Goal: Task Accomplishment & Management: Manage account settings

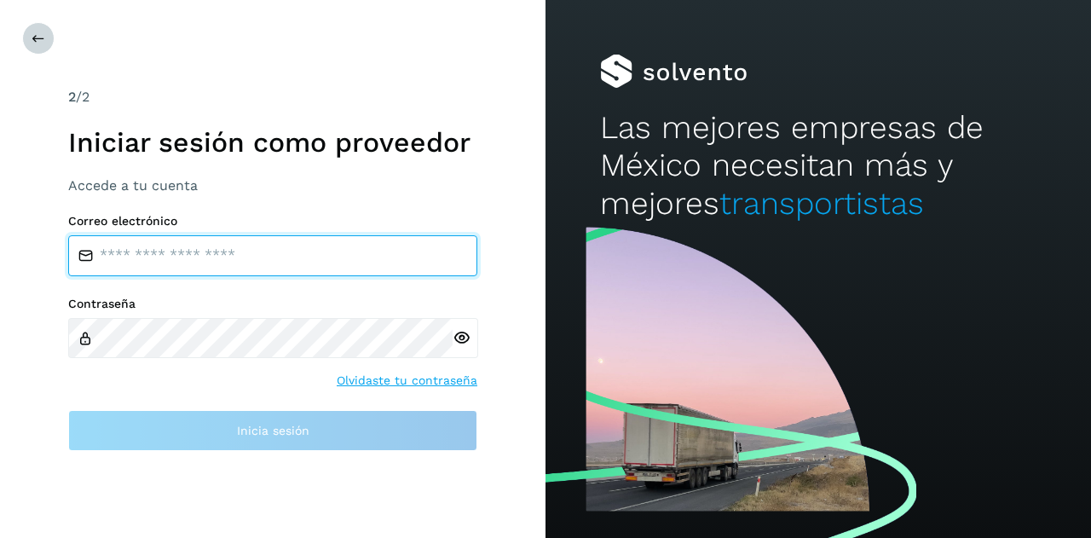
type input "**********"
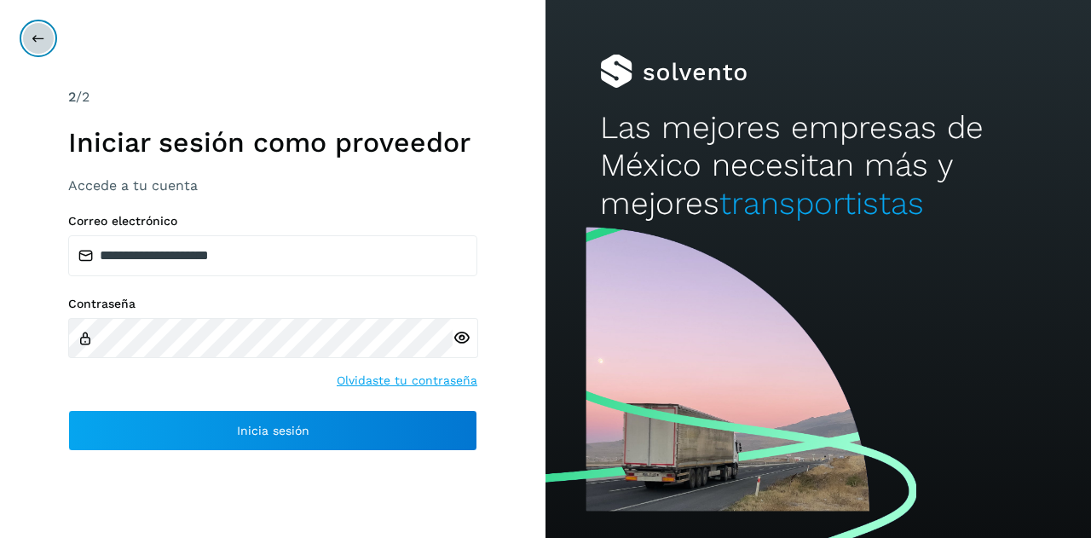
click at [42, 40] on icon at bounding box center [39, 39] width 14 height 14
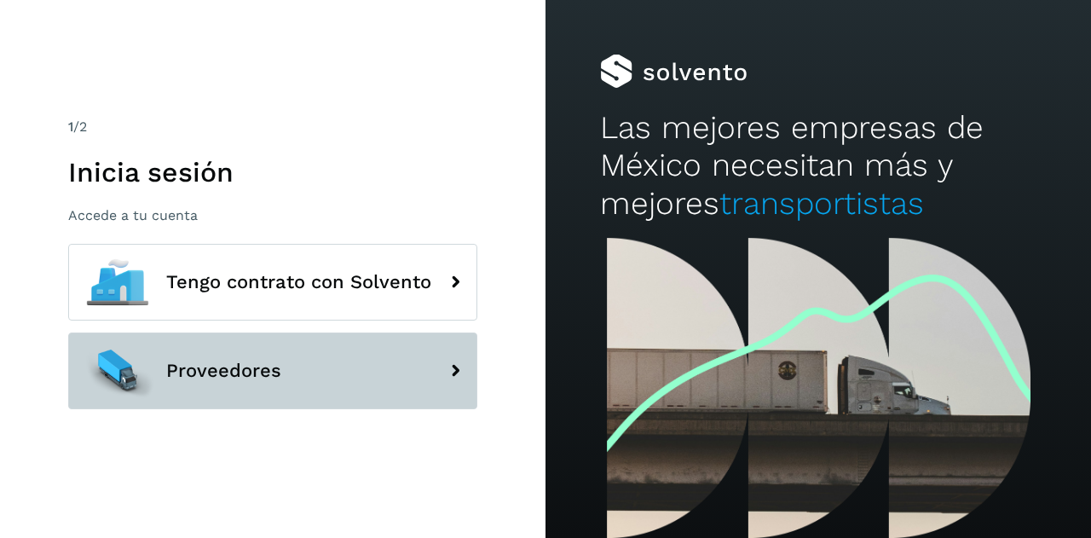
click at [167, 378] on span "Proveedores" at bounding box center [223, 371] width 115 height 20
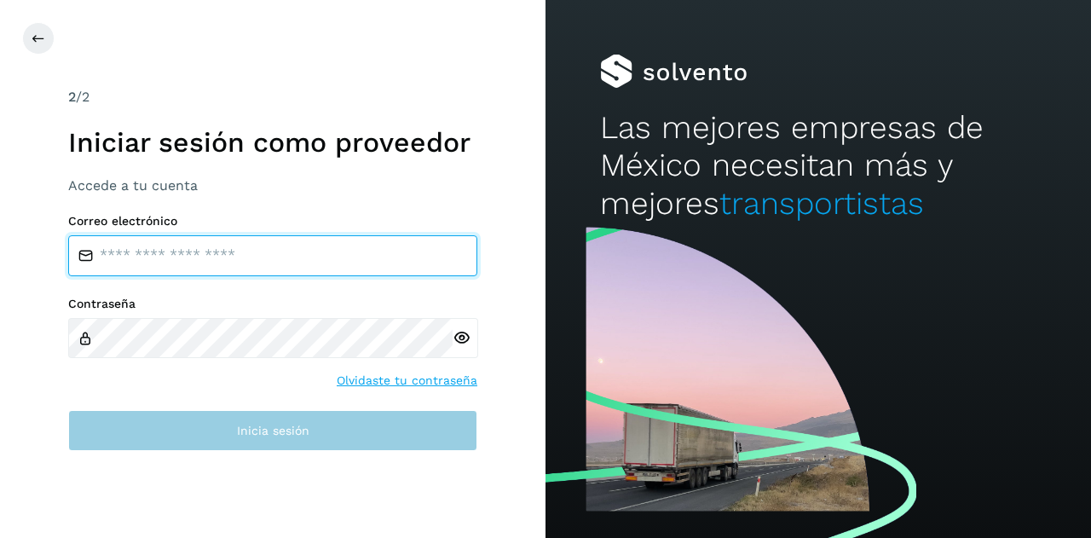
type input "**********"
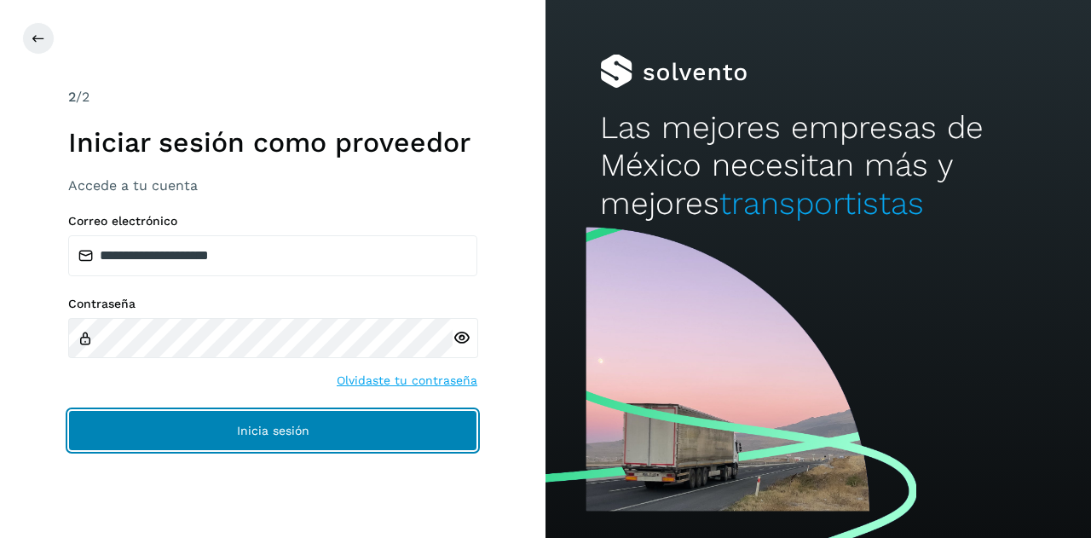
click at [176, 429] on button "Inicia sesión" at bounding box center [272, 430] width 409 height 41
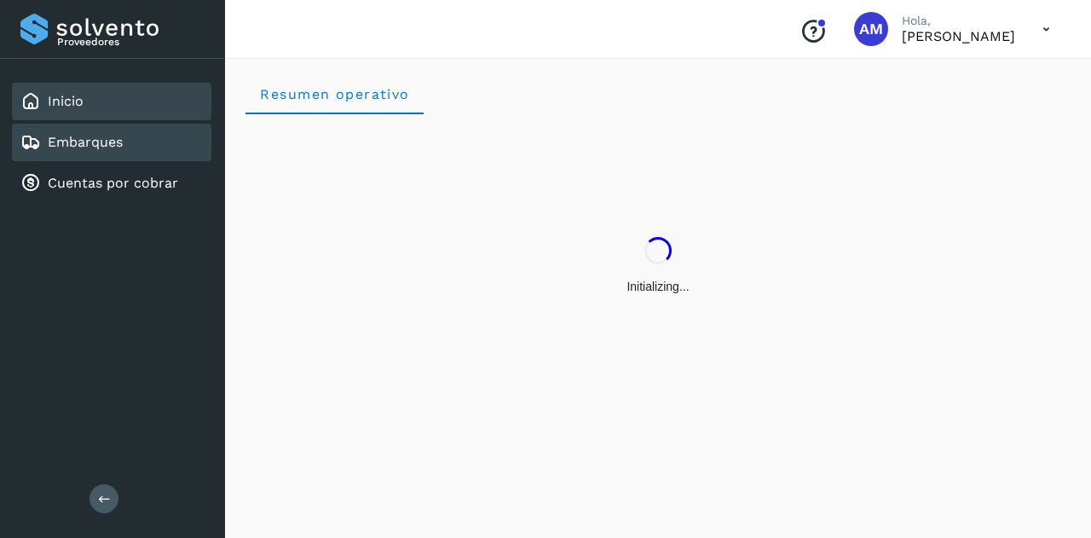
click at [108, 146] on link "Embarques" at bounding box center [85, 142] width 75 height 16
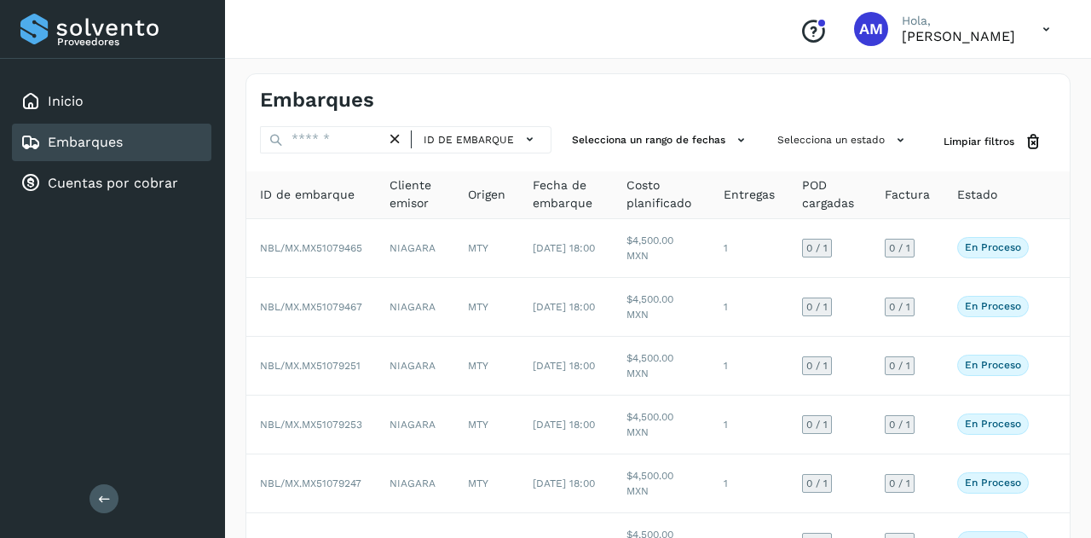
click at [94, 493] on button at bounding box center [103, 498] width 29 height 29
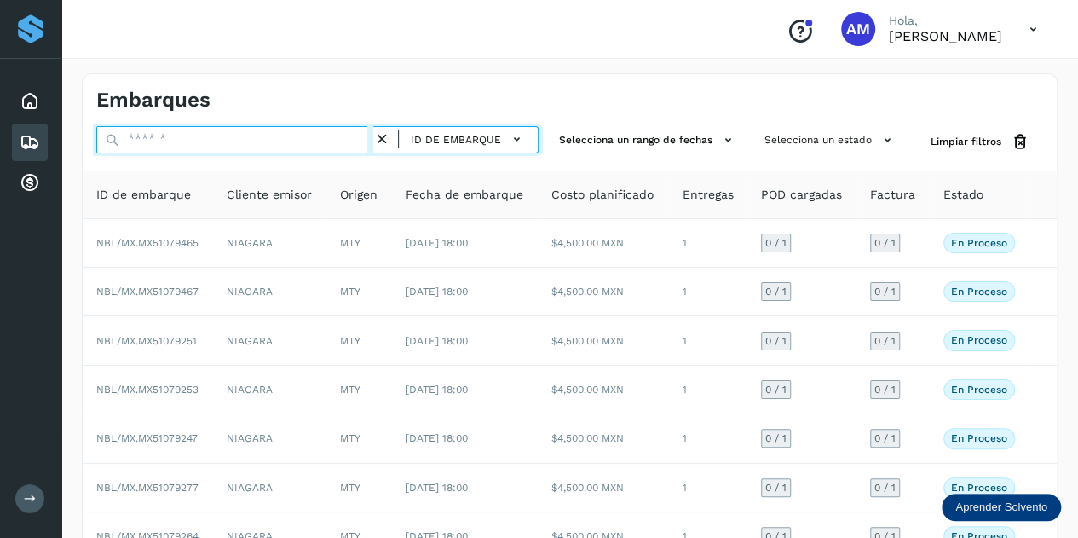
click at [180, 141] on input "text" at bounding box center [234, 139] width 277 height 27
paste input "**********"
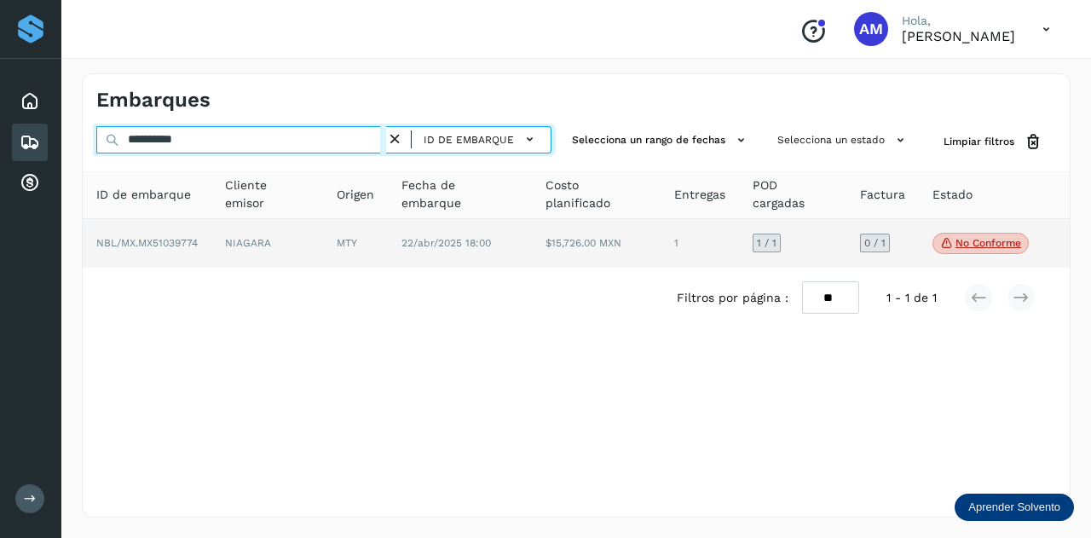
type input "**********"
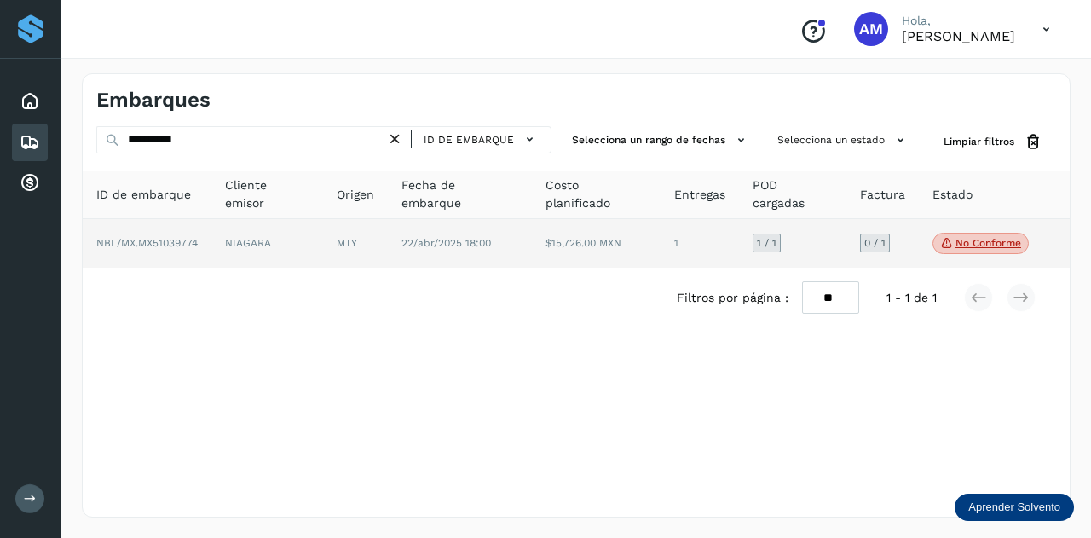
click at [196, 231] on td "NBL/MX.MX51039774" at bounding box center [147, 243] width 129 height 49
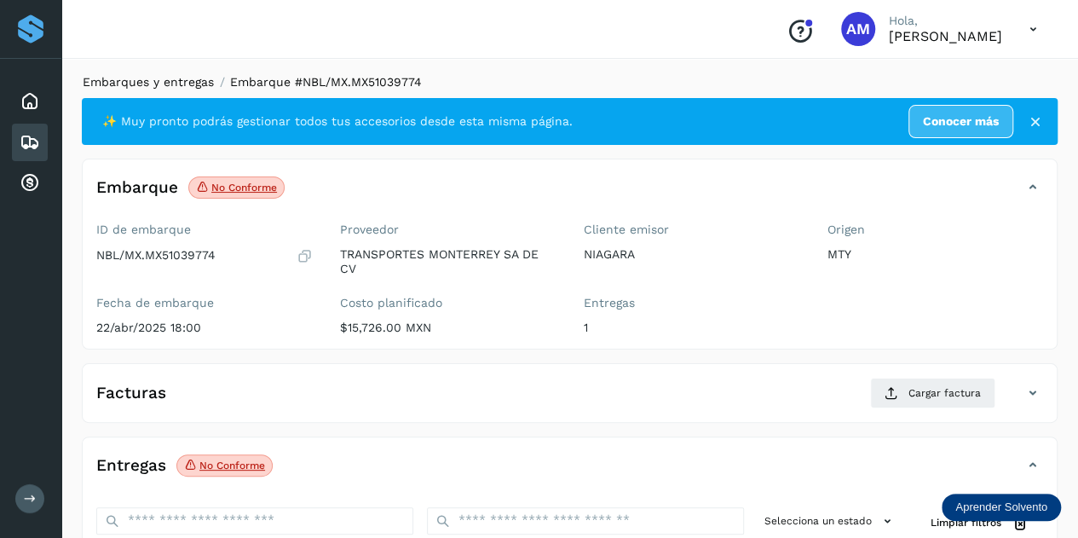
click at [165, 83] on link "Embarques y entregas" at bounding box center [148, 82] width 131 height 14
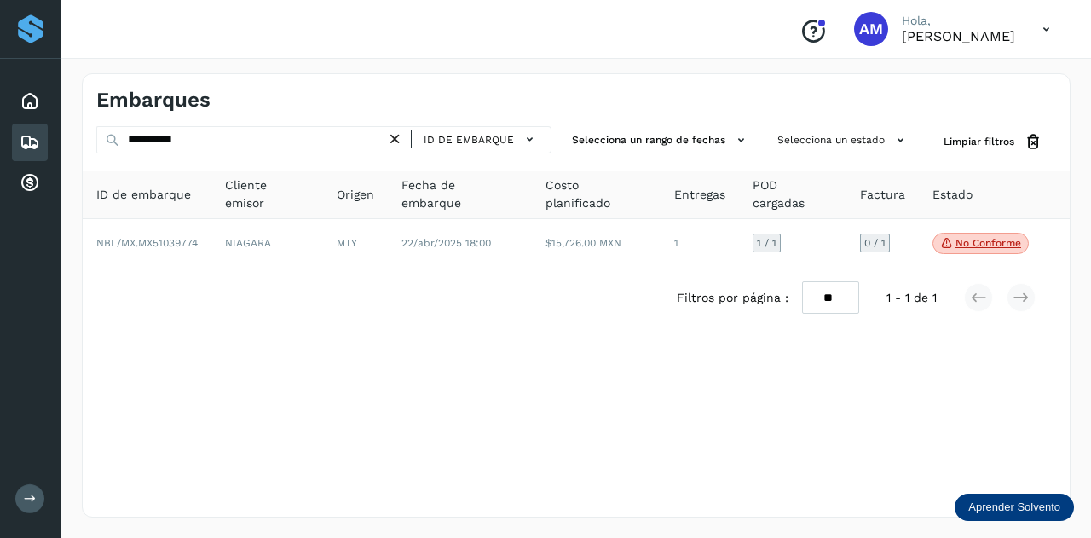
click at [401, 139] on icon at bounding box center [395, 139] width 18 height 18
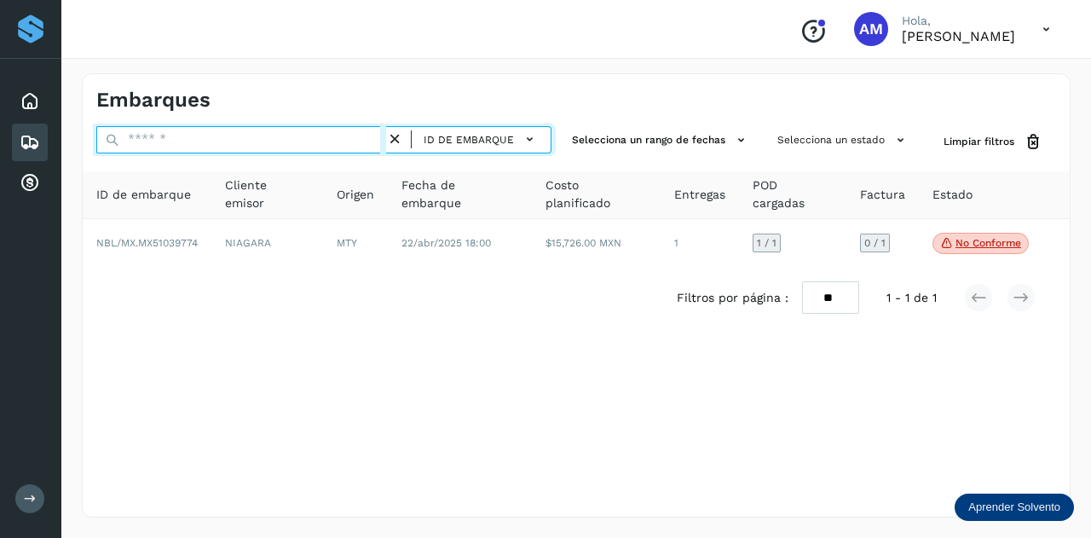
click at [351, 139] on input "text" at bounding box center [241, 139] width 290 height 27
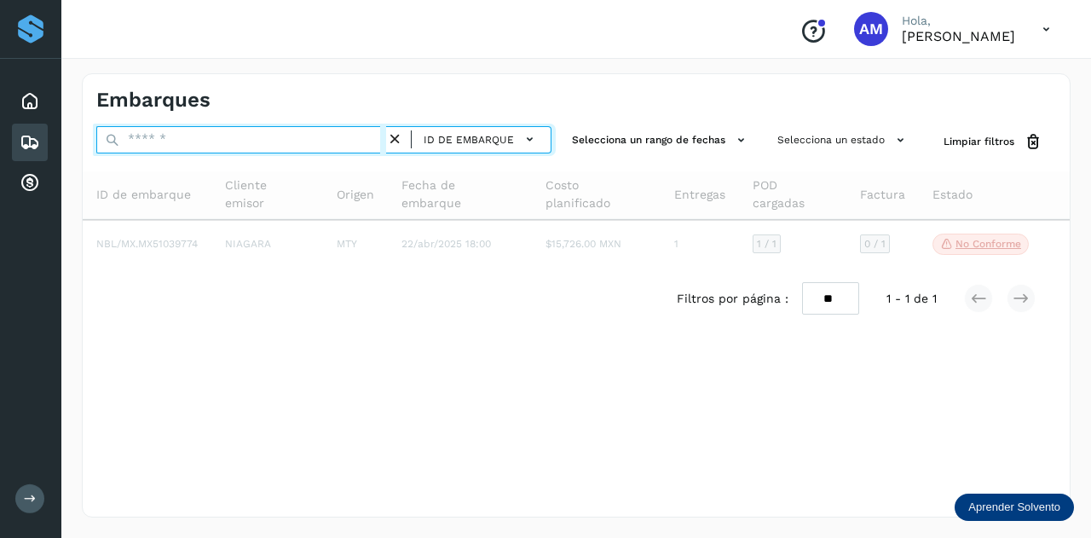
paste input "******"
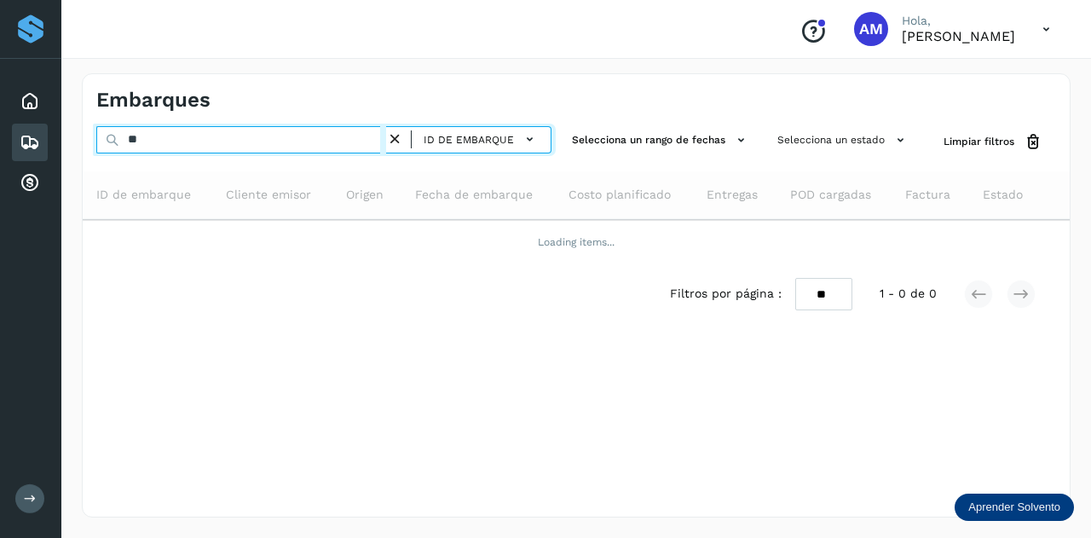
type input "*"
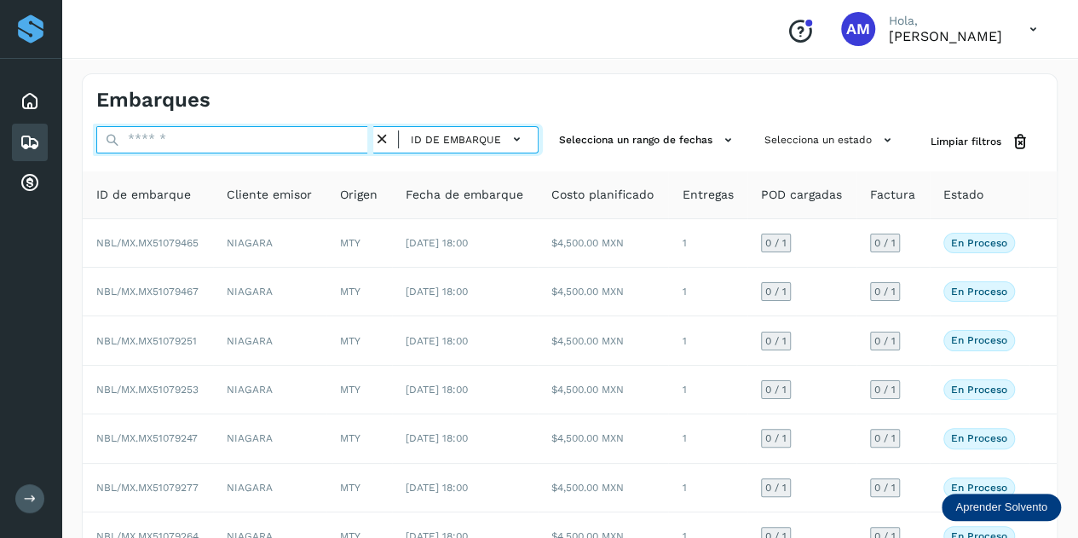
paste input "**********"
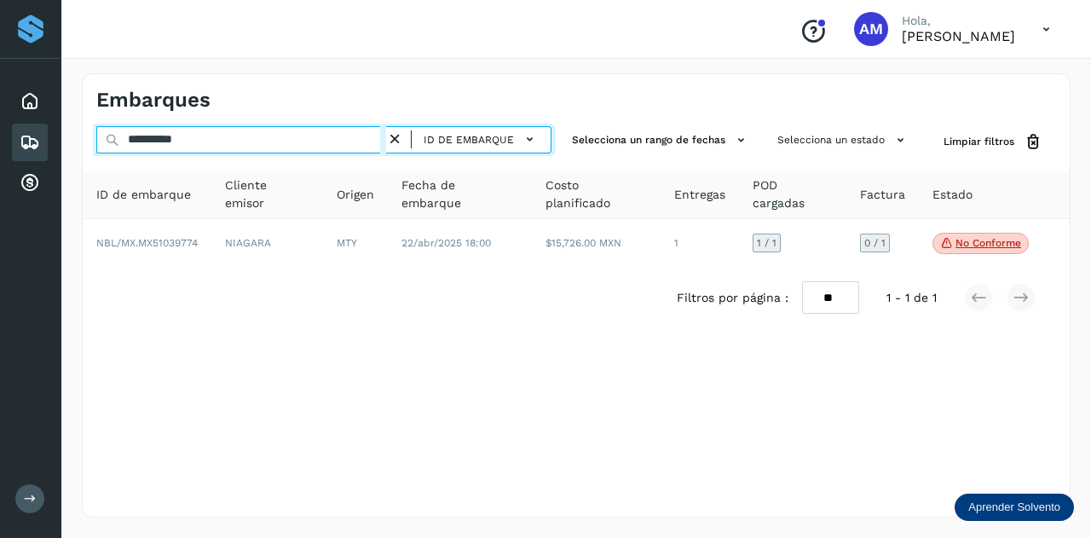
type input "**********"
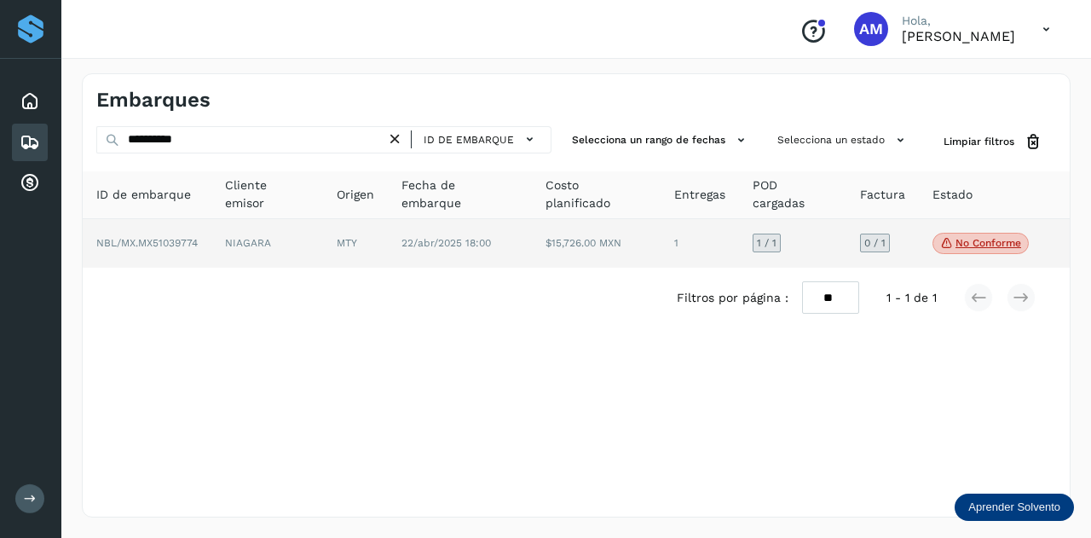
click at [201, 239] on td "NBL/MX.MX51039774" at bounding box center [147, 243] width 129 height 49
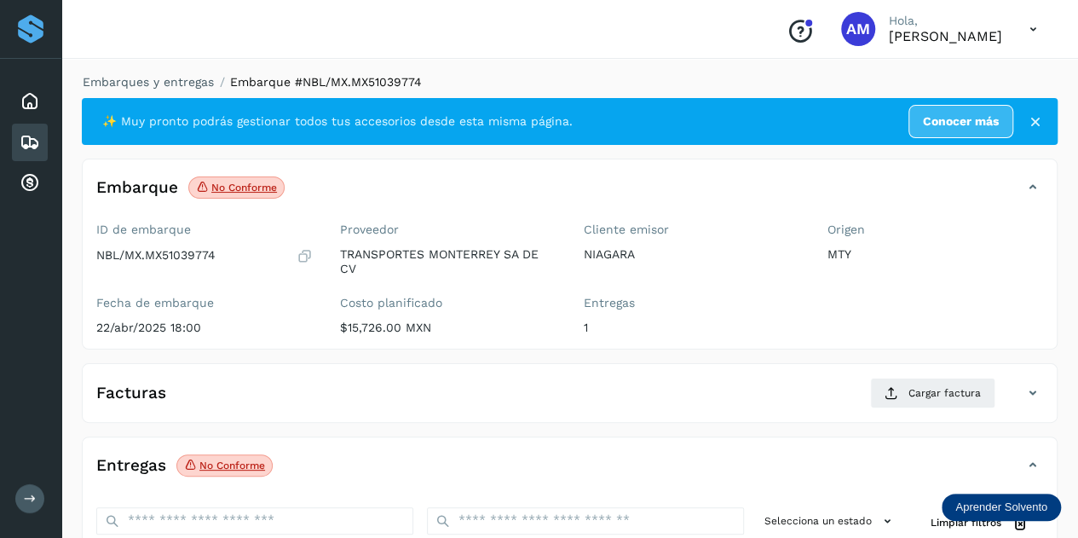
scroll to position [281, 0]
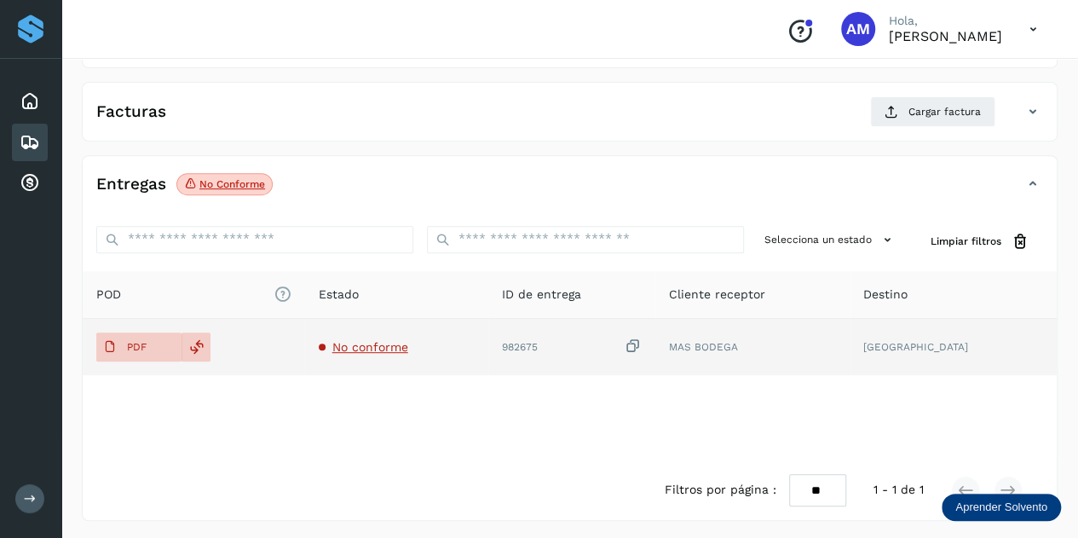
click at [385, 344] on span "No conforme" at bounding box center [370, 347] width 76 height 14
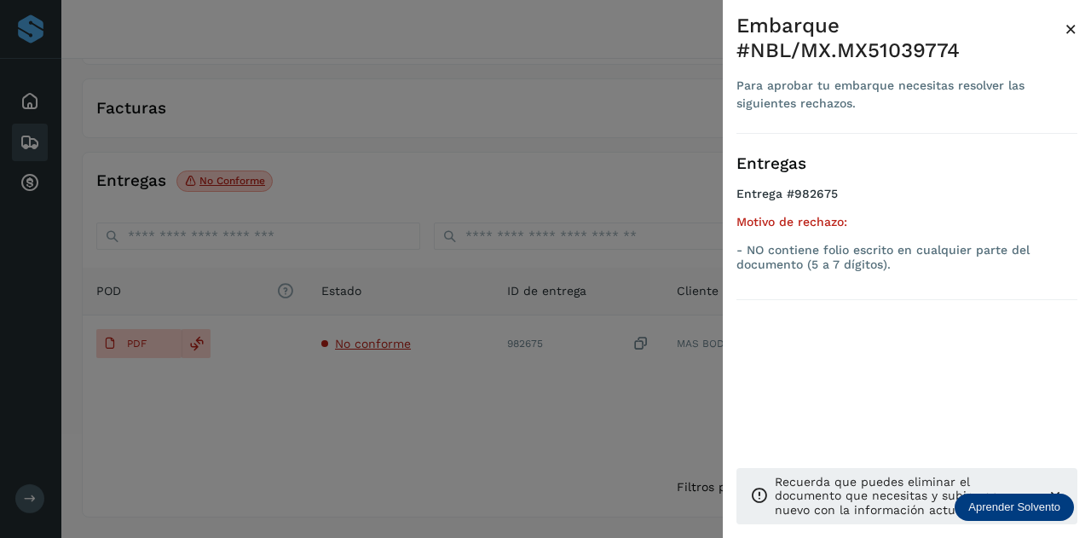
click at [482, 405] on div at bounding box center [545, 269] width 1091 height 538
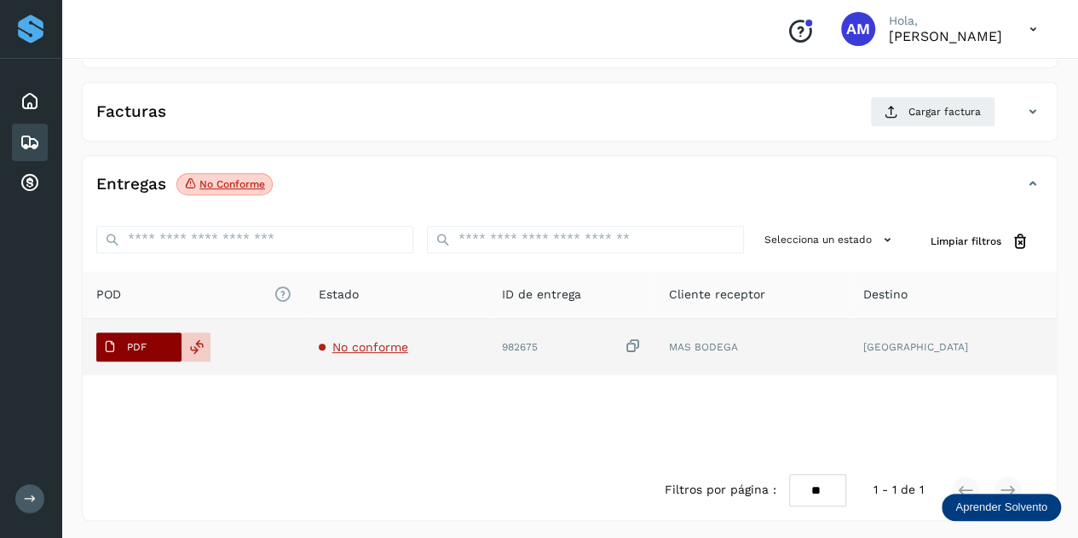
click at [133, 348] on p "PDF" at bounding box center [137, 347] width 20 height 12
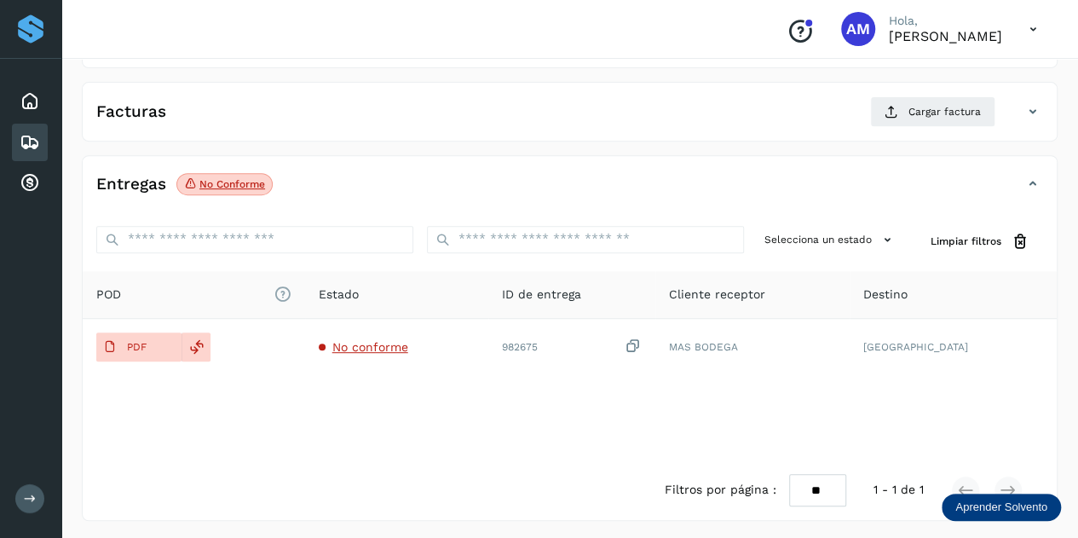
scroll to position [0, 0]
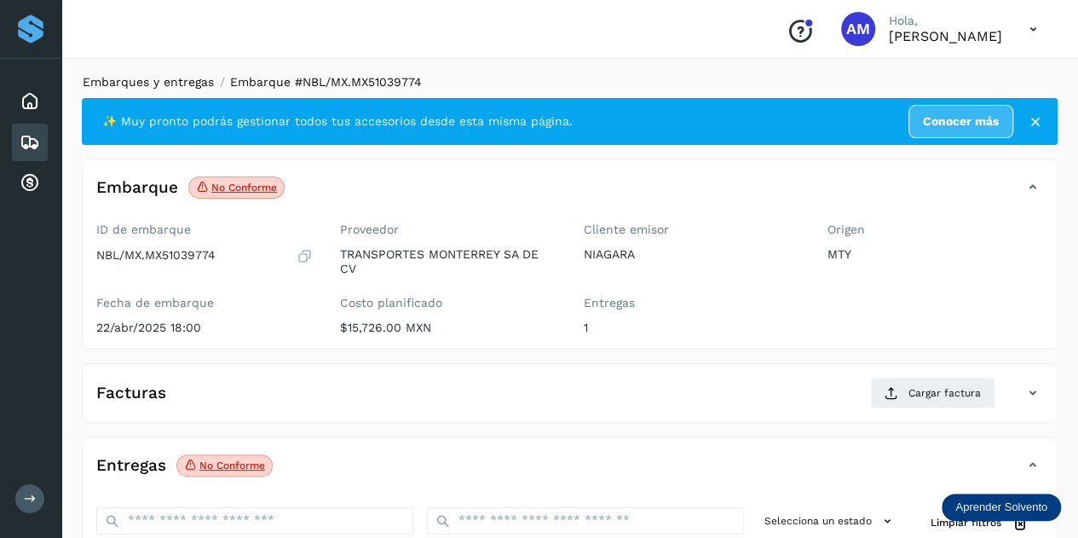
click at [153, 86] on link "Embarques y entregas" at bounding box center [148, 82] width 131 height 14
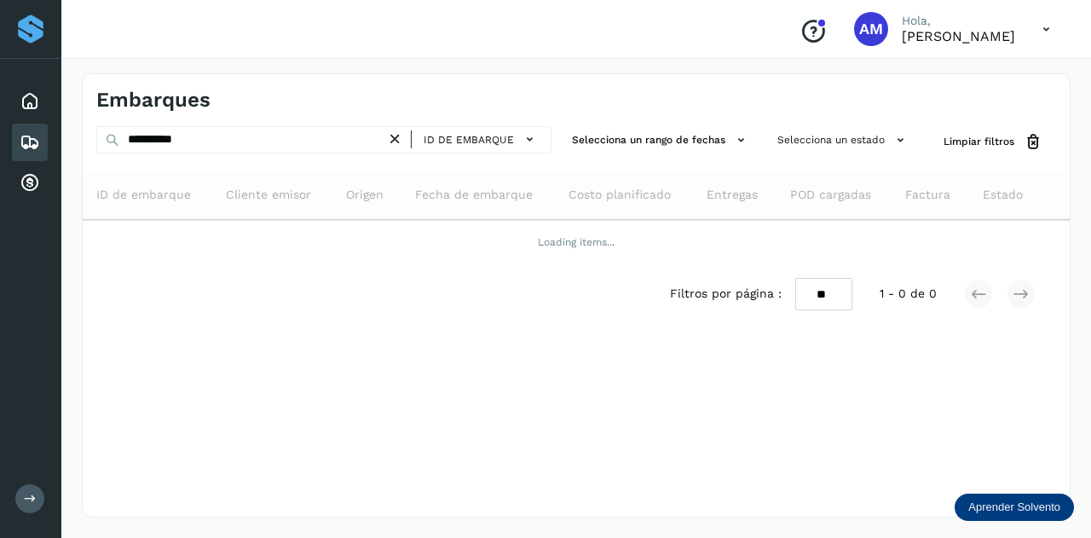
click at [395, 139] on icon at bounding box center [395, 139] width 18 height 18
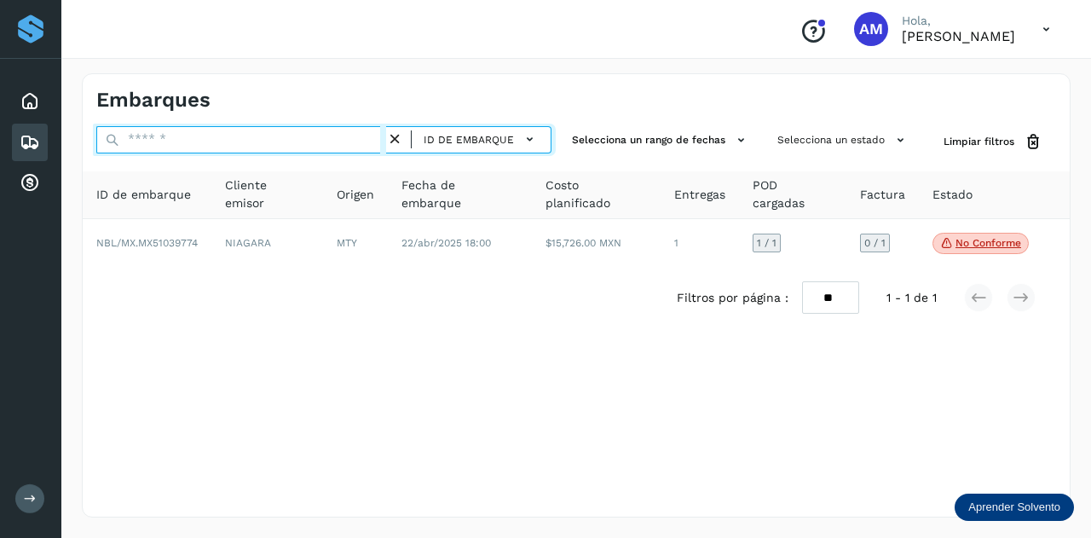
click at [341, 139] on input "text" at bounding box center [241, 139] width 290 height 27
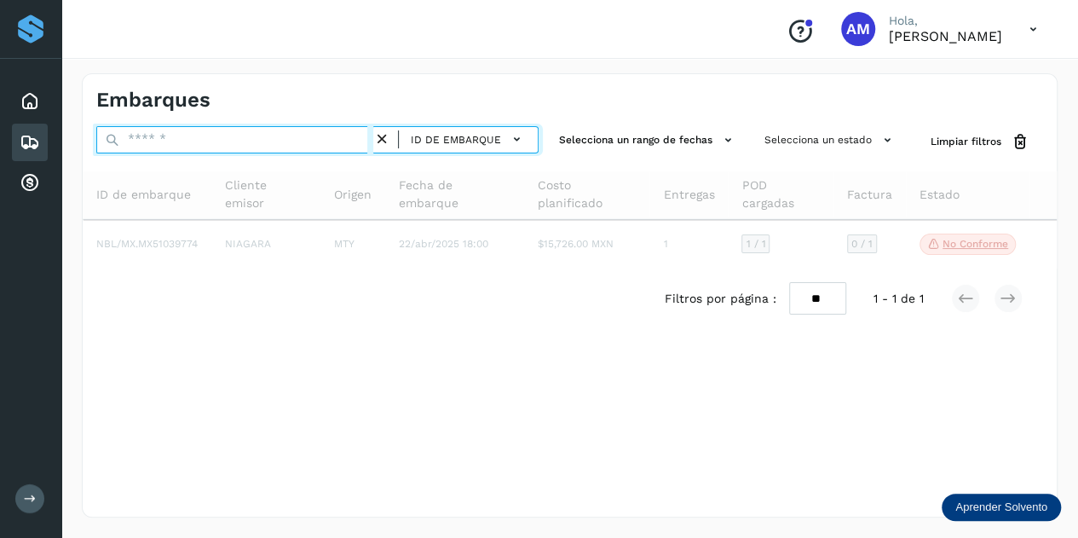
paste input "**********"
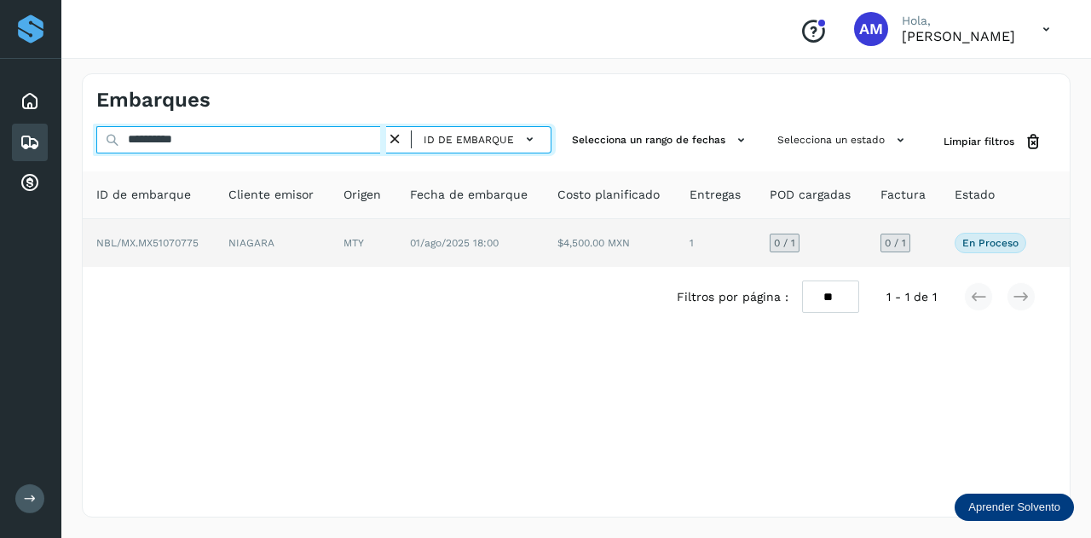
type input "**********"
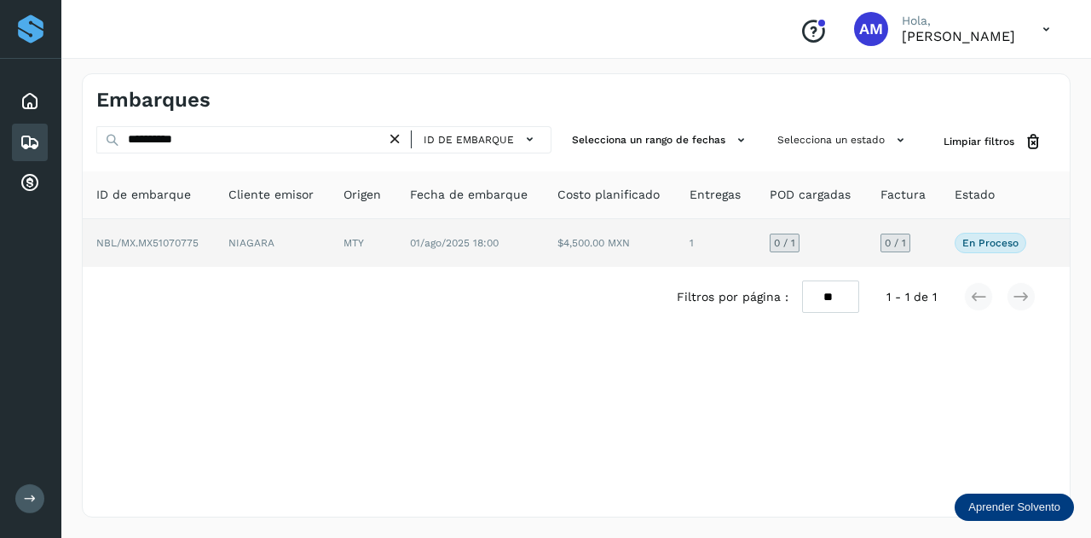
click at [262, 239] on td "NIAGARA" at bounding box center [272, 243] width 115 height 48
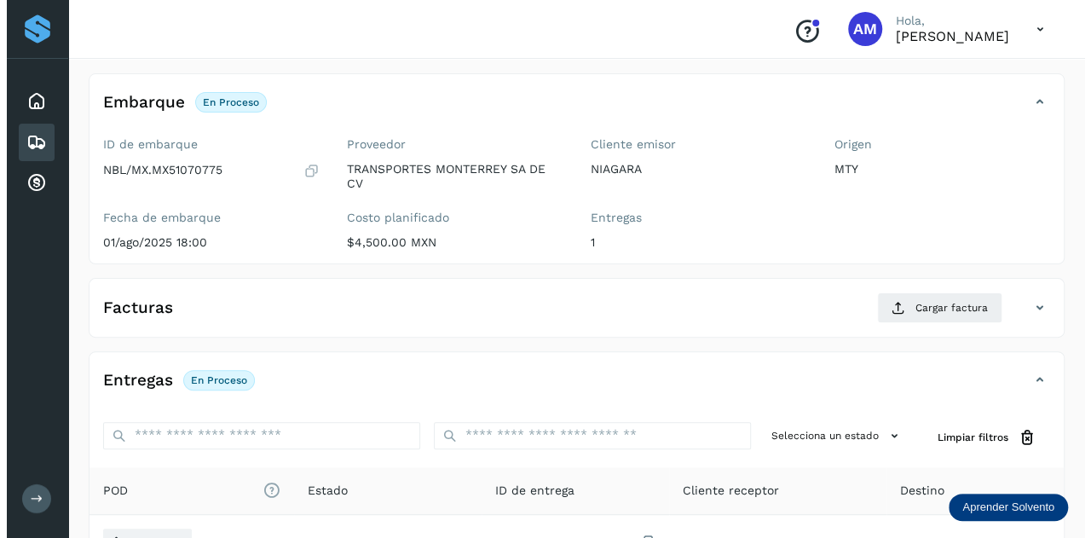
scroll to position [281, 0]
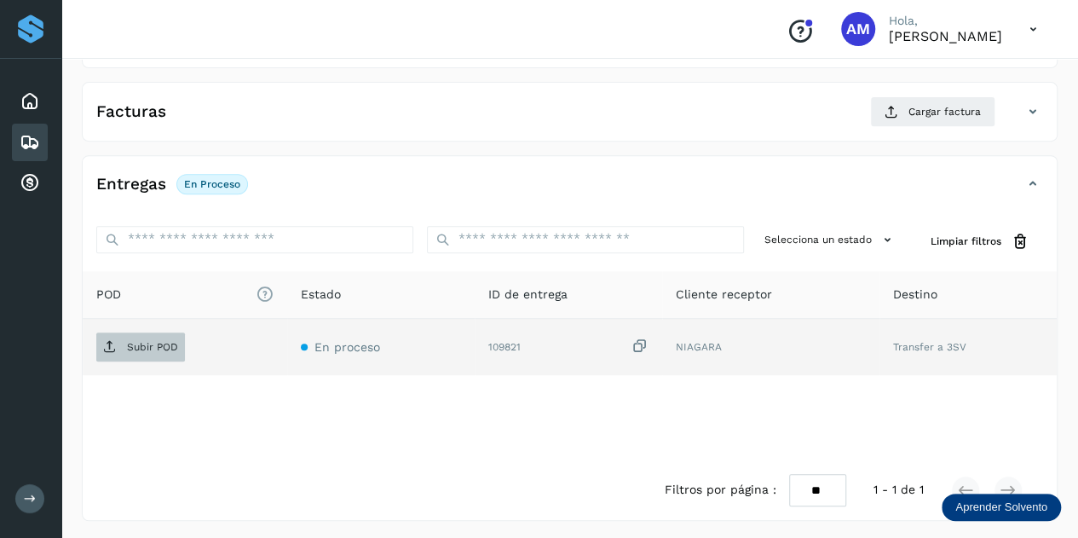
click at [167, 341] on p "Subir POD" at bounding box center [152, 347] width 51 height 12
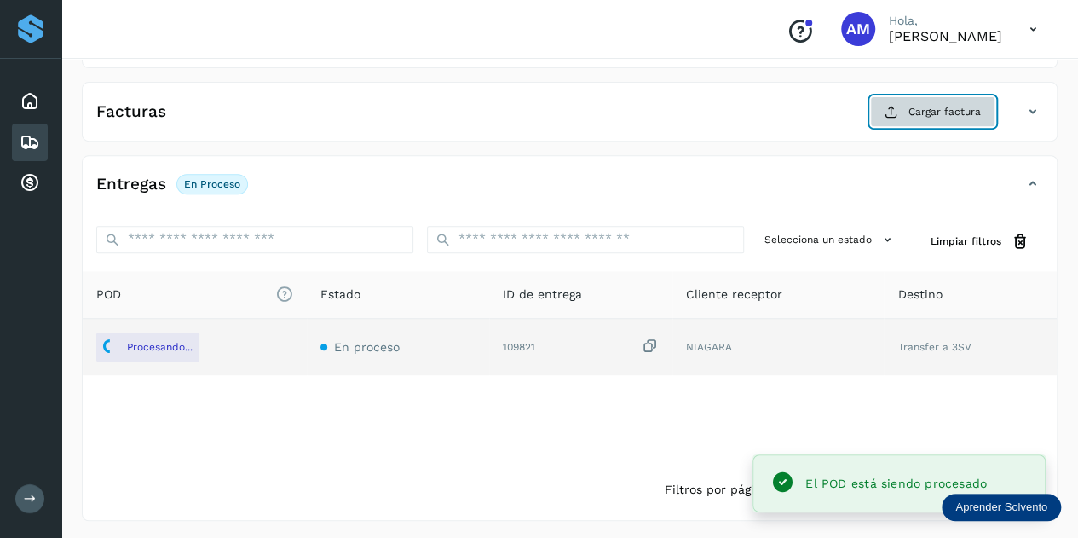
click at [941, 107] on span "Cargar factura" at bounding box center [945, 111] width 72 height 15
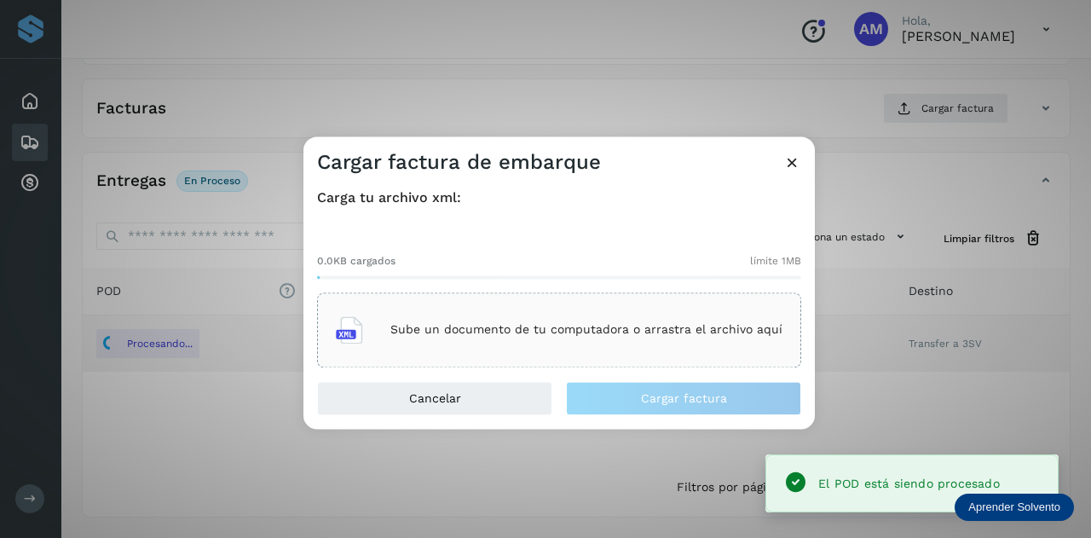
click at [678, 297] on div "Sube un documento de tu computadora o arrastra el archivo aquí" at bounding box center [559, 329] width 484 height 75
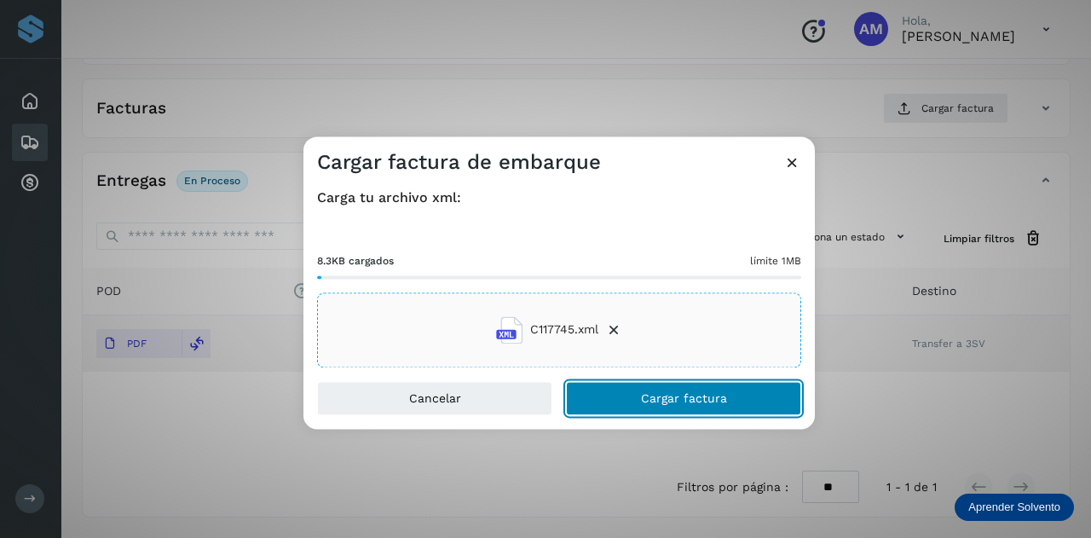
click at [622, 399] on button "Cargar factura" at bounding box center [683, 398] width 235 height 34
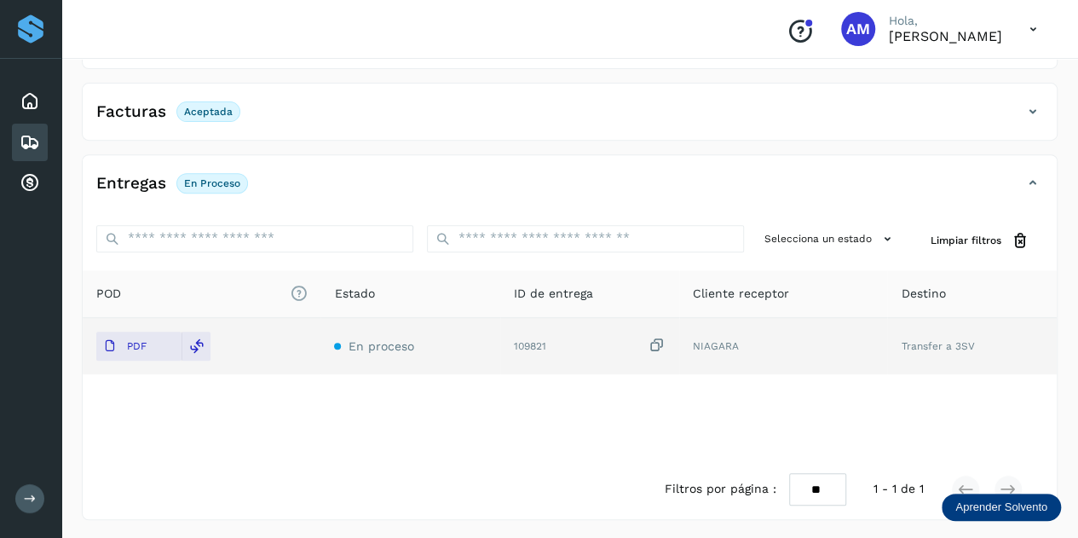
scroll to position [0, 0]
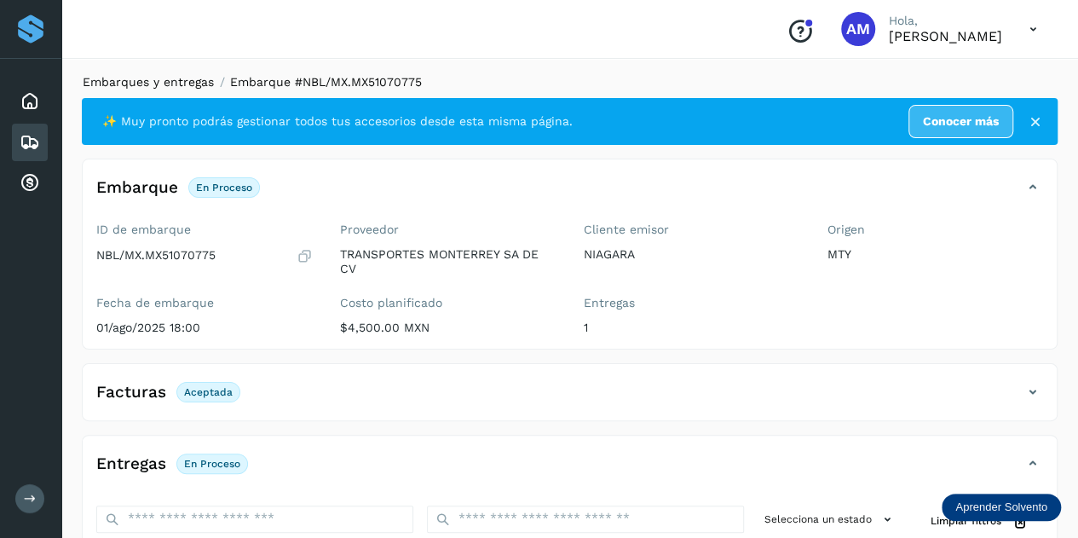
click at [153, 87] on link "Embarques y entregas" at bounding box center [148, 82] width 131 height 14
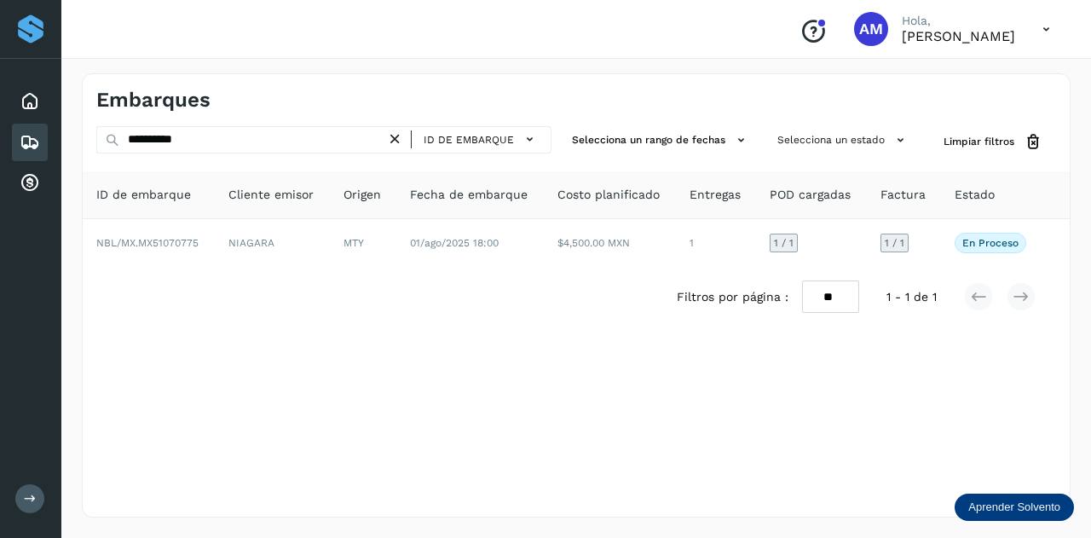
click at [399, 141] on icon at bounding box center [395, 139] width 18 height 18
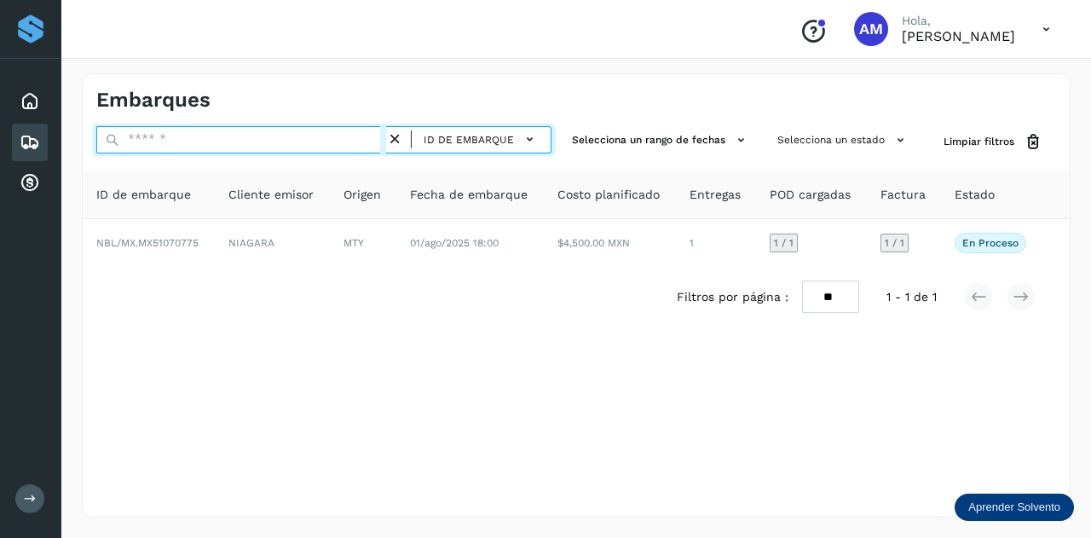
click at [317, 141] on input "text" at bounding box center [241, 139] width 290 height 27
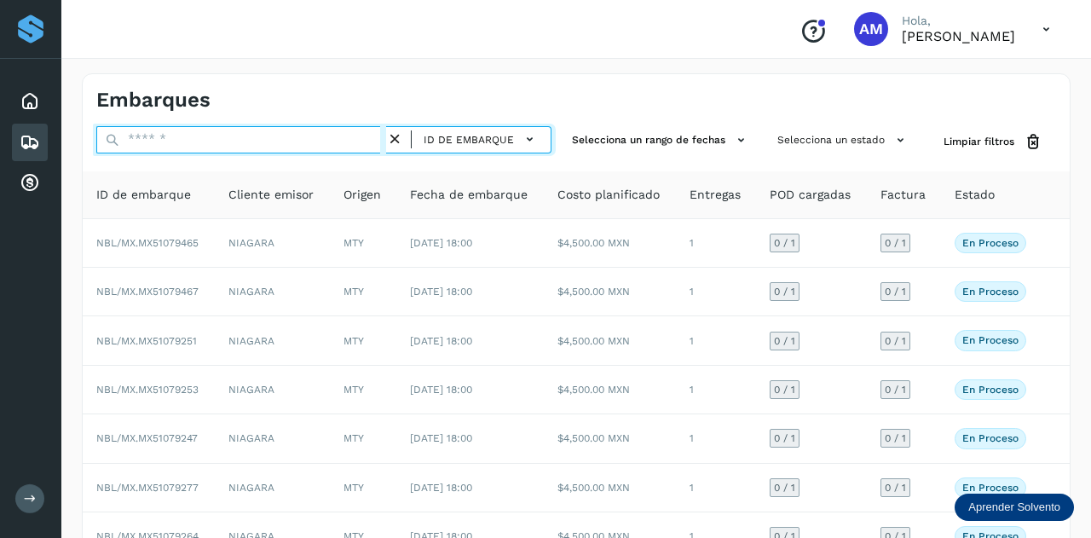
paste input "**********"
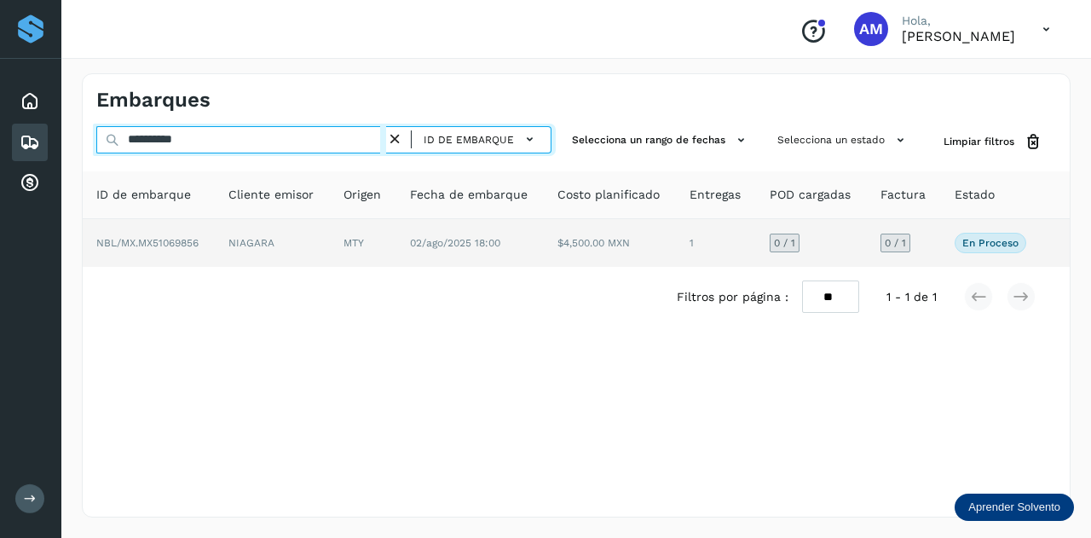
type input "**********"
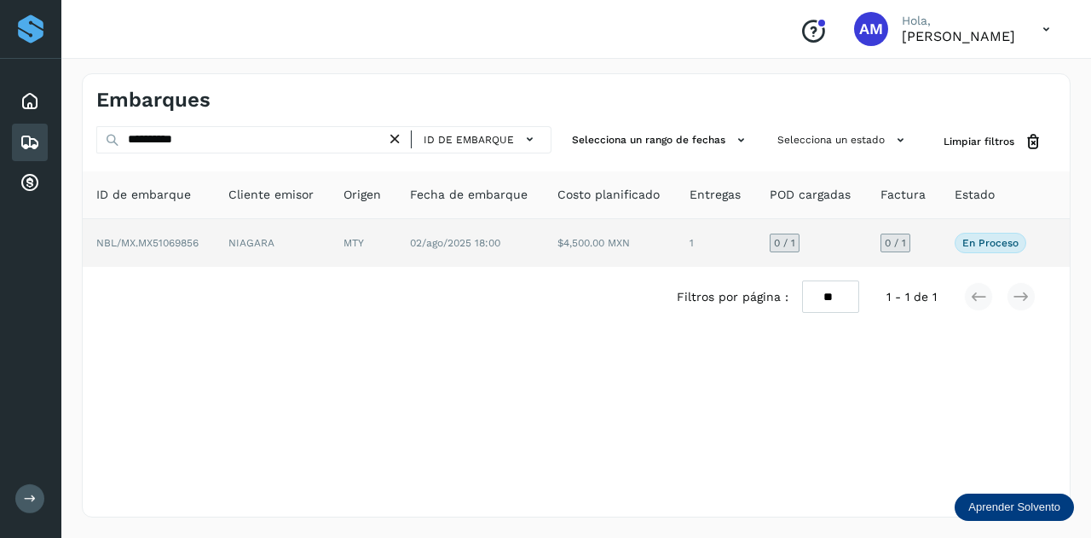
click at [295, 246] on td "NIAGARA" at bounding box center [272, 243] width 115 height 48
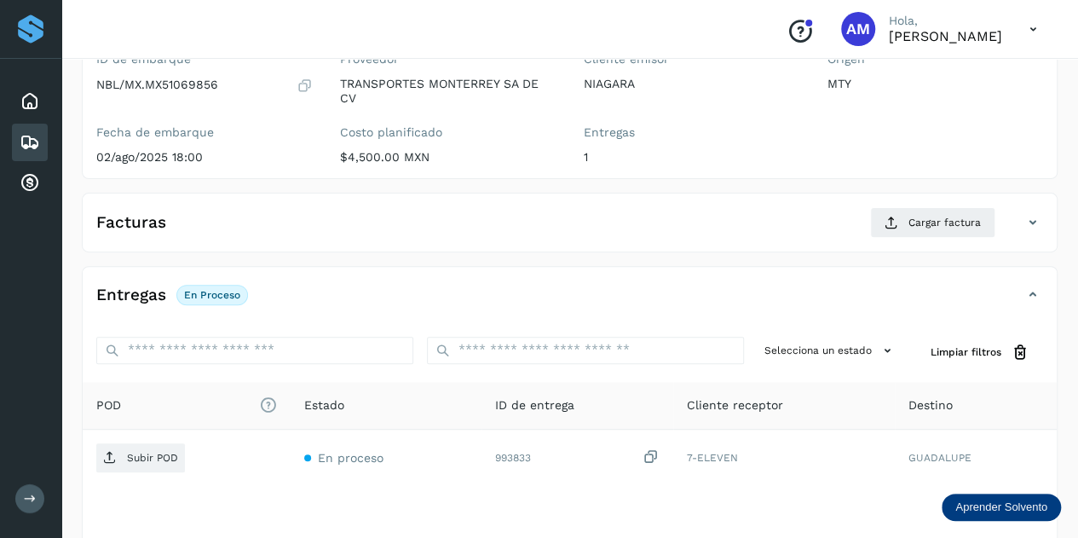
scroll to position [256, 0]
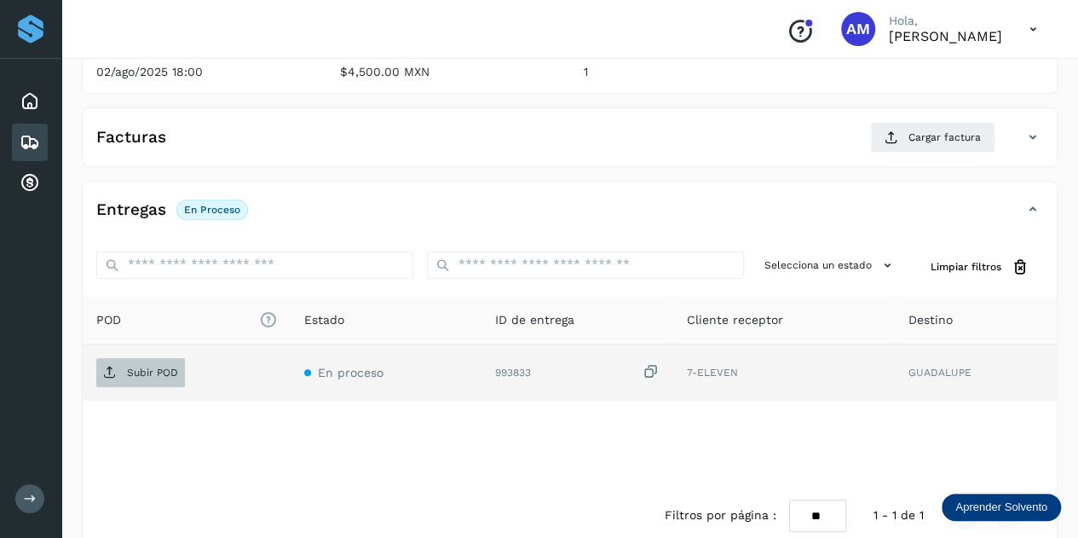
click at [162, 374] on p "Subir POD" at bounding box center [152, 372] width 51 height 12
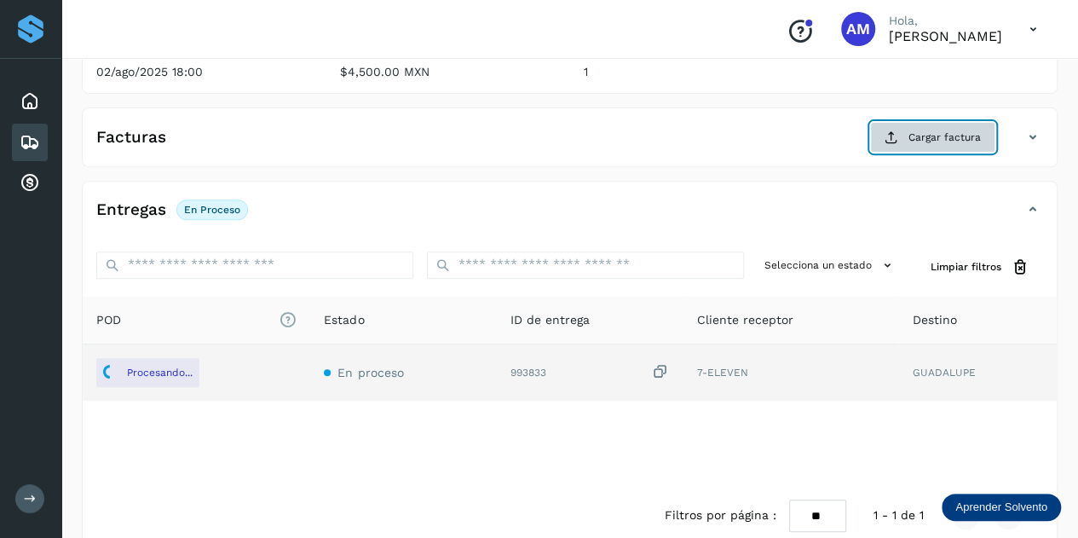
click at [917, 138] on span "Cargar factura" at bounding box center [945, 137] width 72 height 15
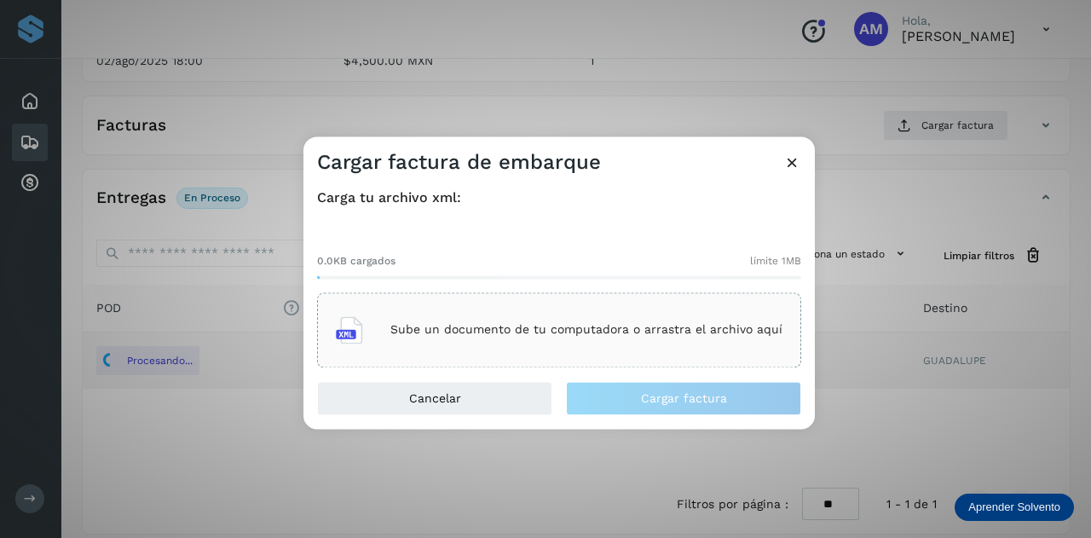
click at [632, 313] on div "Sube un documento de tu computadora o arrastra el archivo aquí" at bounding box center [559, 330] width 447 height 46
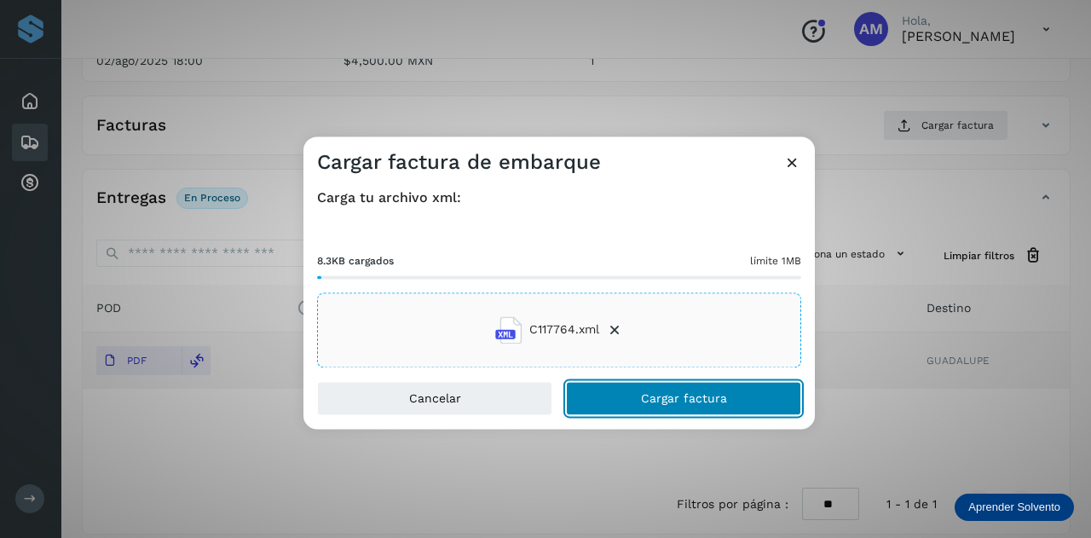
click at [635, 395] on button "Cargar factura" at bounding box center [683, 398] width 235 height 34
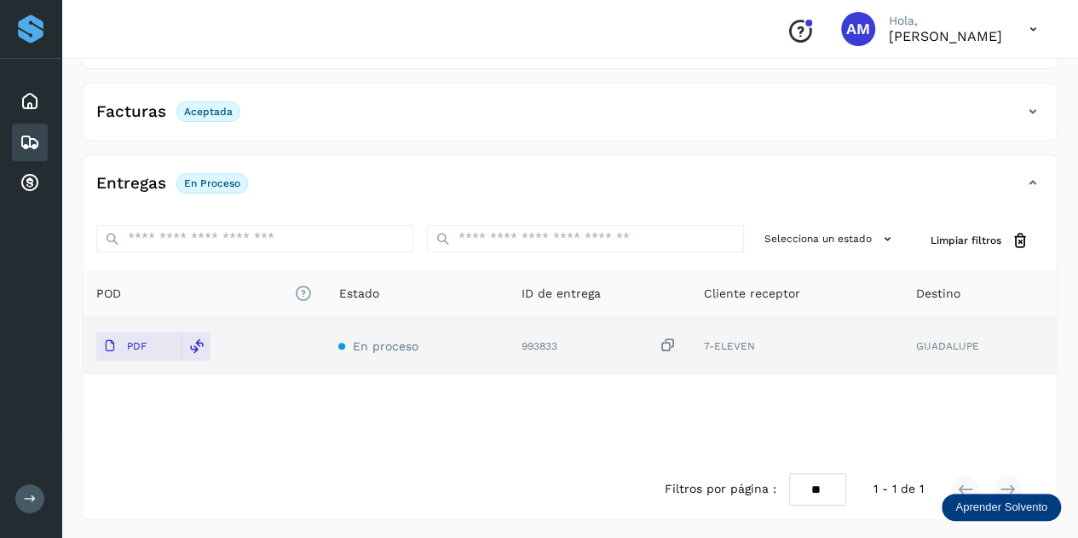
scroll to position [0, 0]
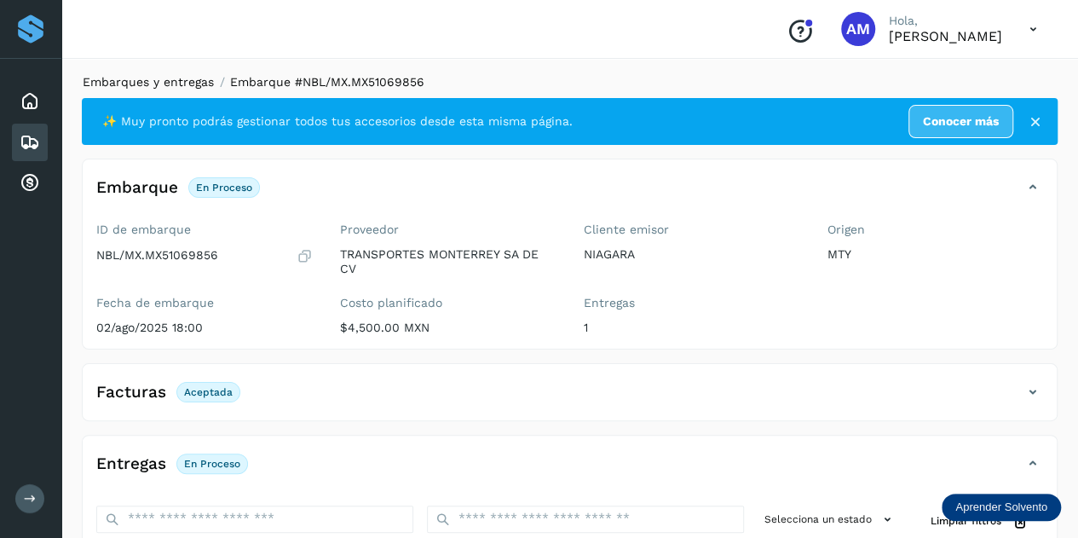
click at [183, 83] on link "Embarques y entregas" at bounding box center [148, 82] width 131 height 14
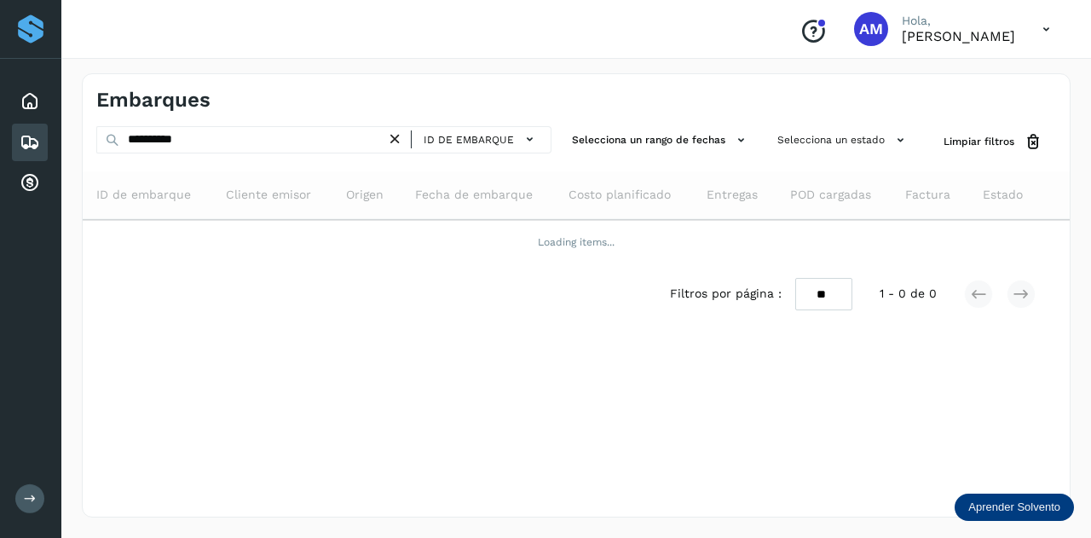
click at [399, 135] on icon at bounding box center [395, 139] width 18 height 18
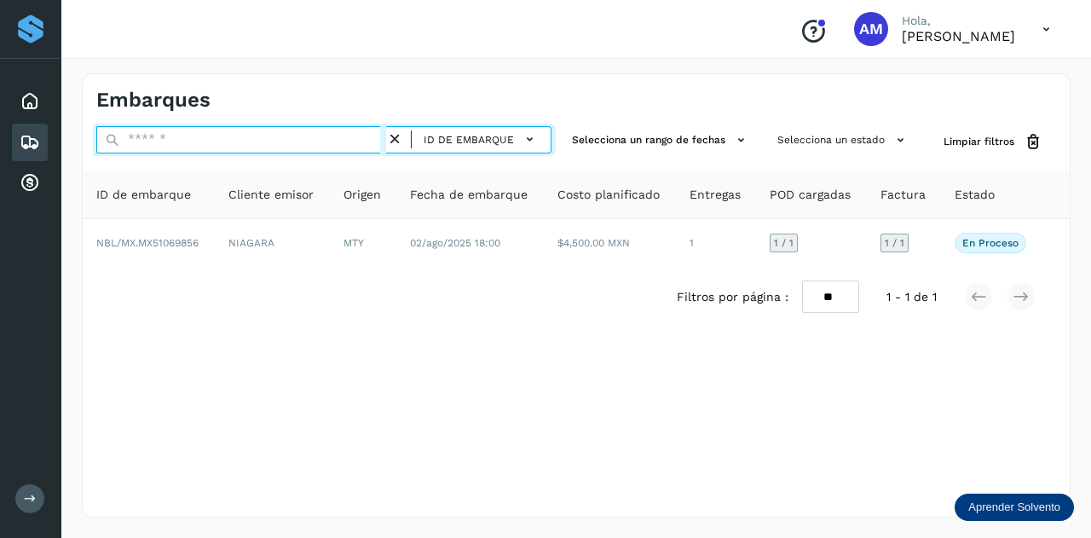
click at [353, 136] on input "text" at bounding box center [241, 139] width 290 height 27
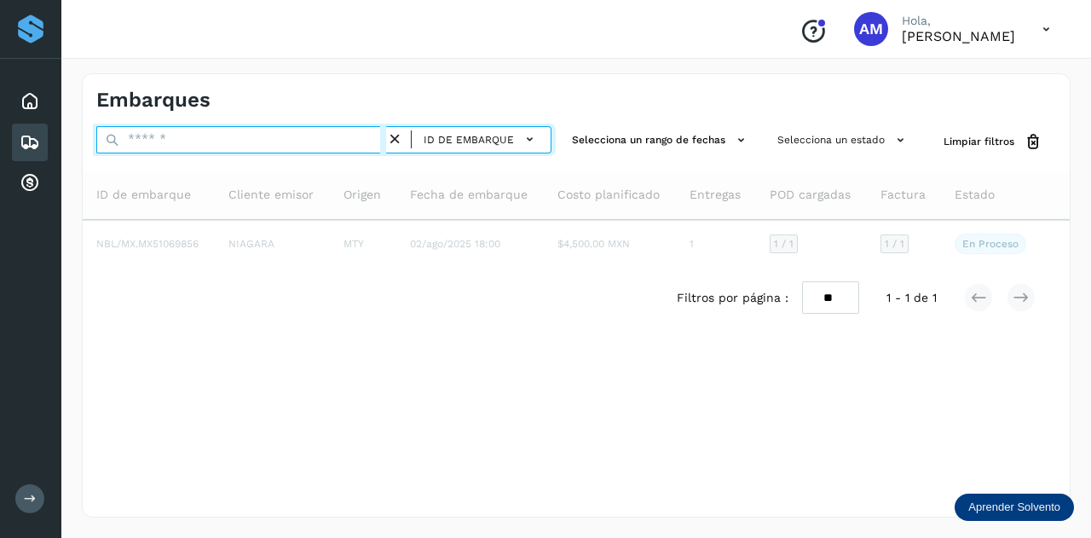
paste input "**********"
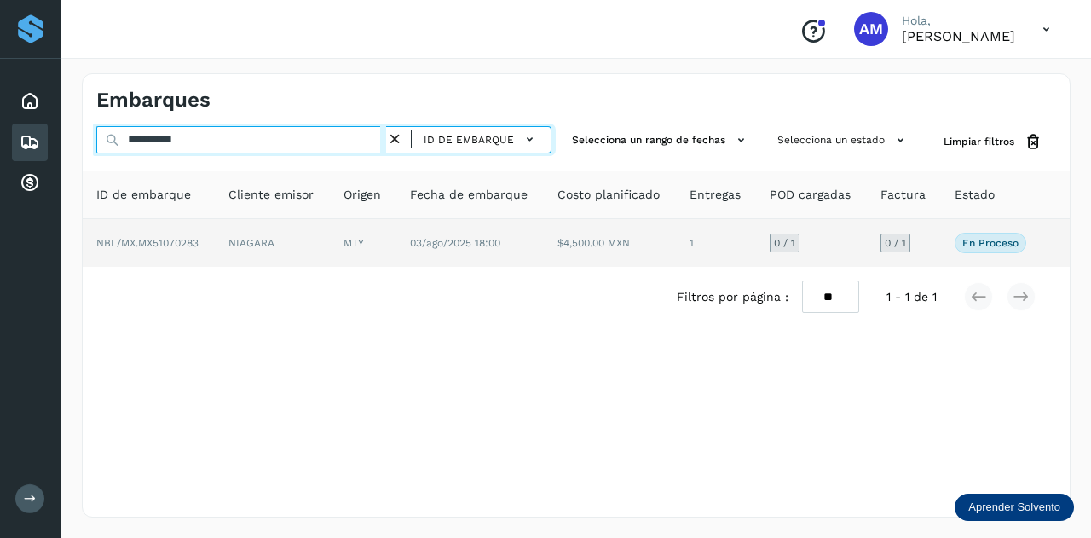
type input "**********"
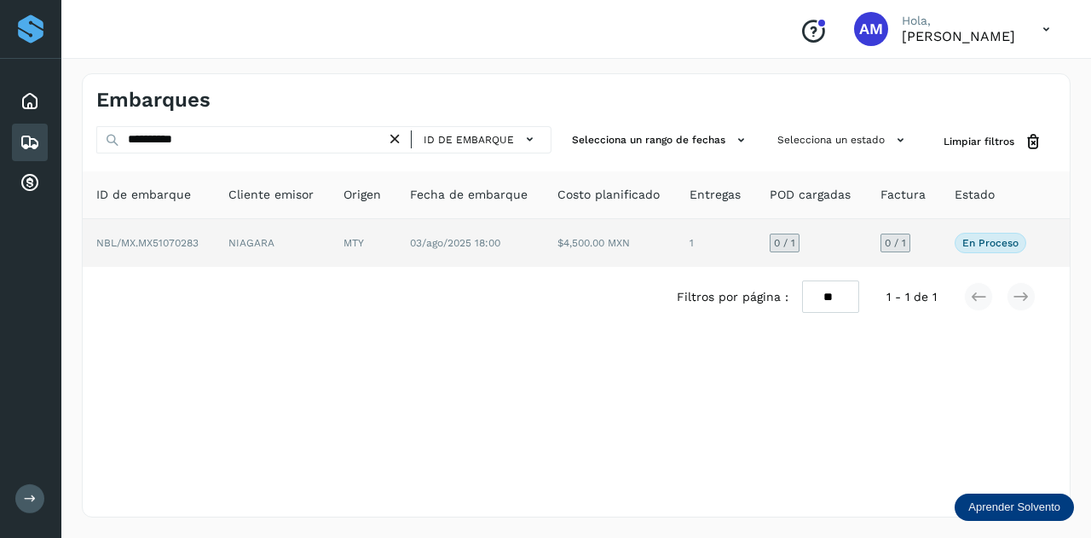
click at [338, 236] on td "MTY" at bounding box center [363, 243] width 66 height 48
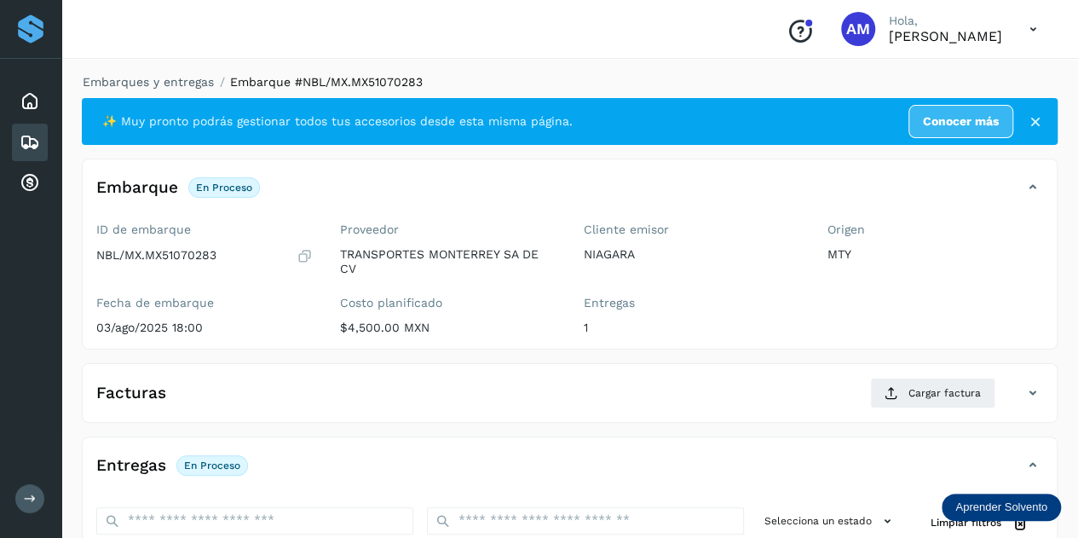
scroll to position [170, 0]
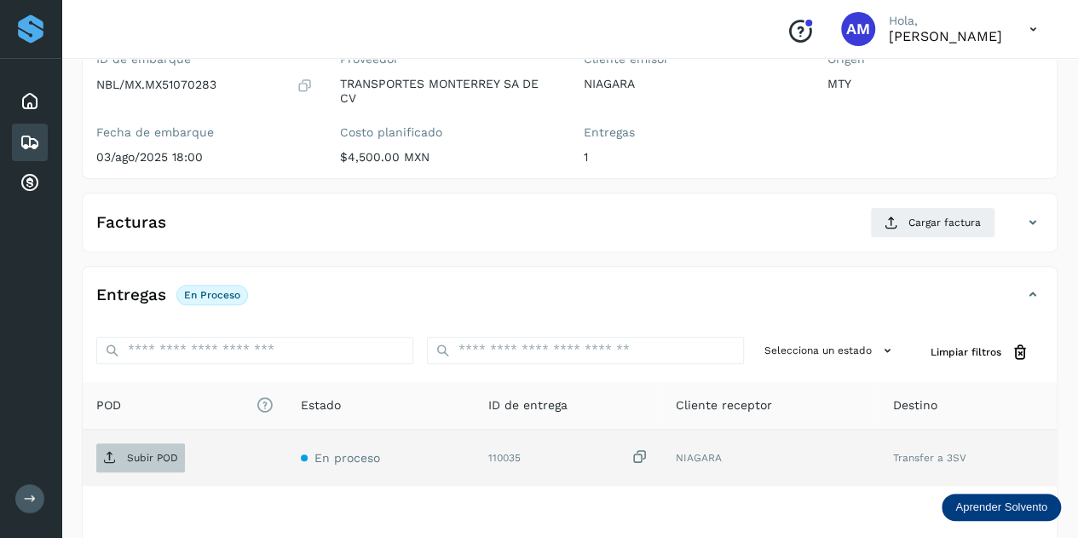
click at [177, 456] on span "Subir POD" at bounding box center [140, 457] width 89 height 27
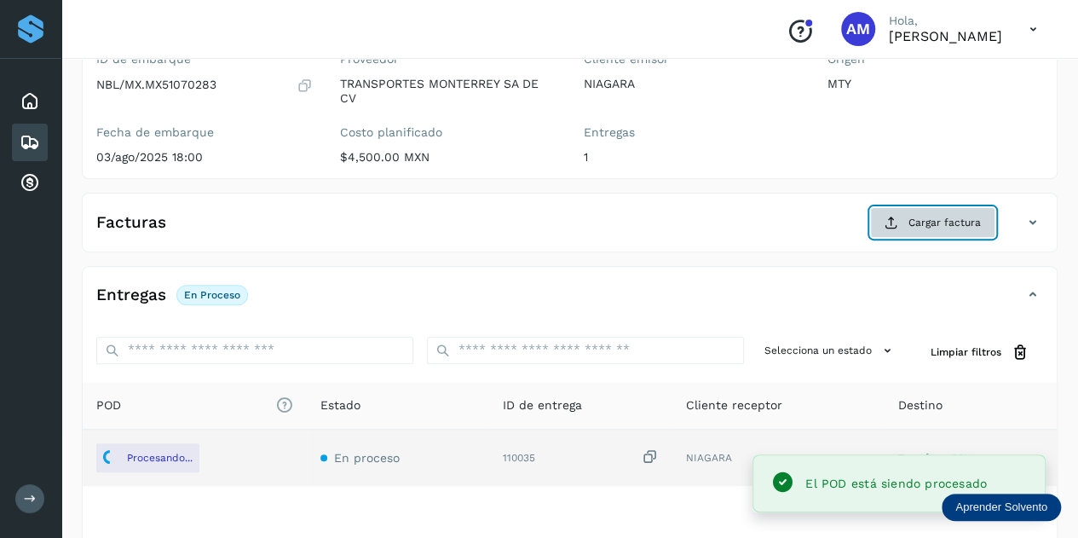
click at [891, 221] on icon at bounding box center [892, 223] width 14 height 14
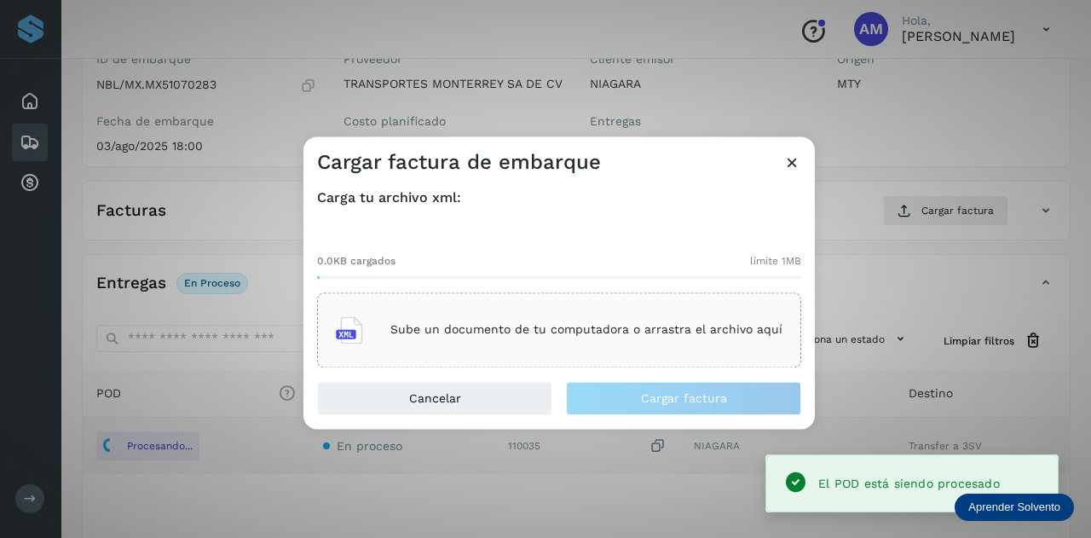
click at [661, 309] on div "Sube un documento de tu computadora o arrastra el archivo aquí" at bounding box center [559, 330] width 447 height 46
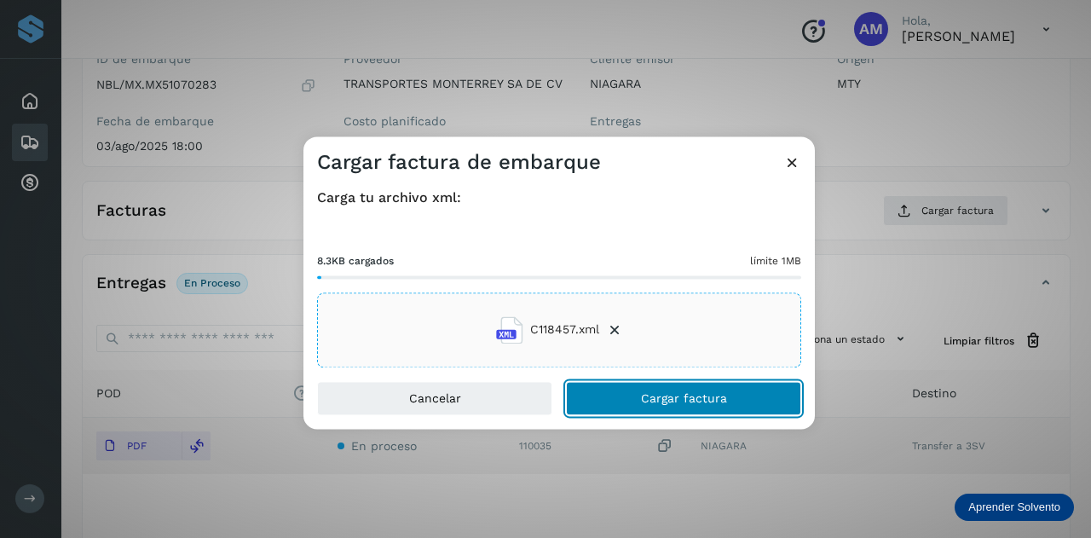
click at [645, 400] on span "Cargar factura" at bounding box center [684, 398] width 86 height 12
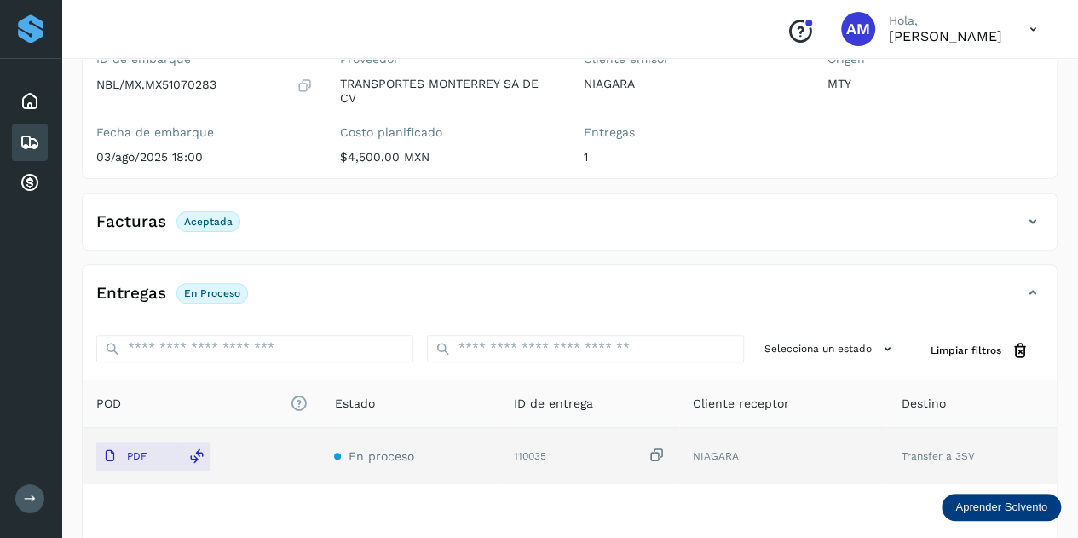
scroll to position [0, 0]
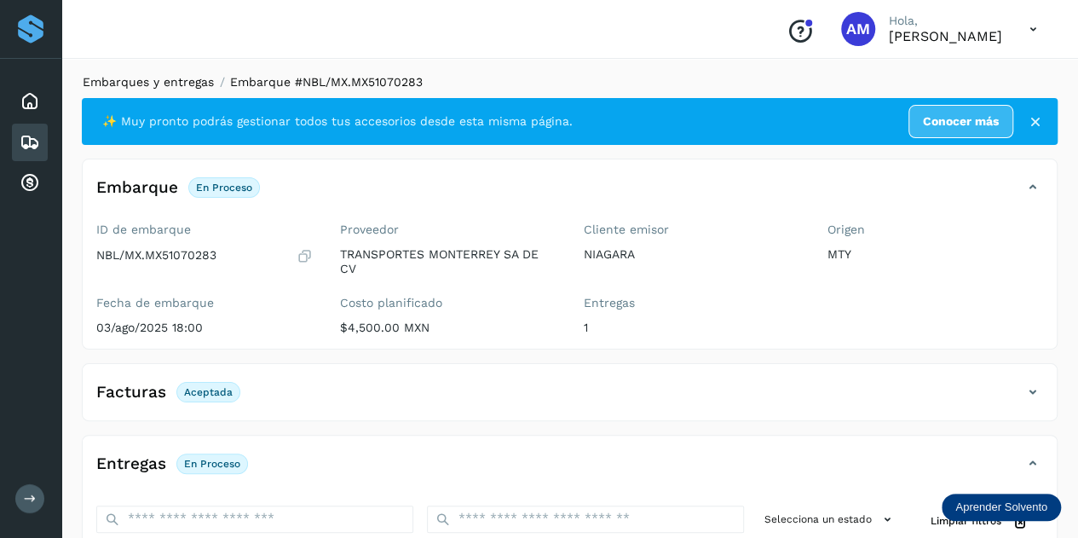
click at [196, 80] on link "Embarques y entregas" at bounding box center [148, 82] width 131 height 14
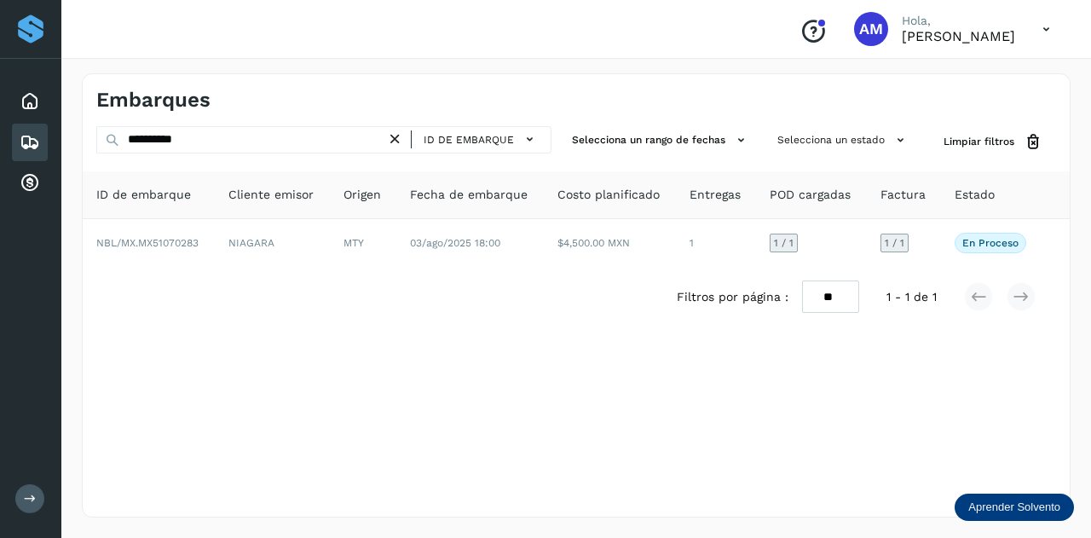
click at [397, 141] on icon at bounding box center [395, 139] width 18 height 18
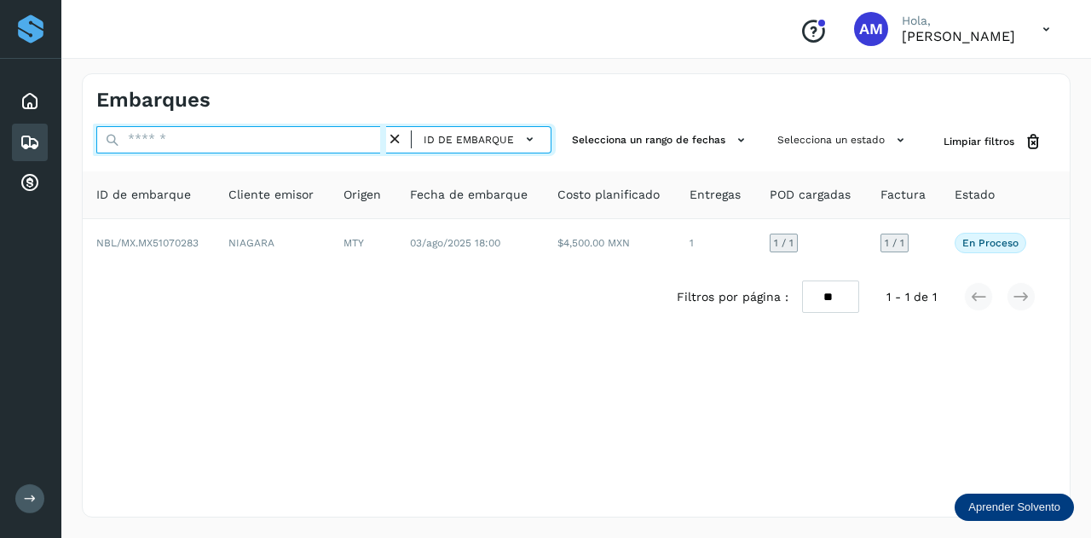
click at [305, 142] on input "text" at bounding box center [241, 139] width 290 height 27
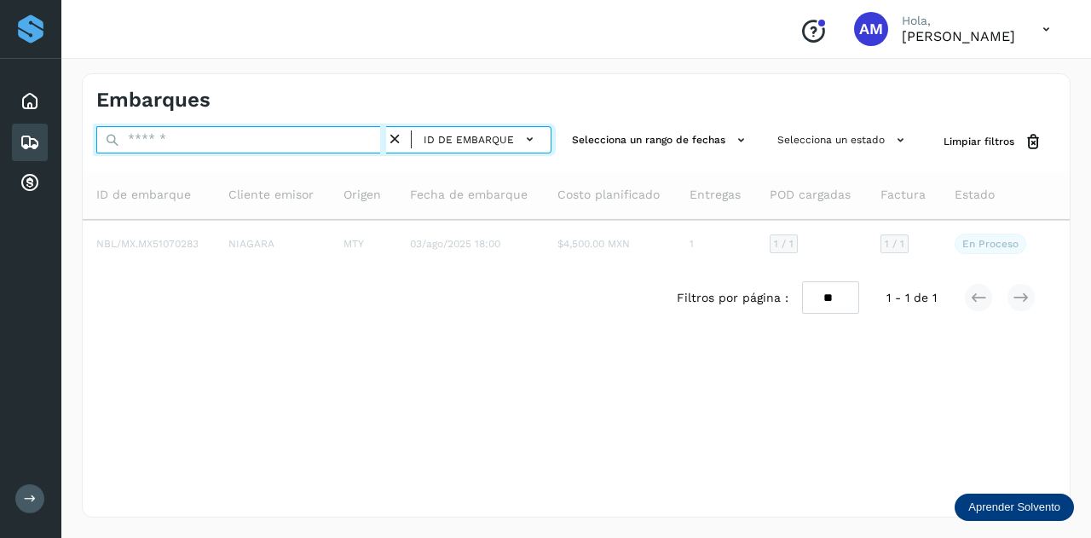
paste input "**********"
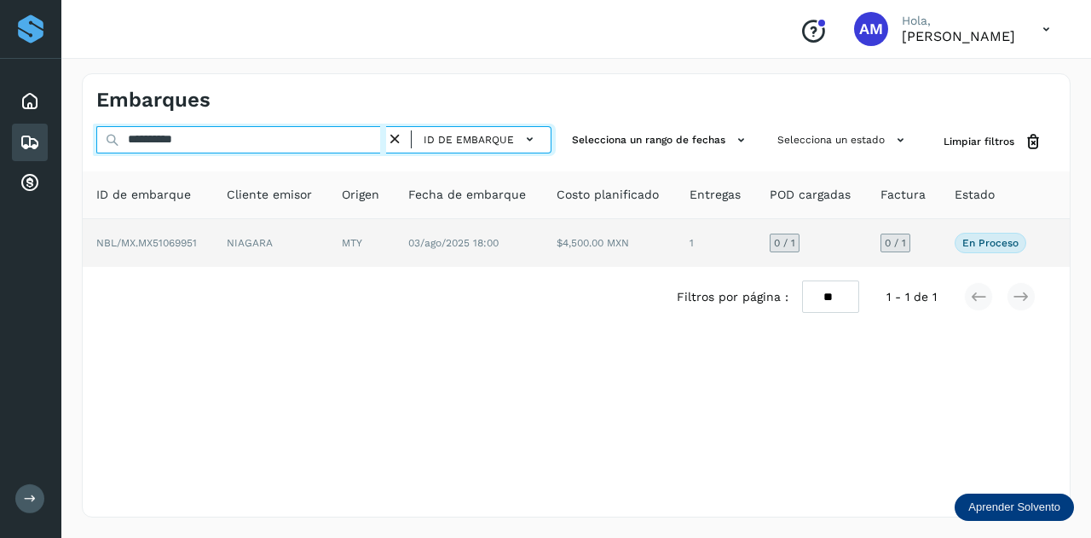
type input "**********"
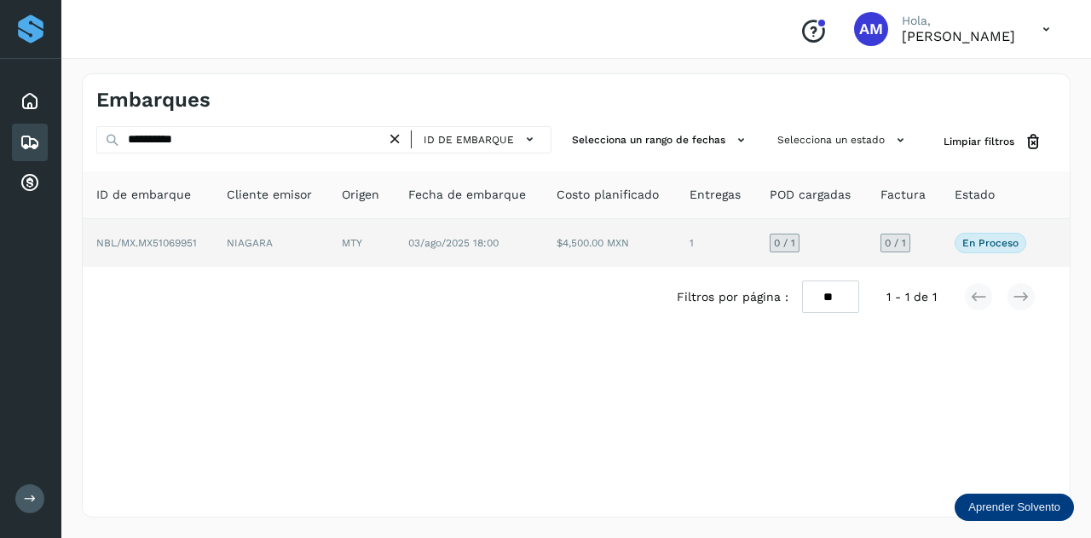
click at [306, 241] on td "NIAGARA" at bounding box center [270, 243] width 115 height 48
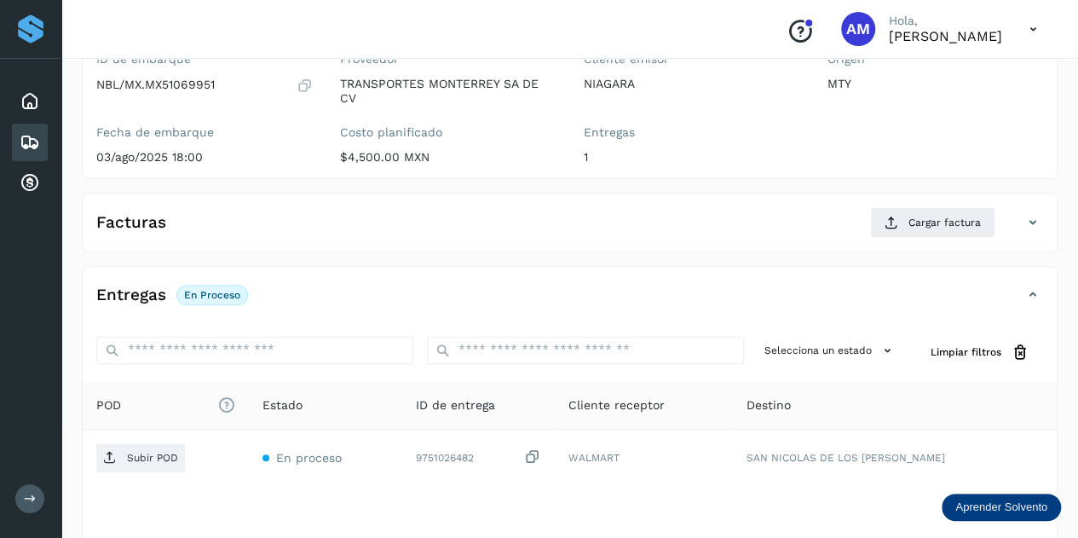
scroll to position [256, 0]
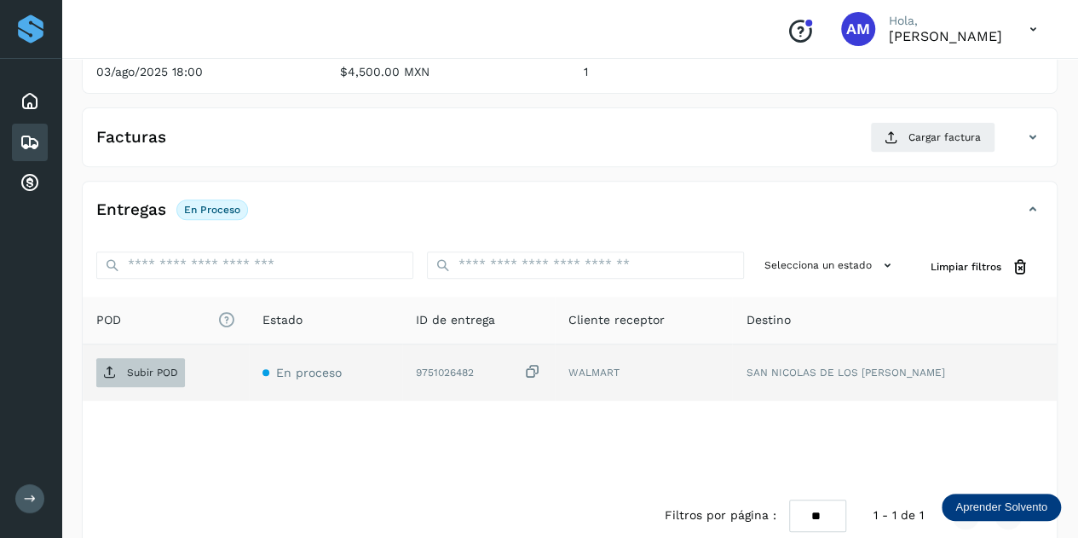
click at [157, 371] on p "Subir POD" at bounding box center [152, 372] width 51 height 12
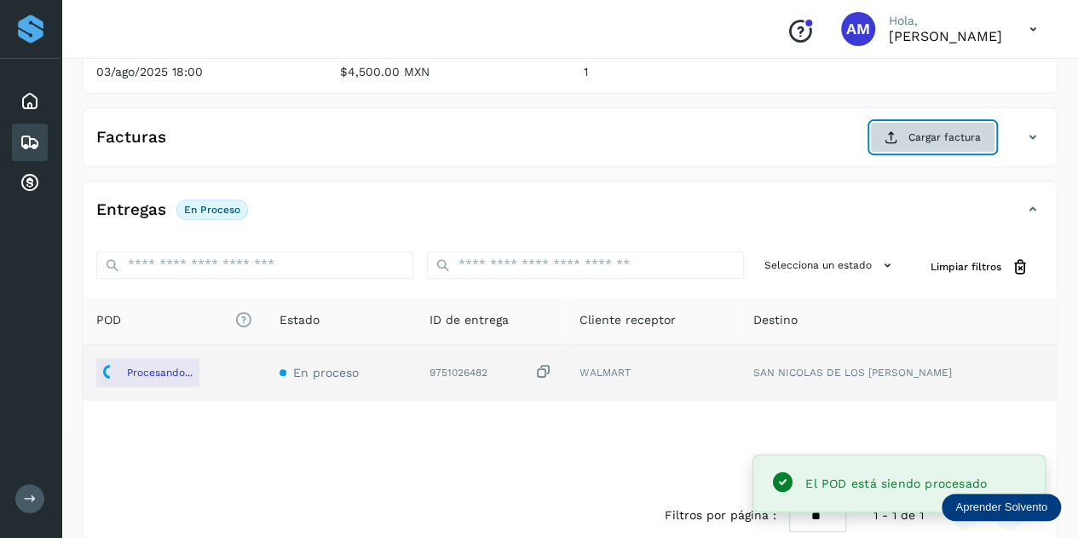
click at [962, 136] on span "Cargar factura" at bounding box center [945, 137] width 72 height 15
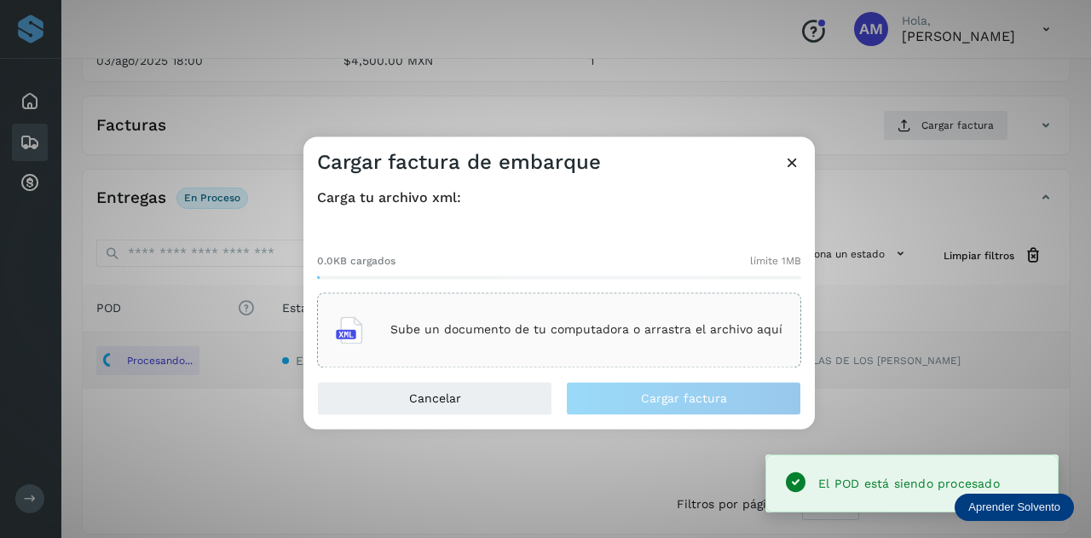
click at [620, 301] on div "Sube un documento de tu computadora o arrastra el archivo aquí" at bounding box center [559, 329] width 484 height 75
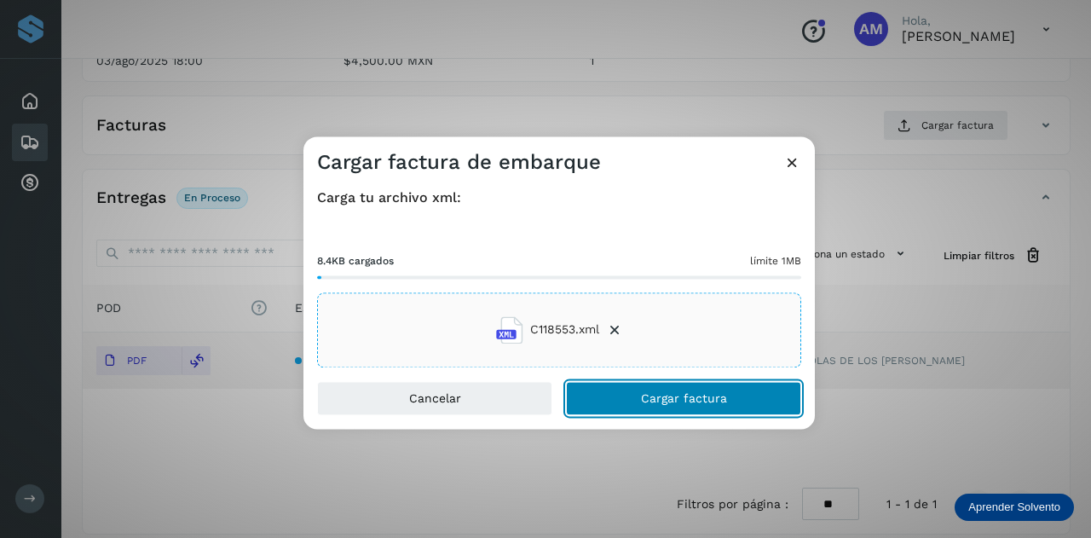
click at [632, 398] on button "Cargar factura" at bounding box center [683, 398] width 235 height 34
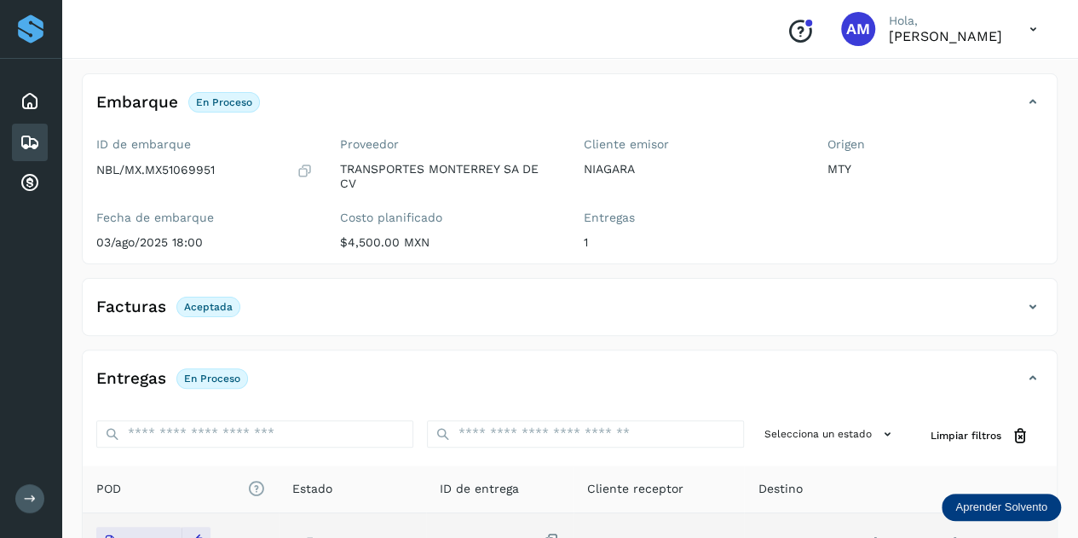
scroll to position [0, 0]
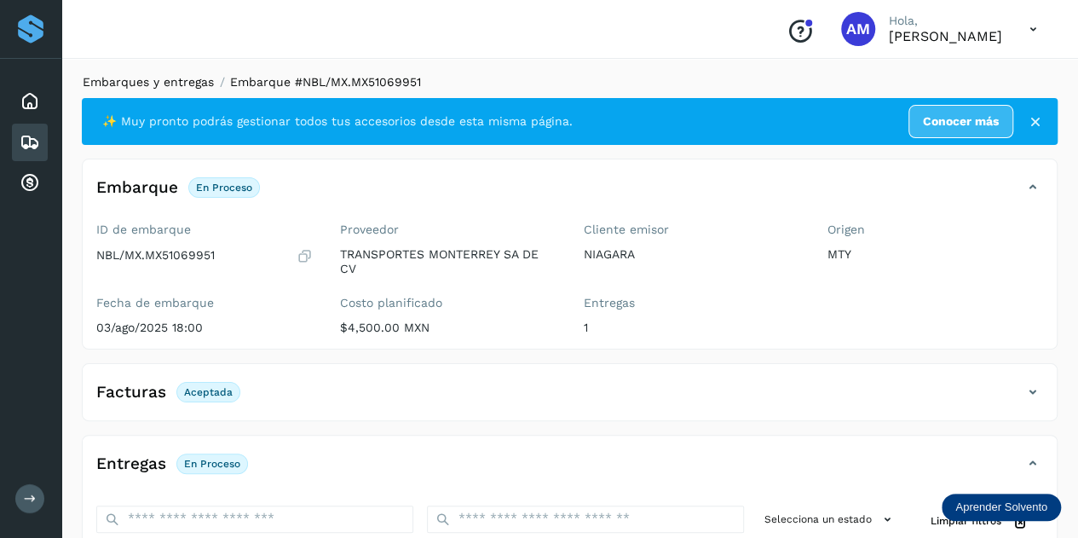
click at [177, 79] on link "Embarques y entregas" at bounding box center [148, 82] width 131 height 14
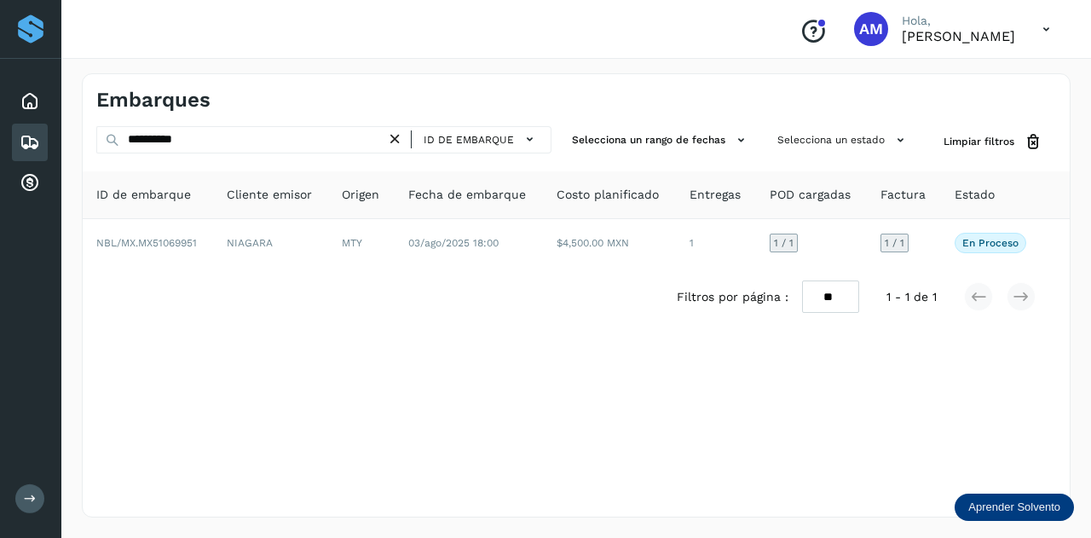
click at [399, 141] on icon at bounding box center [395, 139] width 18 height 18
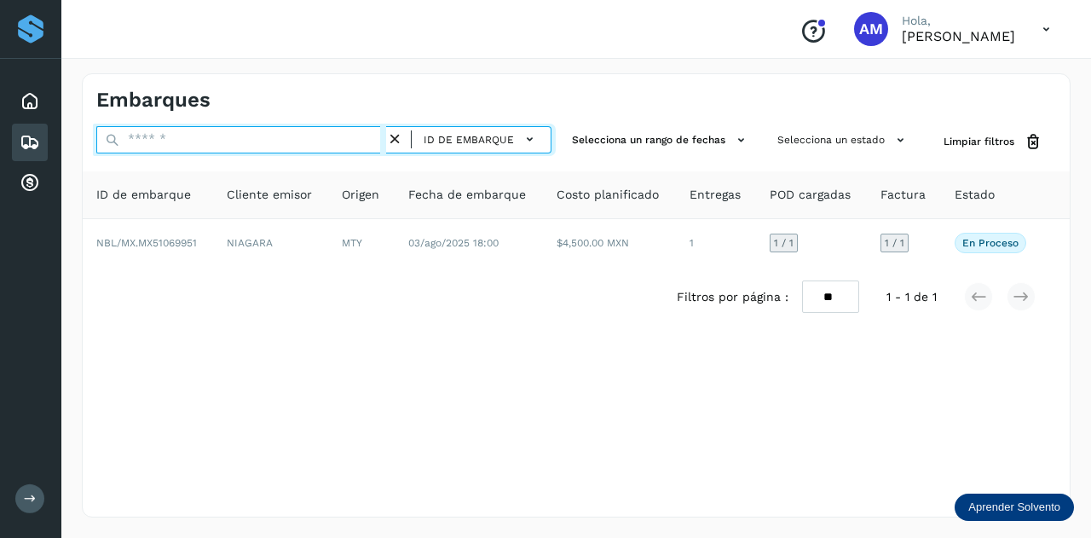
click at [329, 139] on input "text" at bounding box center [241, 139] width 290 height 27
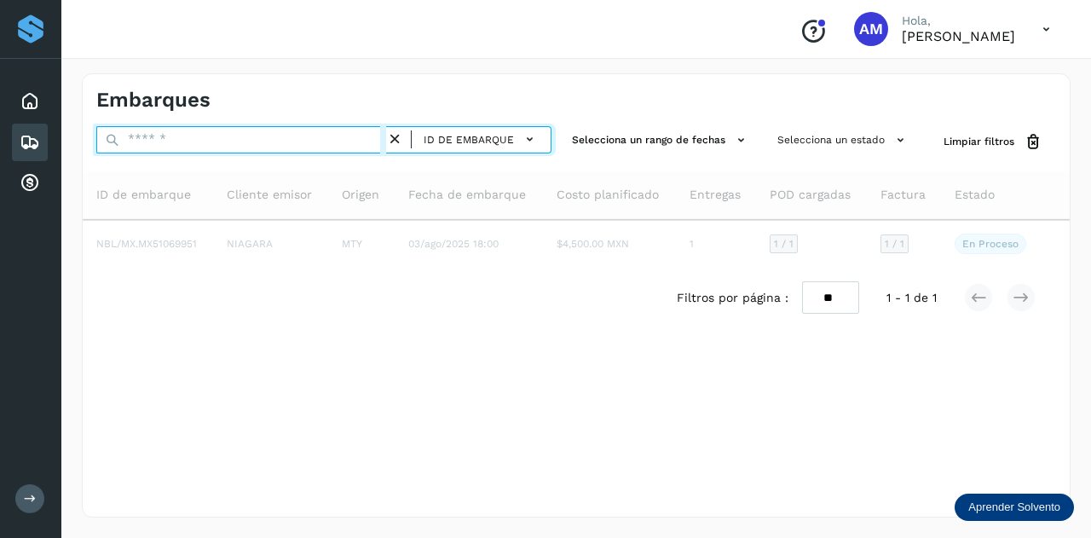
paste input "**********"
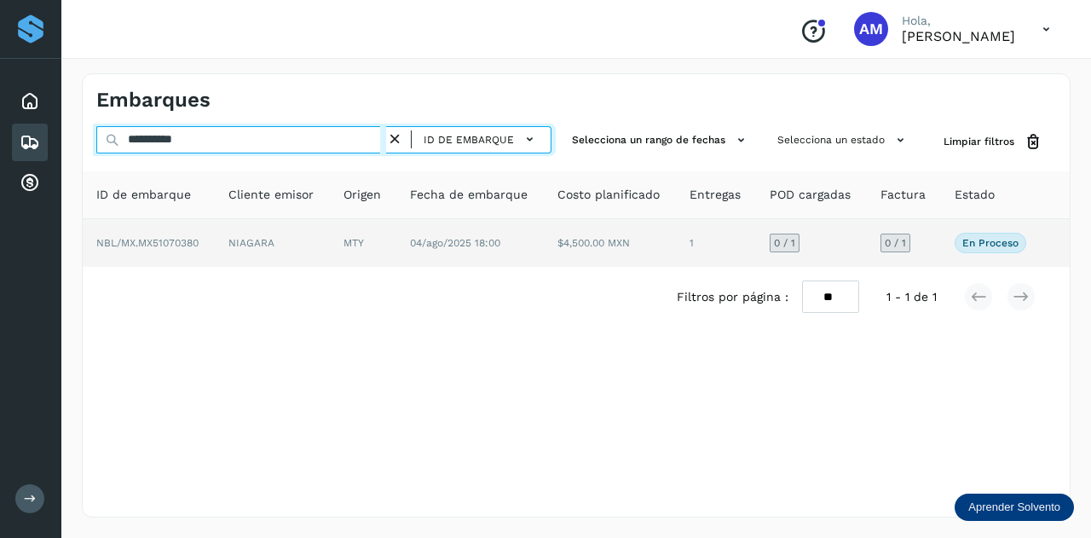
type input "**********"
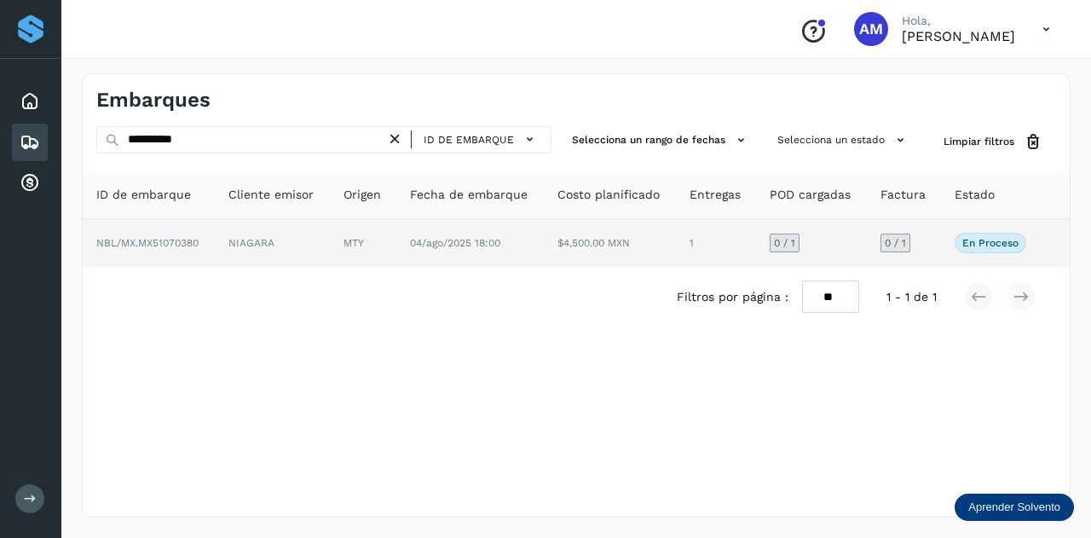
click at [291, 234] on td "NIAGARA" at bounding box center [272, 243] width 115 height 48
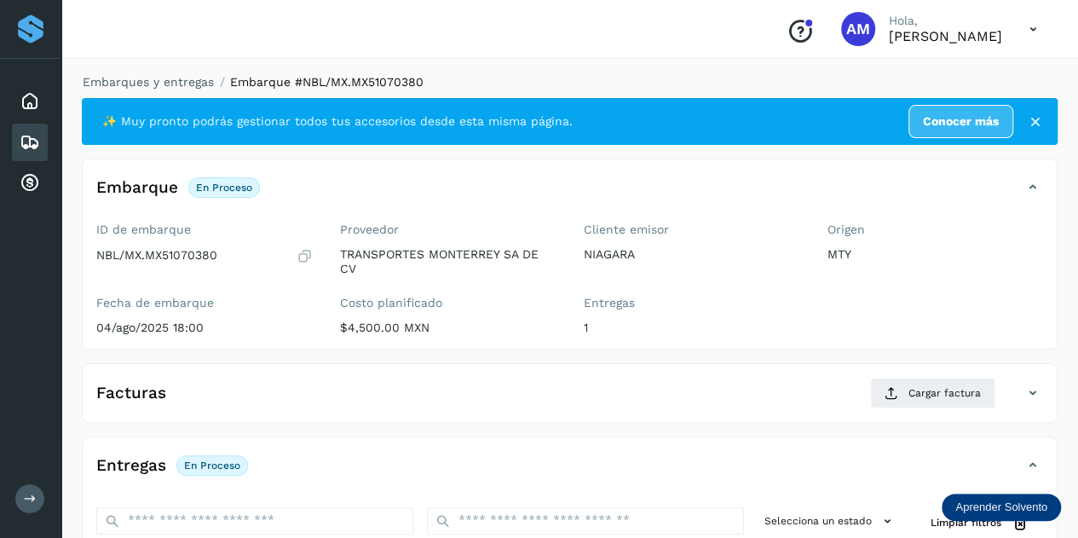
scroll to position [256, 0]
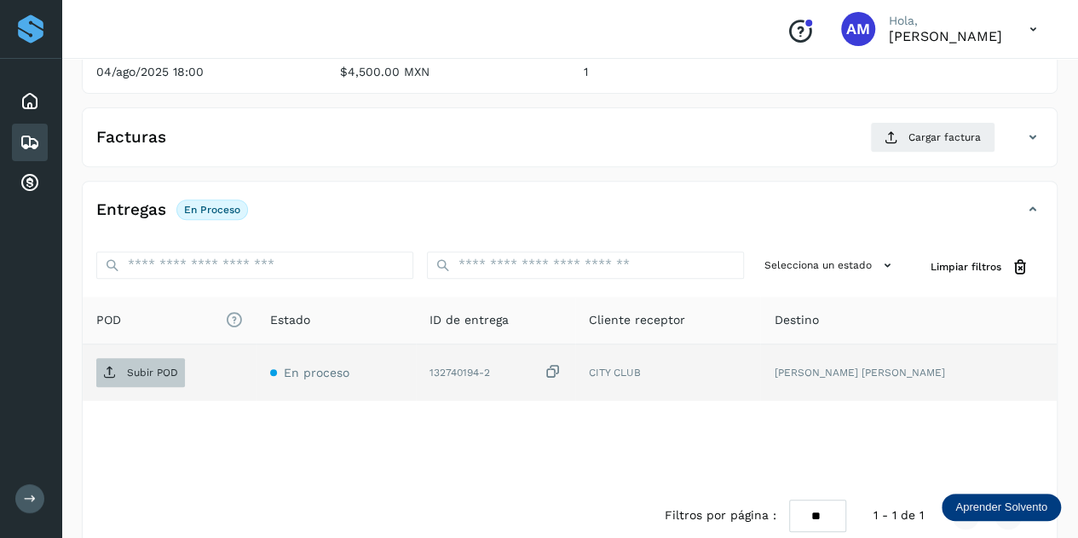
click at [157, 371] on p "Subir POD" at bounding box center [152, 372] width 51 height 12
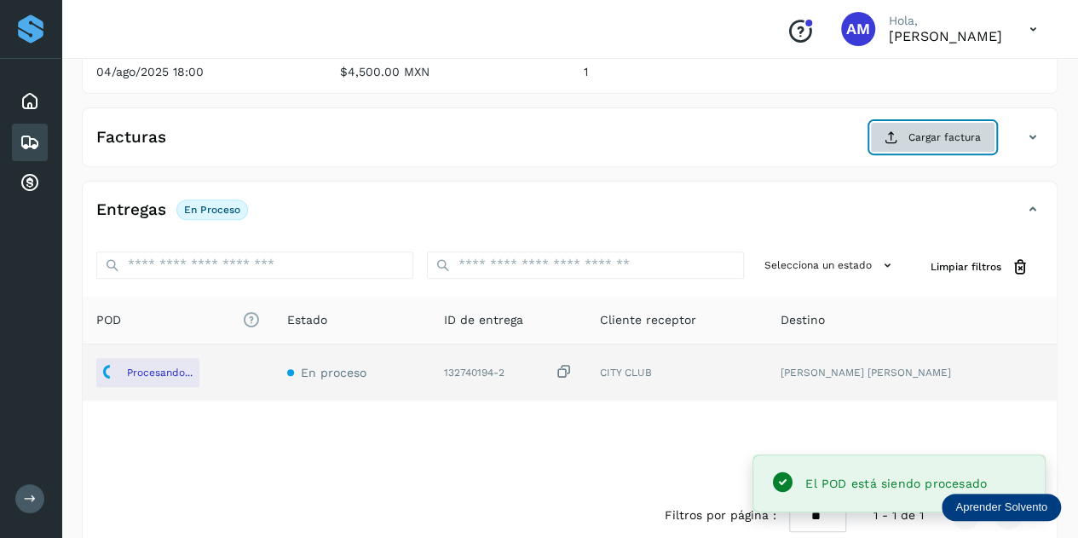
click at [926, 132] on span "Cargar factura" at bounding box center [945, 137] width 72 height 15
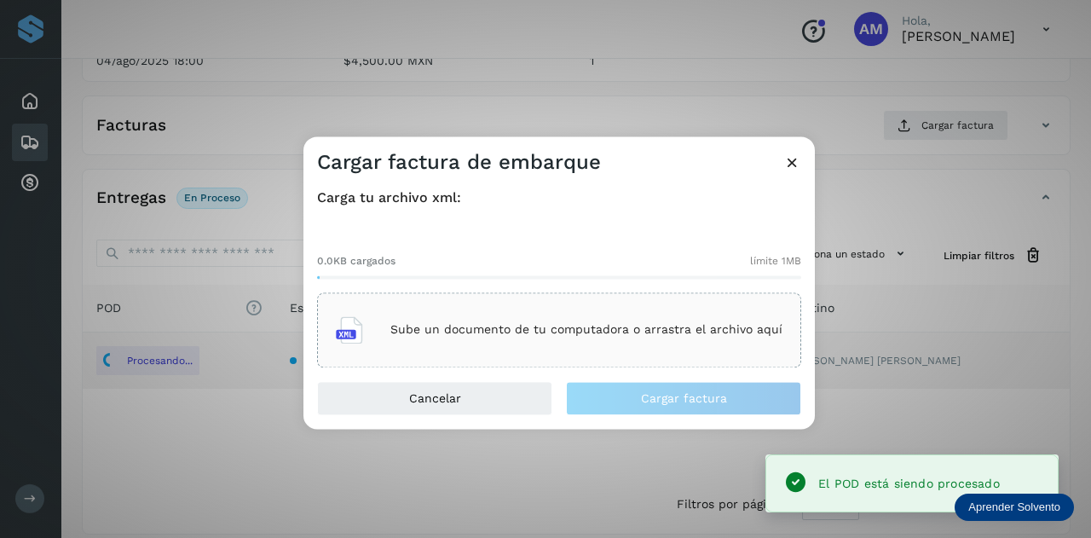
click at [643, 315] on div "Sube un documento de tu computadora o arrastra el archivo aquí" at bounding box center [559, 330] width 447 height 46
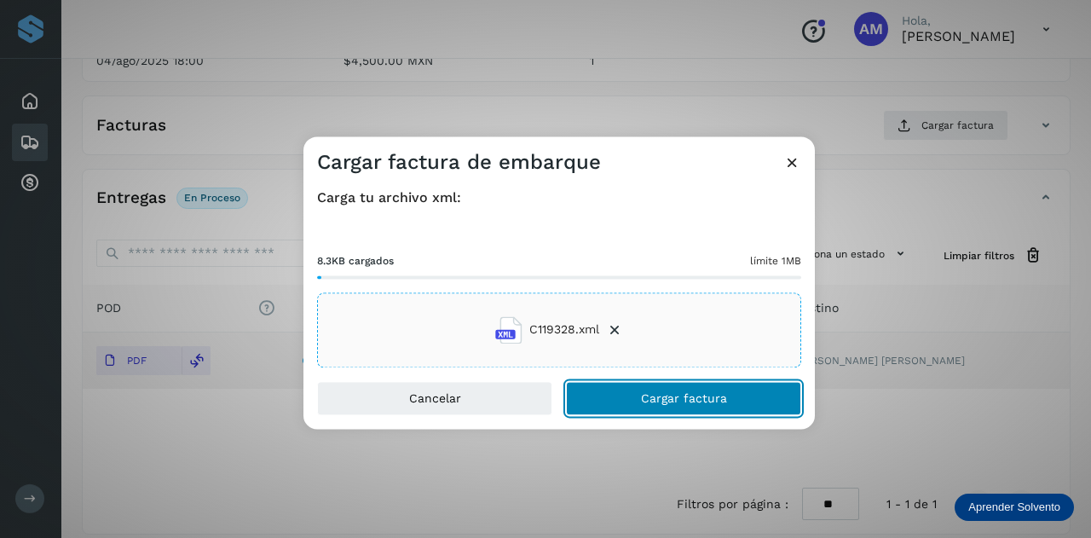
click at [628, 401] on button "Cargar factura" at bounding box center [683, 398] width 235 height 34
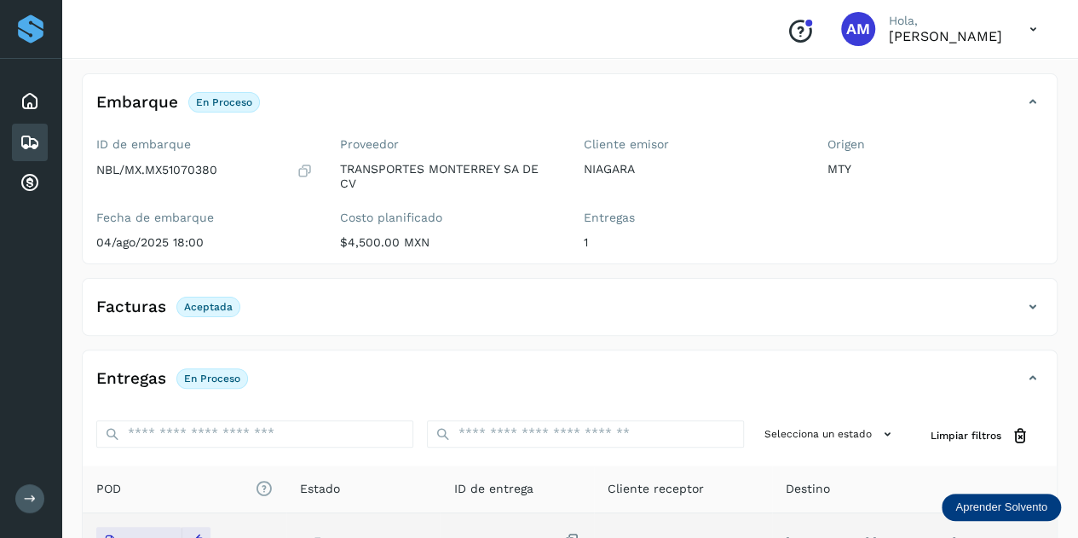
scroll to position [0, 0]
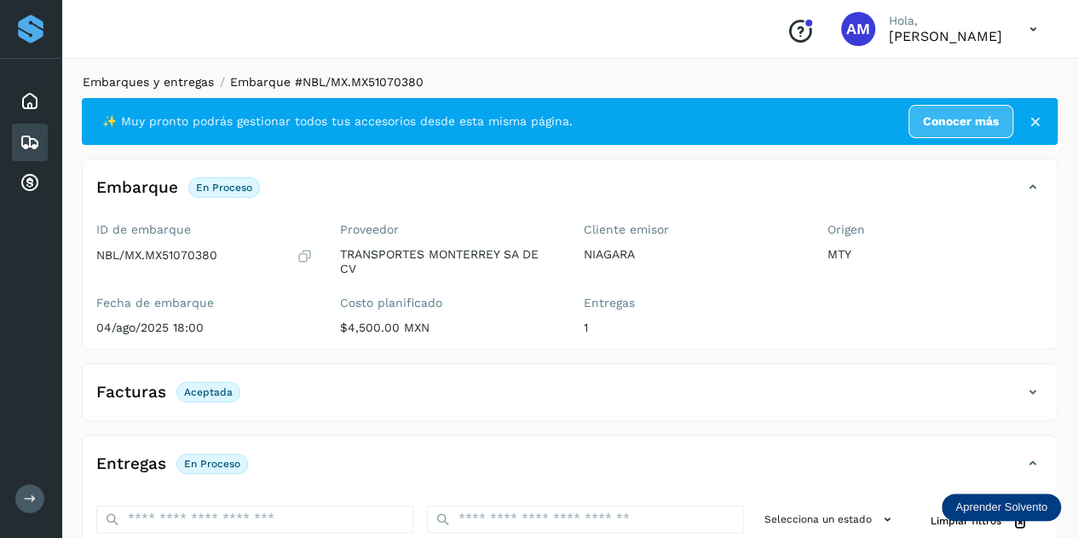
click at [165, 79] on link "Embarques y entregas" at bounding box center [148, 82] width 131 height 14
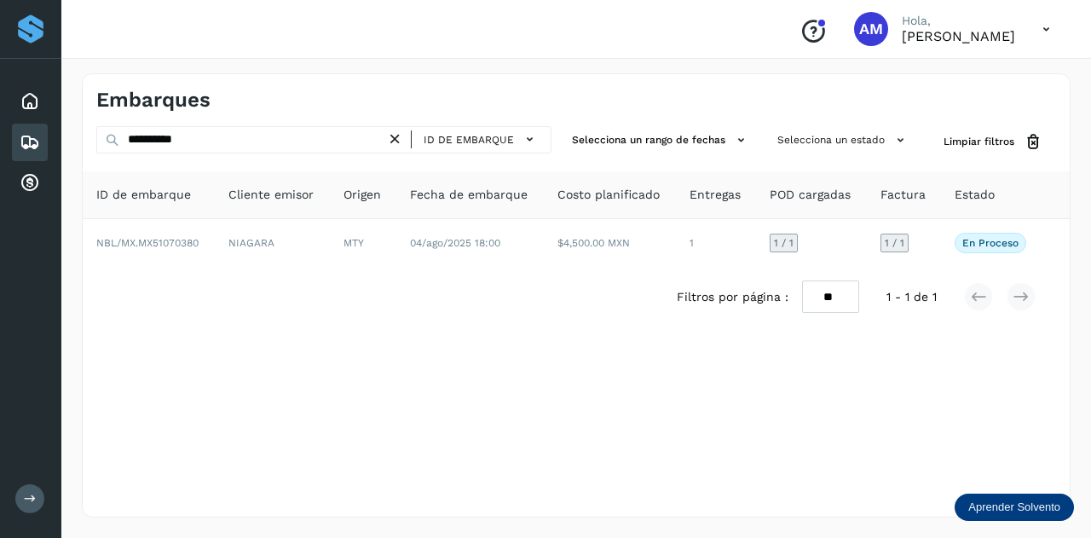
click at [397, 141] on icon at bounding box center [395, 139] width 18 height 18
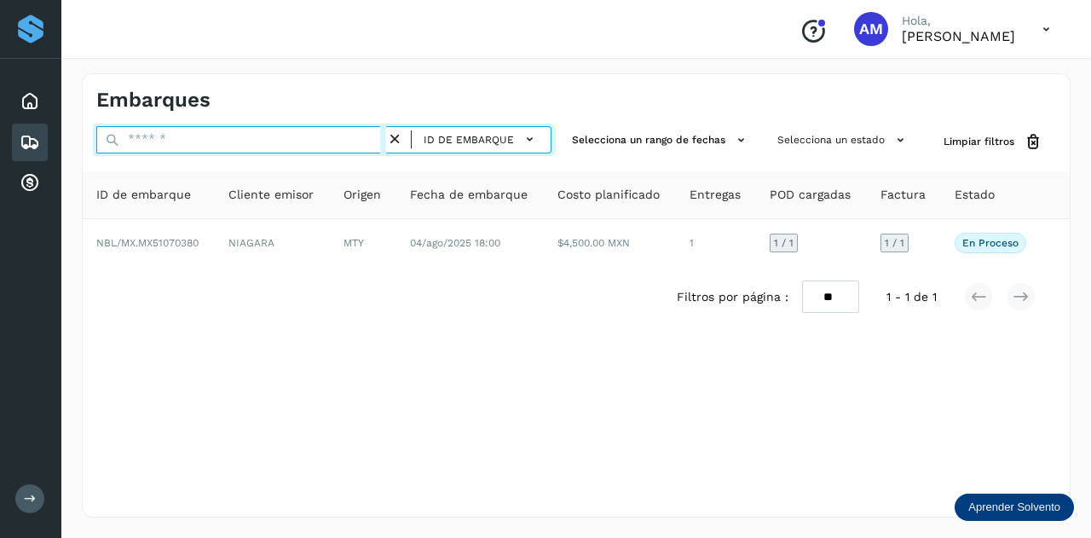
click at [314, 141] on input "text" at bounding box center [241, 139] width 290 height 27
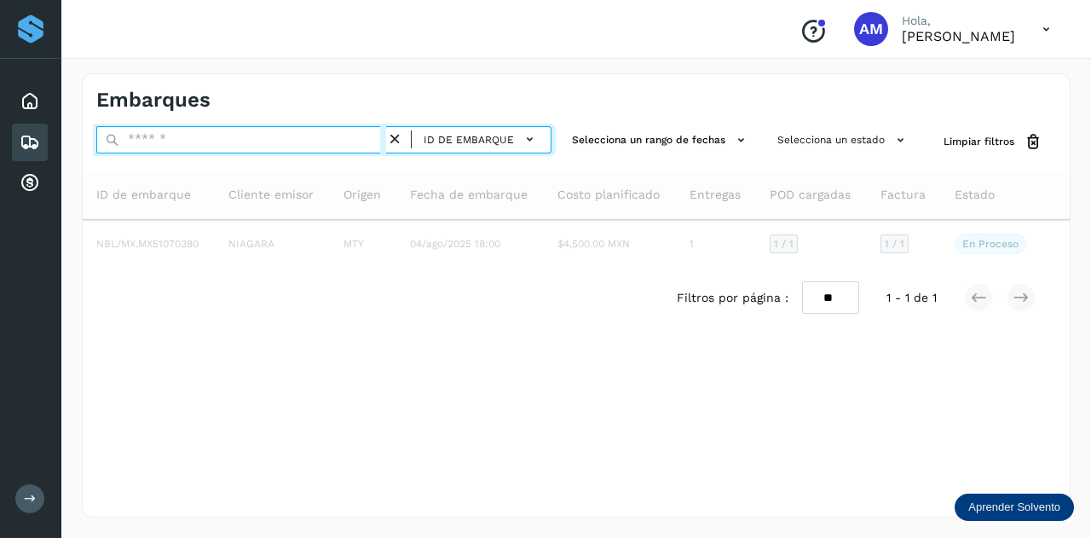
paste input "**********"
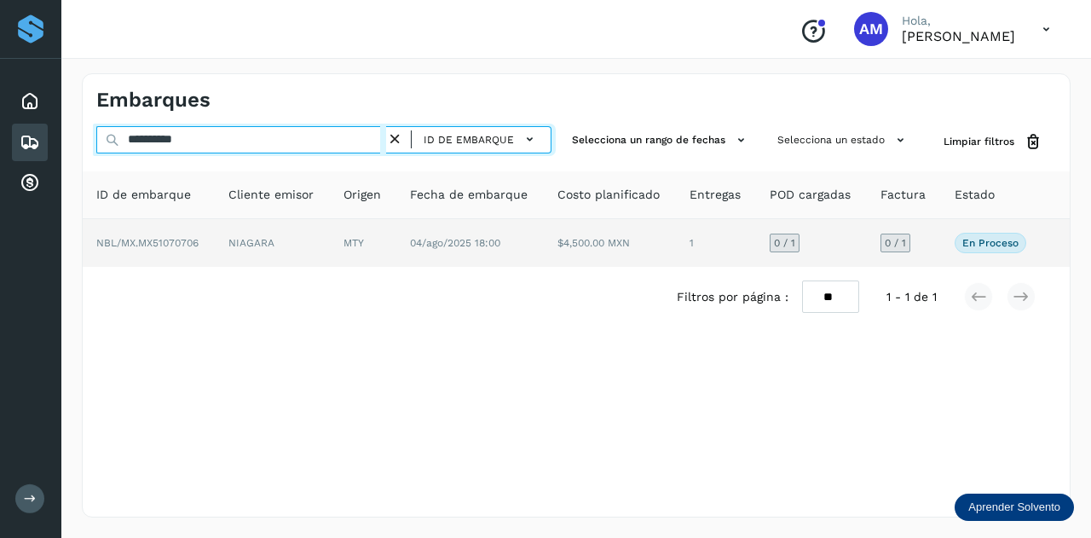
type input "**********"
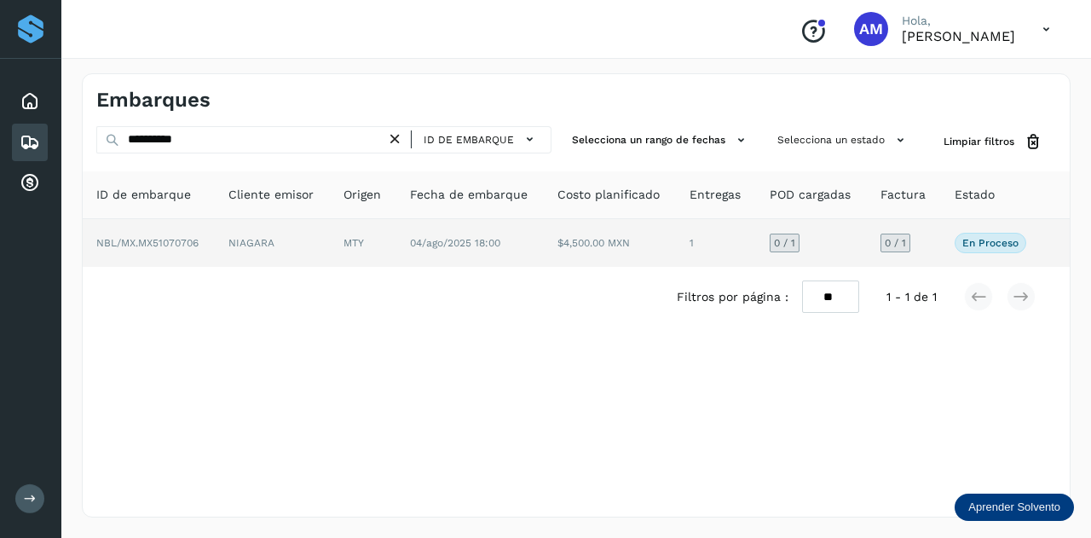
click at [295, 248] on td "NIAGARA" at bounding box center [272, 243] width 115 height 48
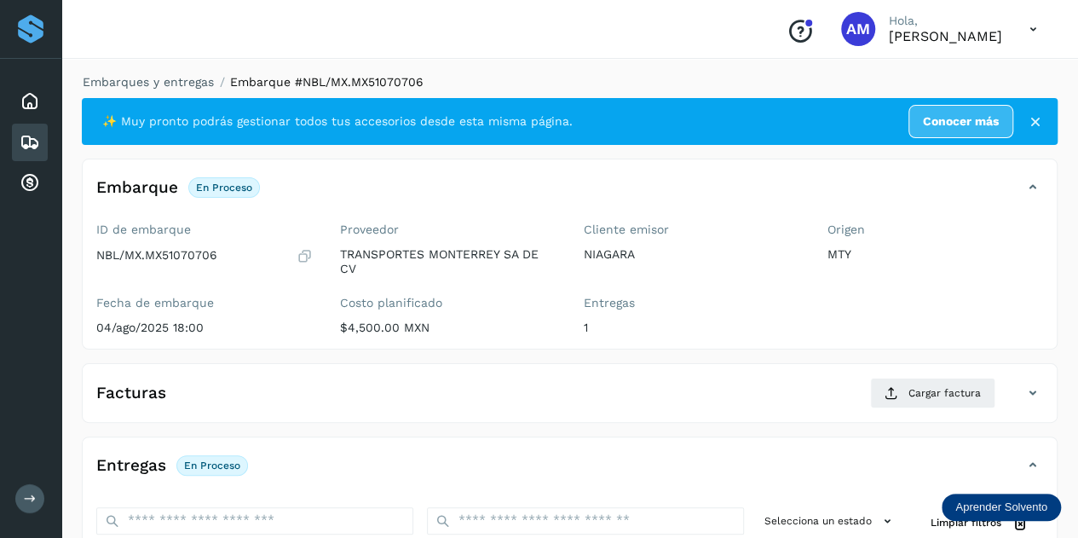
scroll to position [256, 0]
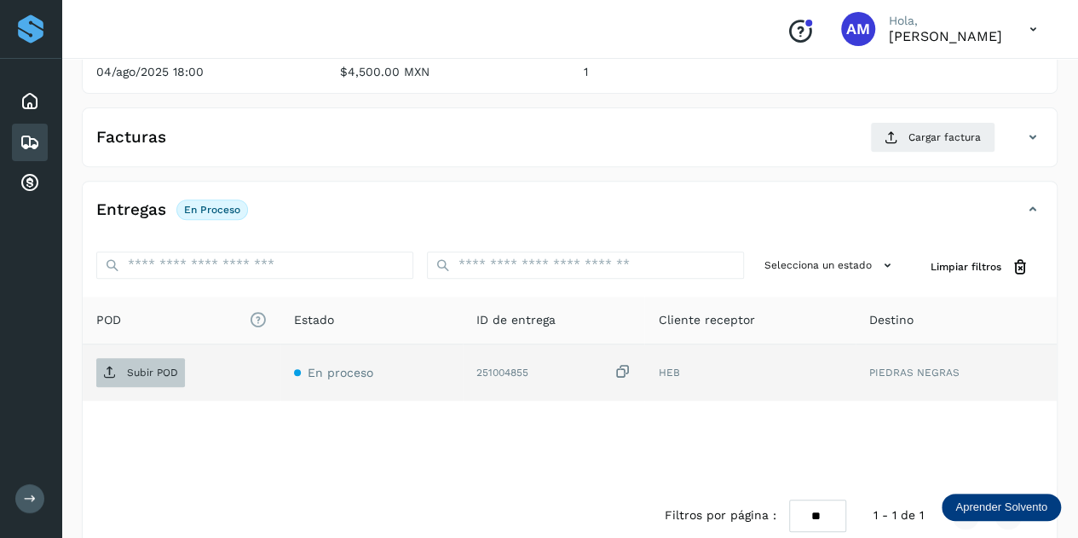
click at [170, 366] on p "Subir POD" at bounding box center [152, 372] width 51 height 12
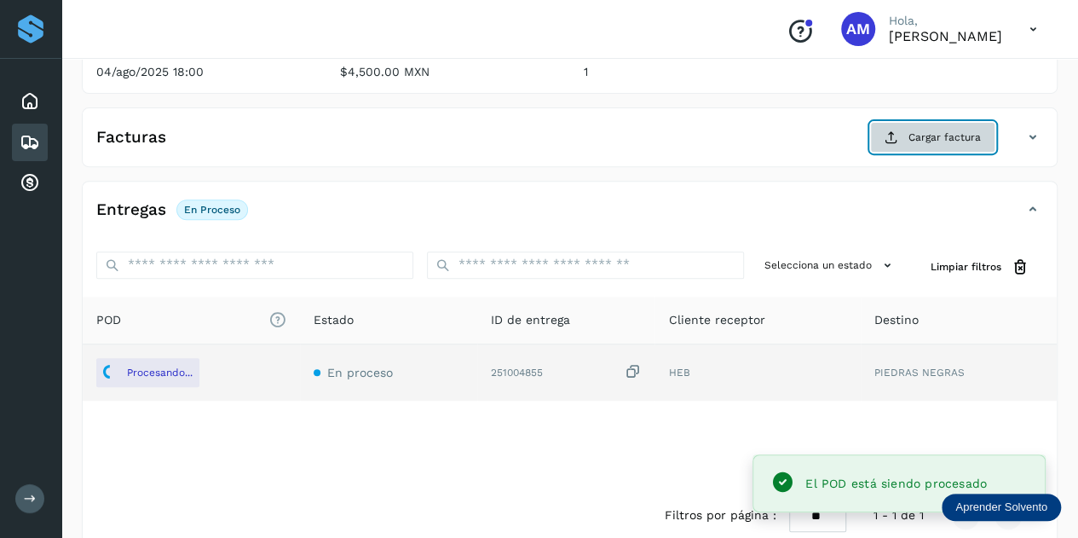
click at [894, 137] on icon at bounding box center [892, 137] width 14 height 14
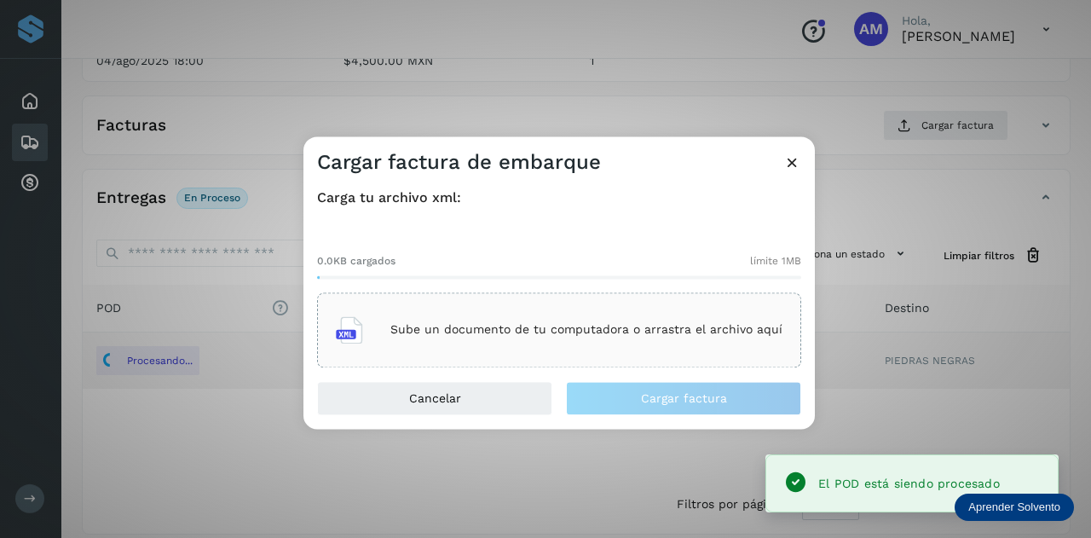
click at [627, 311] on div "Sube un documento de tu computadora o arrastra el archivo aquí" at bounding box center [559, 330] width 447 height 46
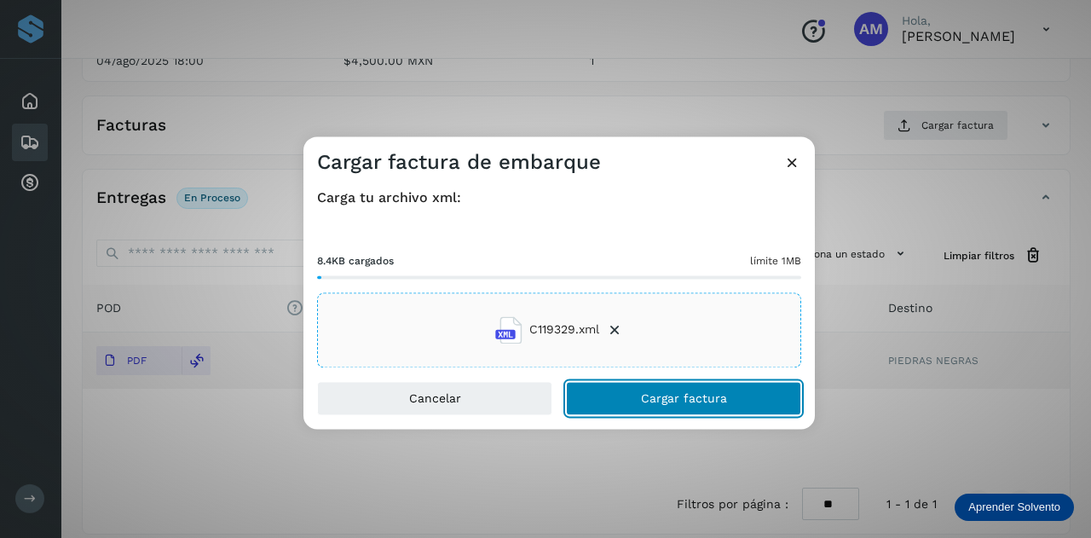
click at [610, 410] on button "Cargar factura" at bounding box center [683, 398] width 235 height 34
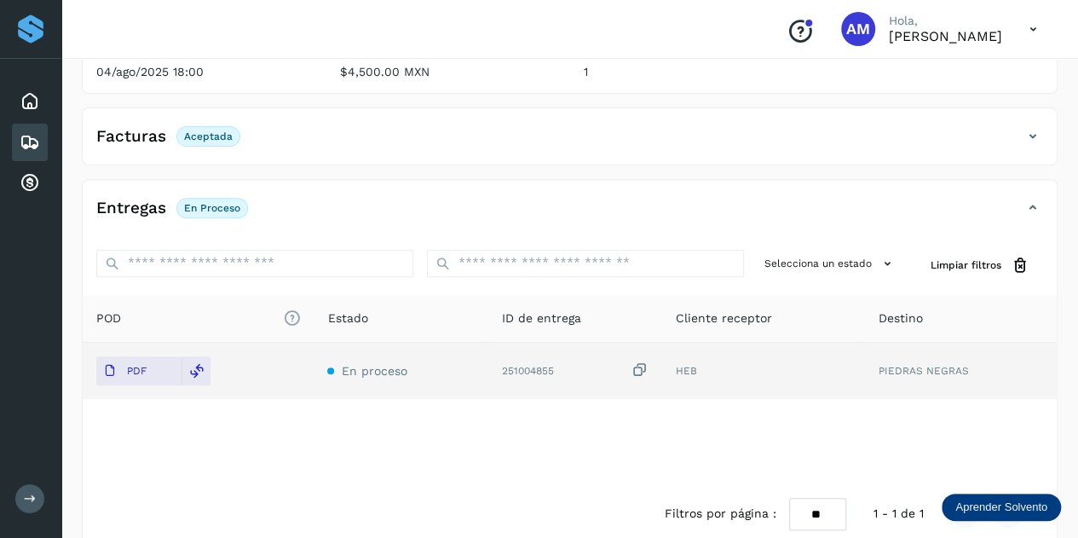
scroll to position [0, 0]
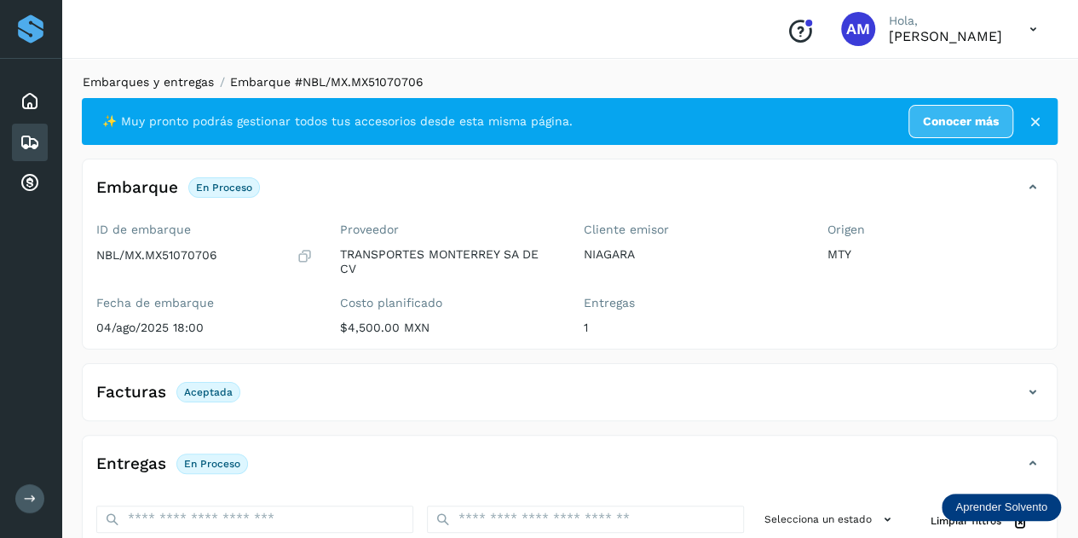
click at [155, 84] on link "Embarques y entregas" at bounding box center [148, 82] width 131 height 14
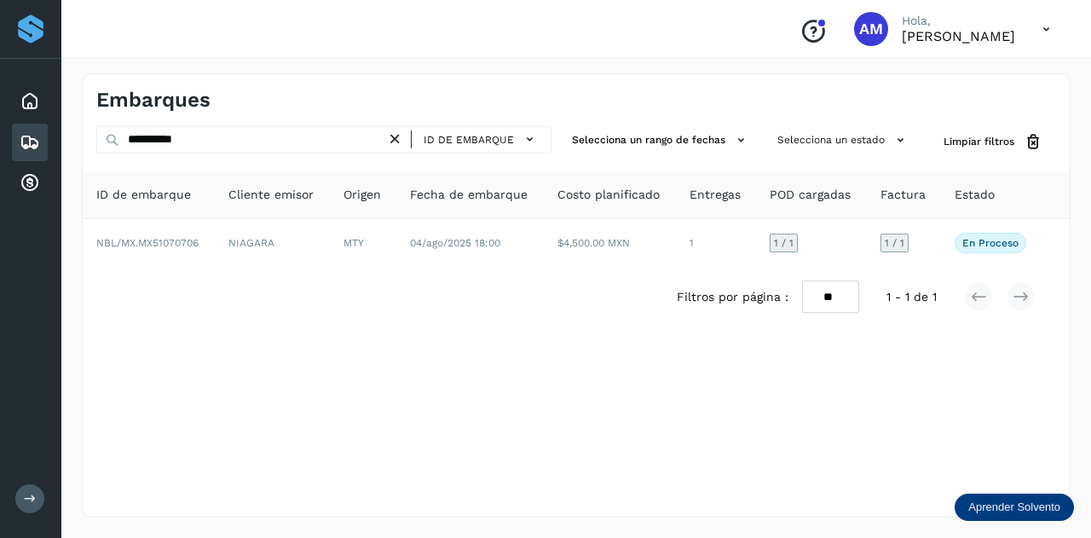
click at [395, 136] on icon at bounding box center [395, 139] width 18 height 18
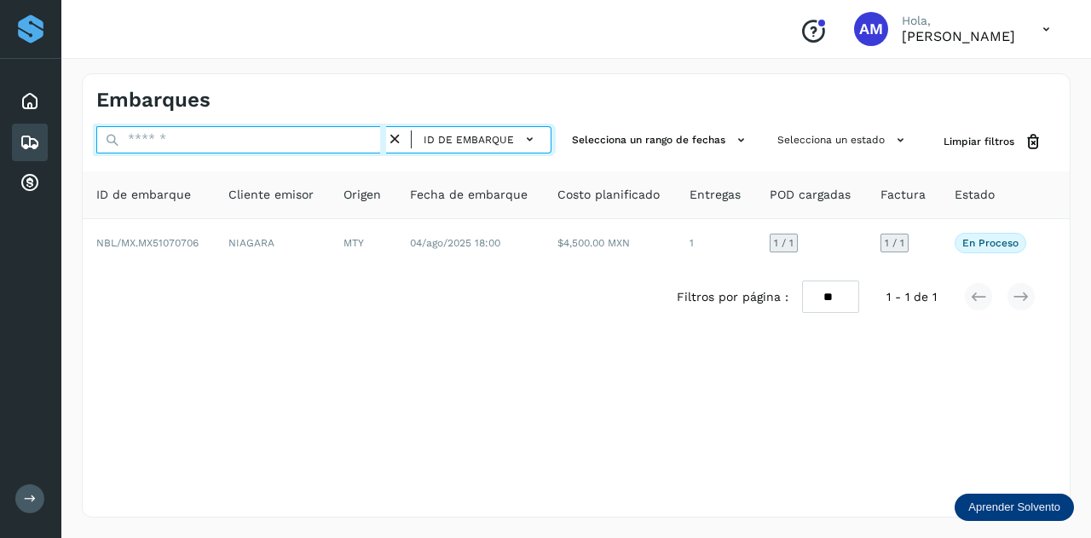
click at [317, 138] on input "text" at bounding box center [241, 139] width 290 height 27
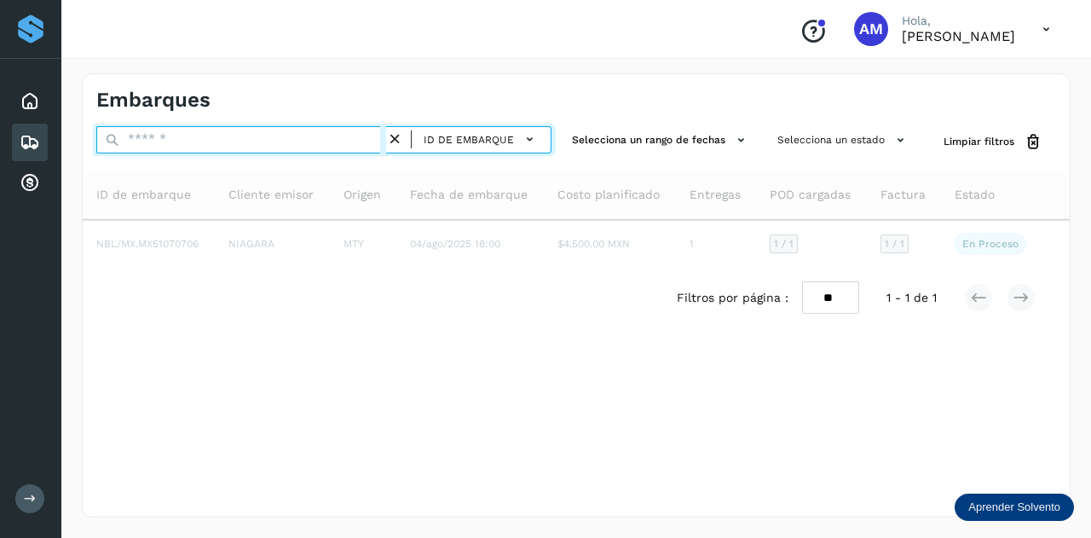
paste input "**********"
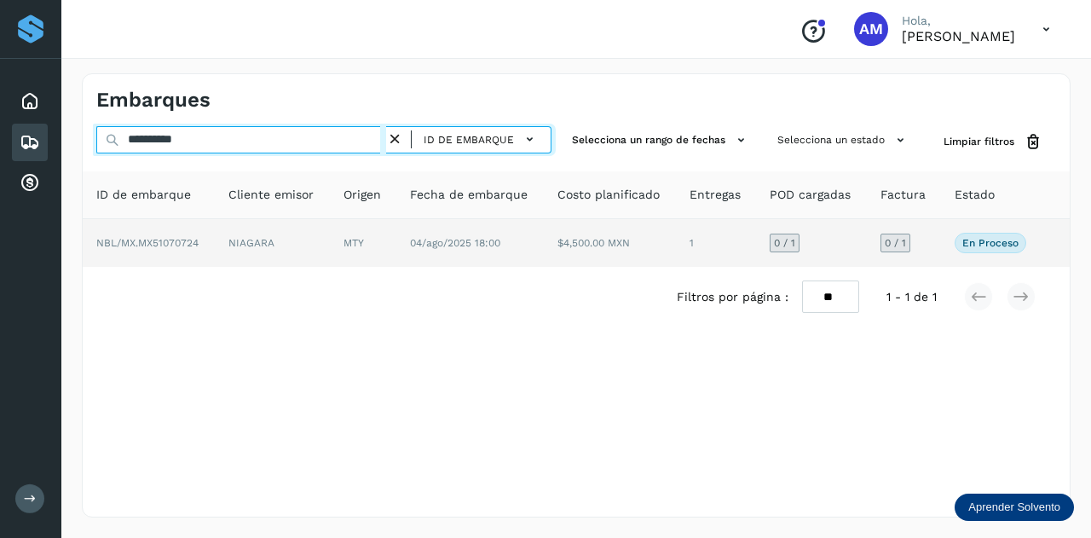
type input "**********"
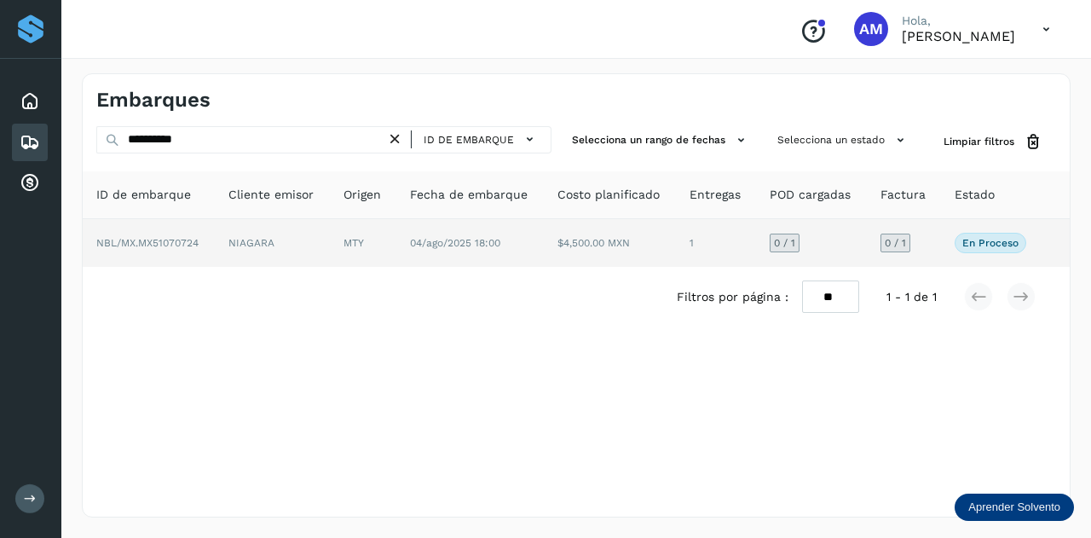
click at [322, 236] on td "NIAGARA" at bounding box center [272, 243] width 115 height 48
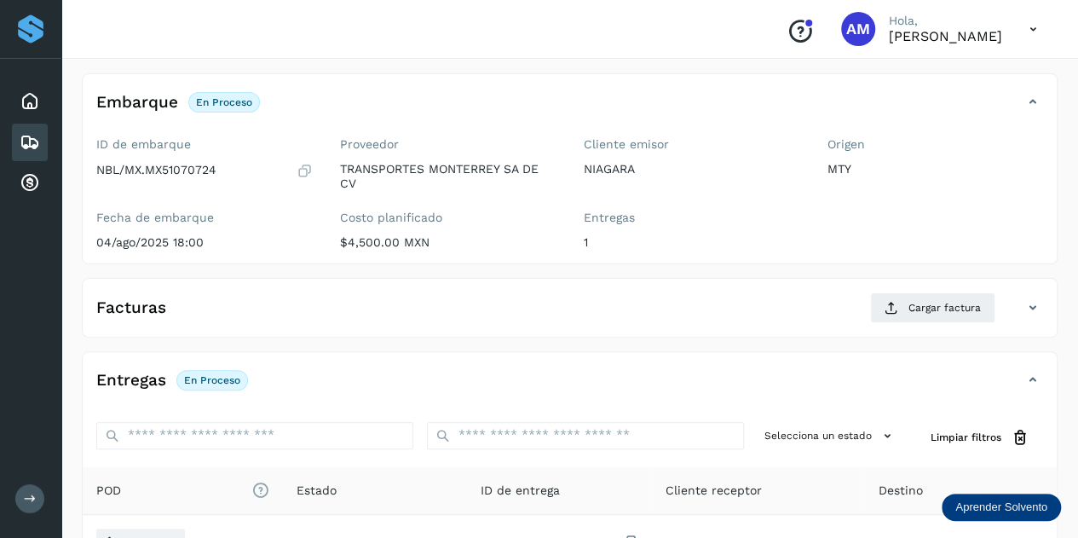
scroll to position [256, 0]
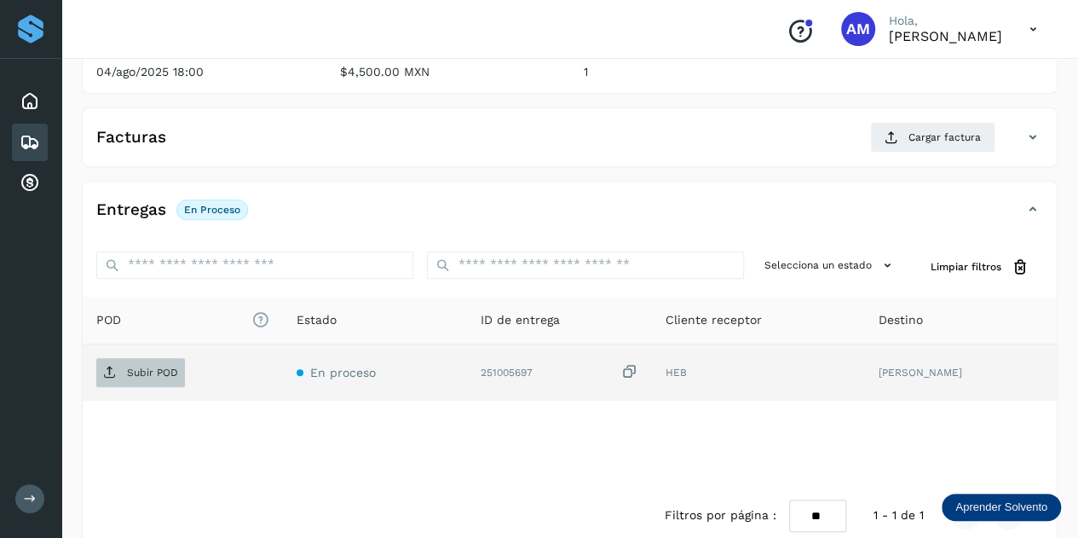
click at [153, 372] on p "Subir POD" at bounding box center [152, 372] width 51 height 12
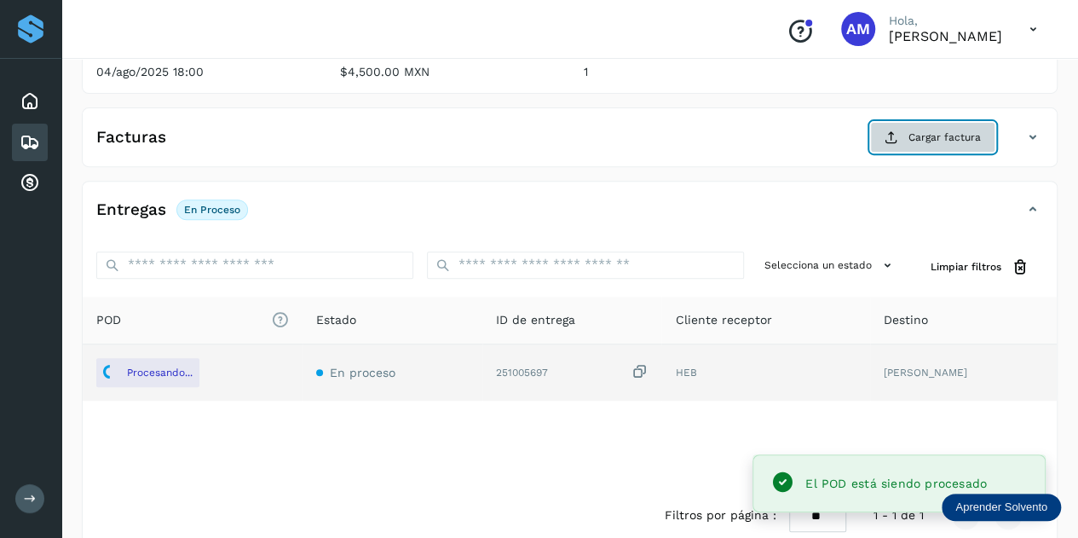
click at [926, 145] on button "Cargar factura" at bounding box center [932, 137] width 125 height 31
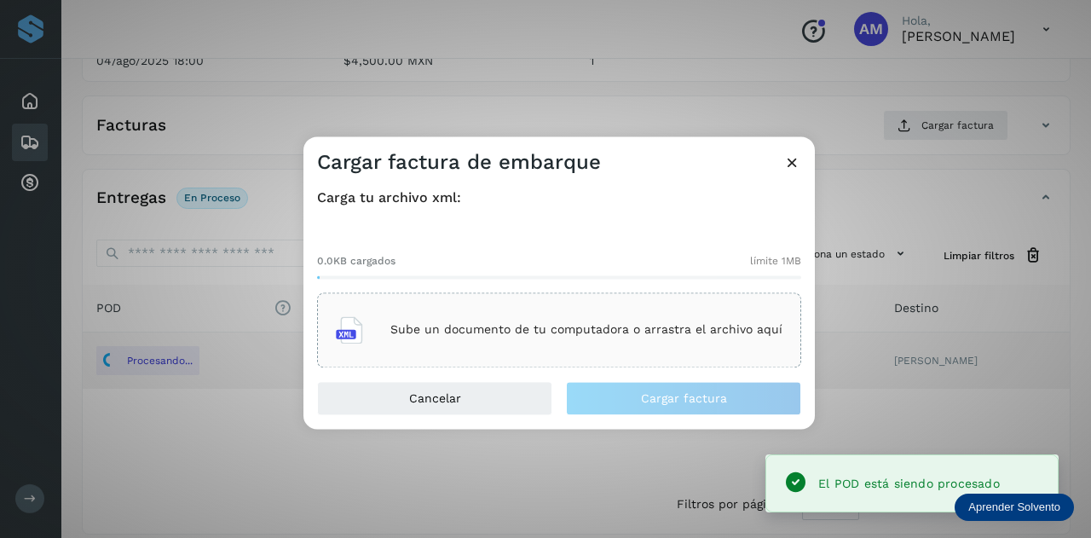
click at [590, 307] on div "Sube un documento de tu computadora o arrastra el archivo aquí" at bounding box center [559, 330] width 447 height 46
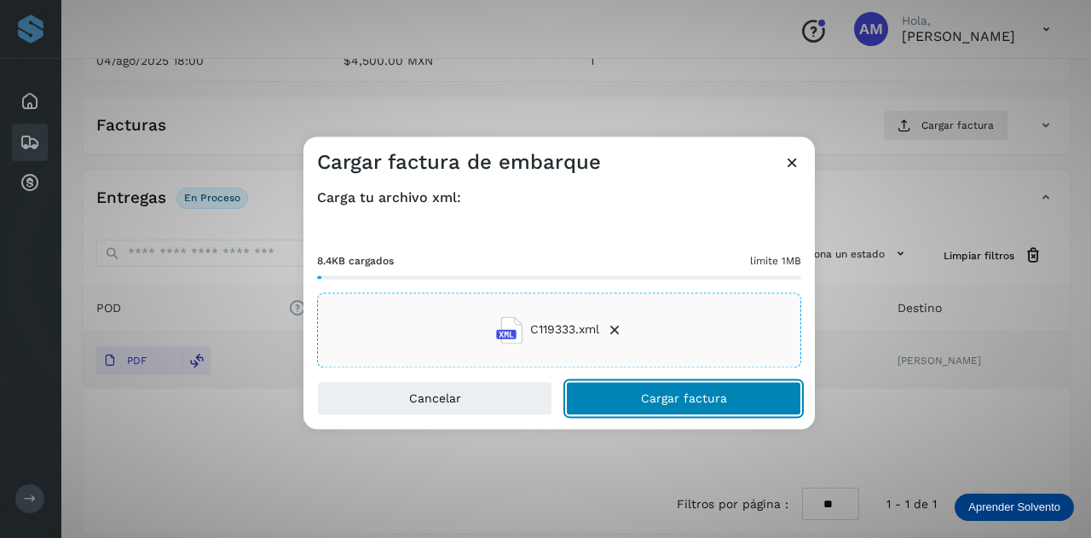
click at [615, 403] on button "Cargar factura" at bounding box center [683, 398] width 235 height 34
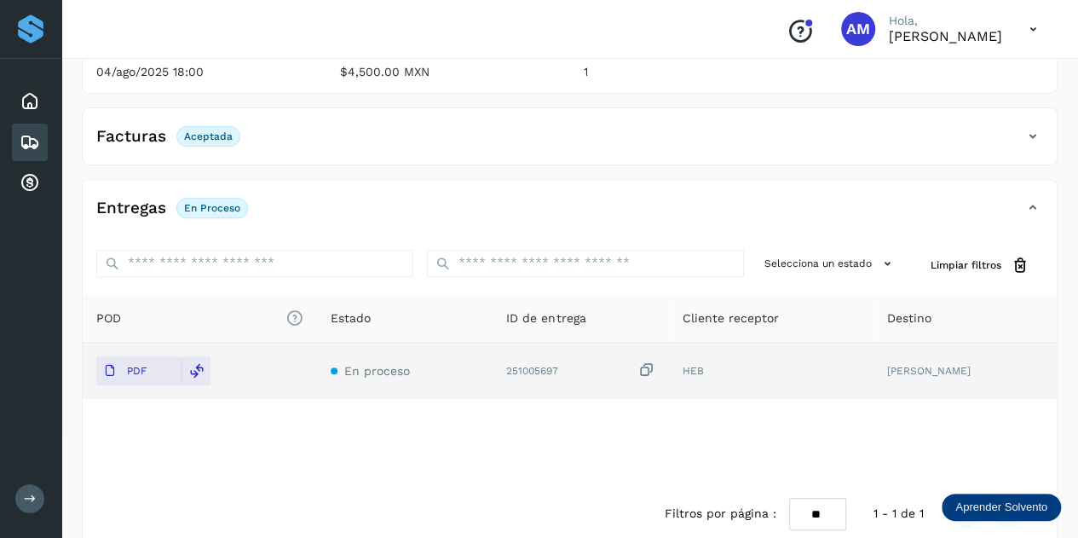
scroll to position [0, 0]
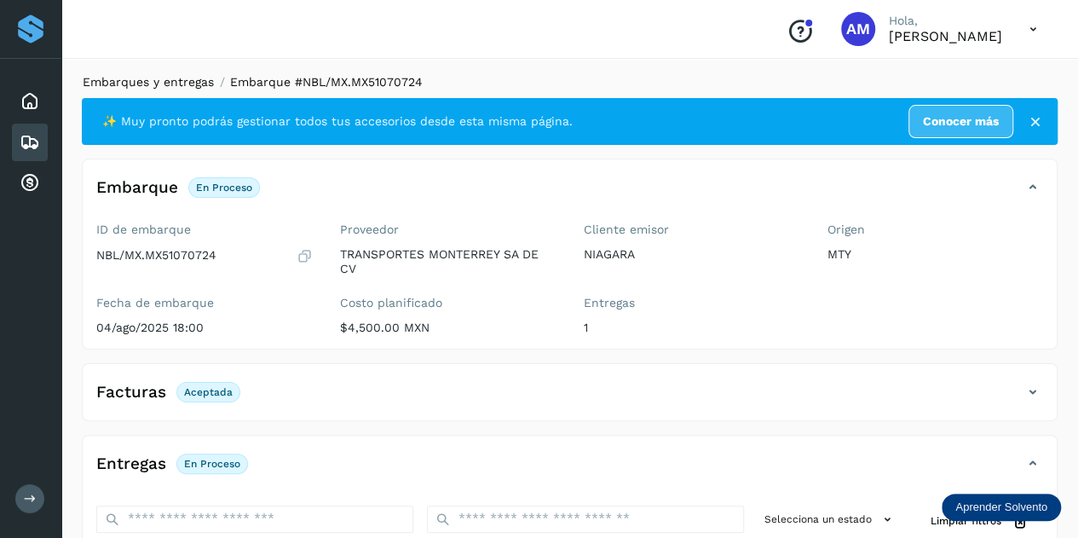
click at [177, 84] on link "Embarques y entregas" at bounding box center [148, 82] width 131 height 14
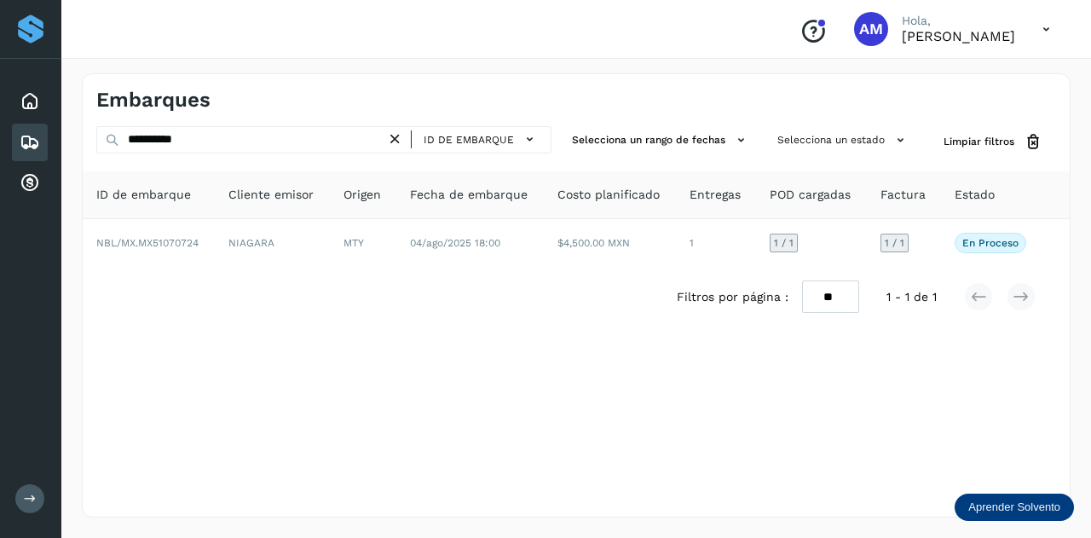
click at [399, 136] on icon at bounding box center [395, 139] width 18 height 18
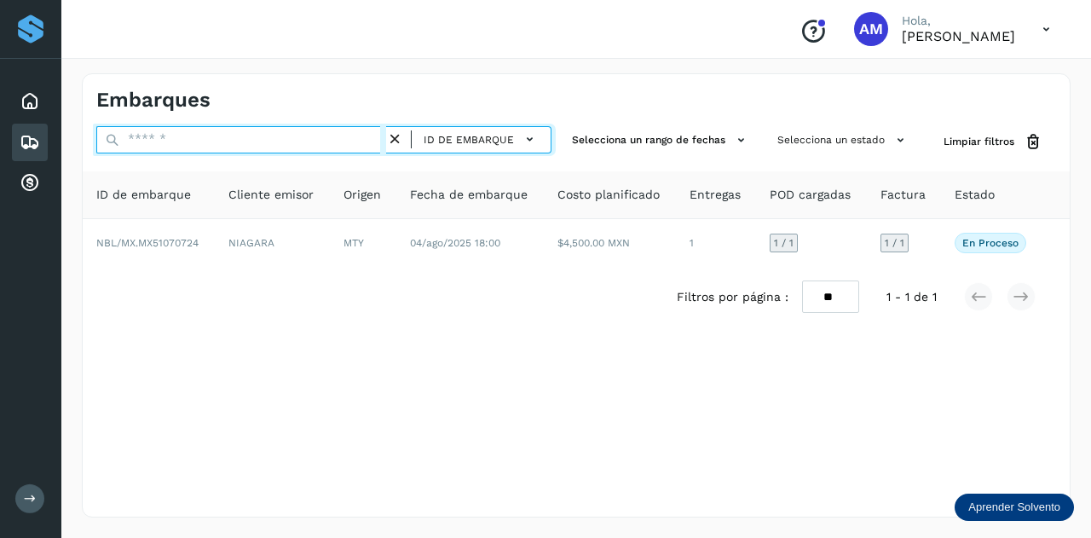
click at [322, 141] on input "text" at bounding box center [241, 139] width 290 height 27
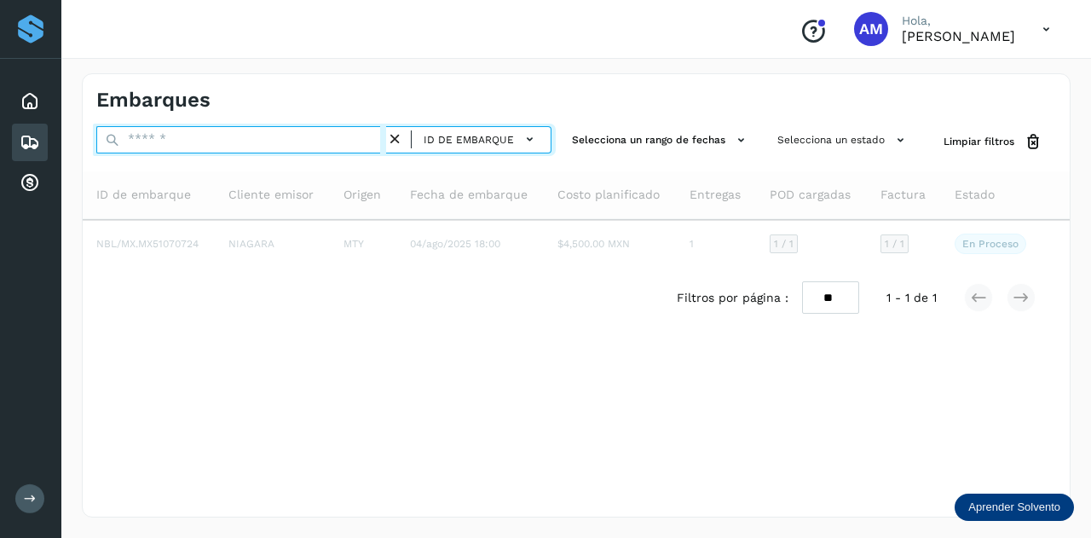
paste input "**********"
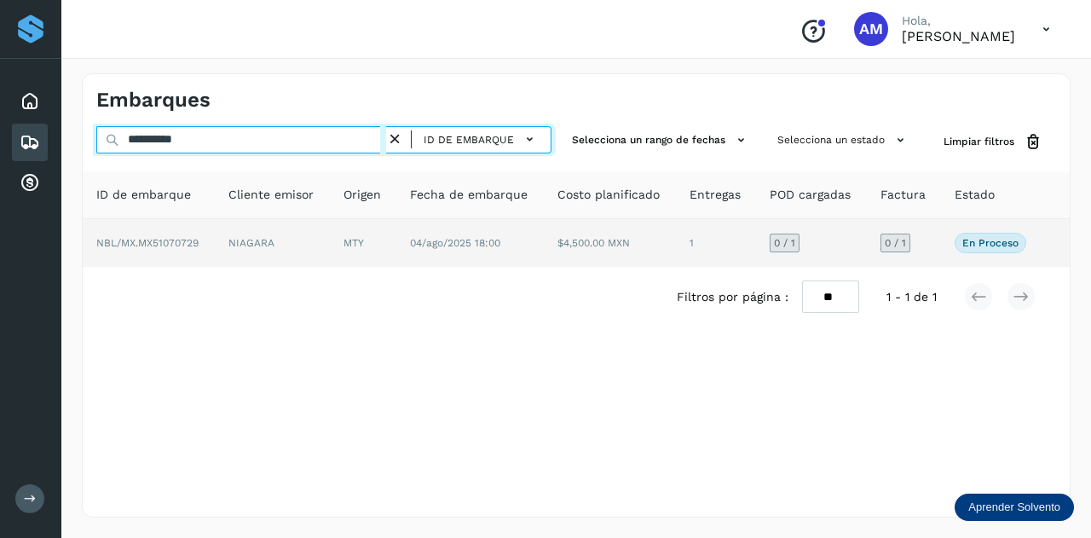
type input "**********"
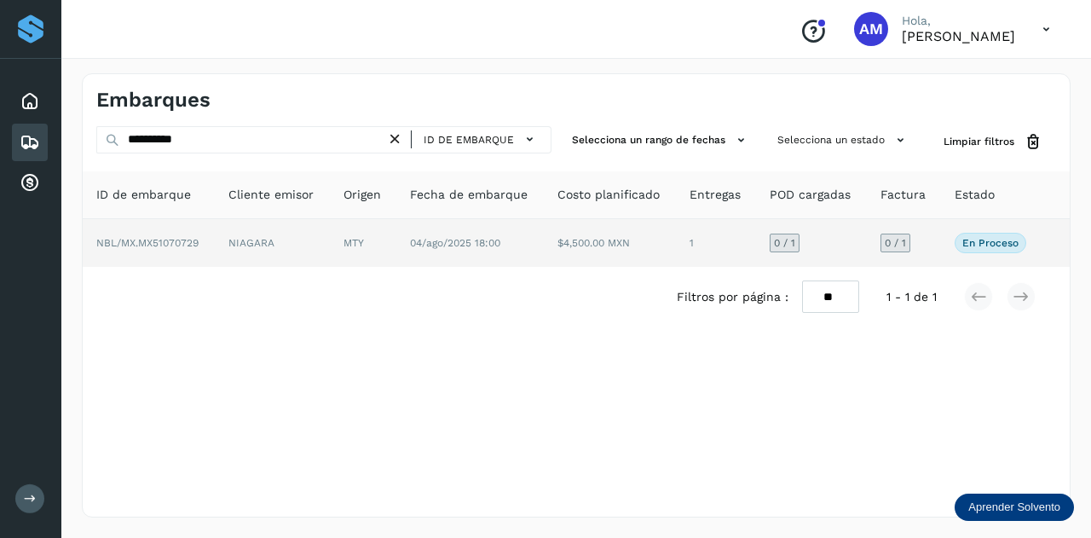
click at [172, 229] on td "NBL/MX.MX51070729" at bounding box center [149, 243] width 132 height 48
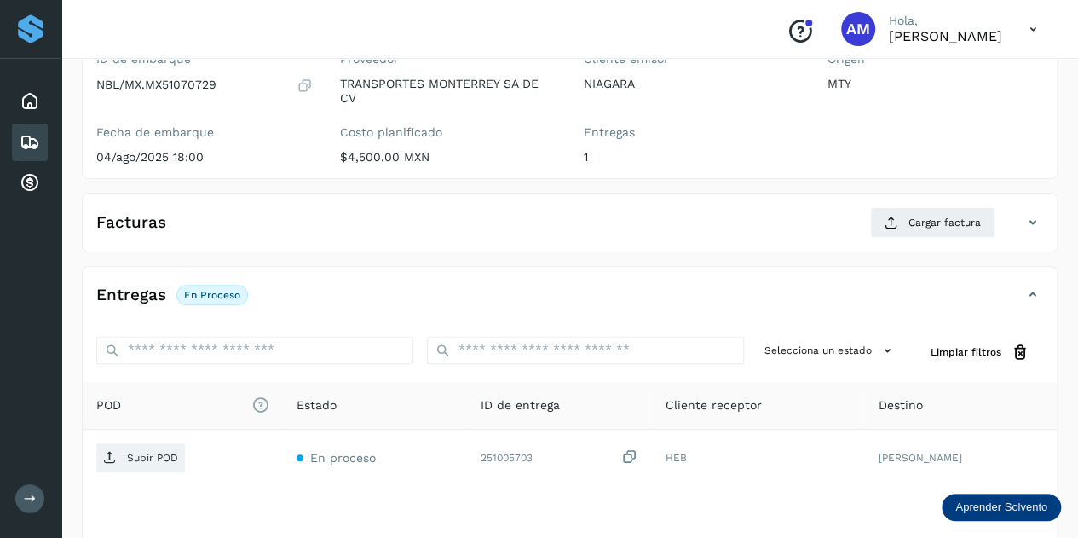
scroll to position [256, 0]
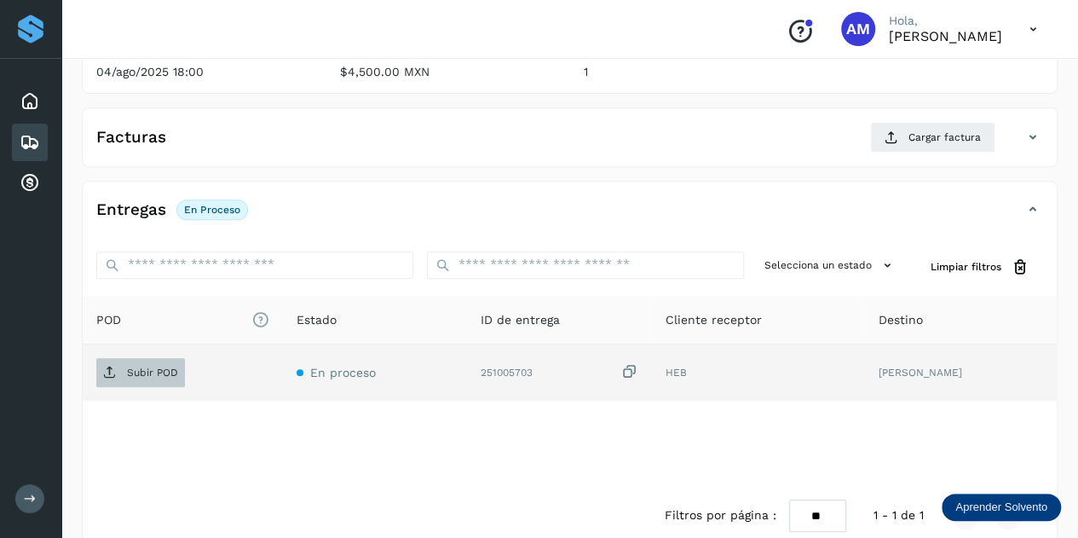
click at [183, 381] on span "Subir POD" at bounding box center [140, 372] width 89 height 27
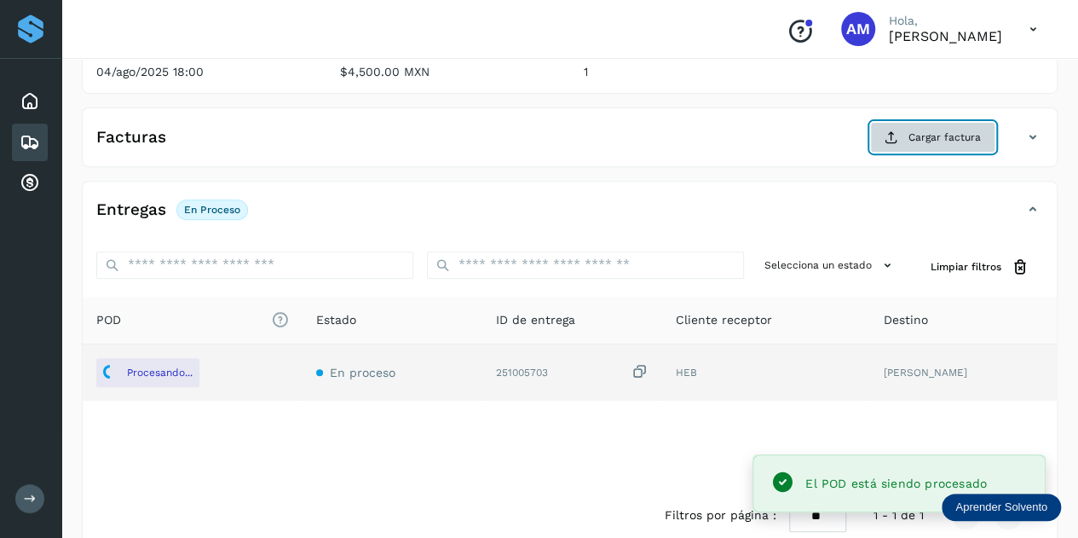
click at [917, 138] on span "Cargar factura" at bounding box center [945, 137] width 72 height 15
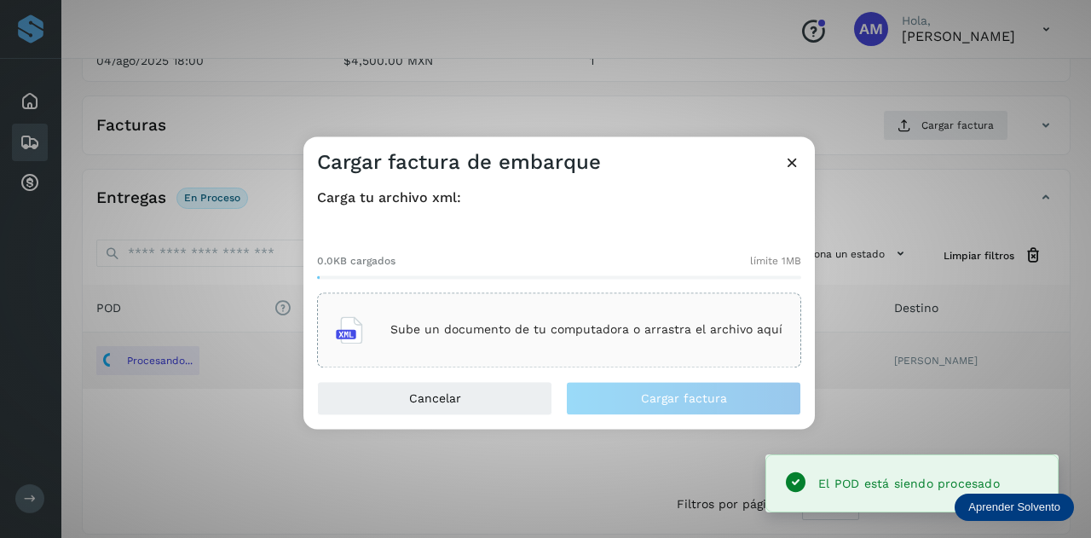
click at [569, 308] on div "Sube un documento de tu computadora o arrastra el archivo aquí" at bounding box center [559, 330] width 447 height 46
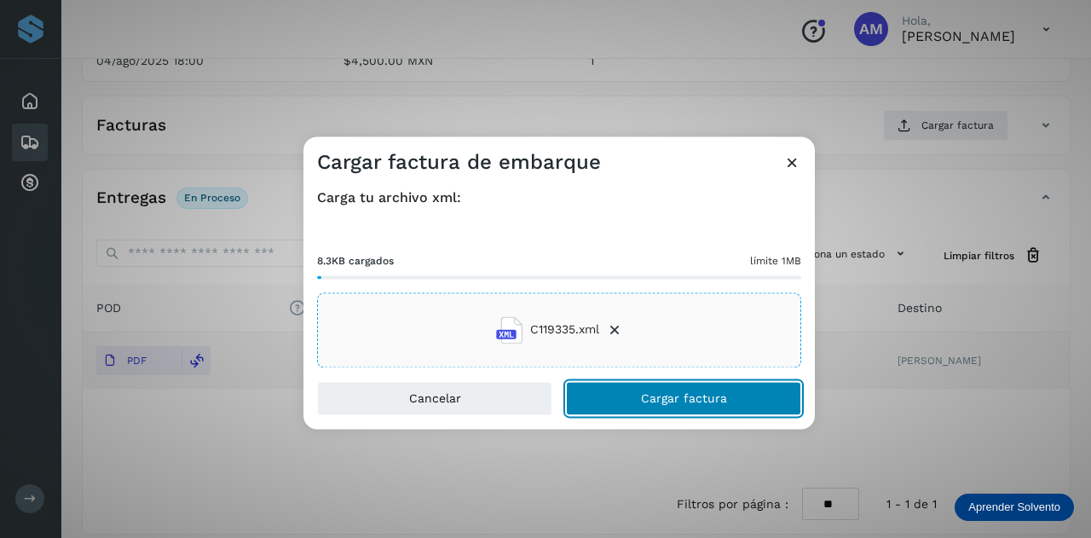
click at [621, 401] on button "Cargar factura" at bounding box center [683, 398] width 235 height 34
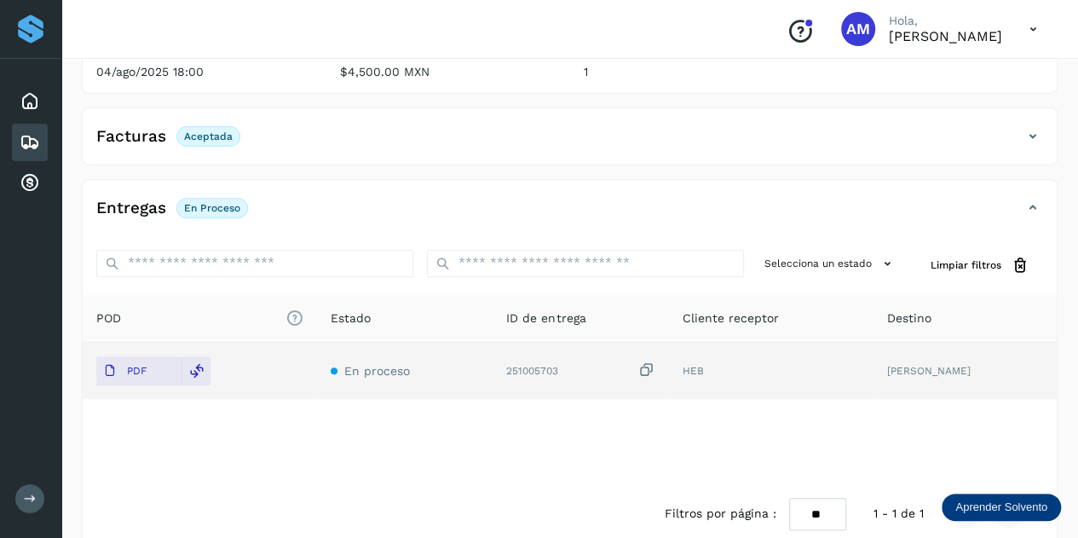
scroll to position [0, 0]
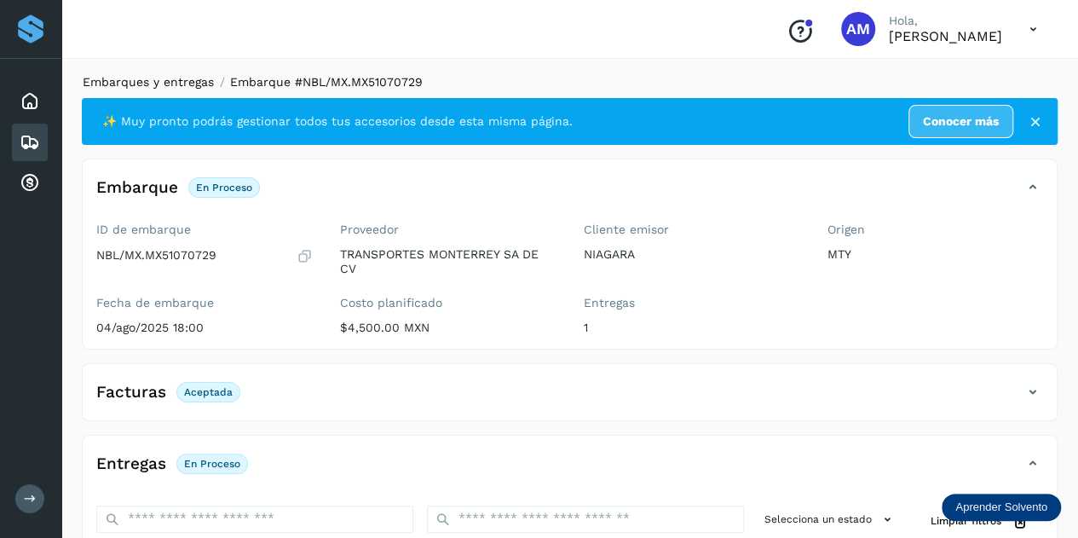
click at [167, 76] on link "Embarques y entregas" at bounding box center [148, 82] width 131 height 14
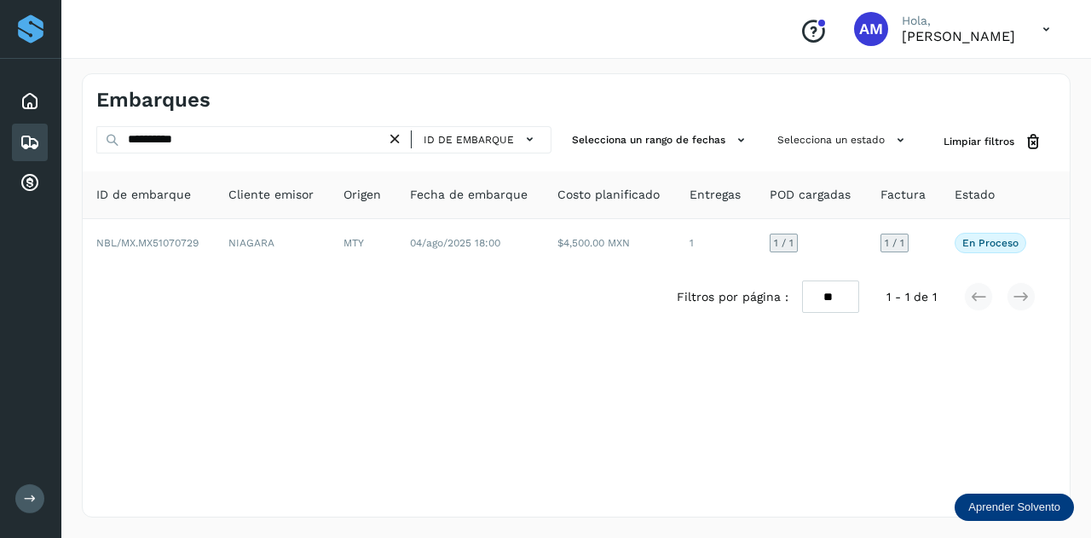
drag, startPoint x: 402, startPoint y: 136, endPoint x: 360, endPoint y: 142, distance: 43.2
click at [400, 138] on icon at bounding box center [395, 139] width 18 height 18
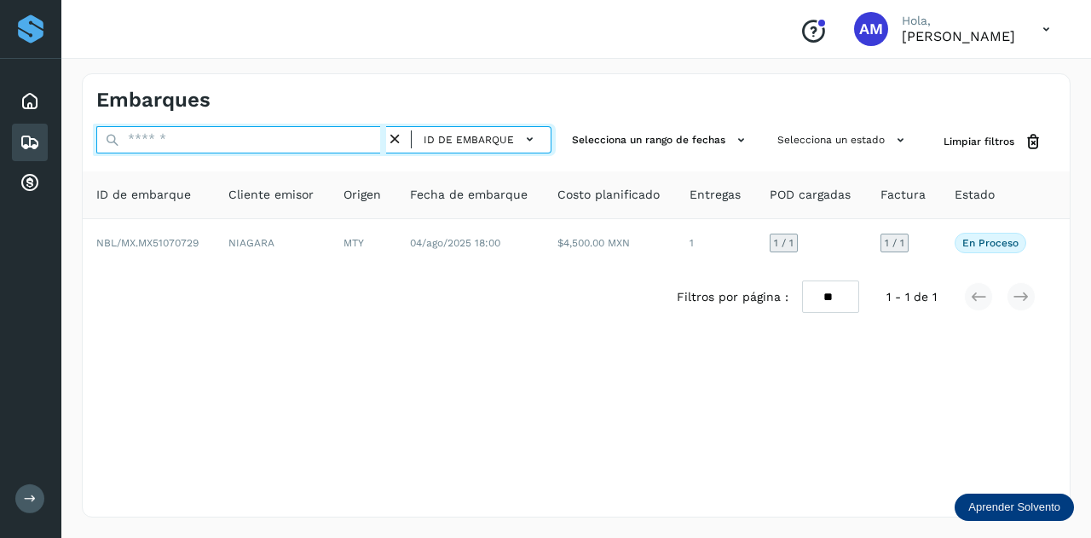
click at [335, 142] on input "text" at bounding box center [241, 139] width 290 height 27
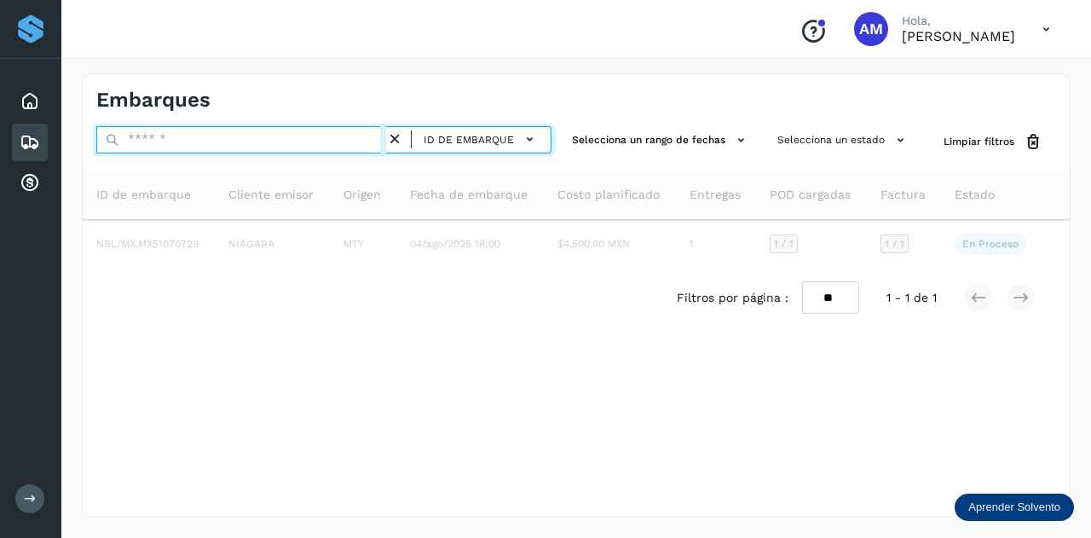
paste input "**********"
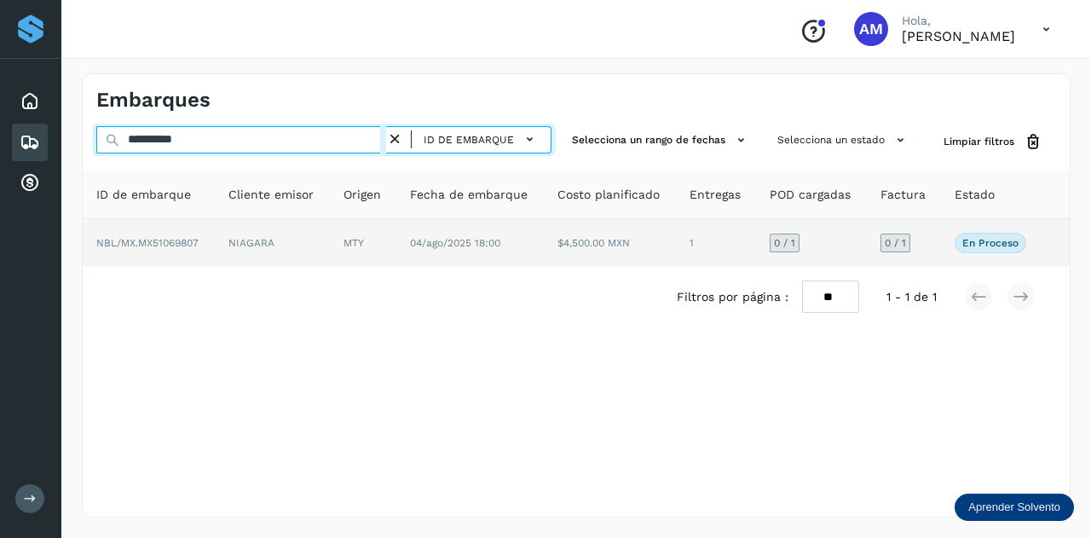
type input "**********"
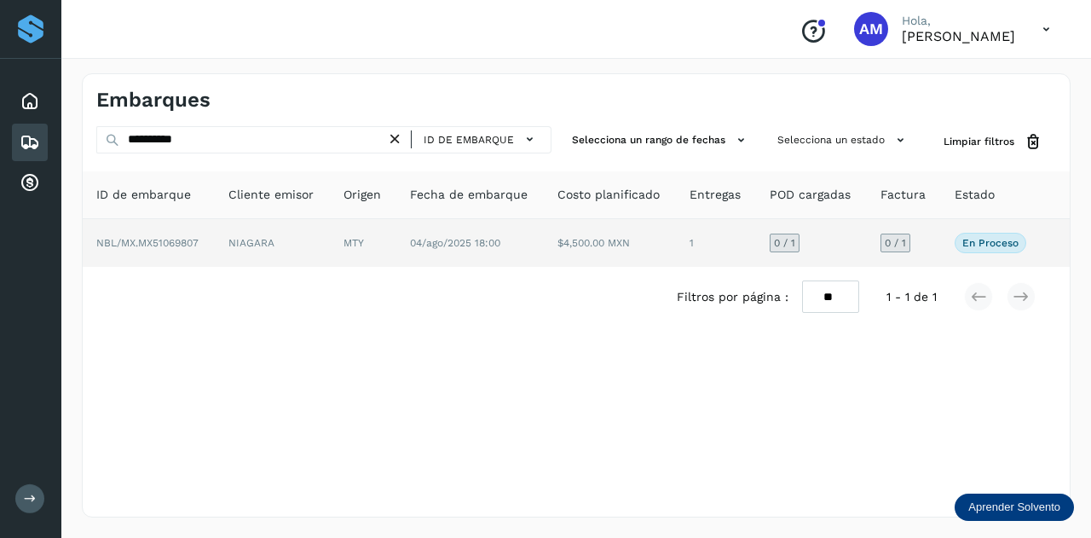
click at [297, 238] on td "NIAGARA" at bounding box center [272, 243] width 115 height 48
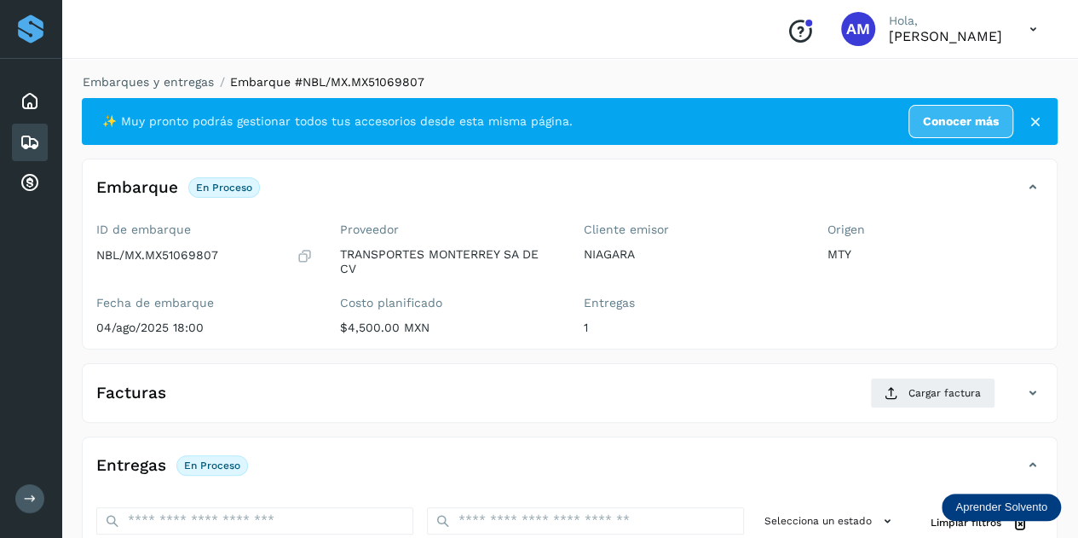
scroll to position [170, 0]
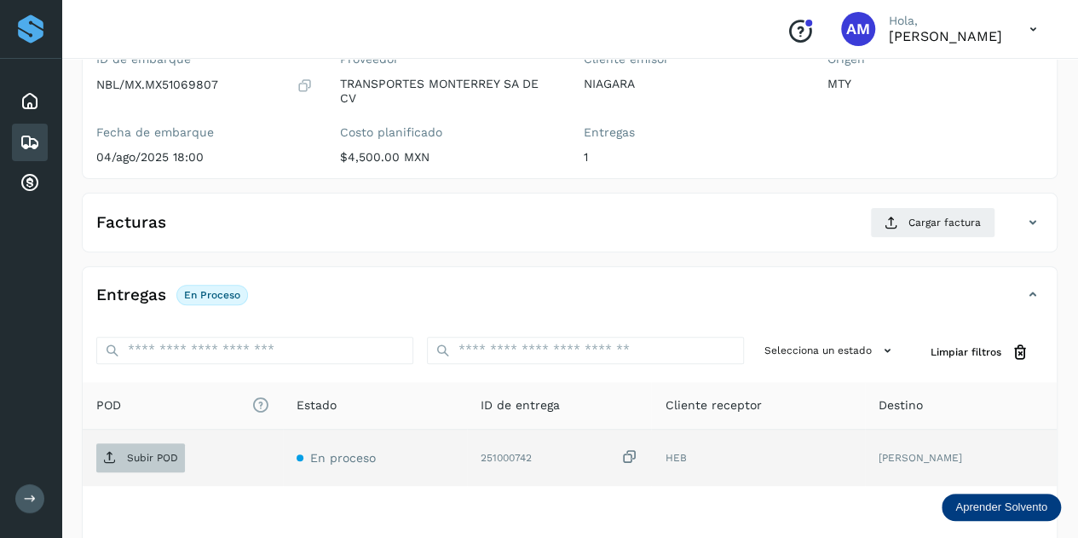
click at [136, 444] on span "Subir POD" at bounding box center [140, 457] width 89 height 27
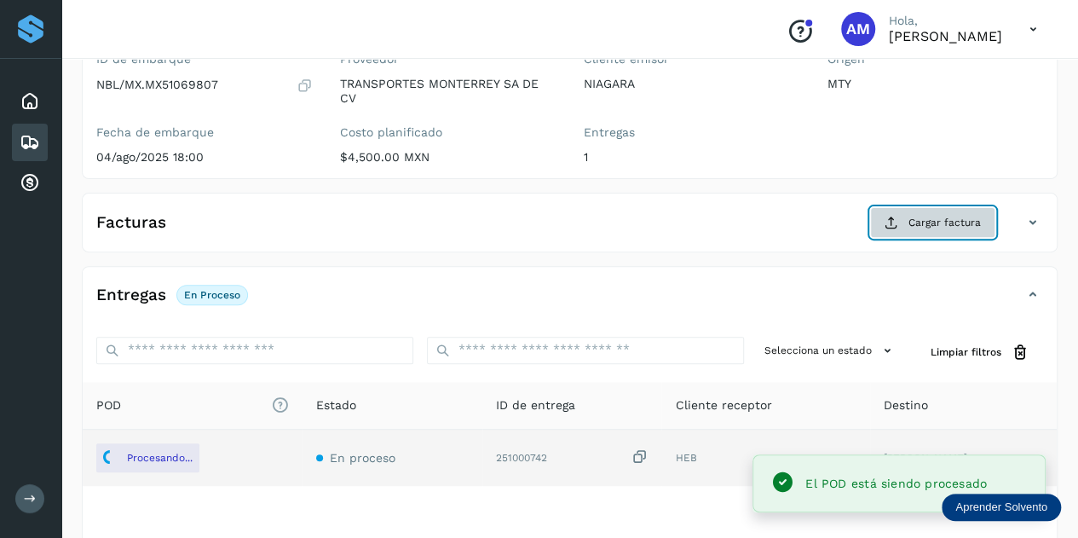
click at [907, 221] on button "Cargar factura" at bounding box center [932, 222] width 125 height 31
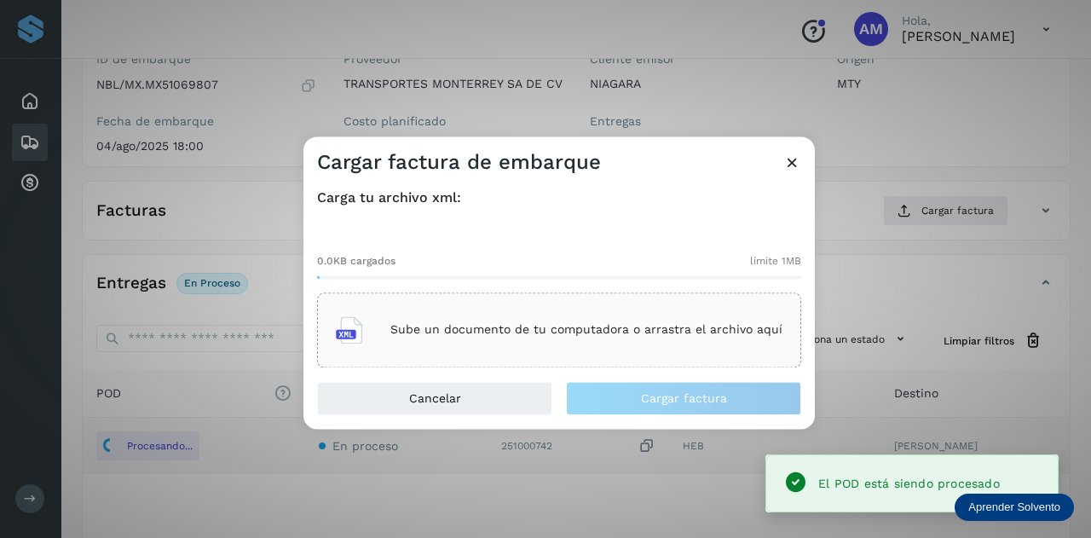
click at [644, 343] on div "Sube un documento de tu computadora o arrastra el archivo aquí" at bounding box center [559, 330] width 447 height 46
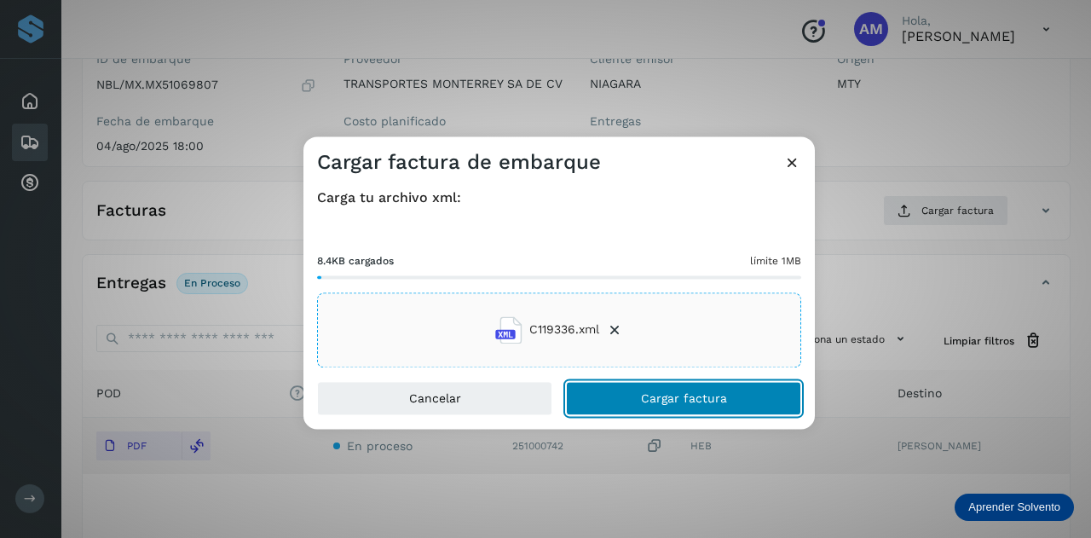
click at [624, 398] on button "Cargar factura" at bounding box center [683, 398] width 235 height 34
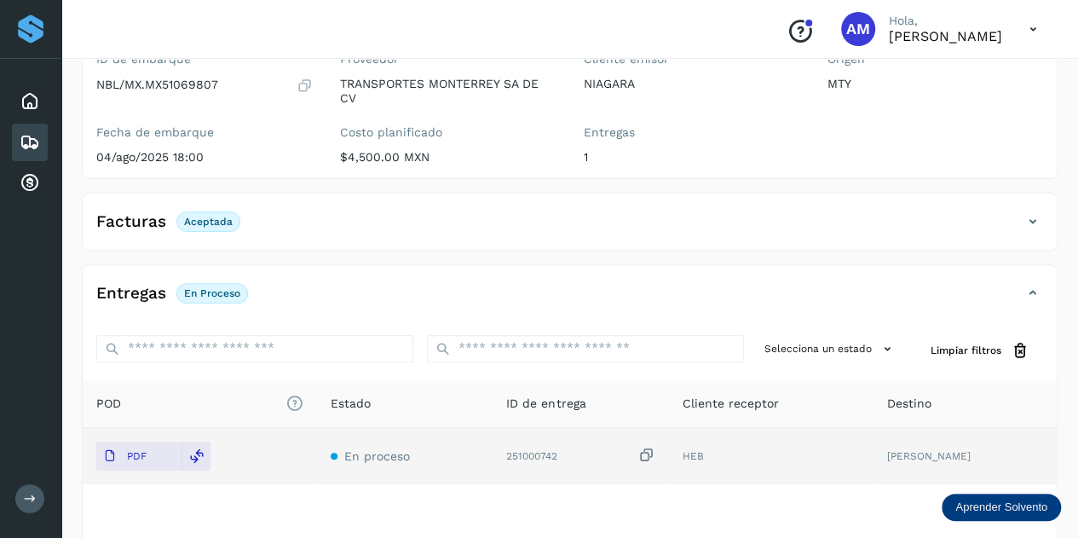
scroll to position [0, 0]
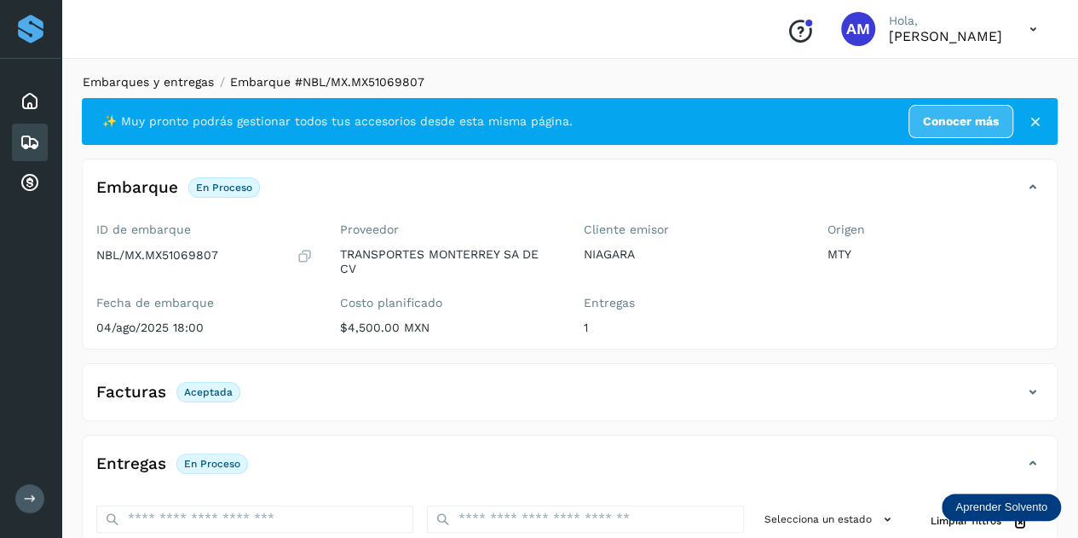
click at [200, 76] on link "Embarques y entregas" at bounding box center [148, 82] width 131 height 14
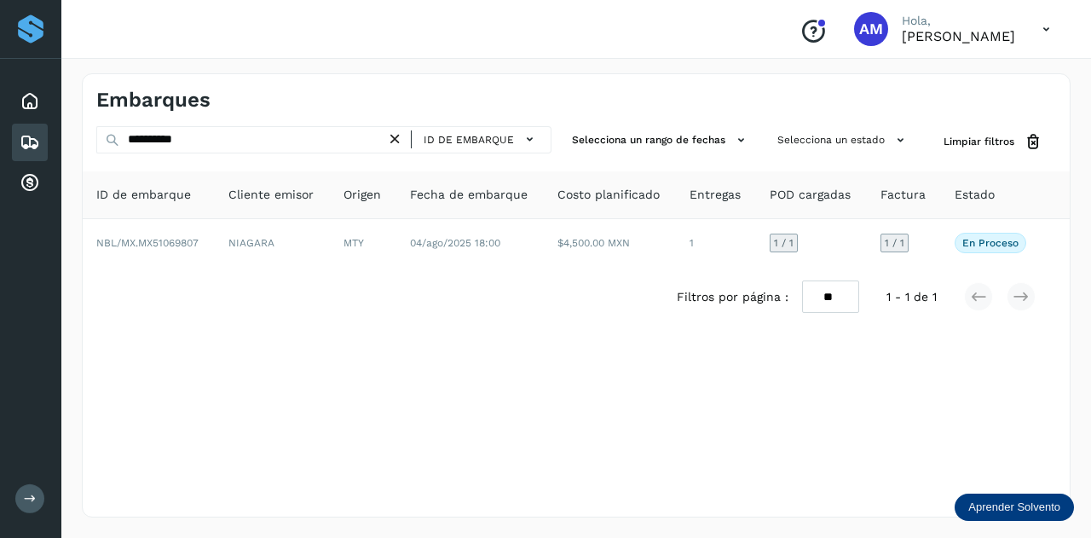
drag, startPoint x: 399, startPoint y: 136, endPoint x: 339, endPoint y: 141, distance: 59.9
click at [399, 136] on icon at bounding box center [395, 139] width 18 height 18
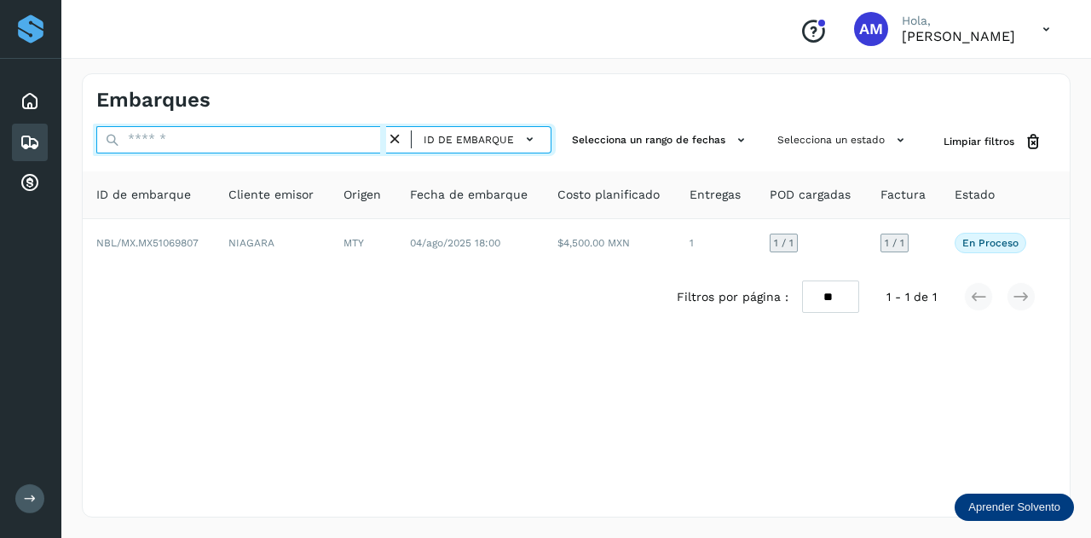
click at [339, 141] on input "text" at bounding box center [241, 139] width 290 height 27
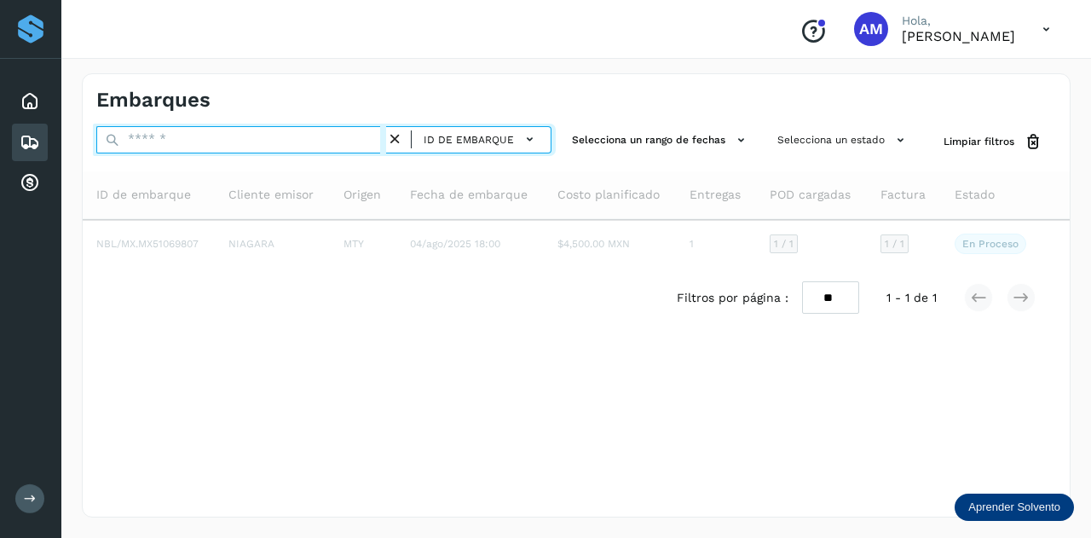
paste input "**********"
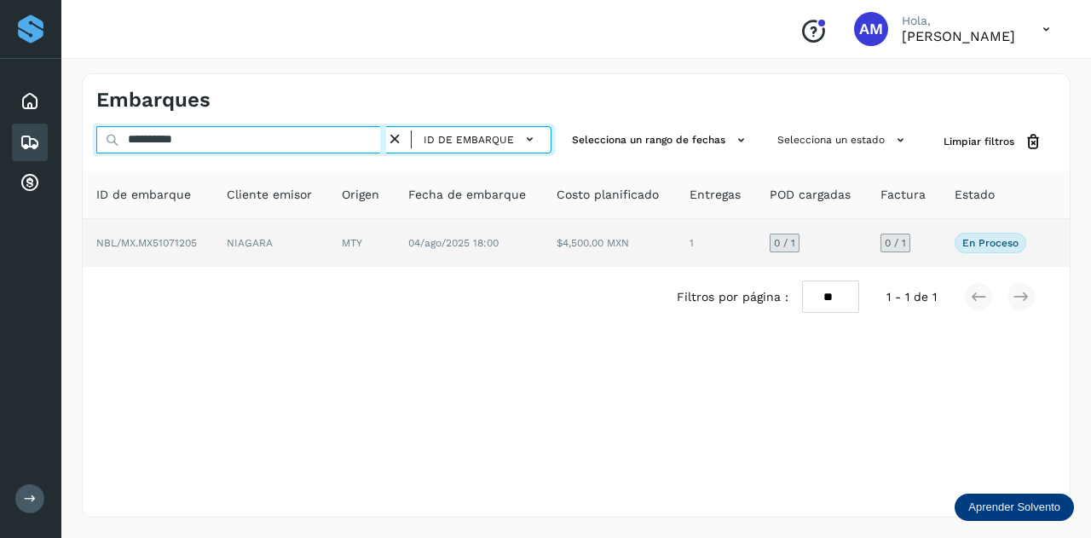
type input "**********"
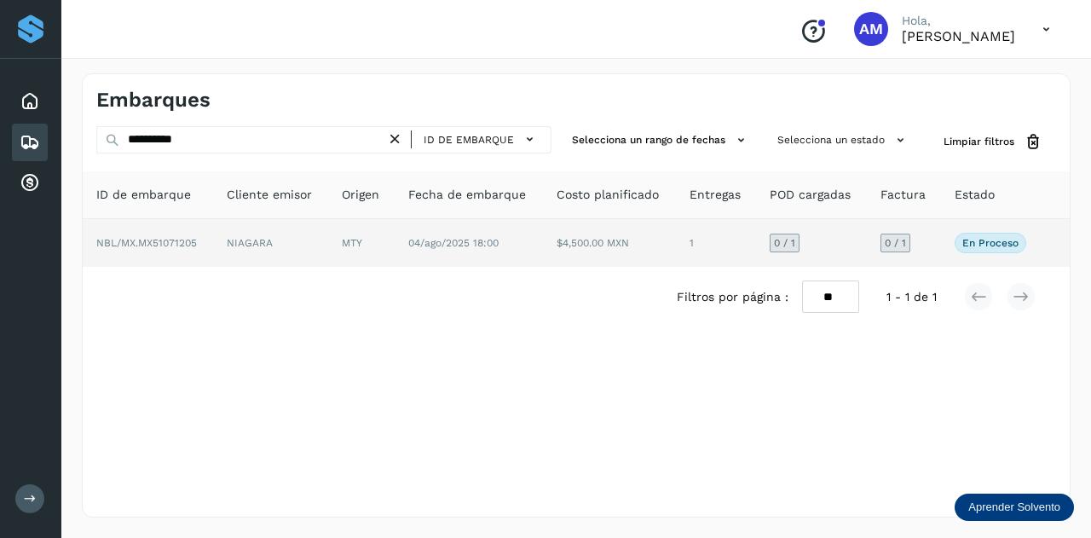
click at [290, 229] on td "NIAGARA" at bounding box center [270, 243] width 115 height 48
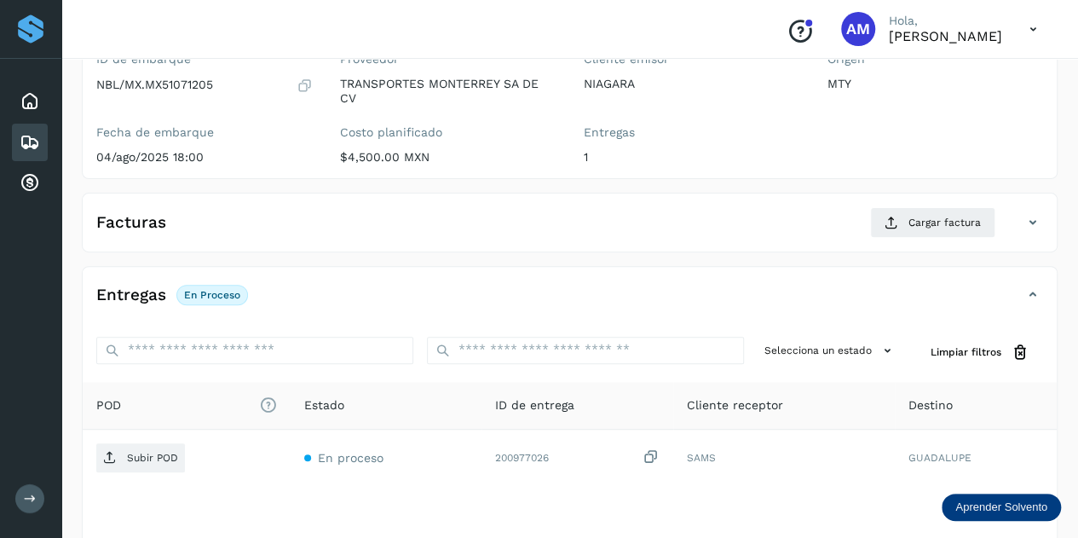
scroll to position [256, 0]
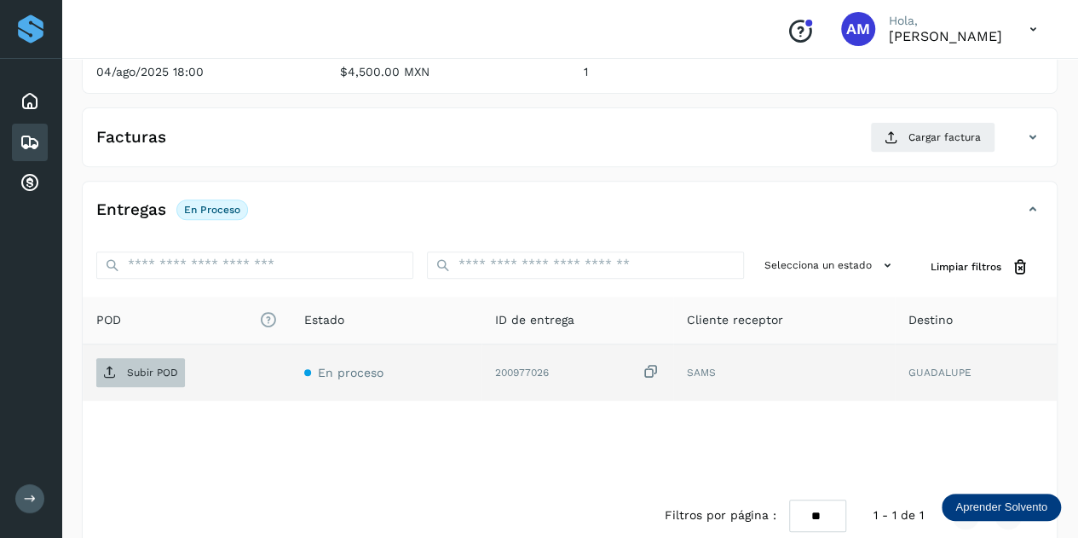
click at [183, 359] on span "Subir POD" at bounding box center [140, 372] width 89 height 27
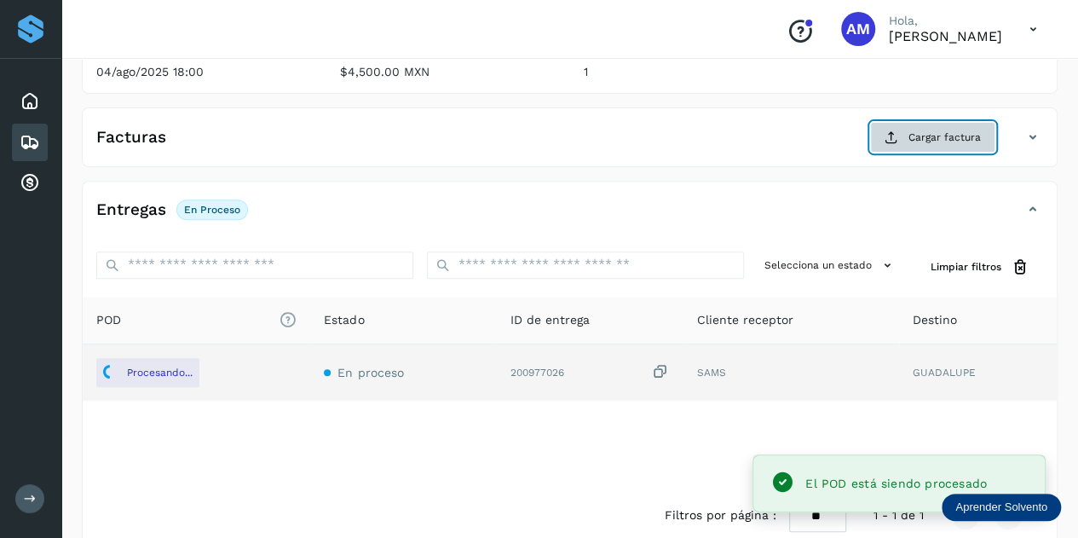
click at [913, 130] on span "Cargar factura" at bounding box center [945, 137] width 72 height 15
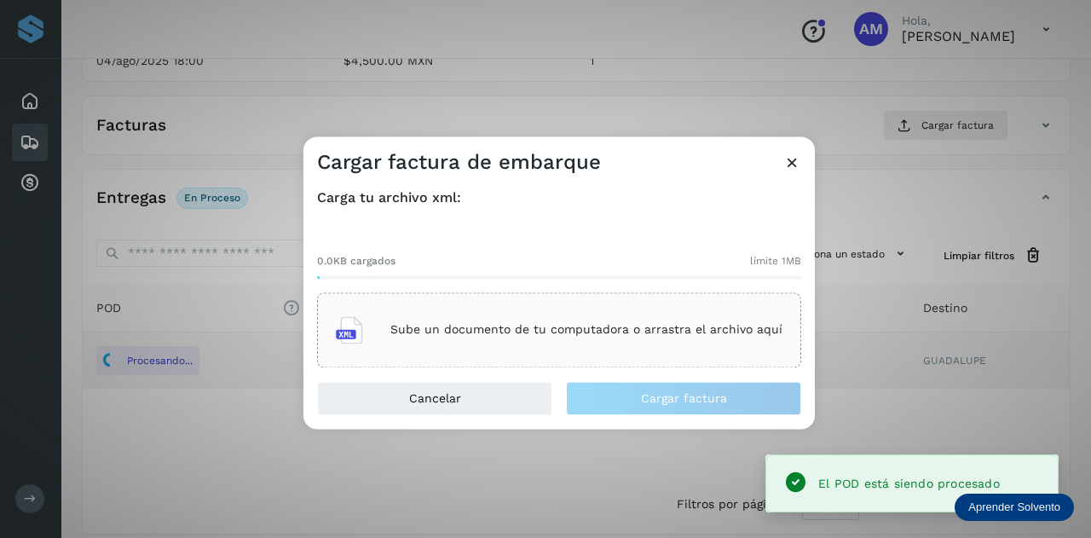
click at [573, 321] on div "Sube un documento de tu computadora o arrastra el archivo aquí" at bounding box center [559, 330] width 447 height 46
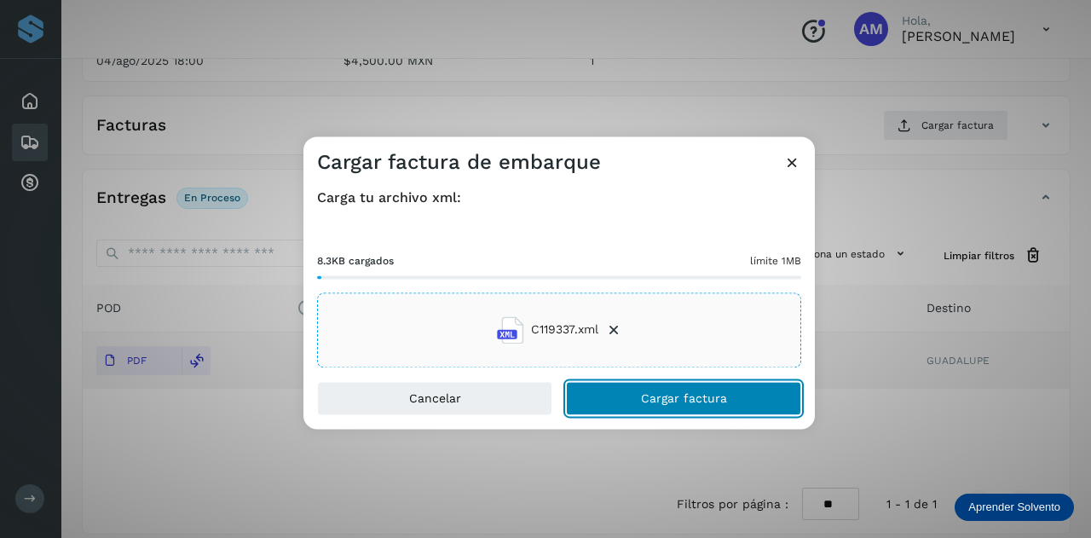
click at [622, 402] on button "Cargar factura" at bounding box center [683, 398] width 235 height 34
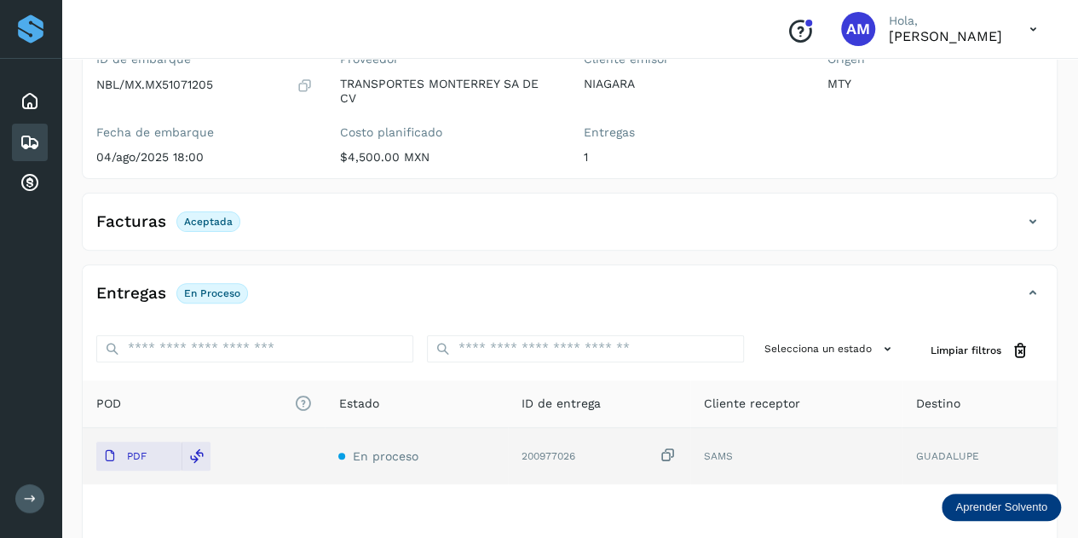
scroll to position [0, 0]
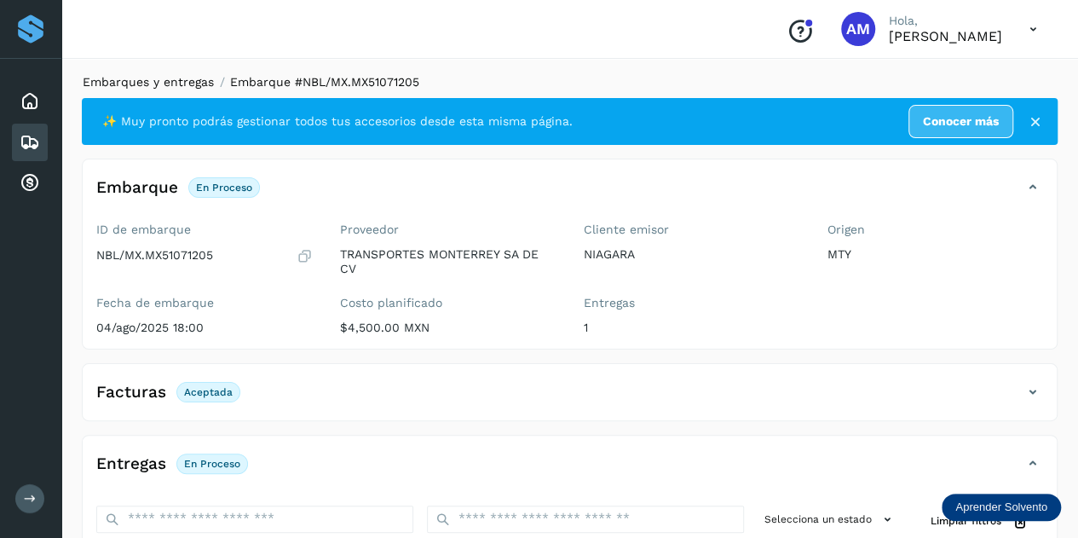
click at [175, 81] on link "Embarques y entregas" at bounding box center [148, 82] width 131 height 14
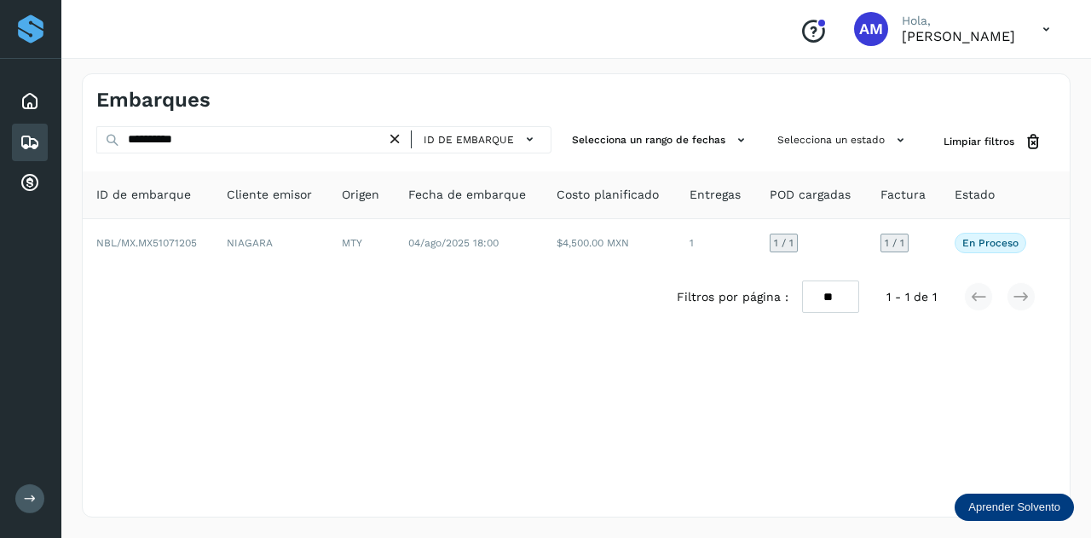
click at [401, 139] on icon at bounding box center [395, 139] width 18 height 18
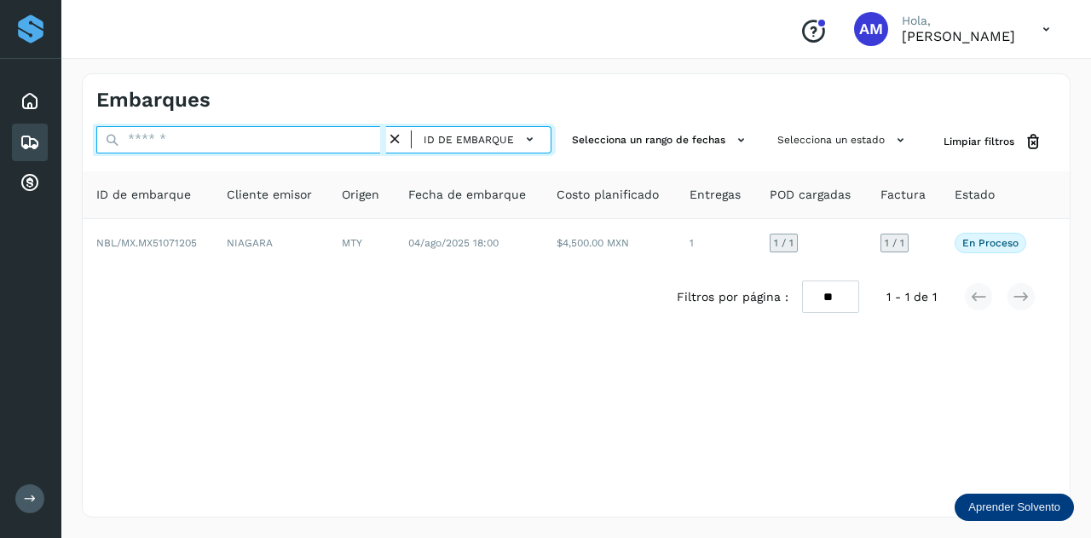
click at [368, 141] on input "text" at bounding box center [241, 139] width 290 height 27
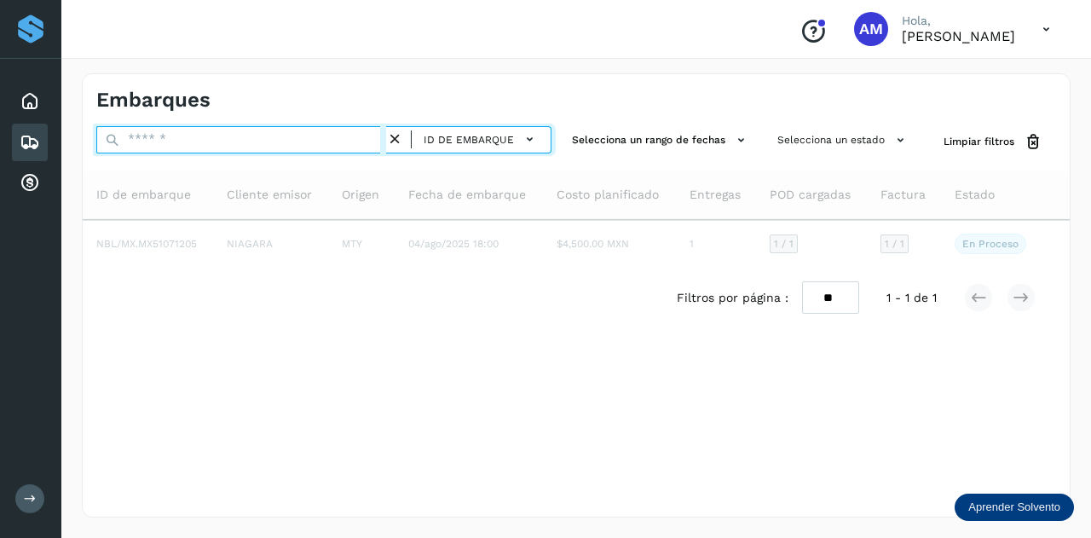
paste input "**********"
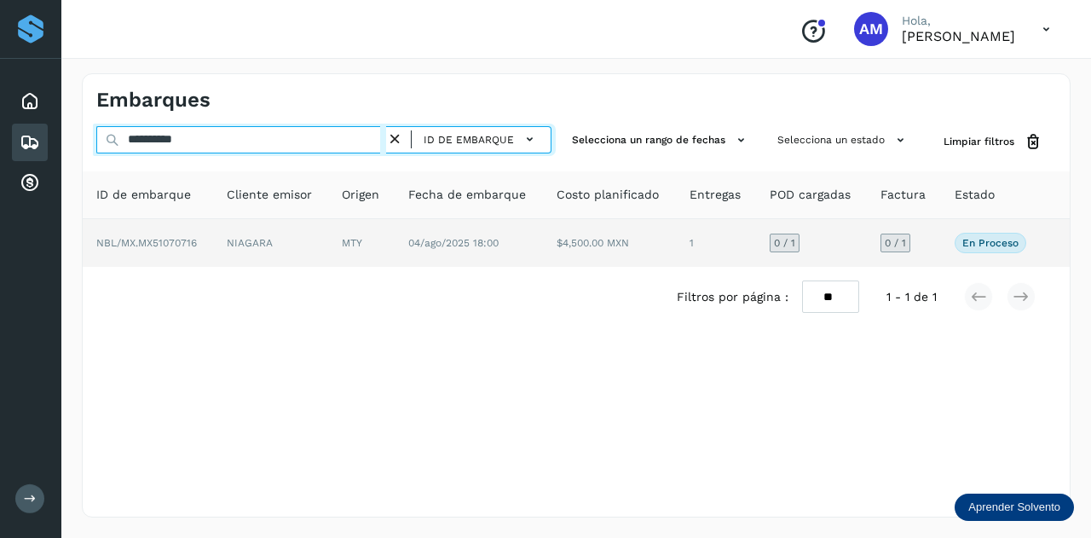
type input "**********"
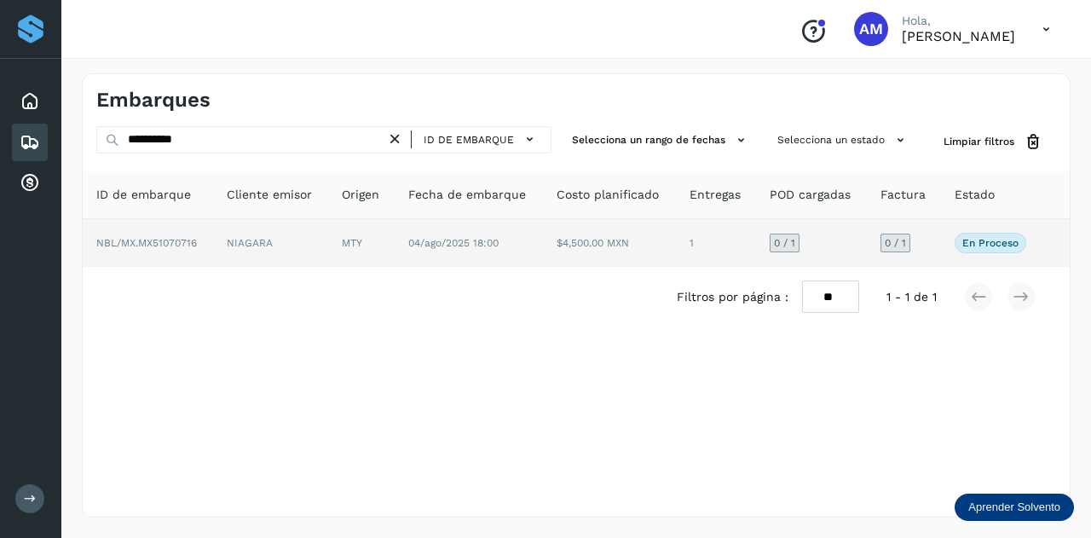
click at [300, 236] on td "NIAGARA" at bounding box center [270, 243] width 115 height 48
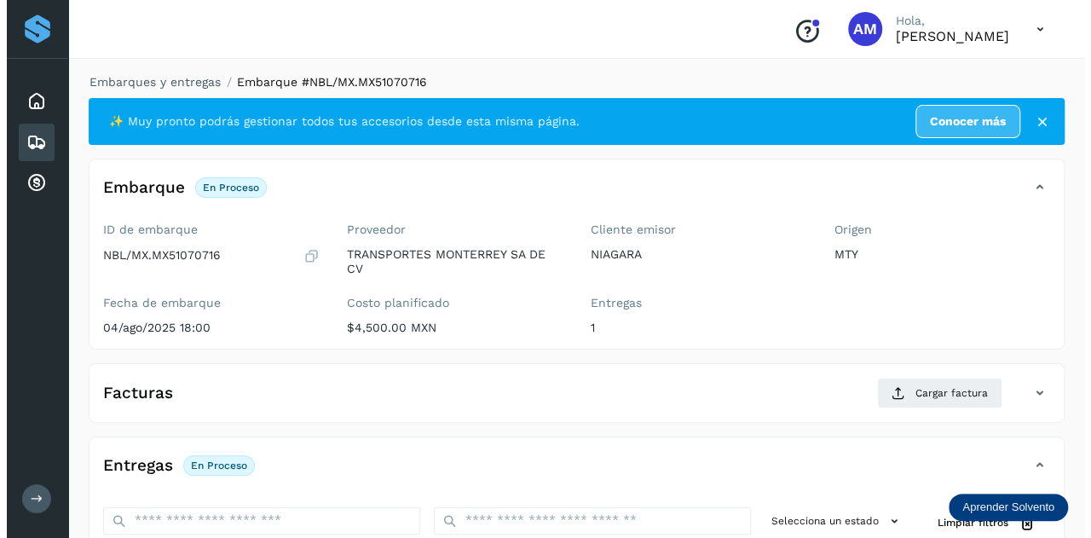
scroll to position [281, 0]
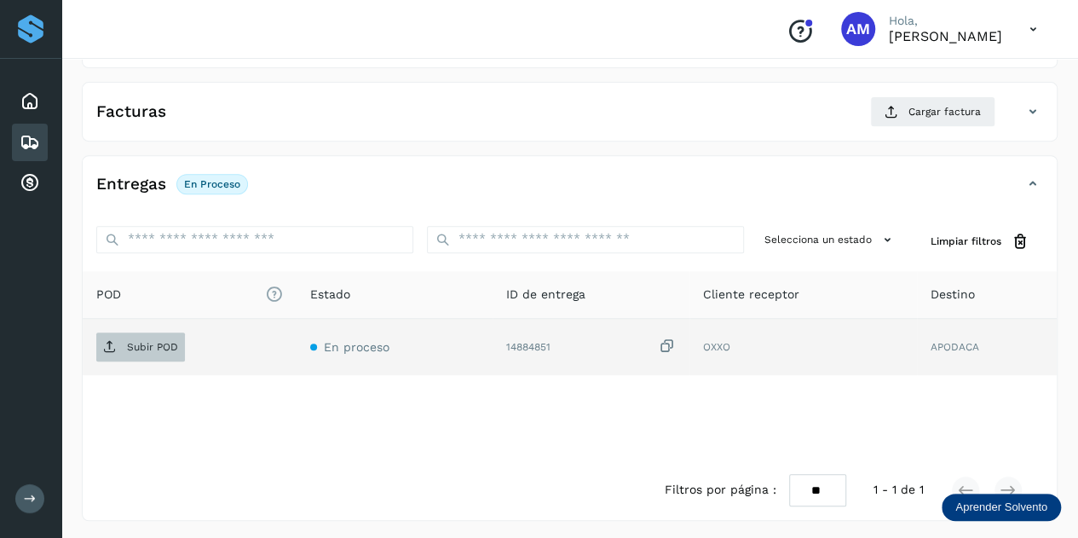
click at [169, 342] on p "Subir POD" at bounding box center [152, 347] width 51 height 12
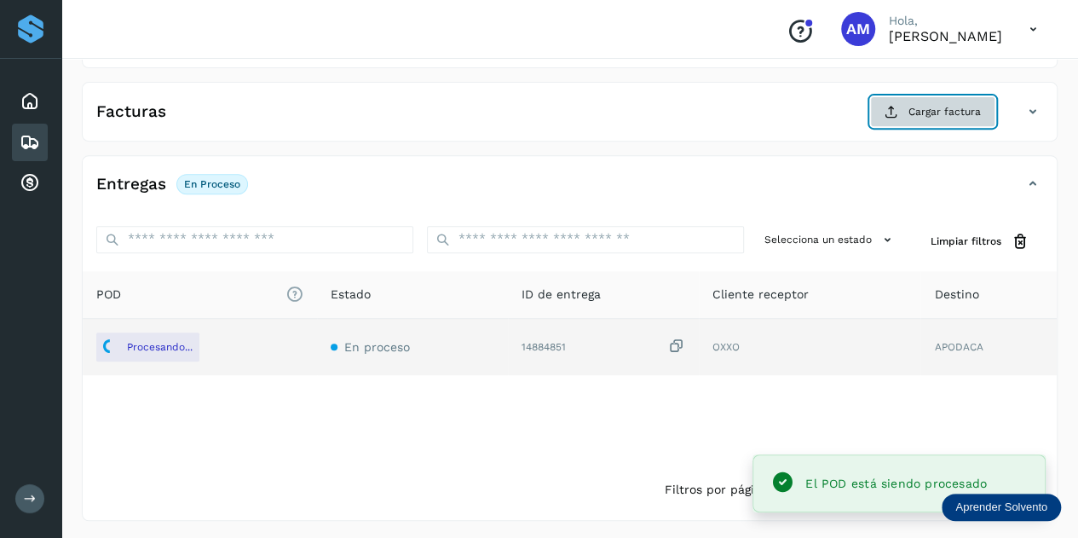
click at [924, 112] on span "Cargar factura" at bounding box center [945, 111] width 72 height 15
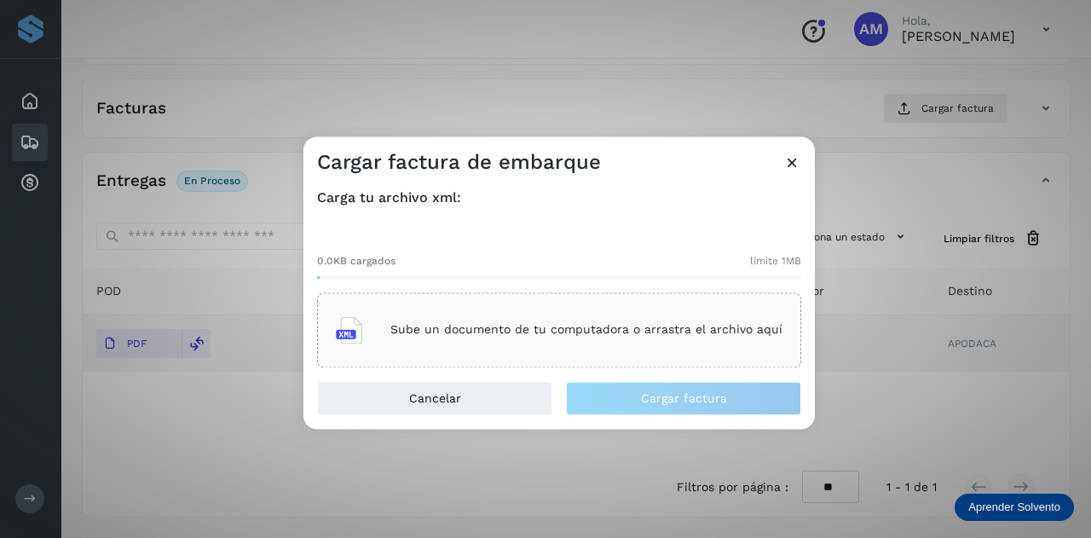
click at [491, 333] on p "Sube un documento de tu computadora o arrastra el archivo aquí" at bounding box center [586, 330] width 392 height 14
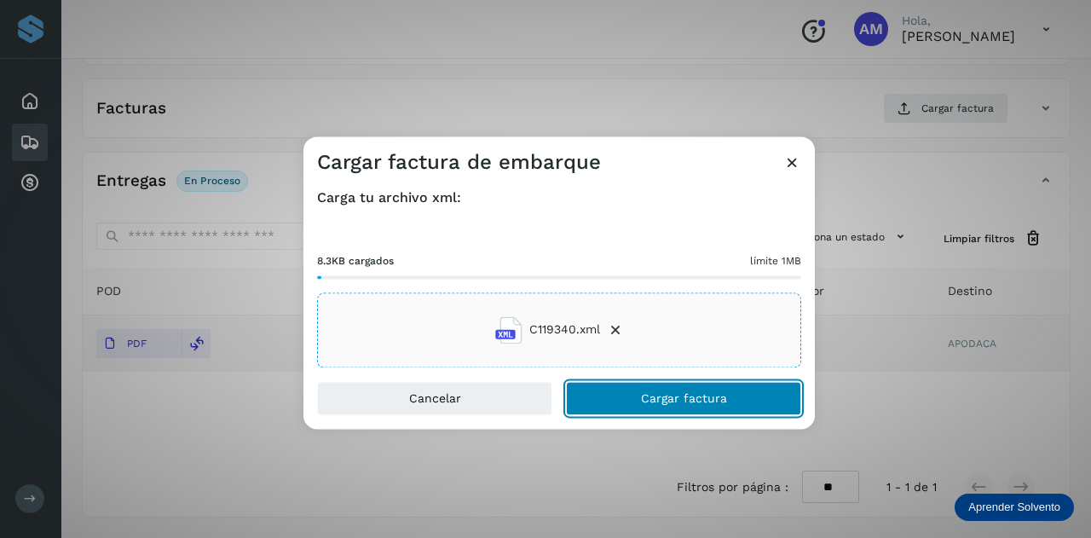
click at [610, 396] on button "Cargar factura" at bounding box center [683, 398] width 235 height 34
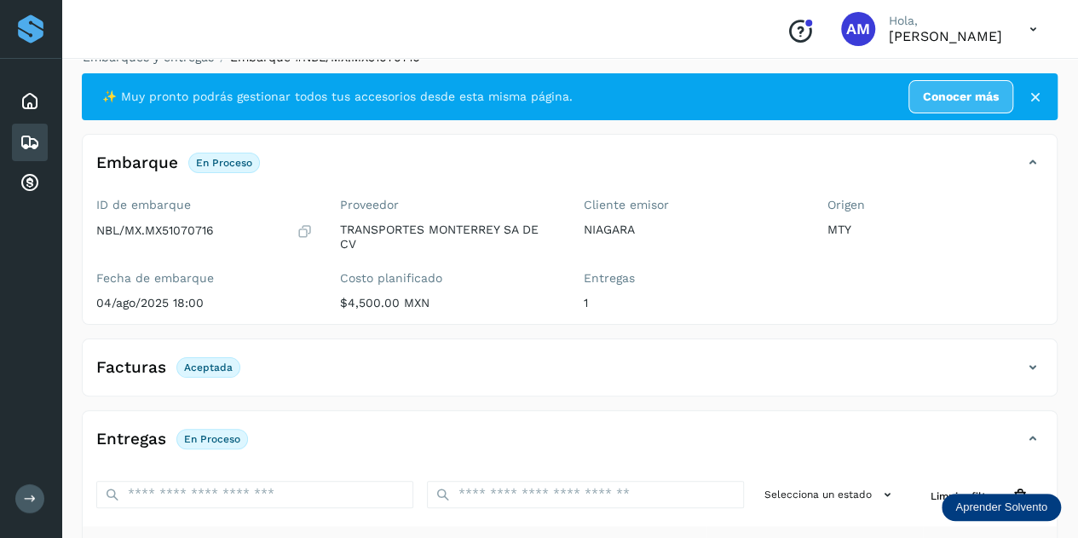
scroll to position [0, 0]
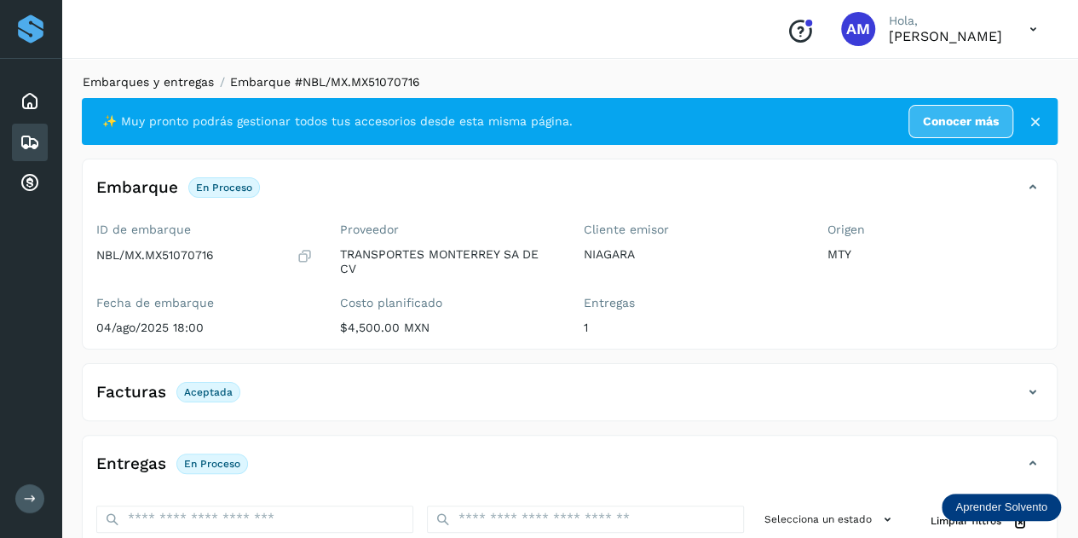
click at [147, 84] on link "Embarques y entregas" at bounding box center [148, 82] width 131 height 14
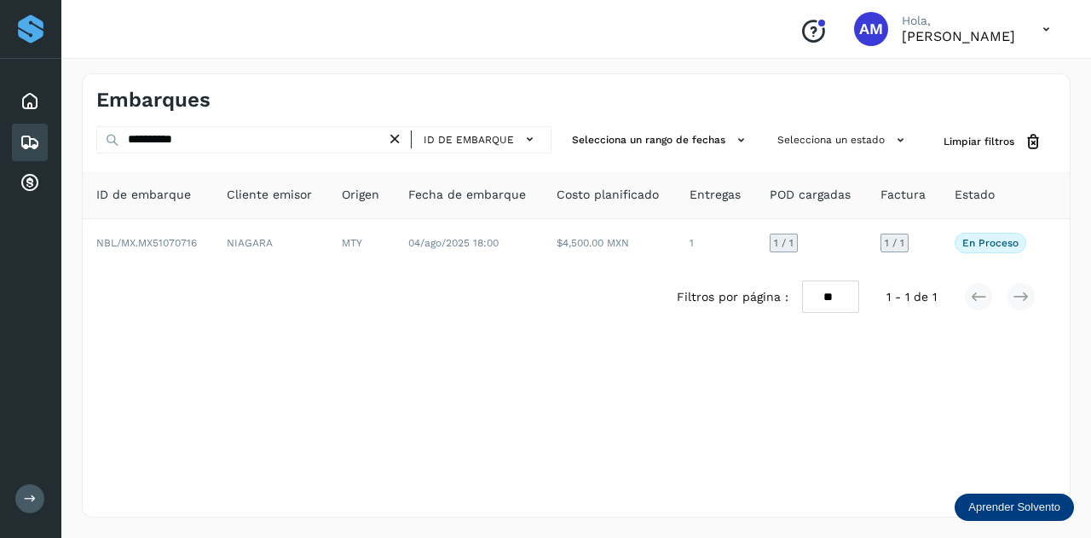
drag, startPoint x: 401, startPoint y: 136, endPoint x: 338, endPoint y: 139, distance: 62.3
click at [400, 136] on icon at bounding box center [395, 139] width 18 height 18
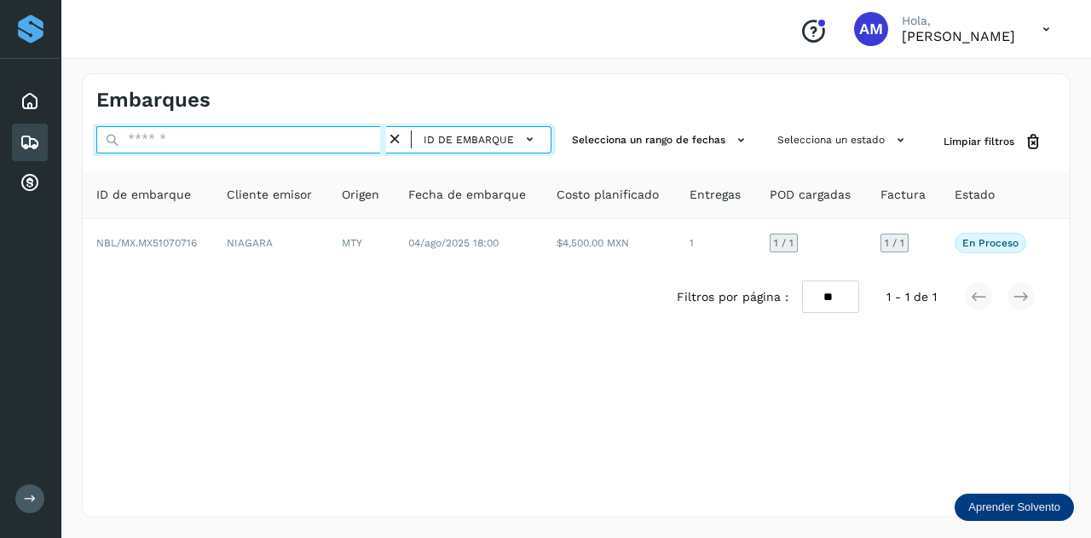
click at [291, 138] on input "text" at bounding box center [241, 139] width 290 height 27
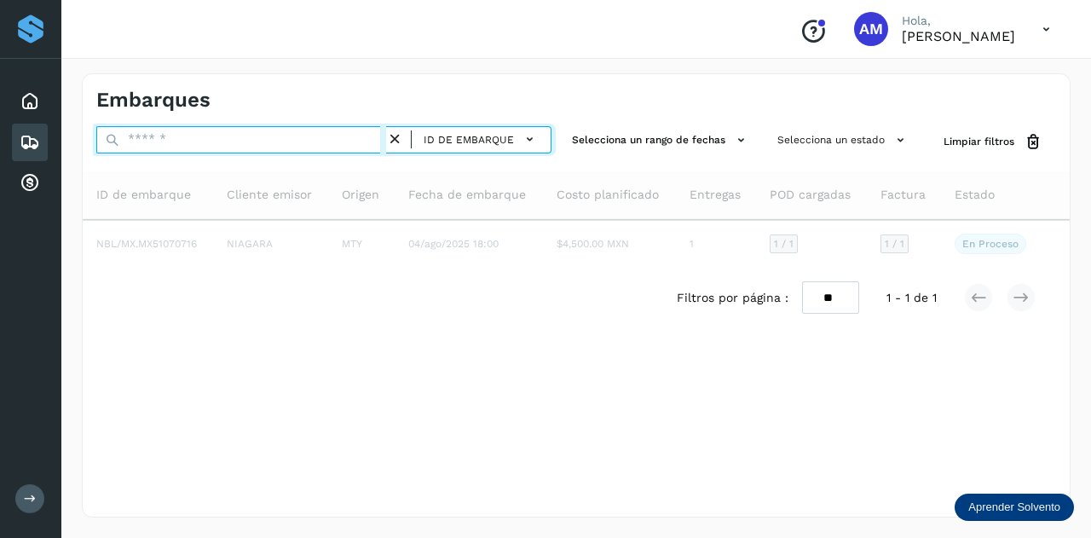
paste input "**********"
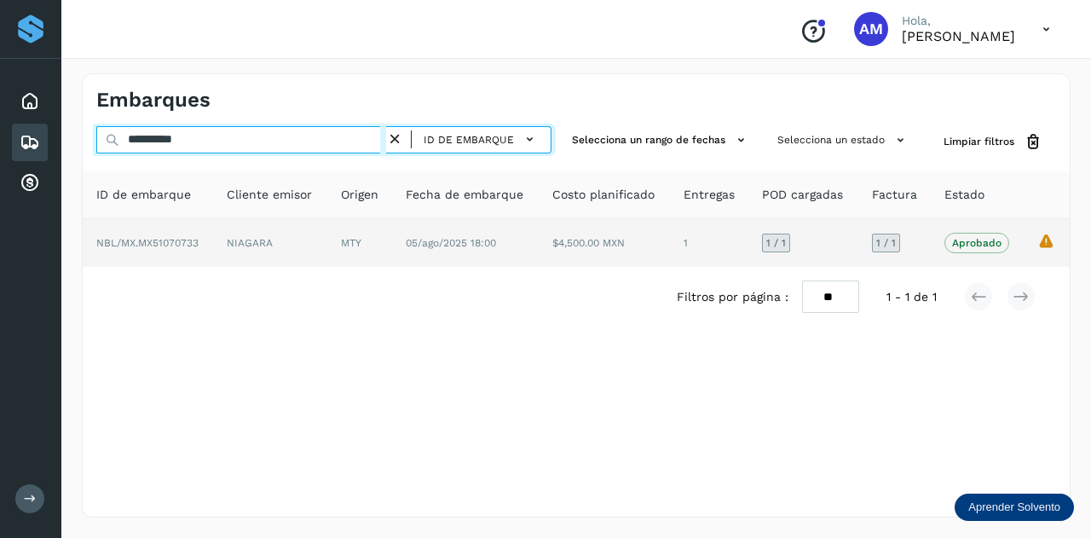
type input "**********"
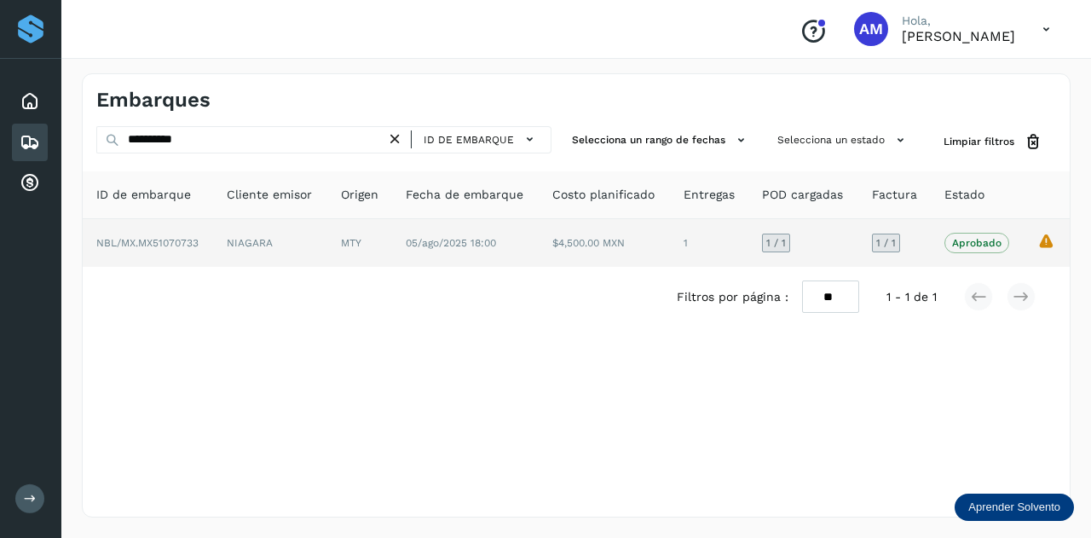
click at [319, 252] on td "NIAGARA" at bounding box center [269, 243] width 113 height 48
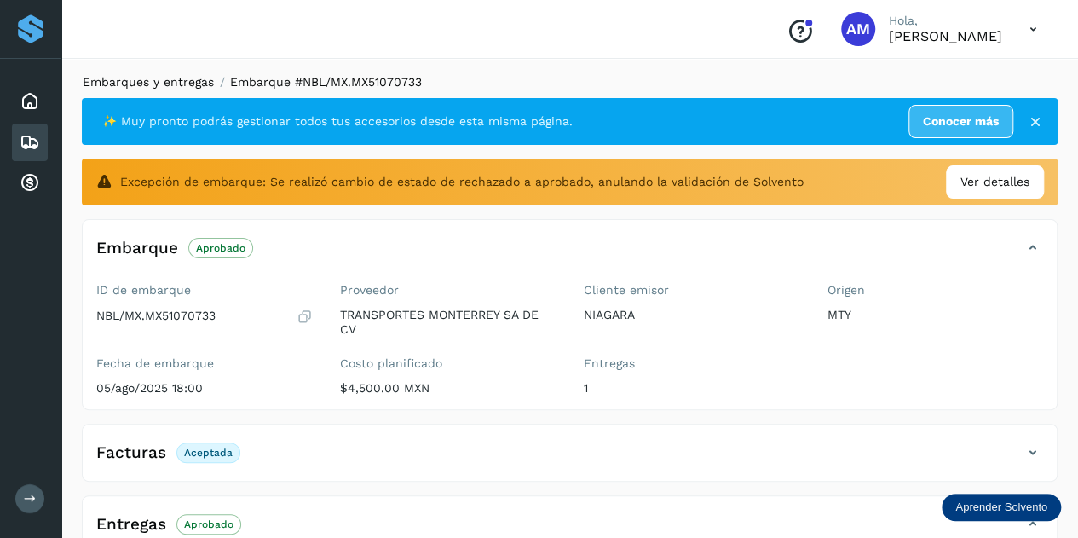
click at [178, 80] on link "Embarques y entregas" at bounding box center [148, 82] width 131 height 14
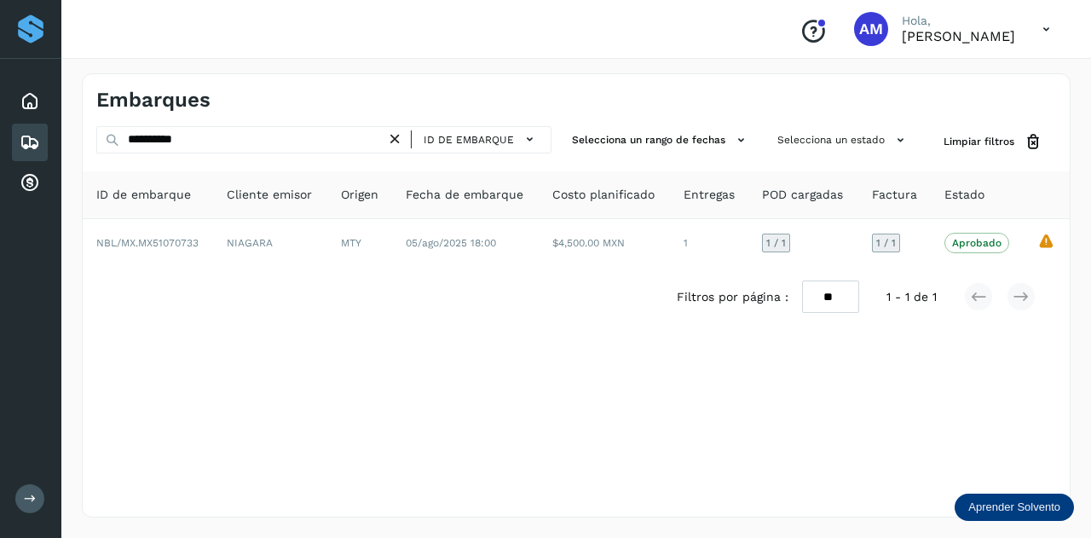
drag, startPoint x: 398, startPoint y: 137, endPoint x: 351, endPoint y: 138, distance: 46.9
click at [397, 137] on icon at bounding box center [395, 139] width 18 height 18
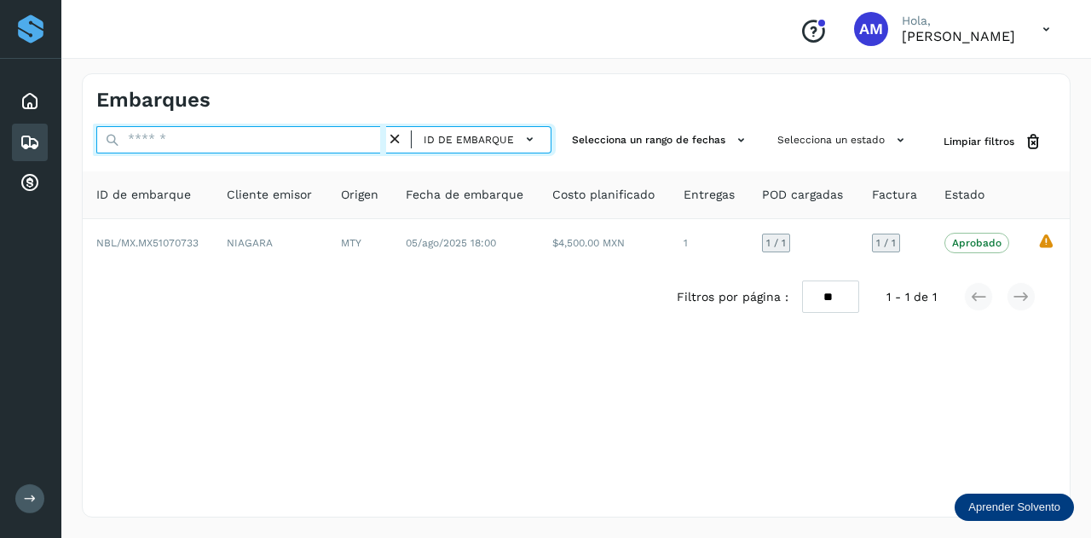
click at [351, 138] on input "text" at bounding box center [241, 139] width 290 height 27
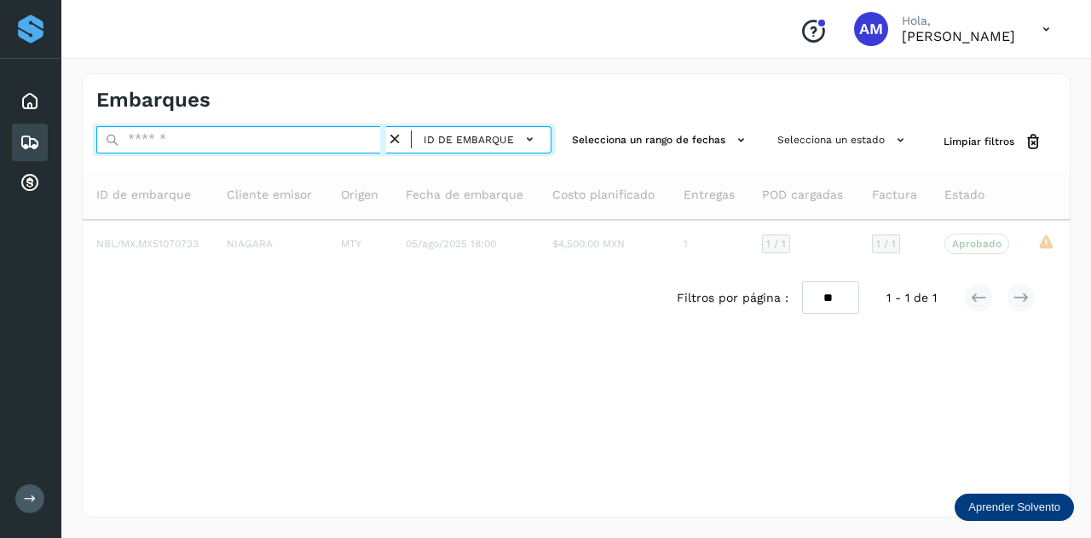
paste input "**********"
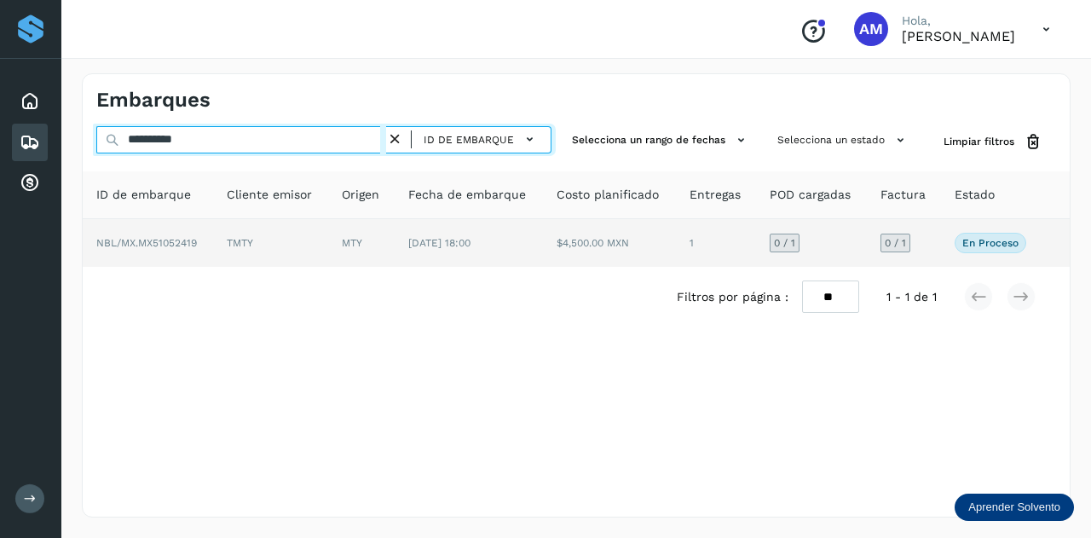
type input "**********"
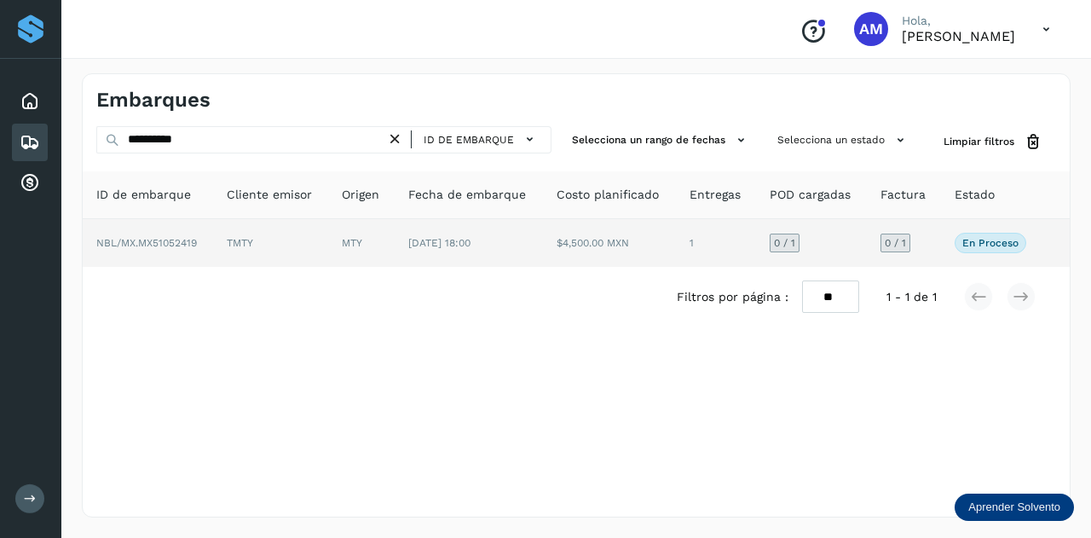
click at [228, 242] on td "TMTY" at bounding box center [270, 243] width 115 height 48
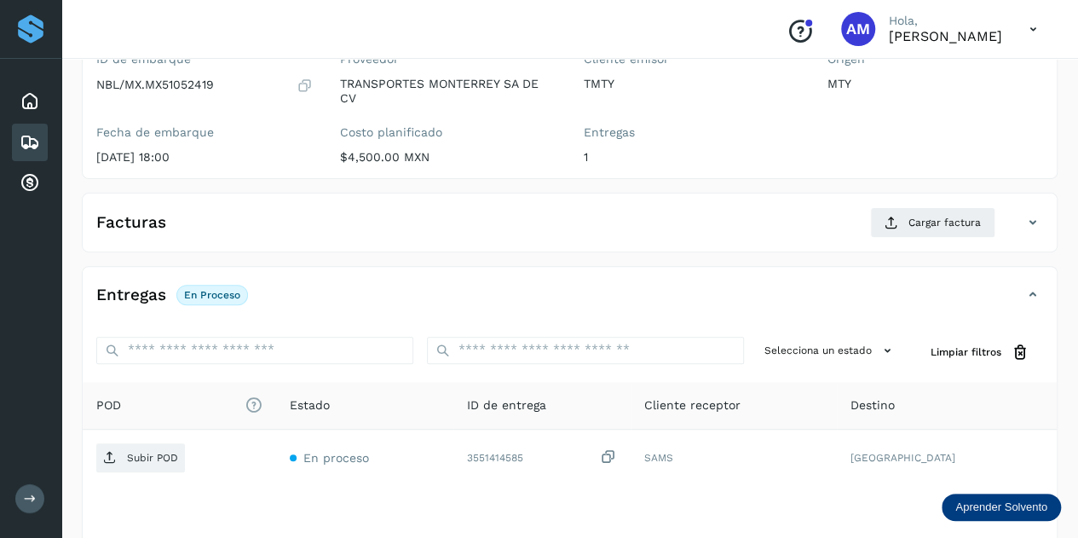
scroll to position [256, 0]
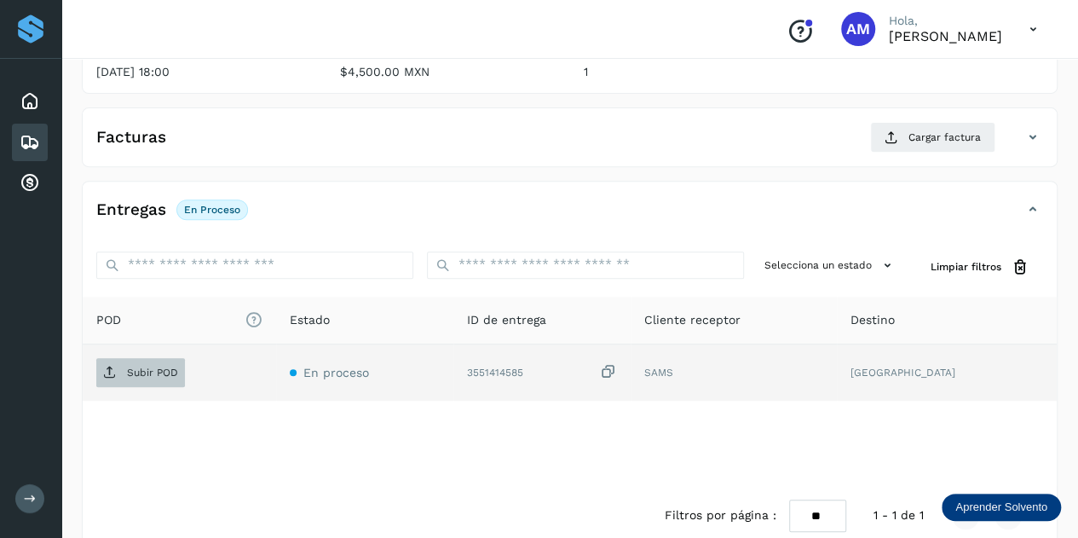
click at [162, 367] on p "Subir POD" at bounding box center [152, 372] width 51 height 12
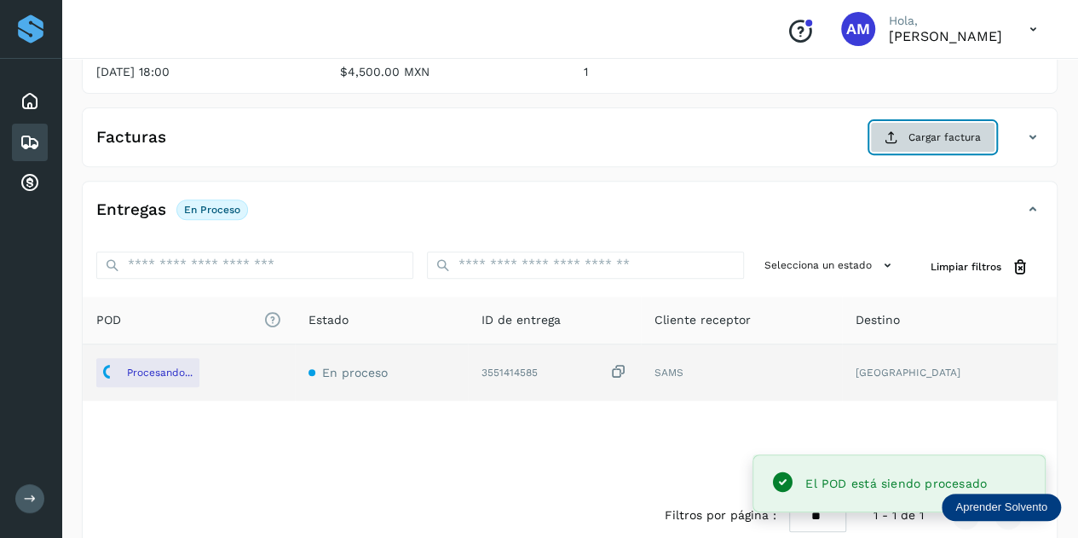
click at [903, 133] on button "Cargar factura" at bounding box center [932, 137] width 125 height 31
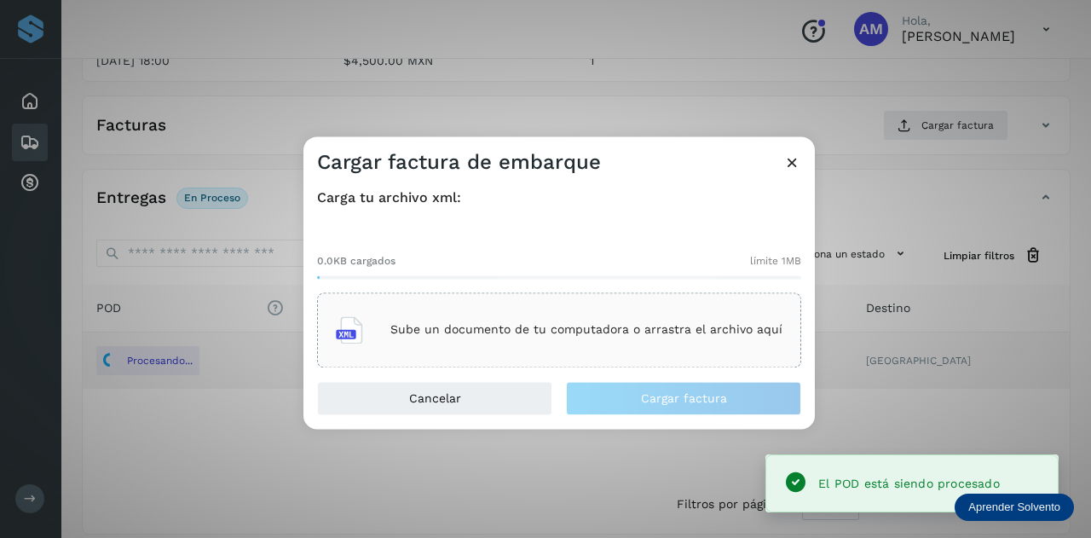
click at [583, 305] on div "Sube un documento de tu computadora o arrastra el archivo aquí" at bounding box center [559, 329] width 484 height 75
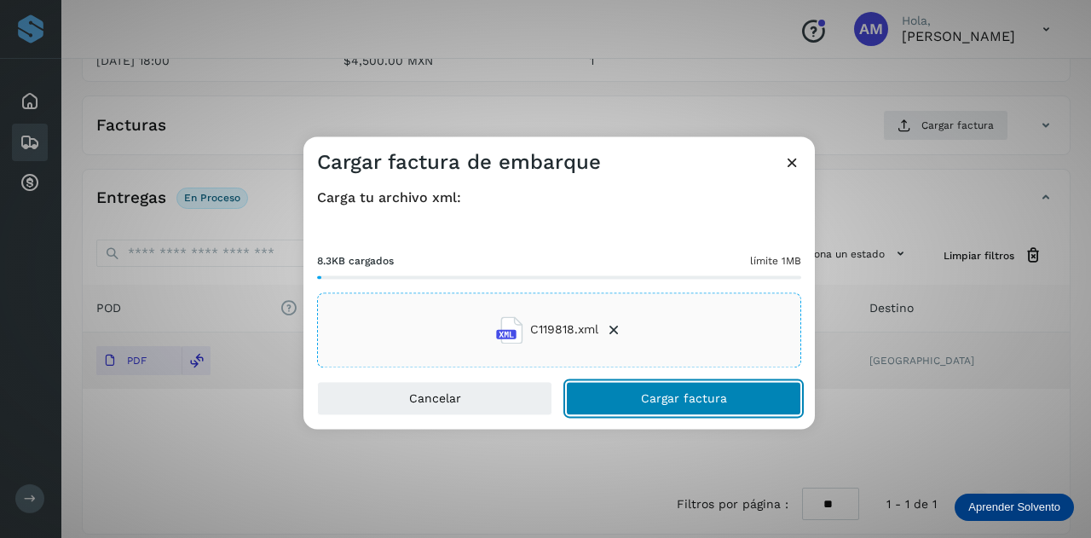
click at [609, 401] on button "Cargar factura" at bounding box center [683, 398] width 235 height 34
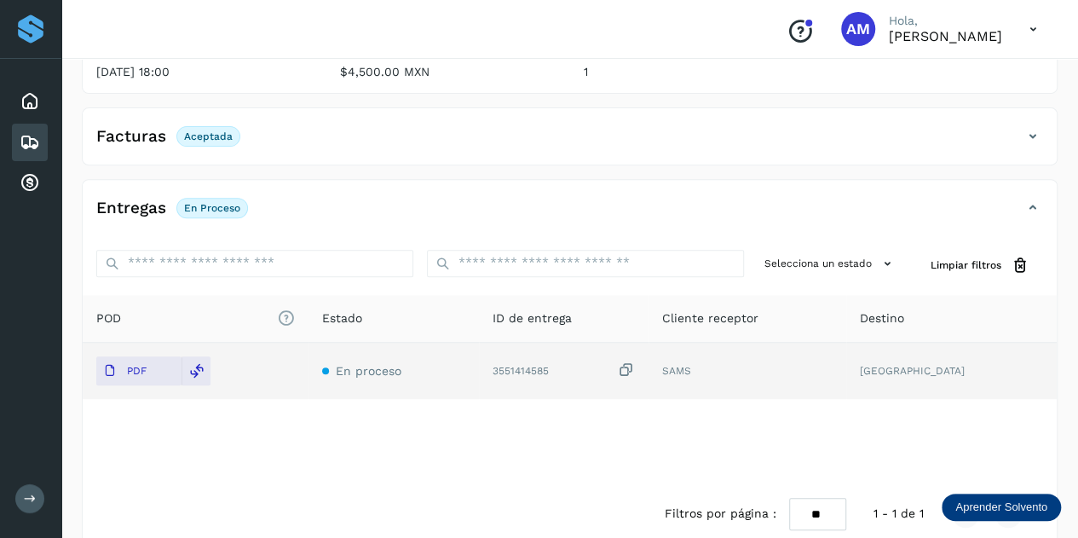
scroll to position [0, 0]
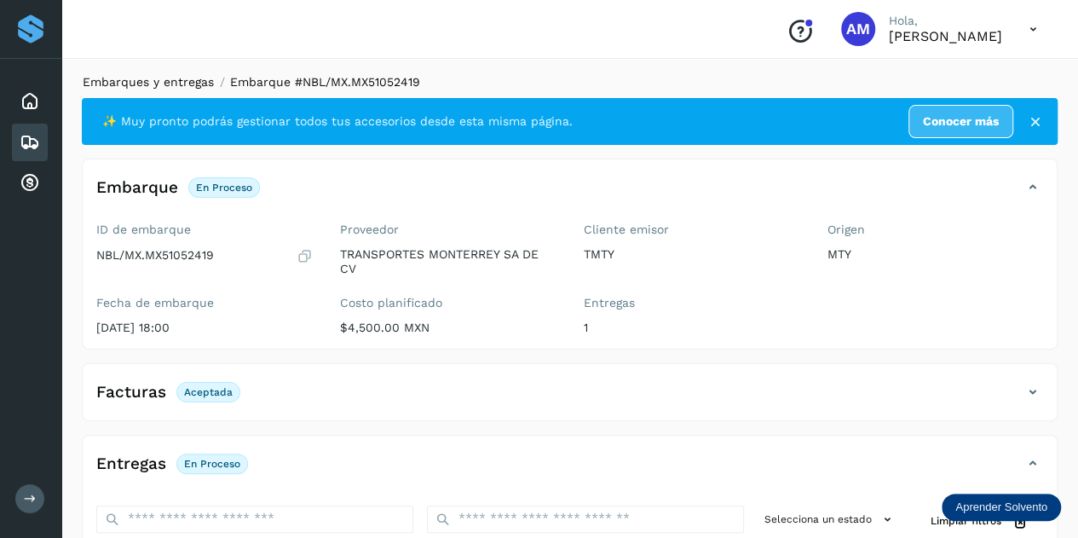
click at [146, 79] on link "Embarques y entregas" at bounding box center [148, 82] width 131 height 14
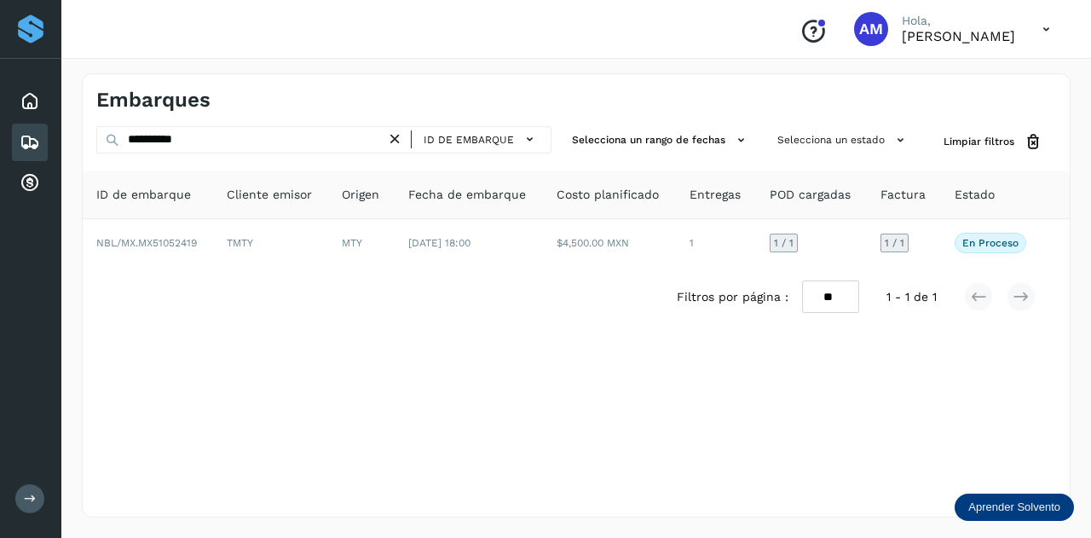
click at [401, 143] on icon at bounding box center [395, 139] width 18 height 18
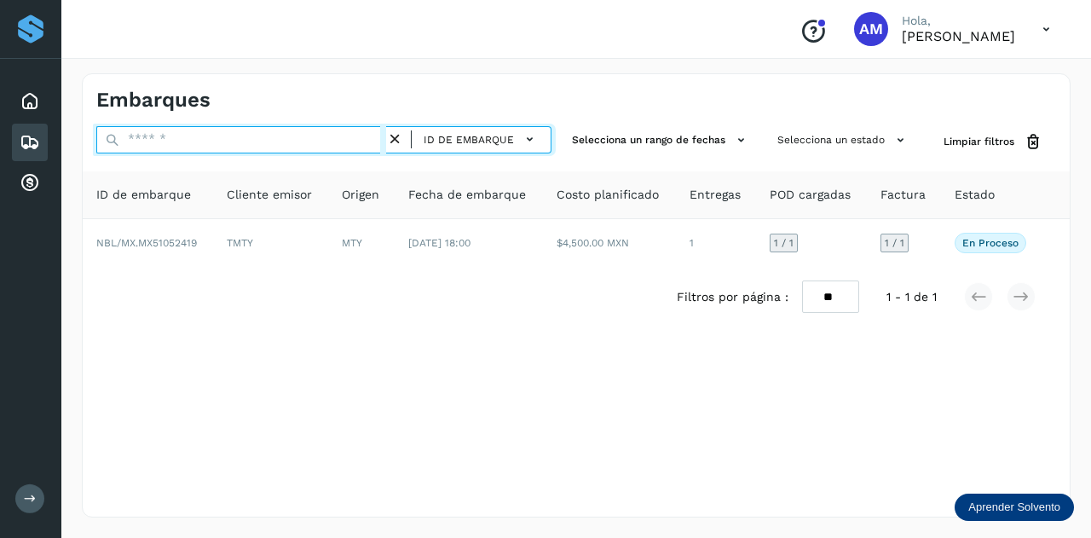
click at [356, 142] on input "text" at bounding box center [241, 139] width 290 height 27
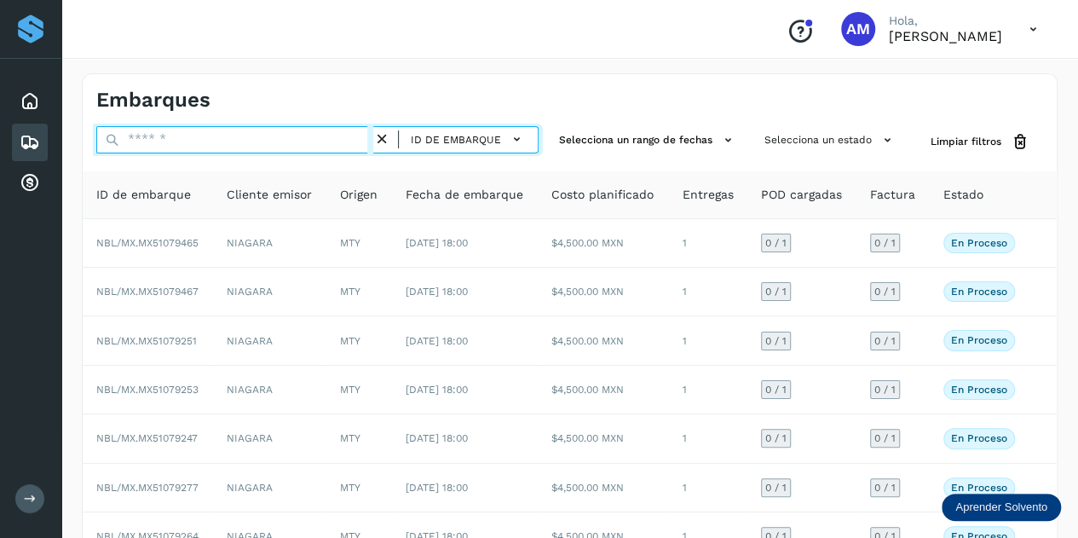
paste input "**********"
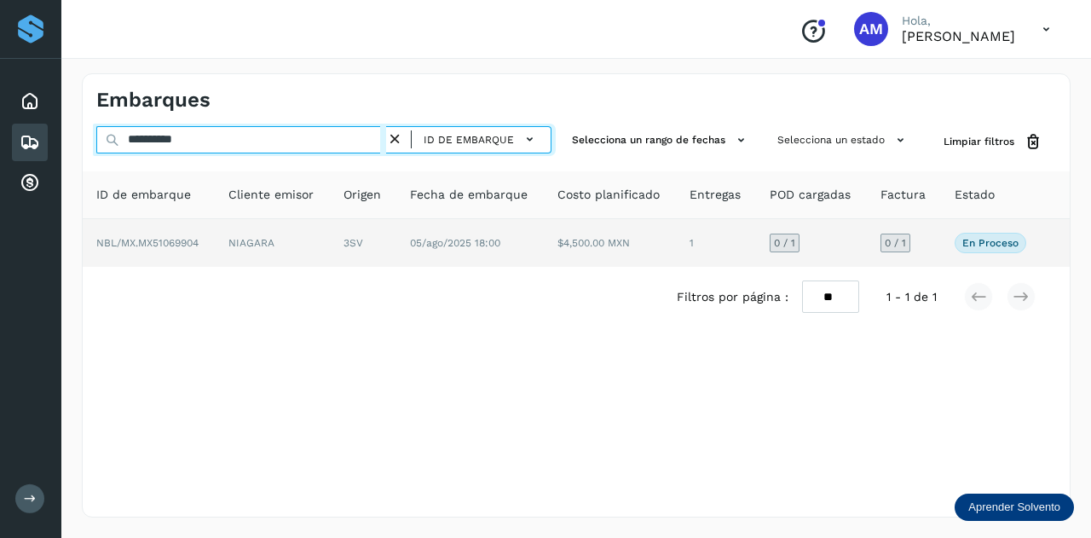
type input "**********"
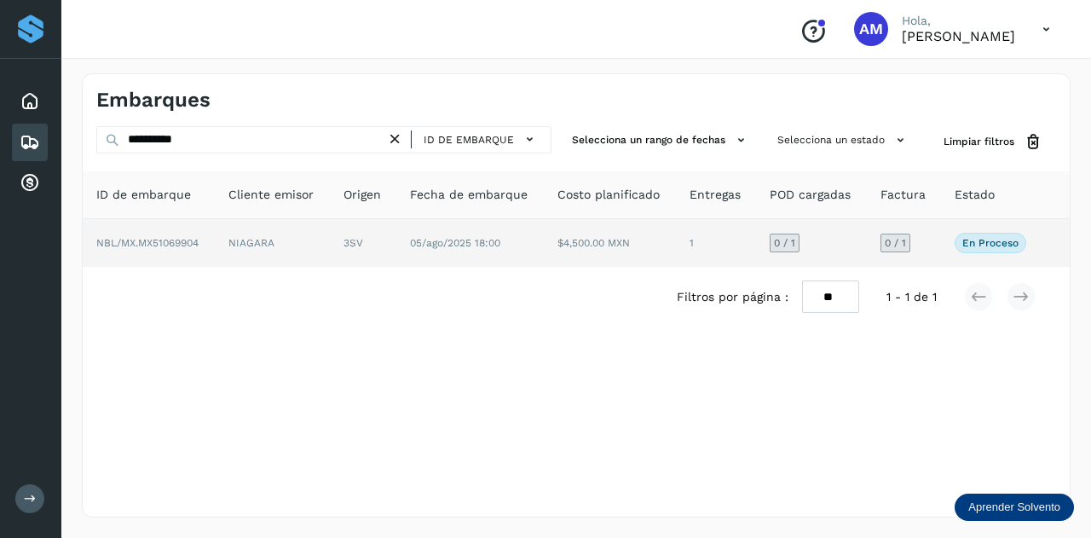
click at [381, 228] on td "3SV" at bounding box center [363, 243] width 66 height 48
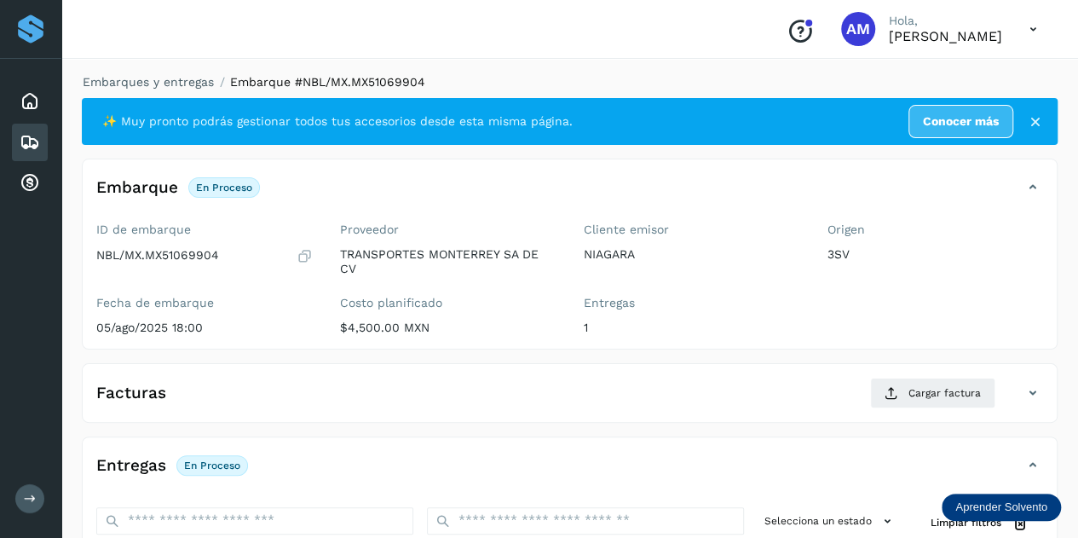
scroll to position [256, 0]
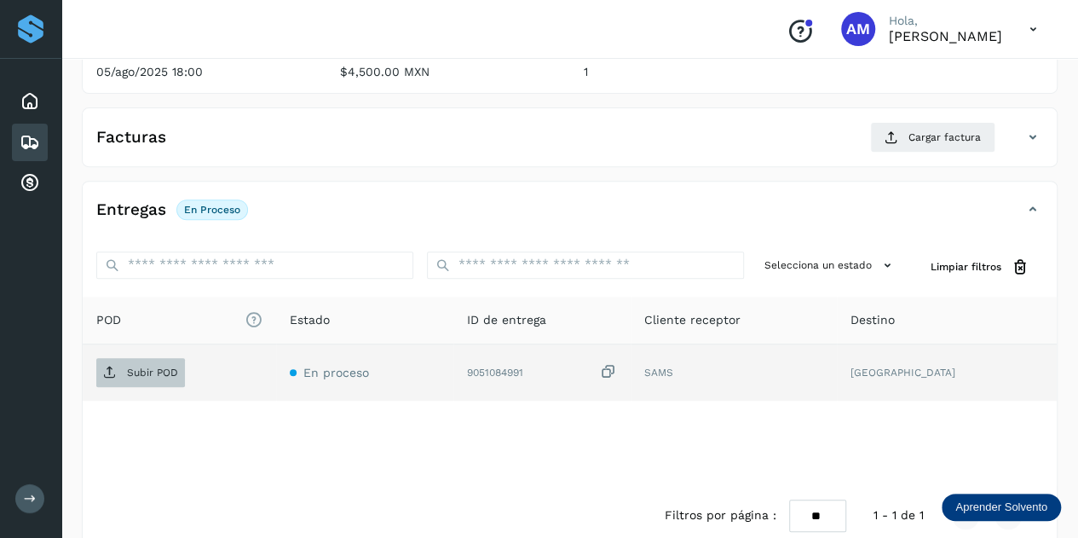
click at [150, 375] on p "Subir POD" at bounding box center [152, 372] width 51 height 12
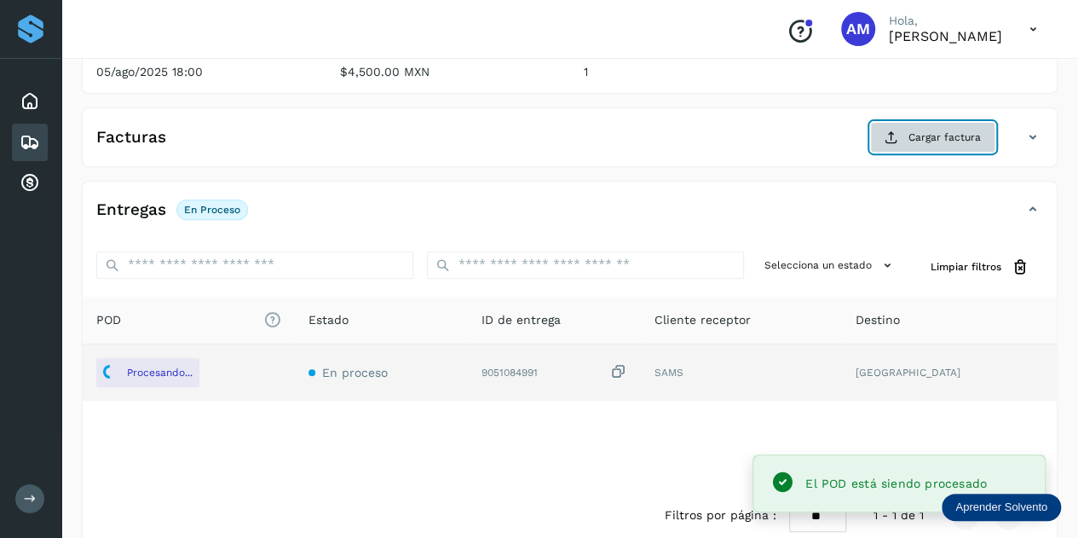
click at [956, 142] on span "Cargar factura" at bounding box center [945, 137] width 72 height 15
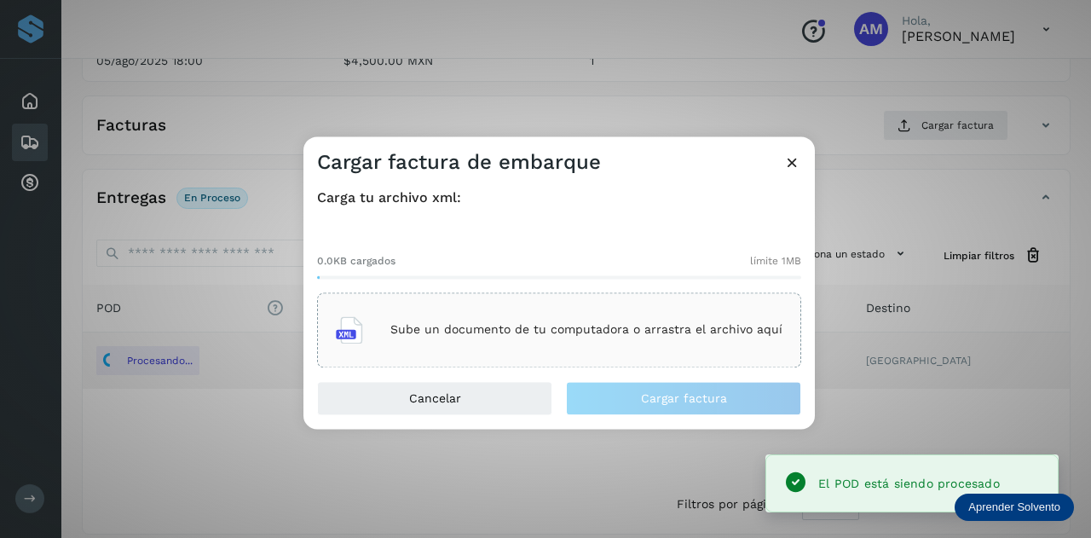
click at [570, 338] on div "Sube un documento de tu computadora o arrastra el archivo aquí" at bounding box center [559, 330] width 447 height 46
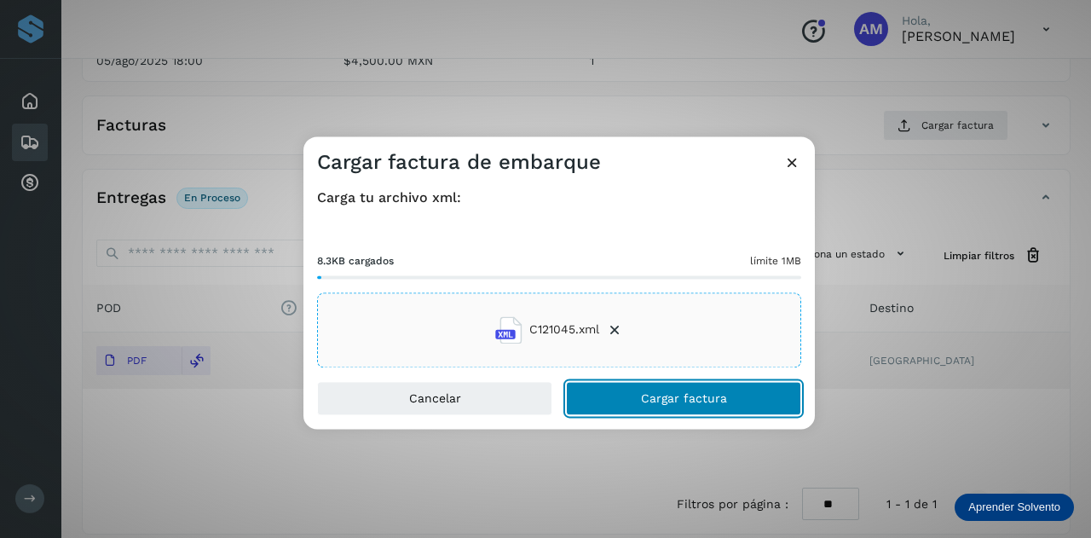
click at [644, 396] on span "Cargar factura" at bounding box center [684, 398] width 86 height 12
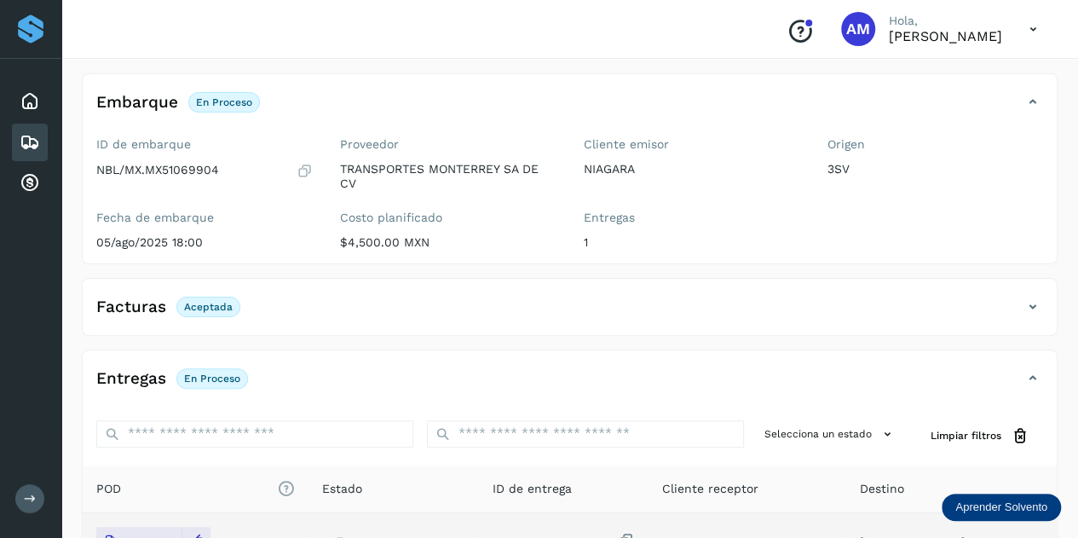
scroll to position [0, 0]
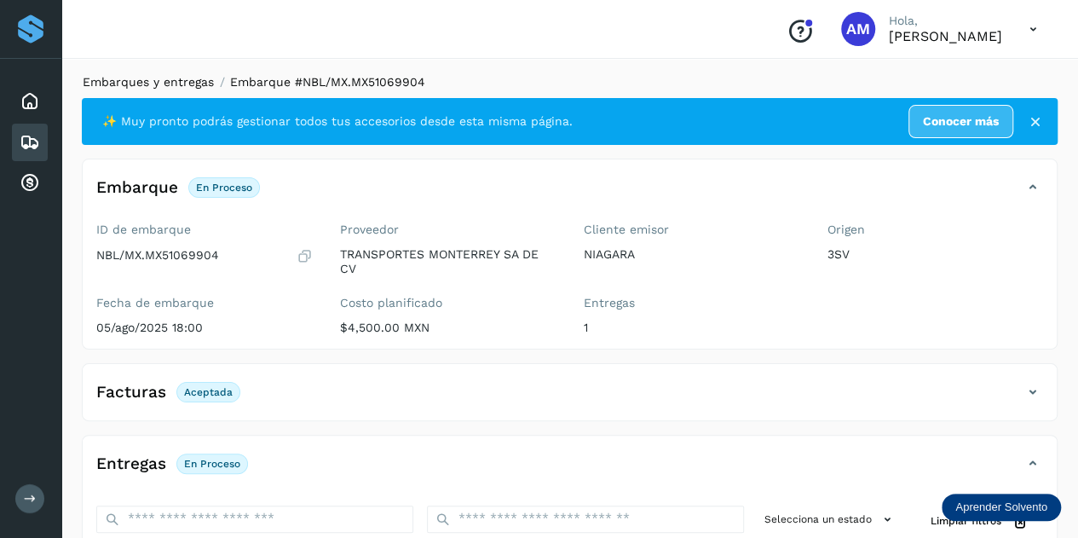
click at [148, 83] on link "Embarques y entregas" at bounding box center [148, 82] width 131 height 14
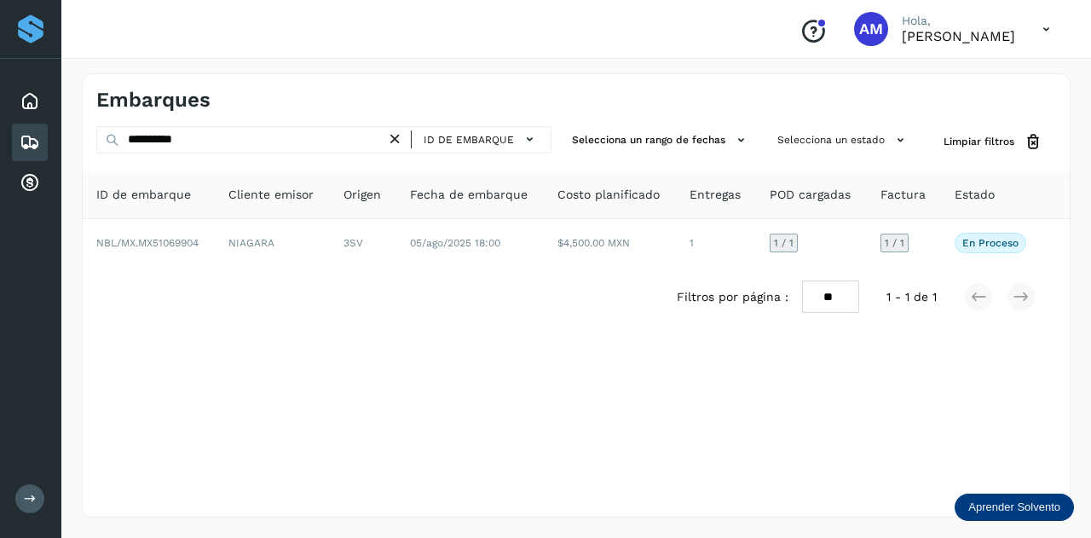
click at [395, 137] on icon at bounding box center [395, 139] width 18 height 18
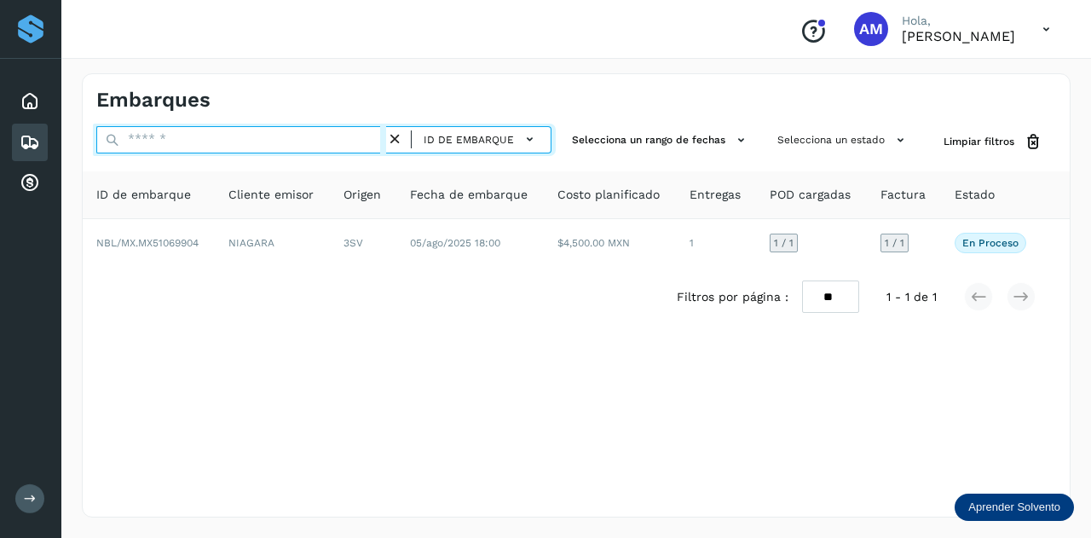
click at [335, 137] on input "text" at bounding box center [241, 139] width 290 height 27
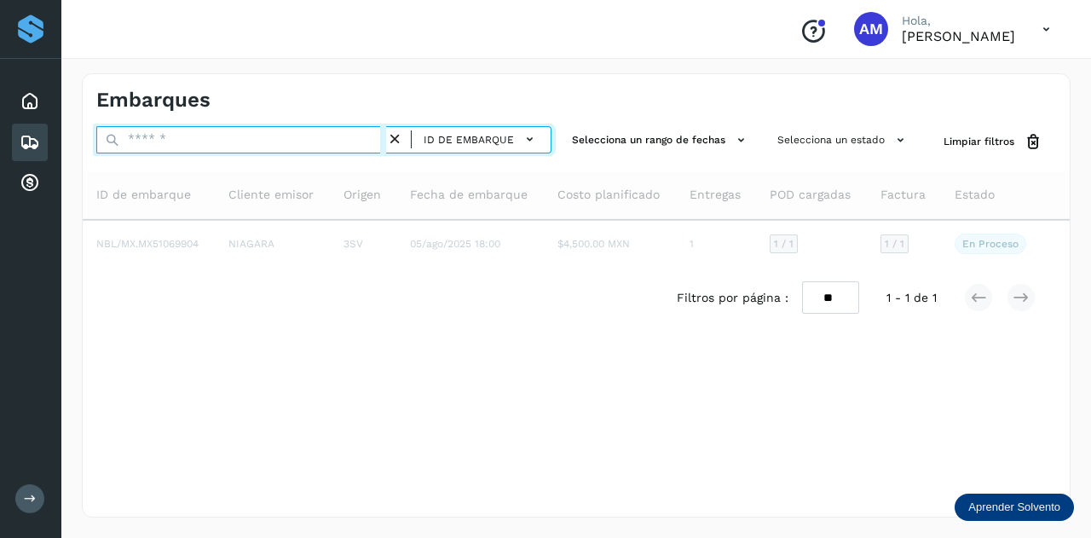
paste input "**********"
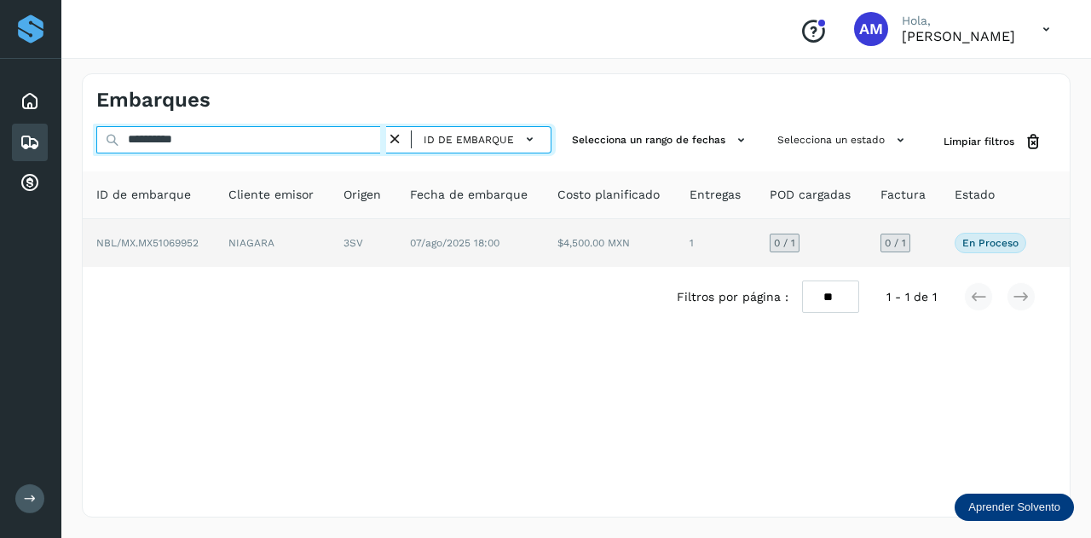
type input "**********"
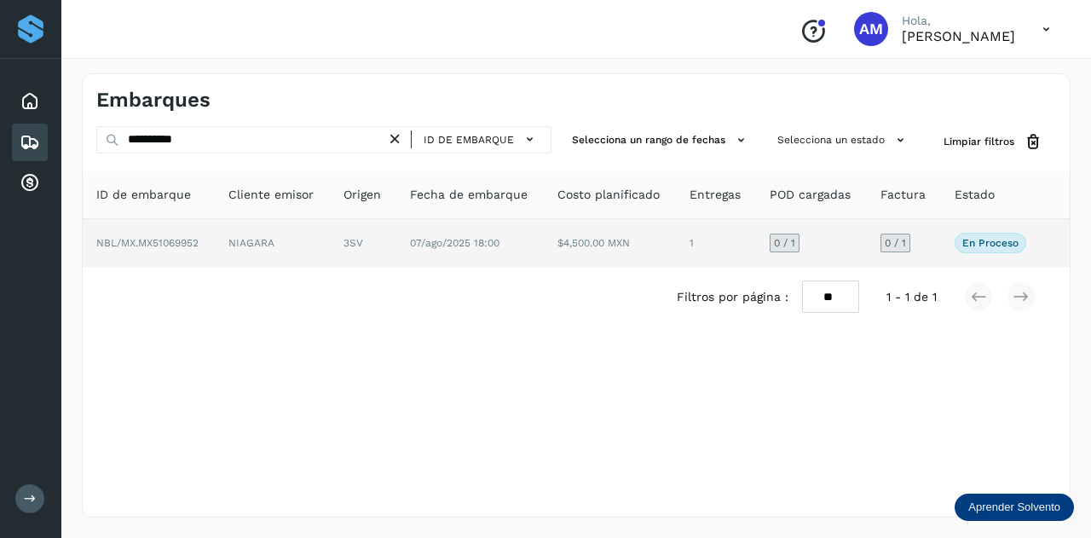
click at [295, 244] on td "NIAGARA" at bounding box center [272, 243] width 115 height 48
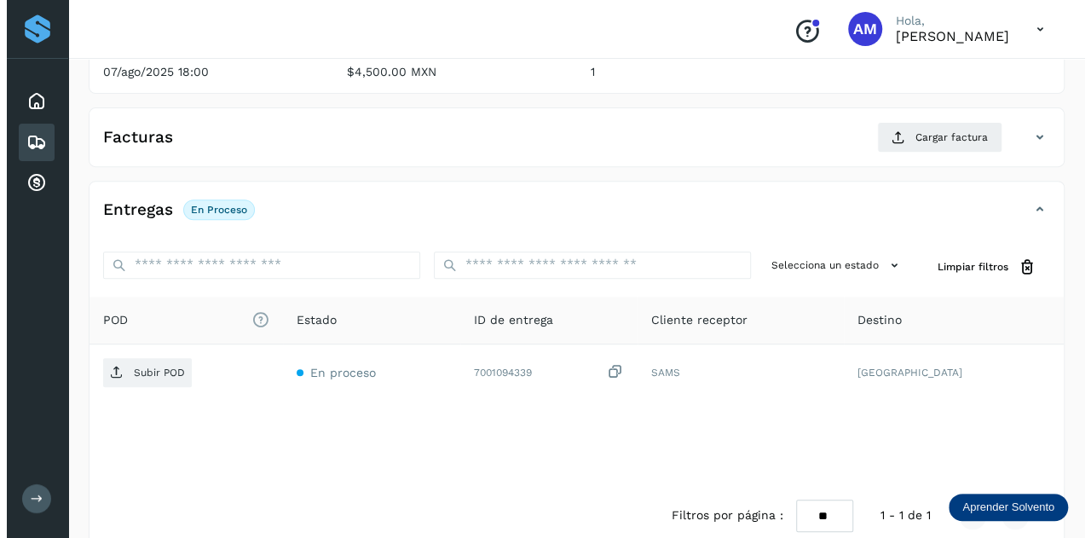
scroll to position [281, 0]
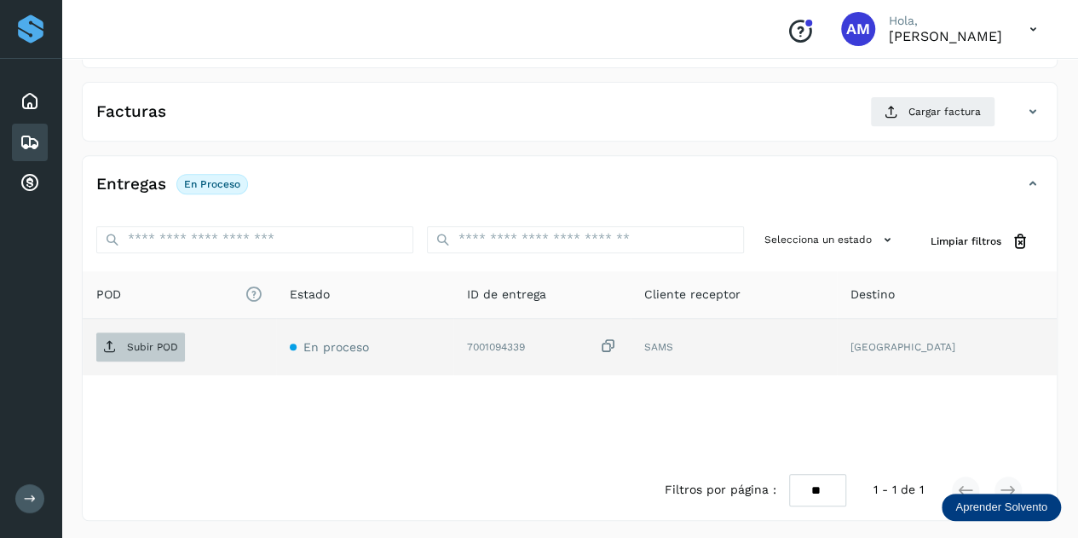
click at [153, 342] on p "Subir POD" at bounding box center [152, 347] width 51 height 12
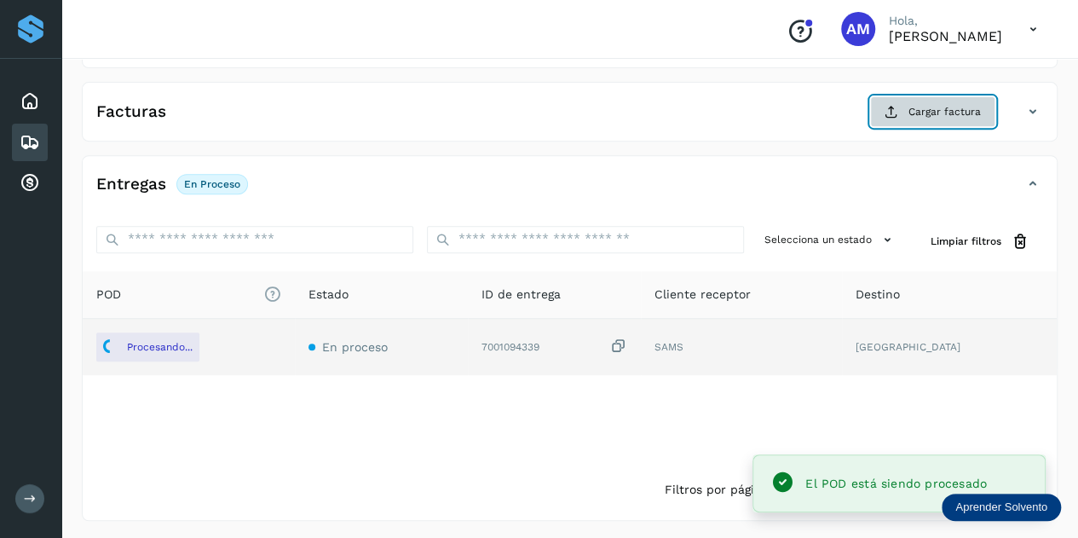
click at [914, 108] on span "Cargar factura" at bounding box center [945, 111] width 72 height 15
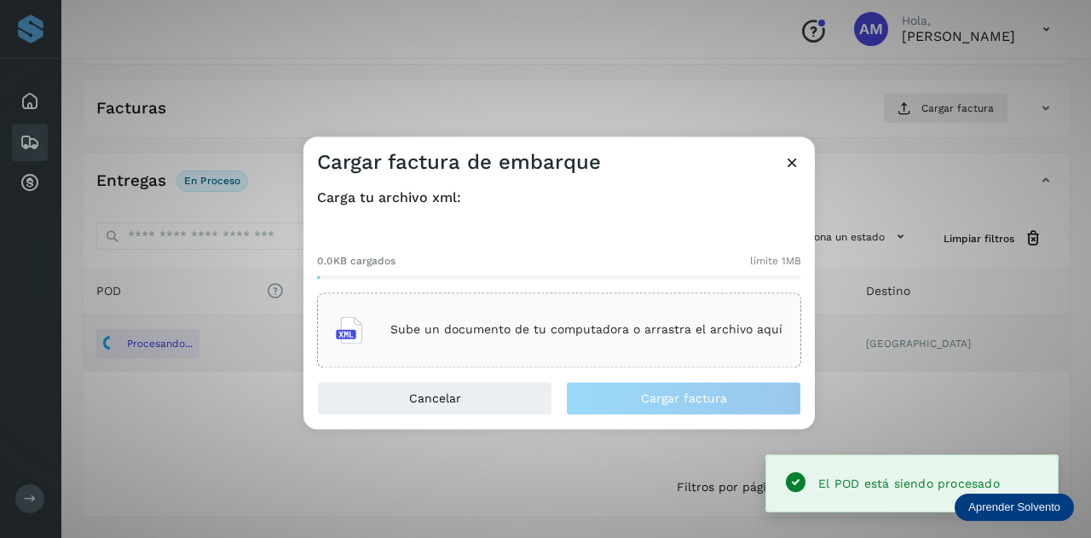
click at [511, 319] on div "Sube un documento de tu computadora o arrastra el archivo aquí" at bounding box center [559, 330] width 447 height 46
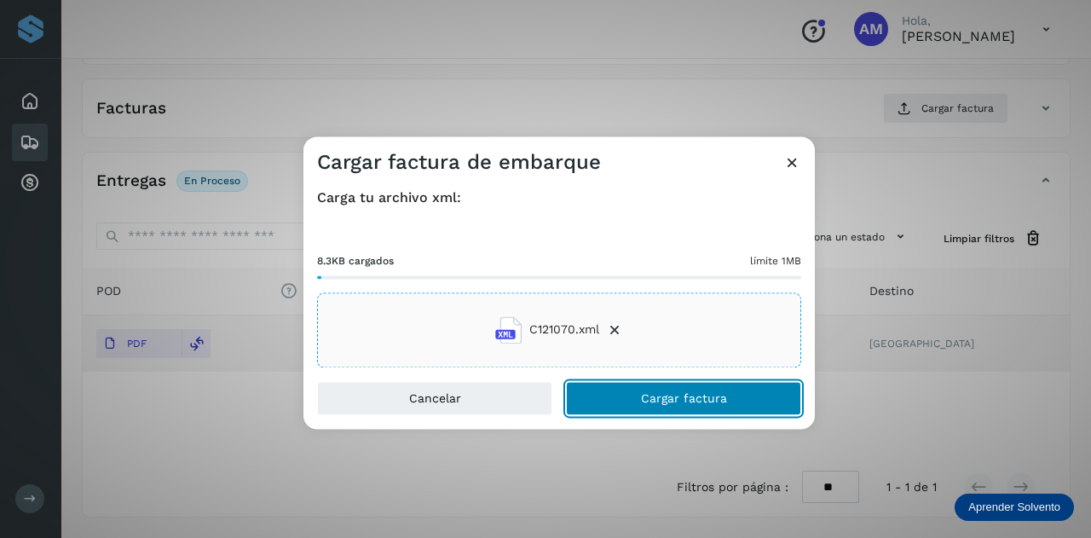
click at [624, 392] on button "Cargar factura" at bounding box center [683, 398] width 235 height 34
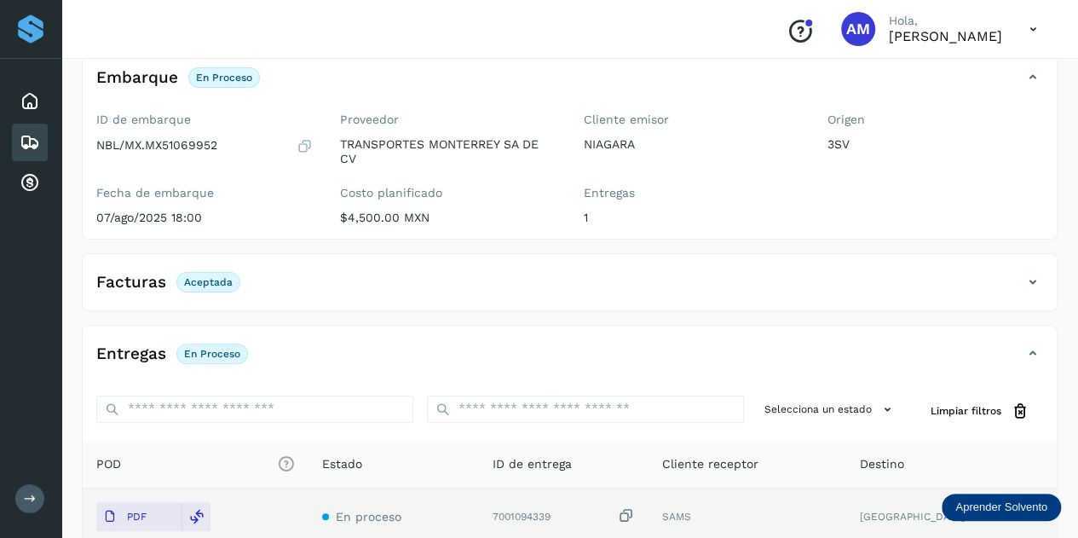
scroll to position [0, 0]
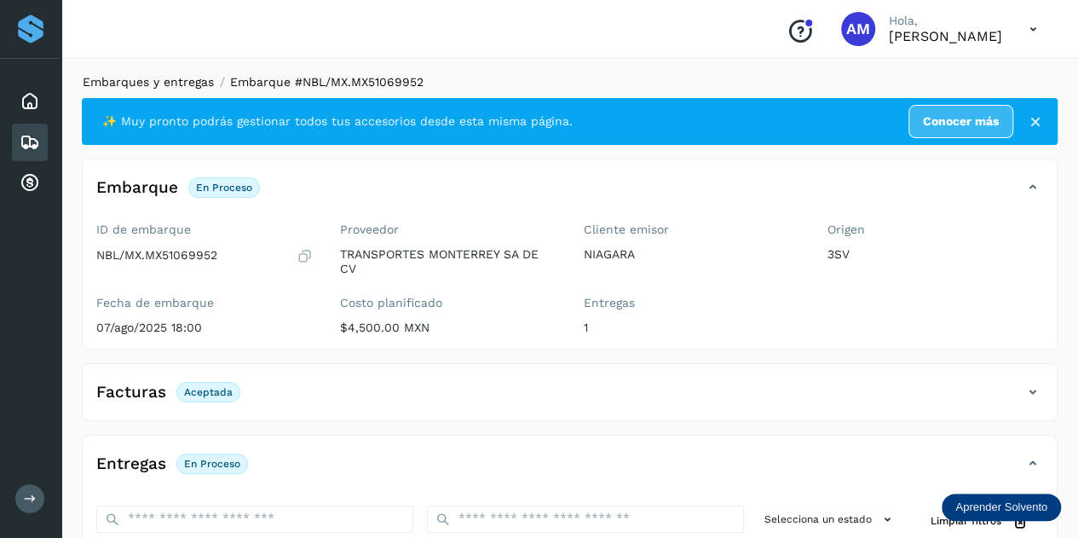
click at [155, 82] on link "Embarques y entregas" at bounding box center [148, 82] width 131 height 14
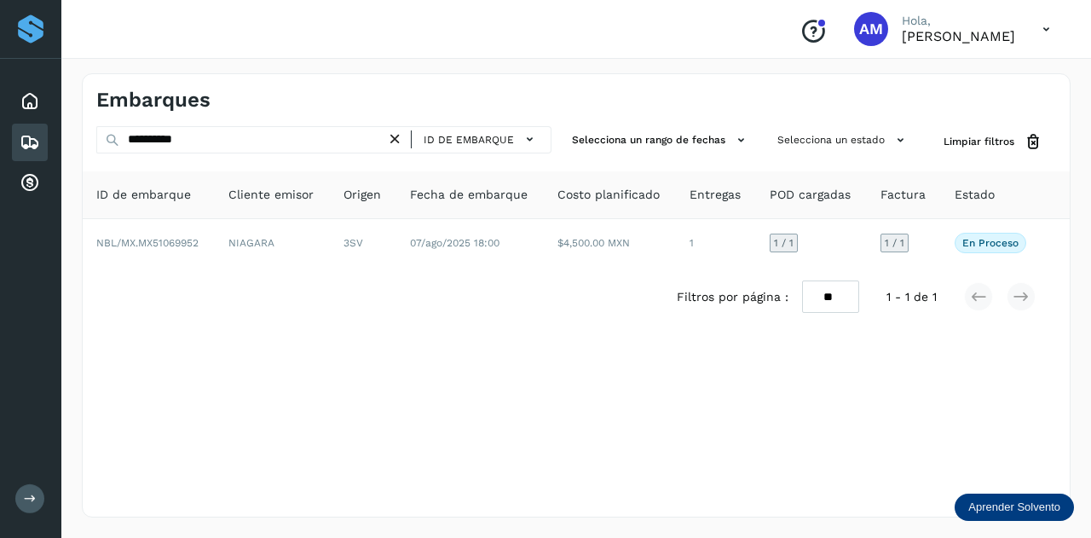
click at [390, 139] on icon at bounding box center [395, 139] width 18 height 18
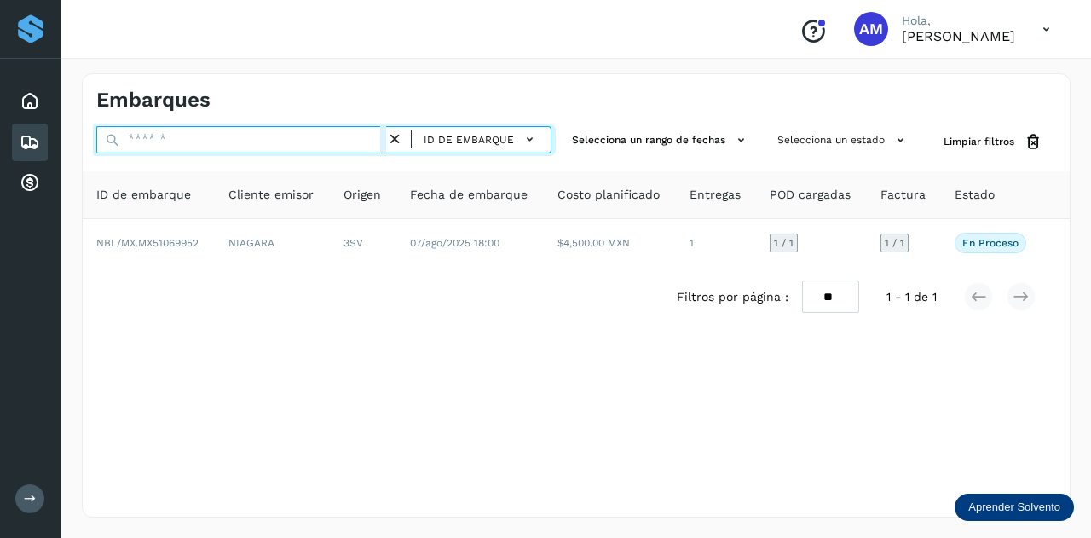
click at [331, 139] on input "text" at bounding box center [241, 139] width 290 height 27
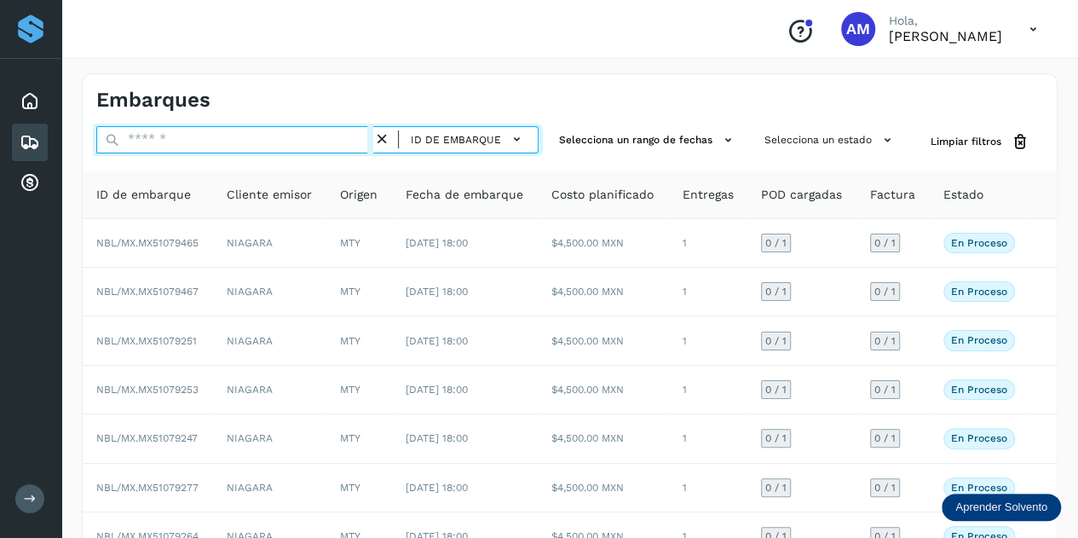
paste input "**********"
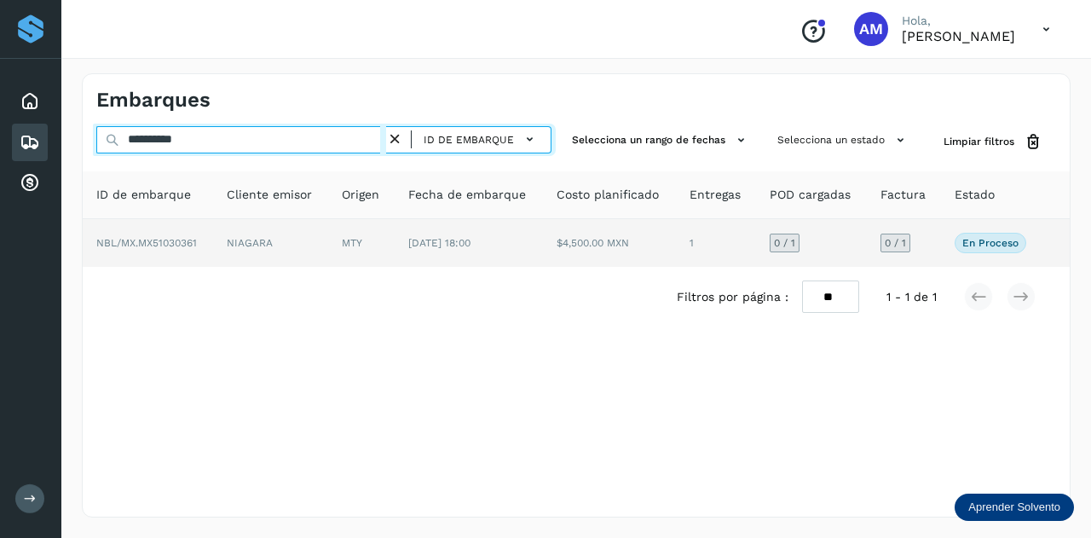
type input "**********"
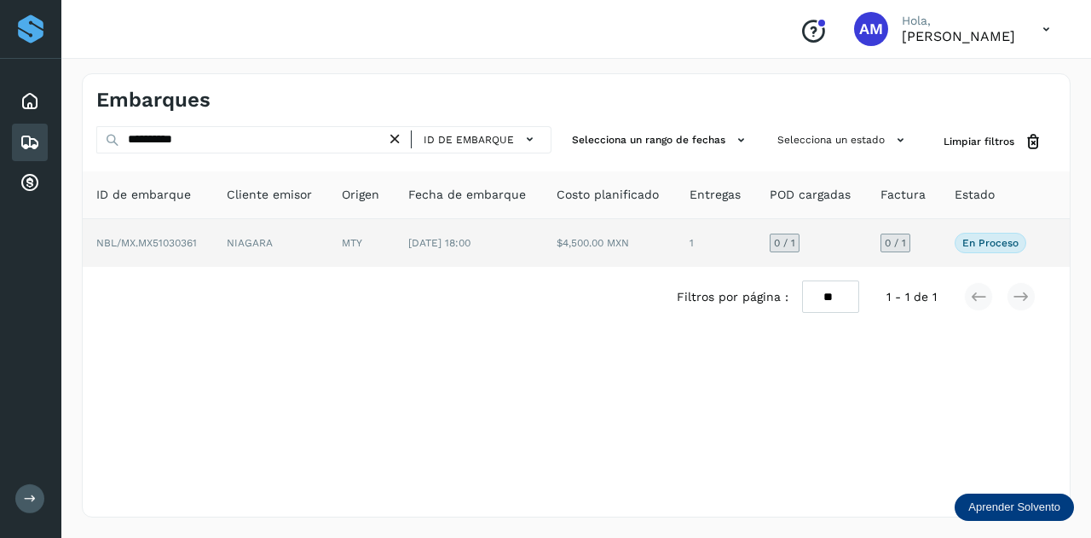
click at [314, 239] on td "NIAGARA" at bounding box center [270, 243] width 115 height 48
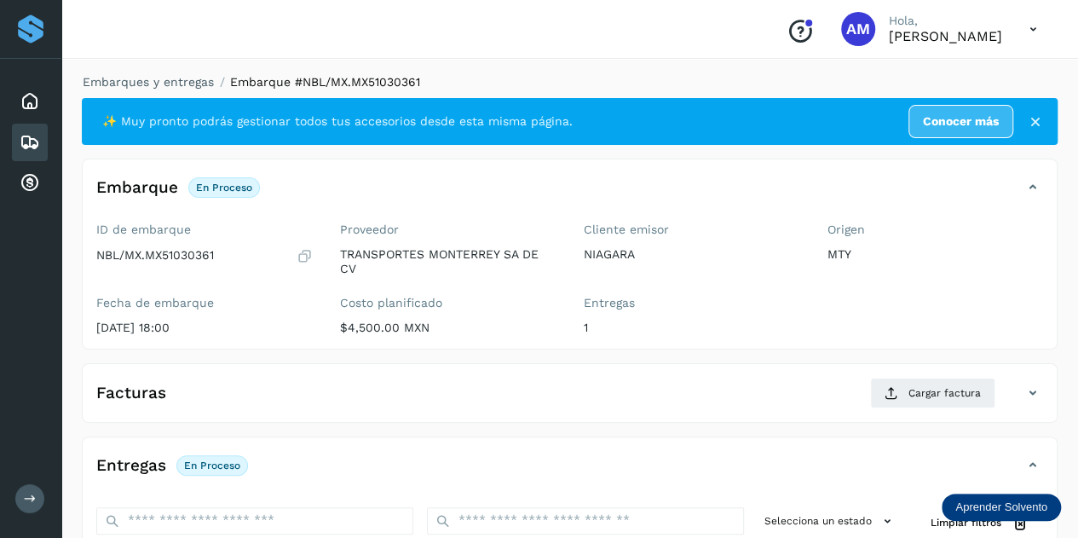
scroll to position [256, 0]
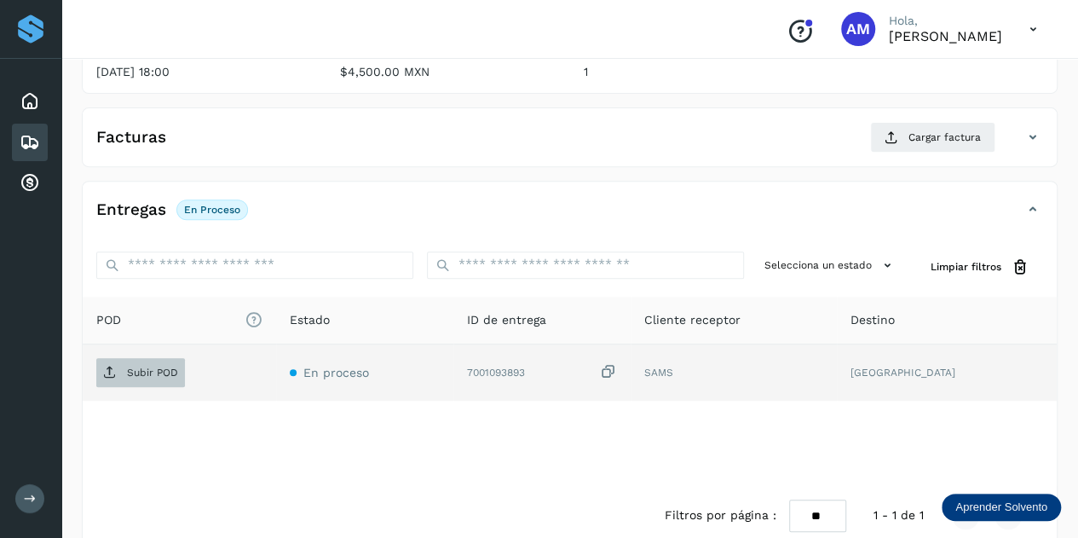
click at [141, 381] on span "Subir POD" at bounding box center [140, 372] width 89 height 27
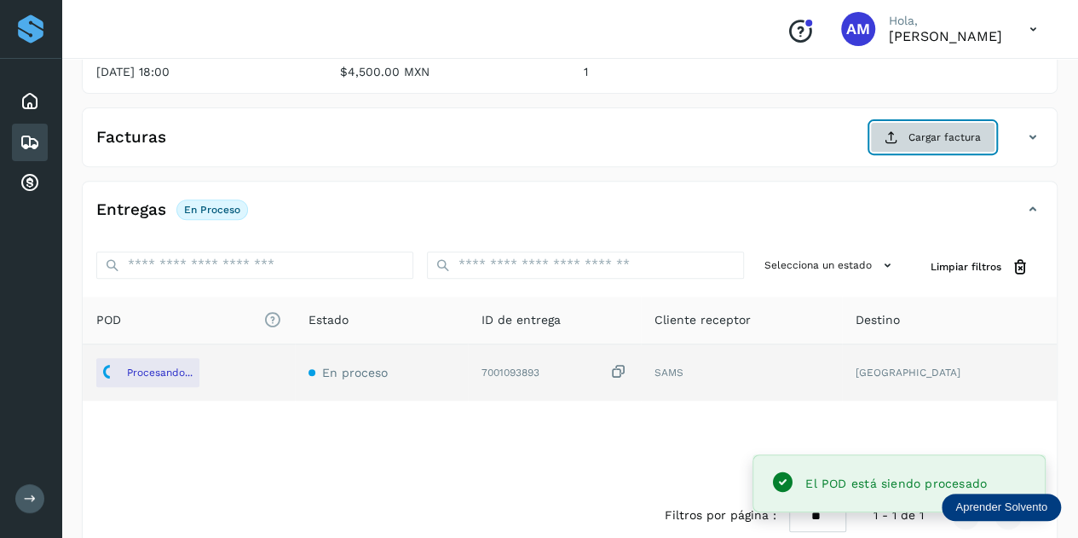
click at [915, 142] on span "Cargar factura" at bounding box center [945, 137] width 72 height 15
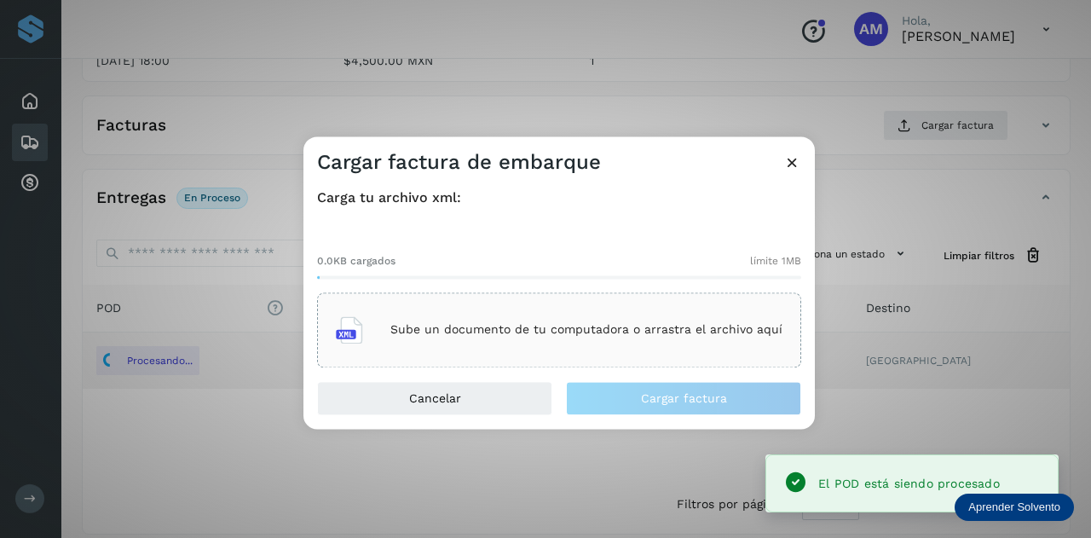
click at [615, 335] on p "Sube un documento de tu computadora o arrastra el archivo aquí" at bounding box center [586, 330] width 392 height 14
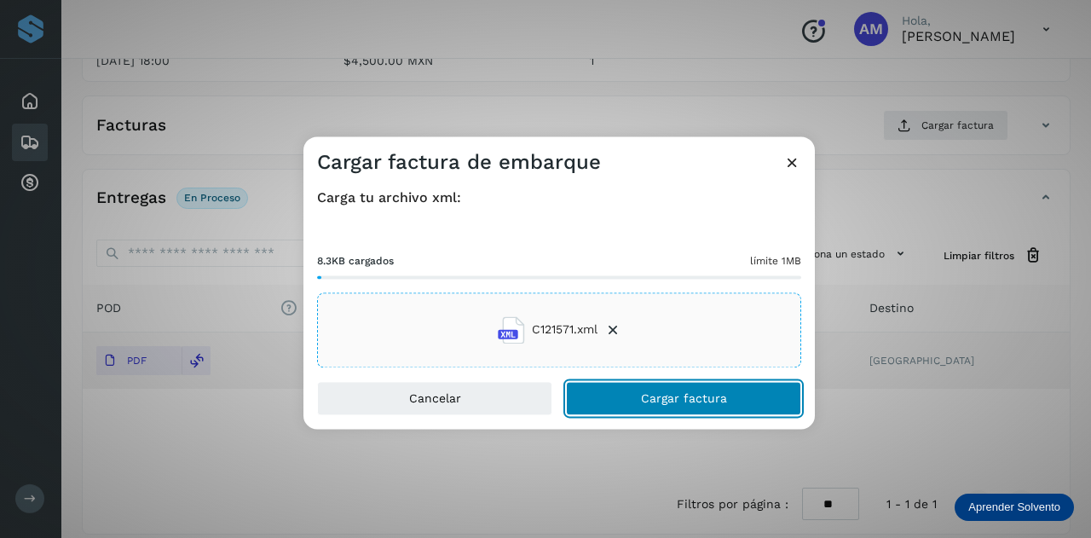
click at [677, 400] on span "Cargar factura" at bounding box center [684, 398] width 86 height 12
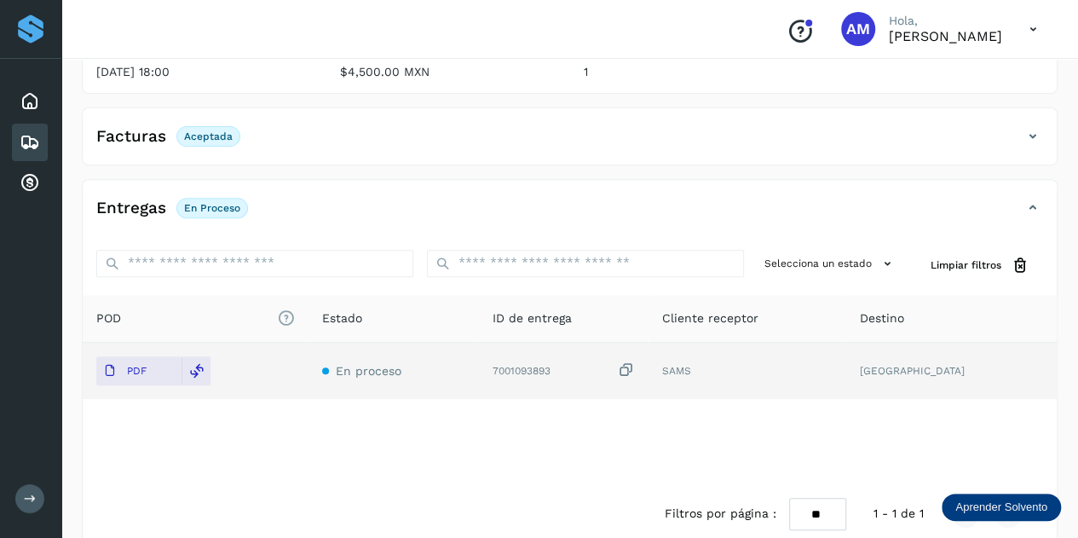
scroll to position [0, 0]
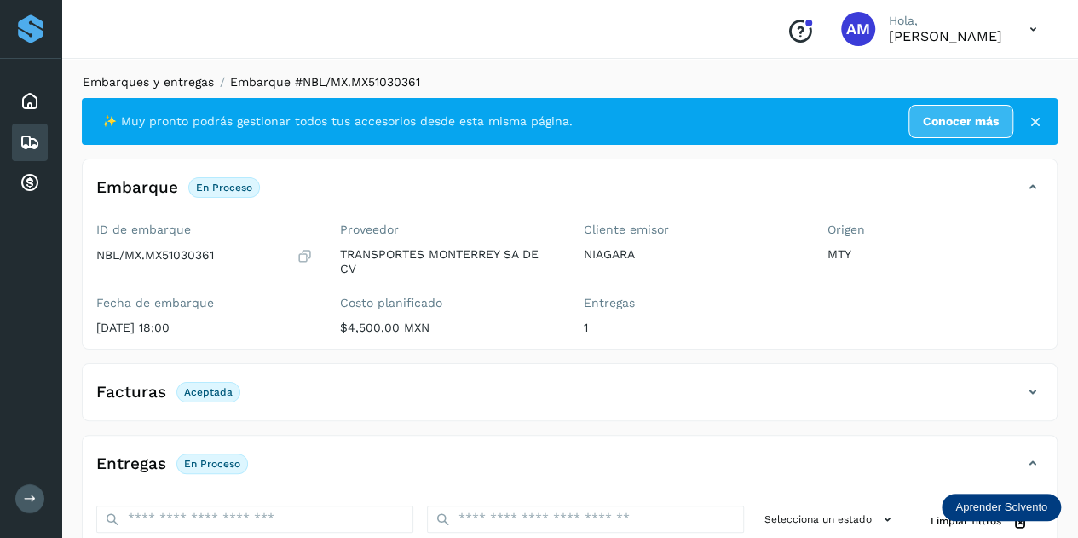
click at [148, 78] on link "Embarques y entregas" at bounding box center [148, 82] width 131 height 14
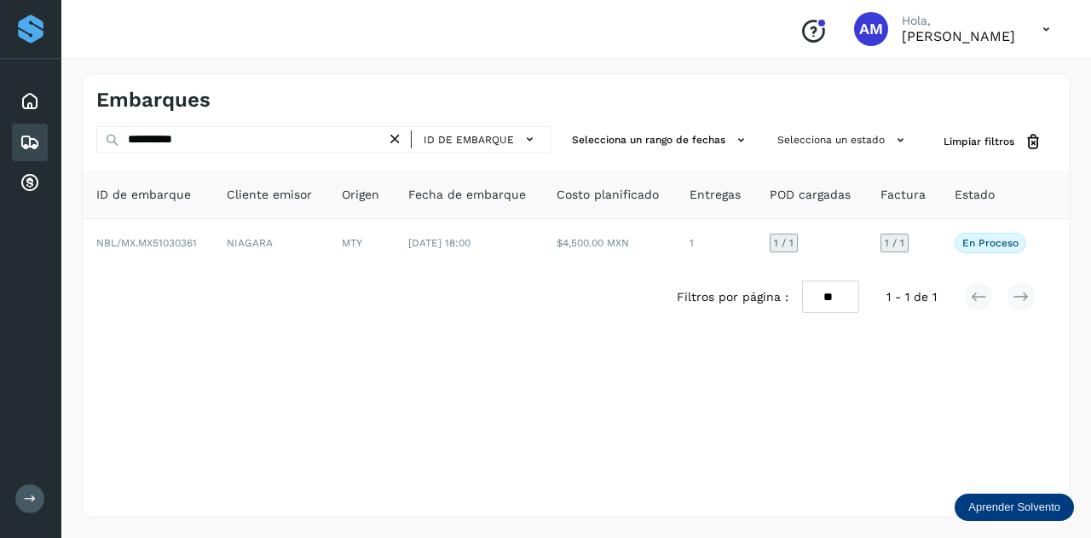
drag, startPoint x: 395, startPoint y: 140, endPoint x: 294, endPoint y: 142, distance: 101.5
click at [394, 140] on icon at bounding box center [395, 139] width 18 height 18
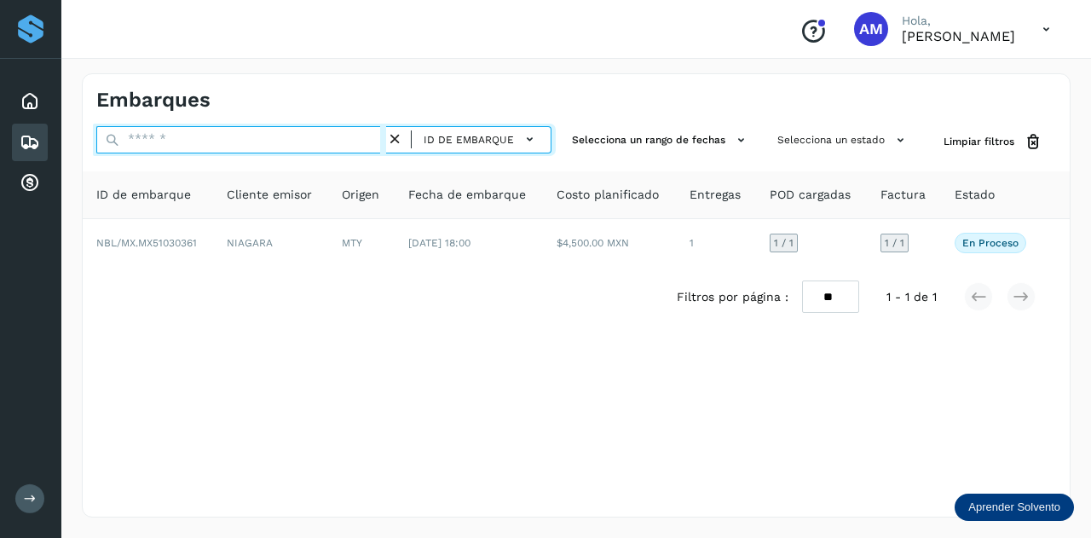
click at [294, 142] on input "text" at bounding box center [241, 139] width 290 height 27
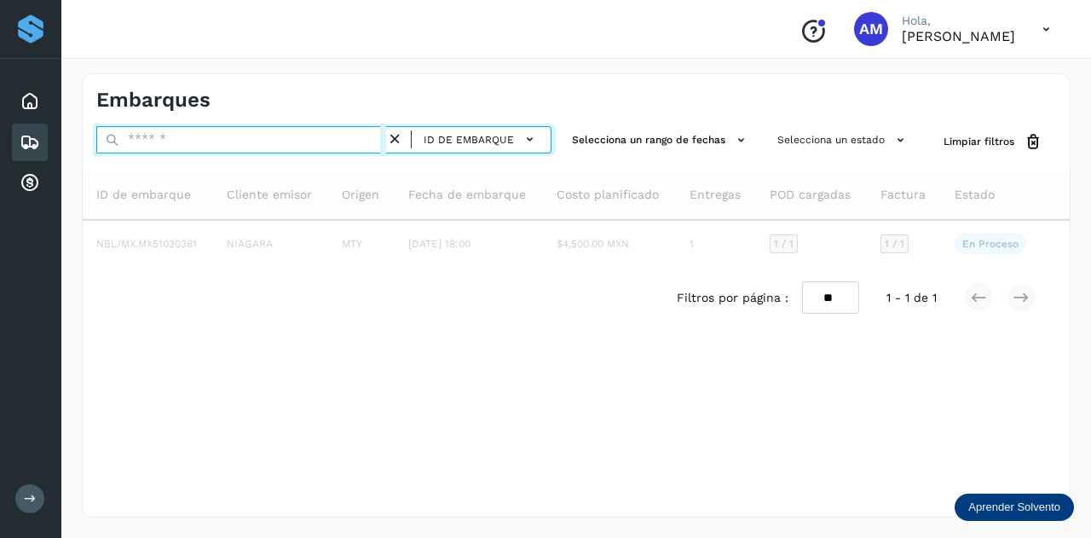
paste input "**********"
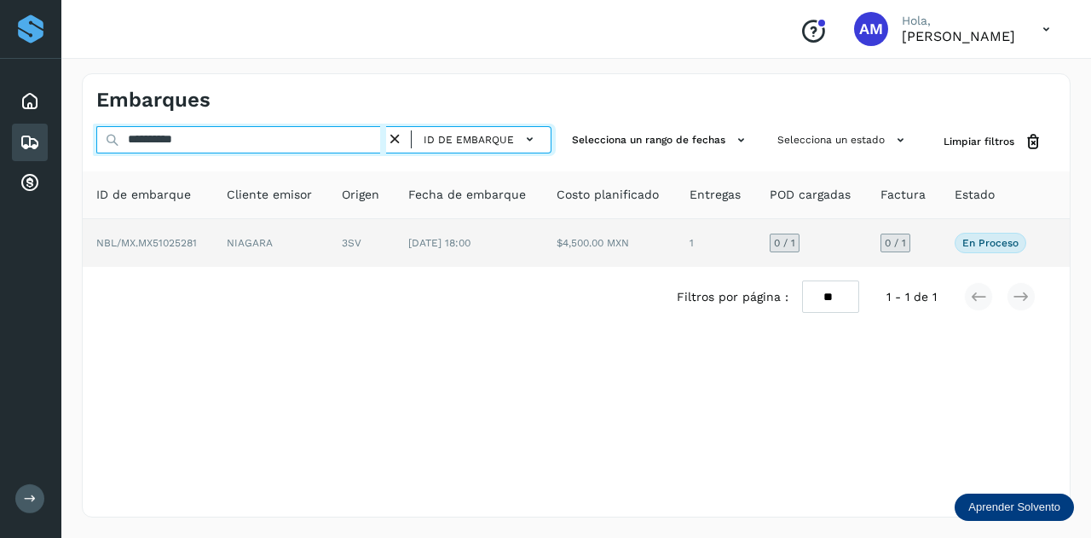
type input "**********"
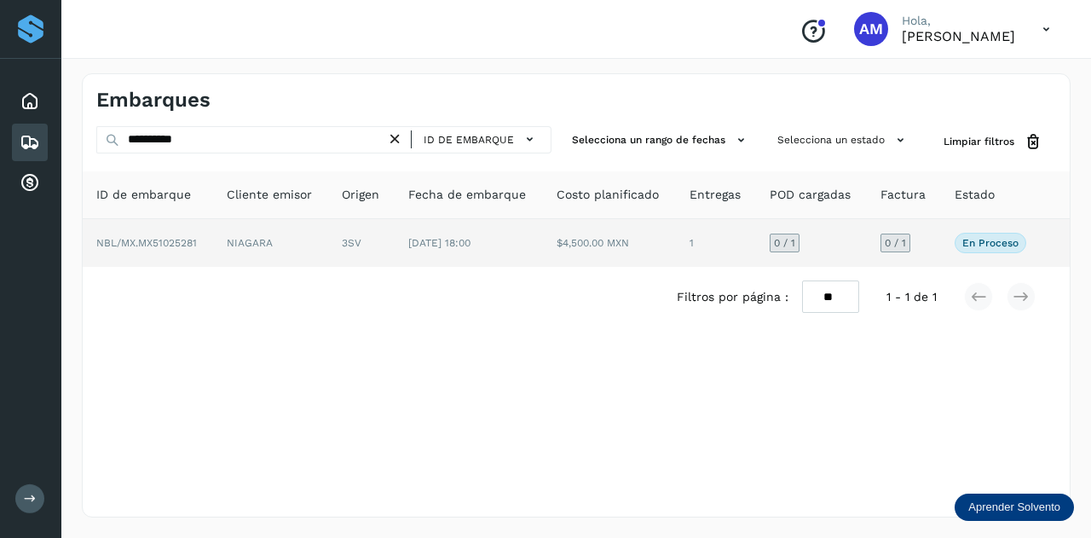
click at [301, 236] on td "NIAGARA" at bounding box center [270, 243] width 115 height 48
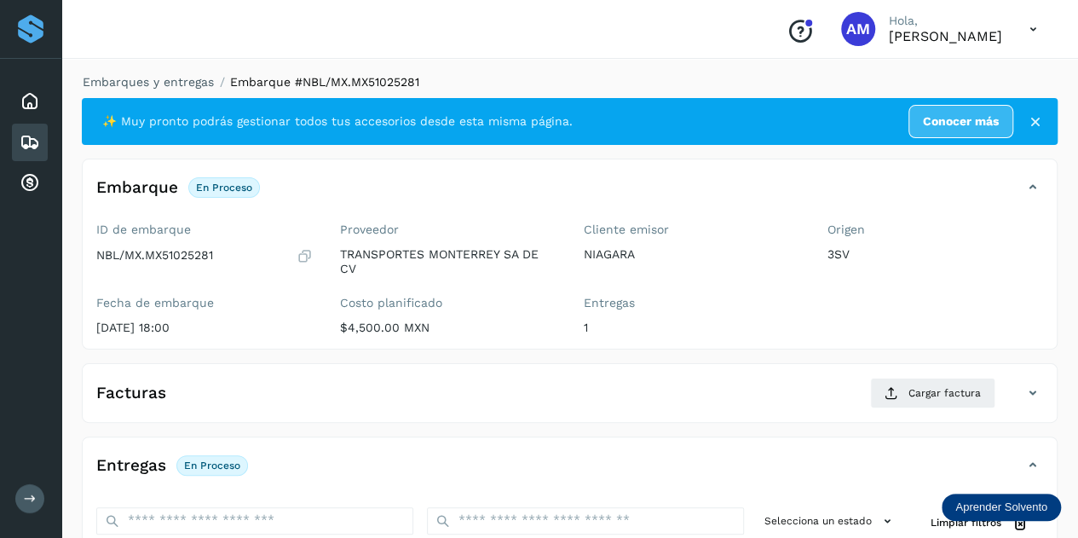
scroll to position [170, 0]
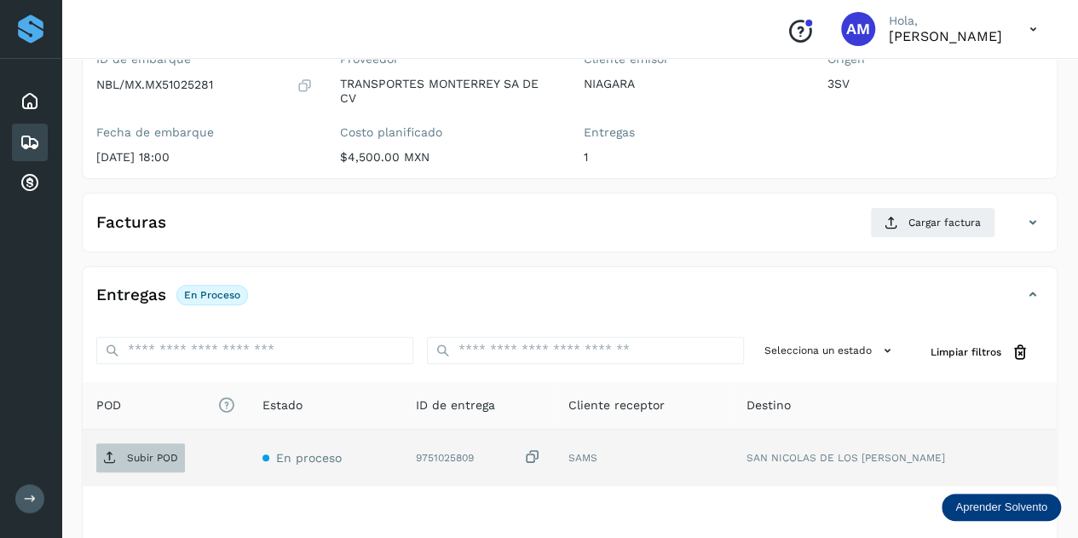
click at [149, 454] on p "Subir POD" at bounding box center [152, 458] width 51 height 12
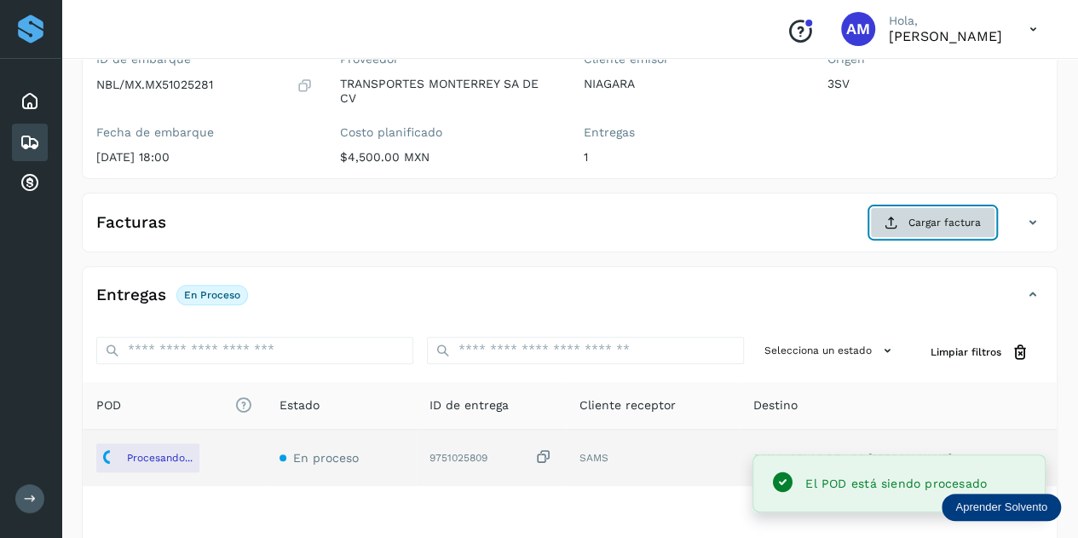
click at [918, 223] on span "Cargar factura" at bounding box center [945, 222] width 72 height 15
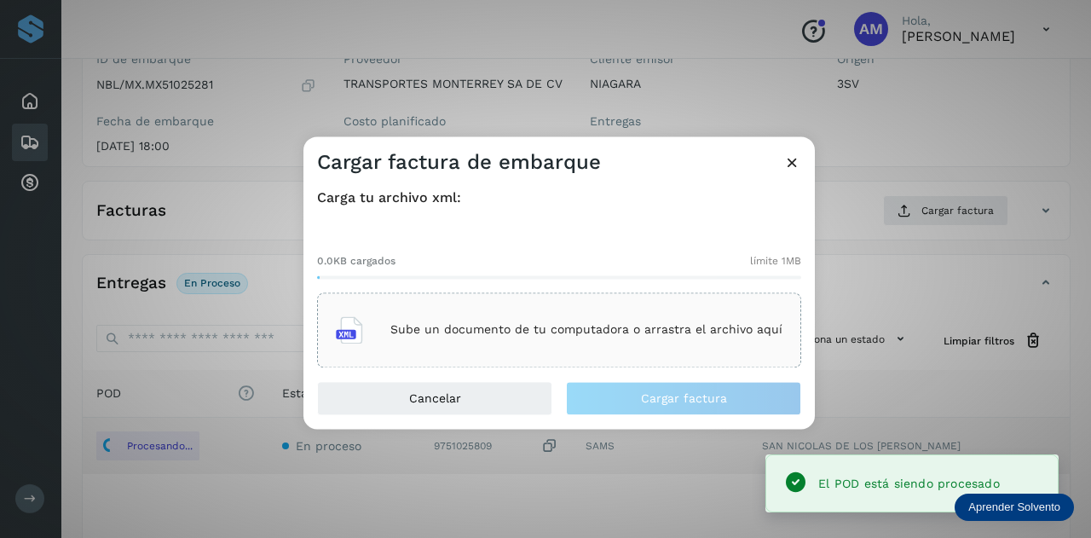
click at [638, 344] on div "Sube un documento de tu computadora o arrastra el archivo aquí" at bounding box center [559, 330] width 447 height 46
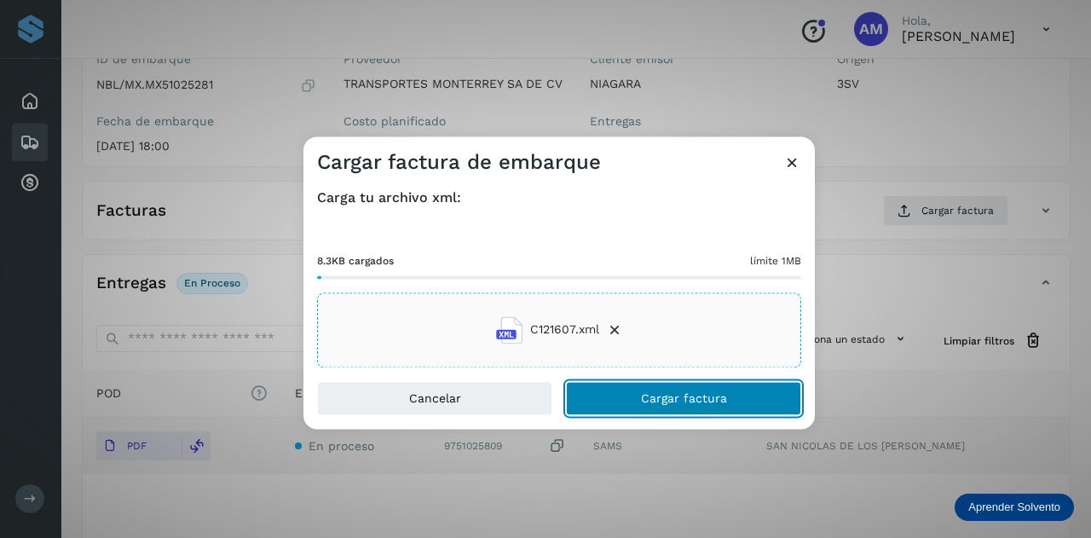
click at [624, 400] on button "Cargar factura" at bounding box center [683, 398] width 235 height 34
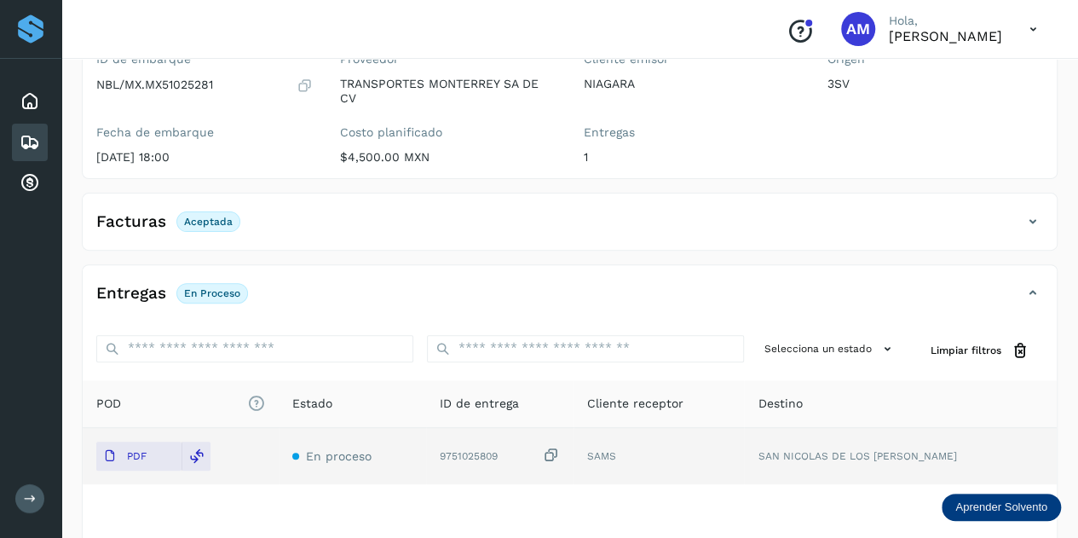
scroll to position [0, 0]
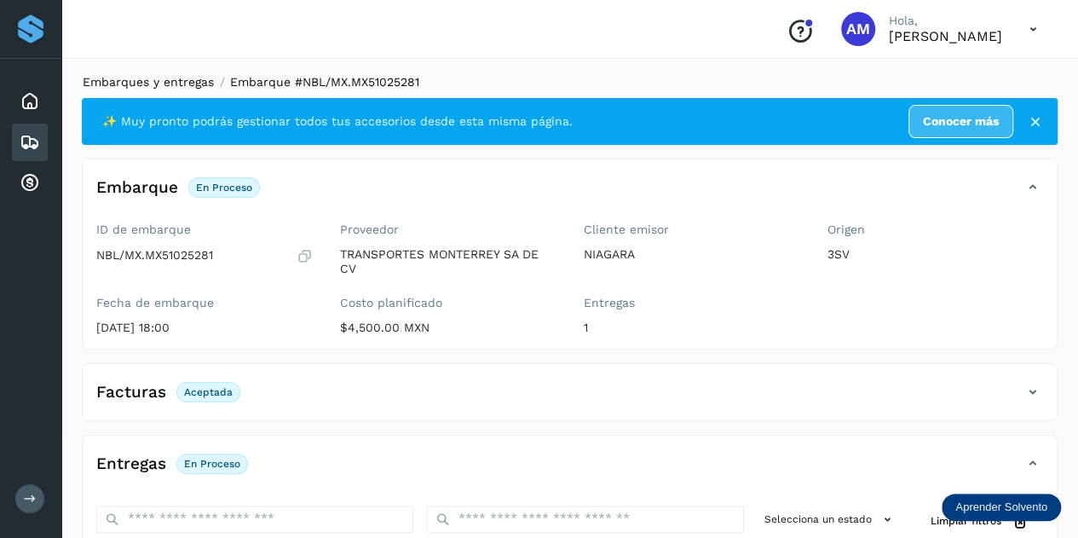
click at [190, 78] on link "Embarques y entregas" at bounding box center [148, 82] width 131 height 14
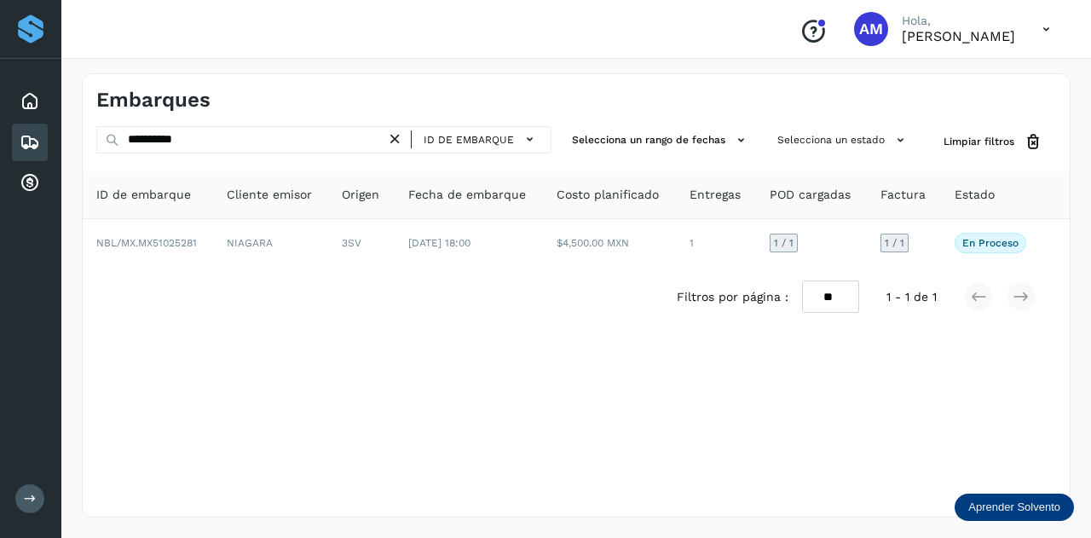
drag, startPoint x: 396, startPoint y: 134, endPoint x: 384, endPoint y: 136, distance: 13.0
click at [395, 134] on icon at bounding box center [395, 139] width 18 height 18
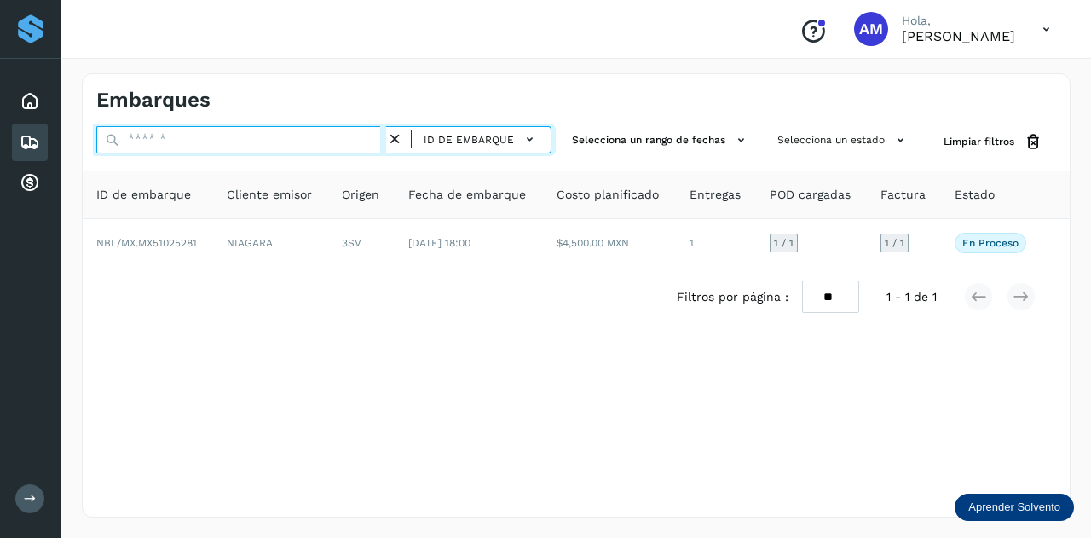
click at [366, 138] on input "text" at bounding box center [241, 139] width 290 height 27
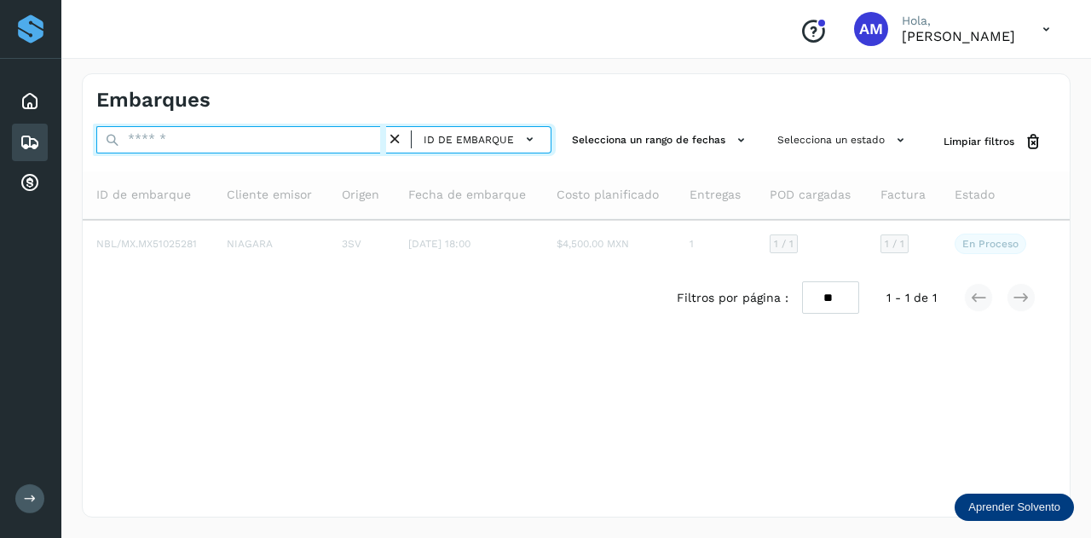
type input "*"
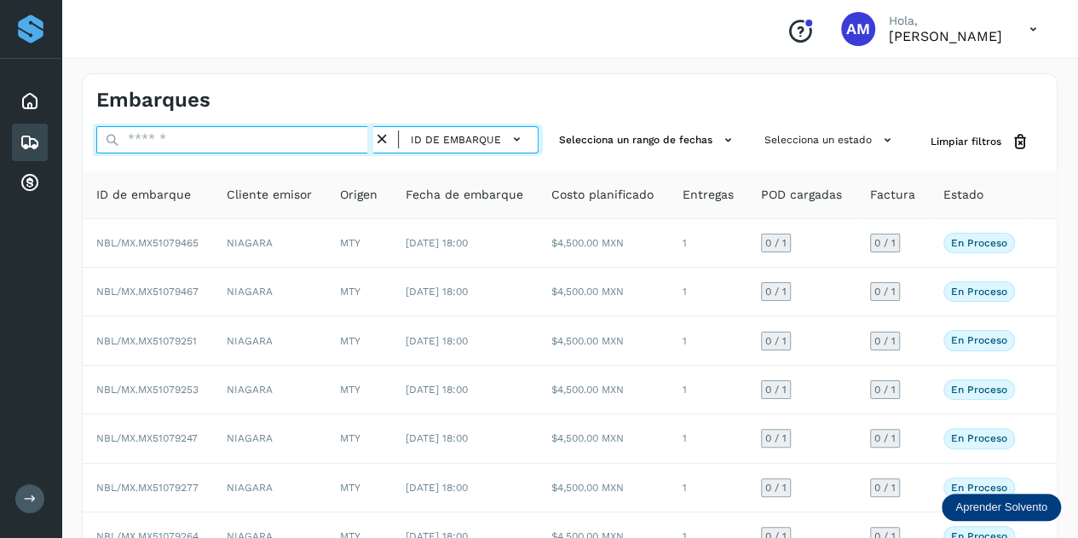
paste input "**********"
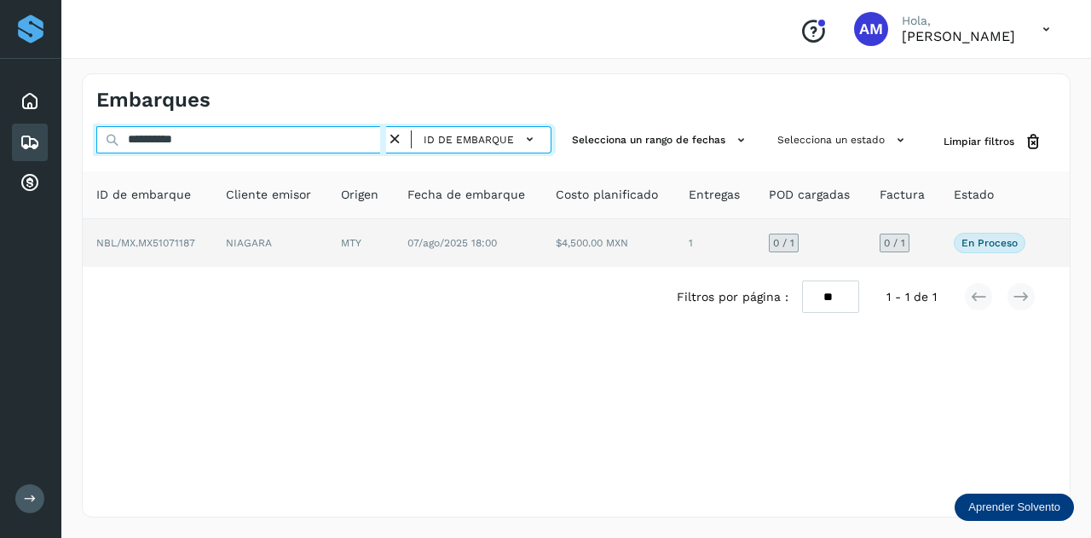
type input "**********"
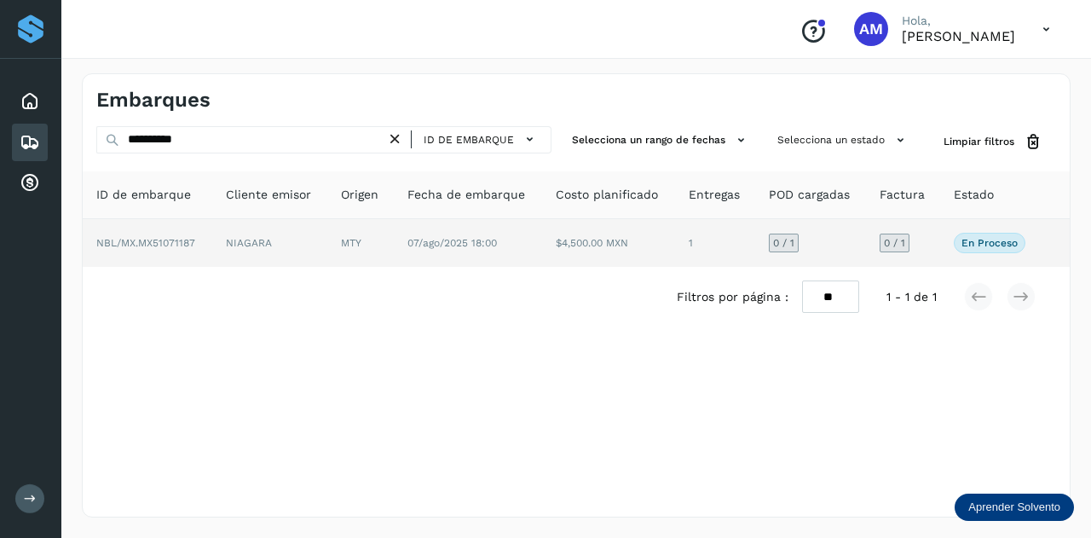
click at [248, 237] on td "NIAGARA" at bounding box center [269, 243] width 115 height 48
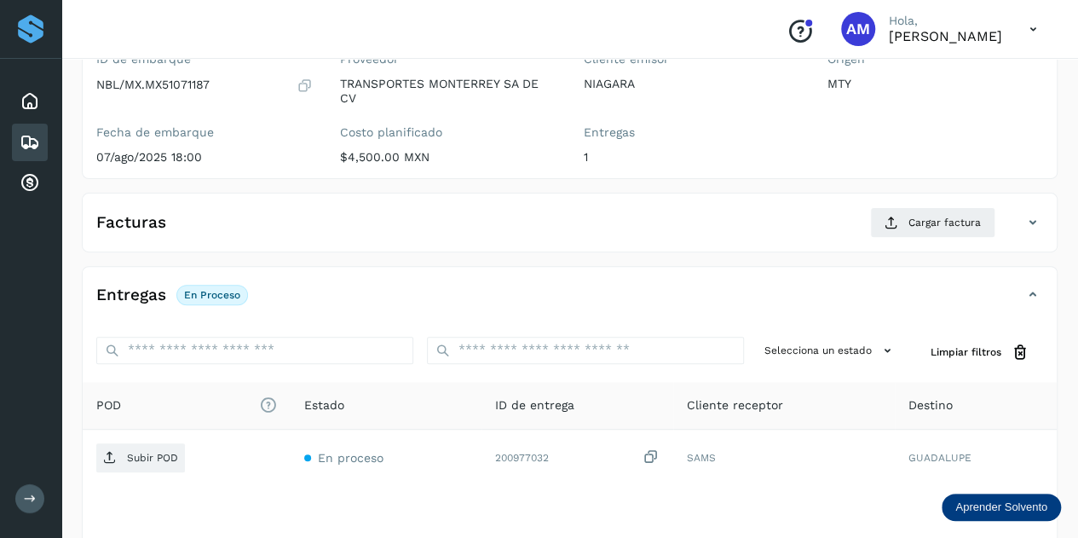
scroll to position [256, 0]
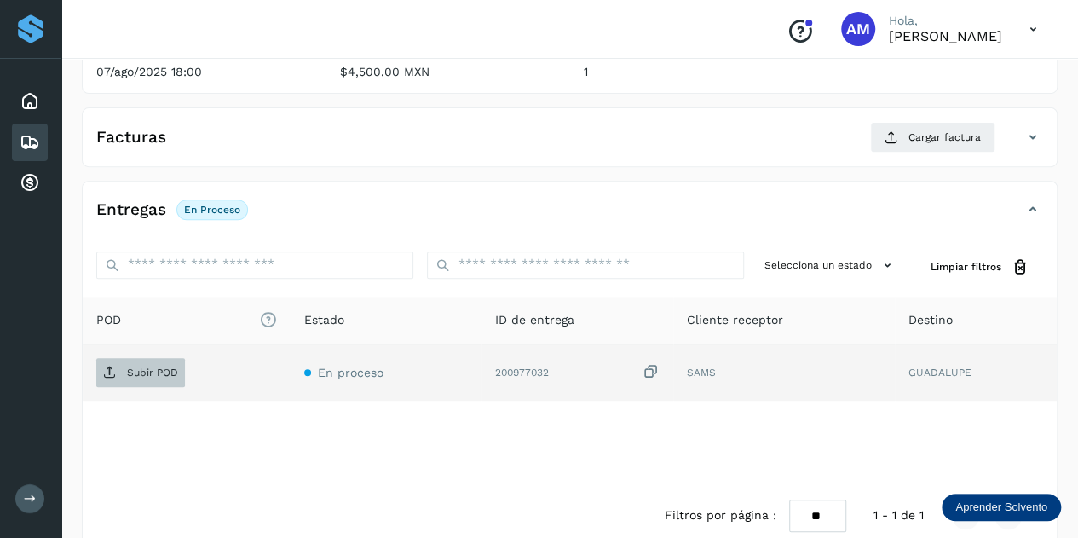
click at [130, 372] on p "Subir POD" at bounding box center [152, 372] width 51 height 12
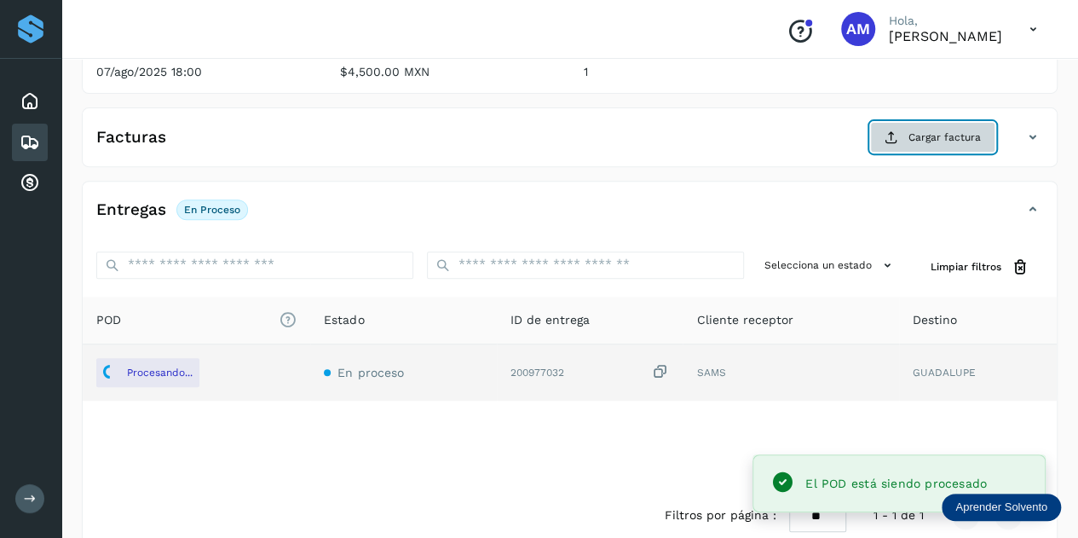
click at [946, 133] on span "Cargar factura" at bounding box center [945, 137] width 72 height 15
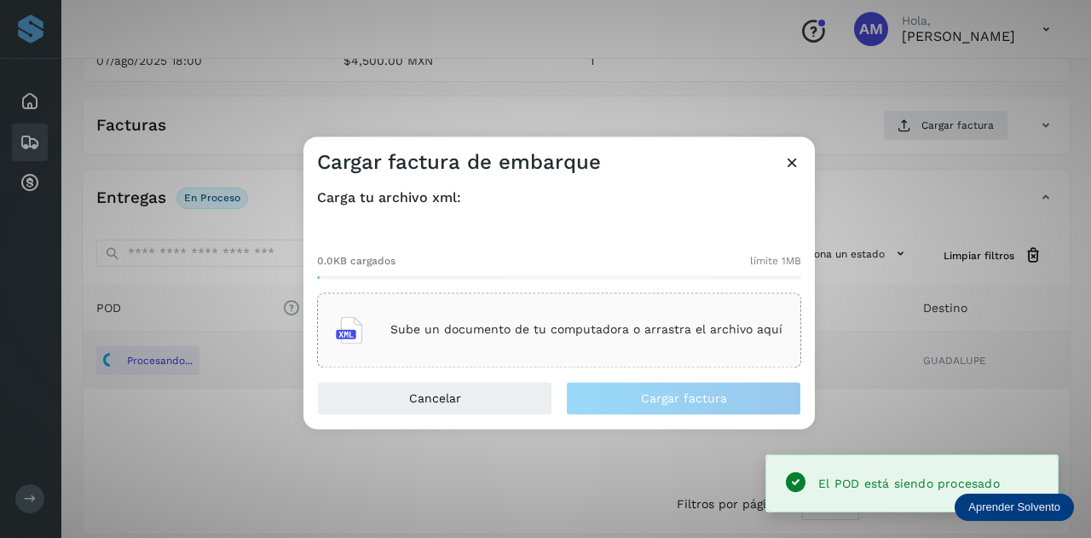
click at [689, 299] on div "Sube un documento de tu computadora o arrastra el archivo aquí" at bounding box center [559, 329] width 484 height 75
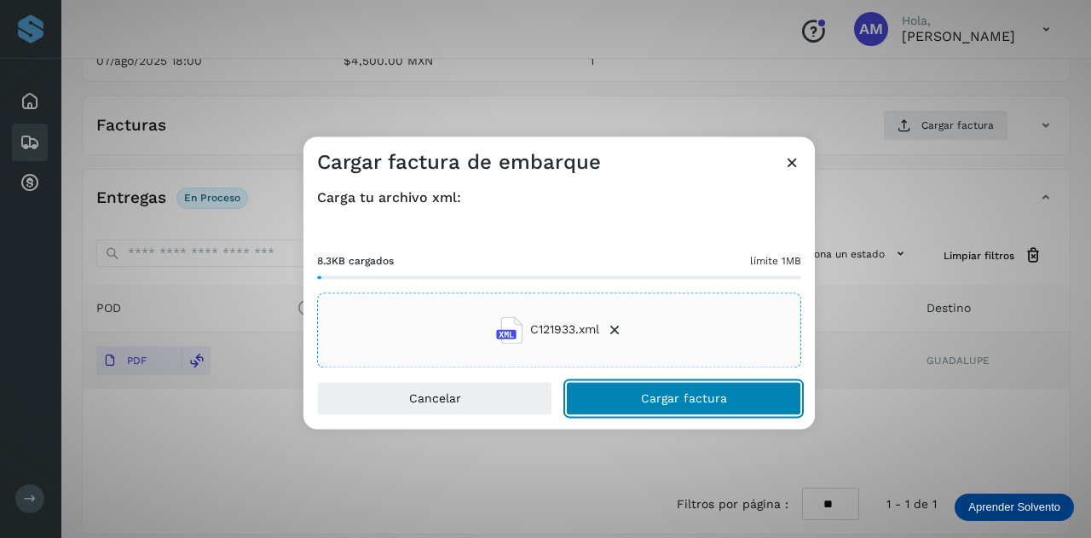
drag, startPoint x: 655, startPoint y: 400, endPoint x: 101, endPoint y: 412, distance: 554.1
click at [653, 400] on span "Cargar factura" at bounding box center [684, 398] width 86 height 12
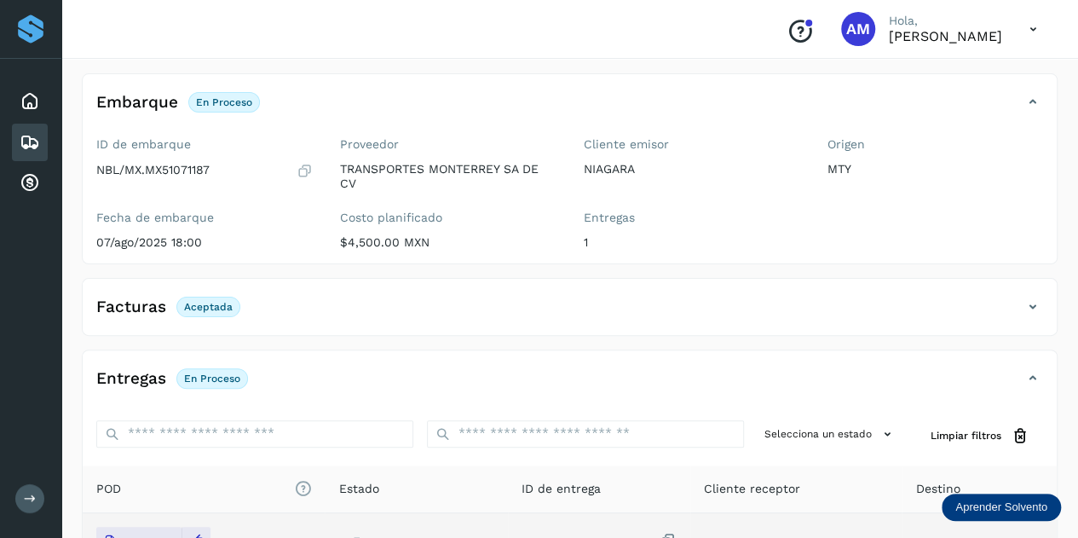
scroll to position [0, 0]
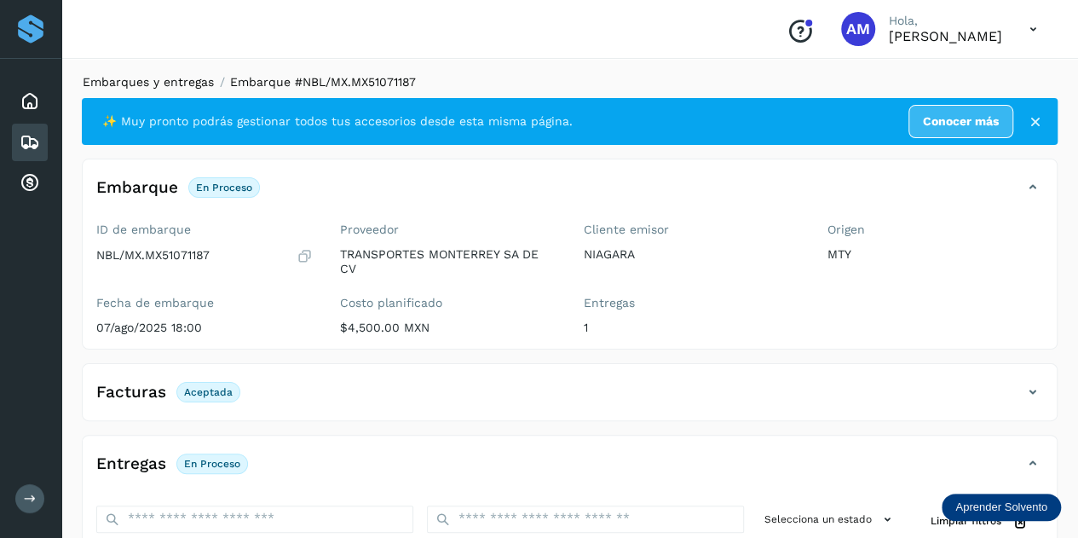
click at [176, 83] on link "Embarques y entregas" at bounding box center [148, 82] width 131 height 14
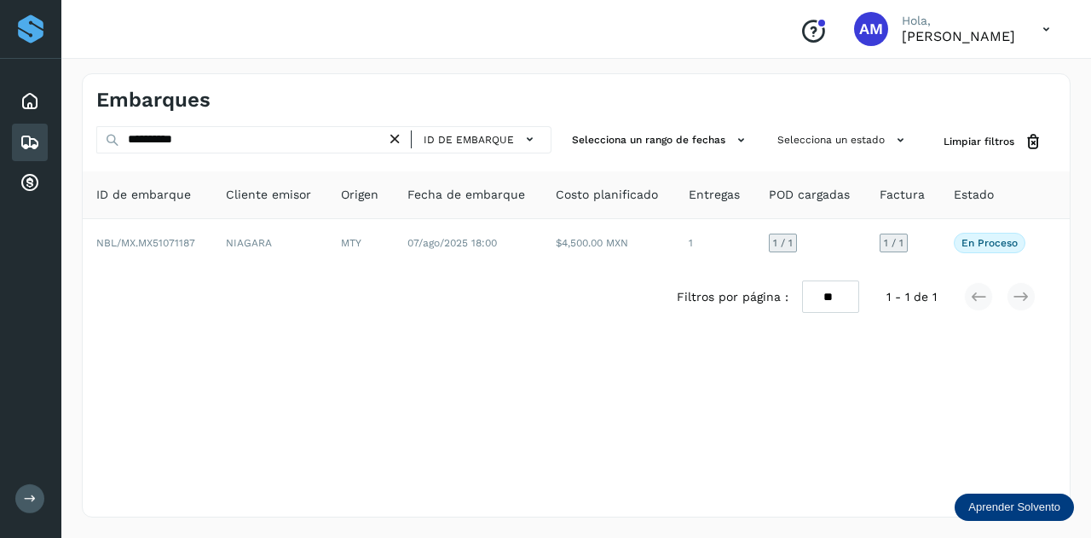
click at [397, 136] on icon at bounding box center [395, 139] width 18 height 18
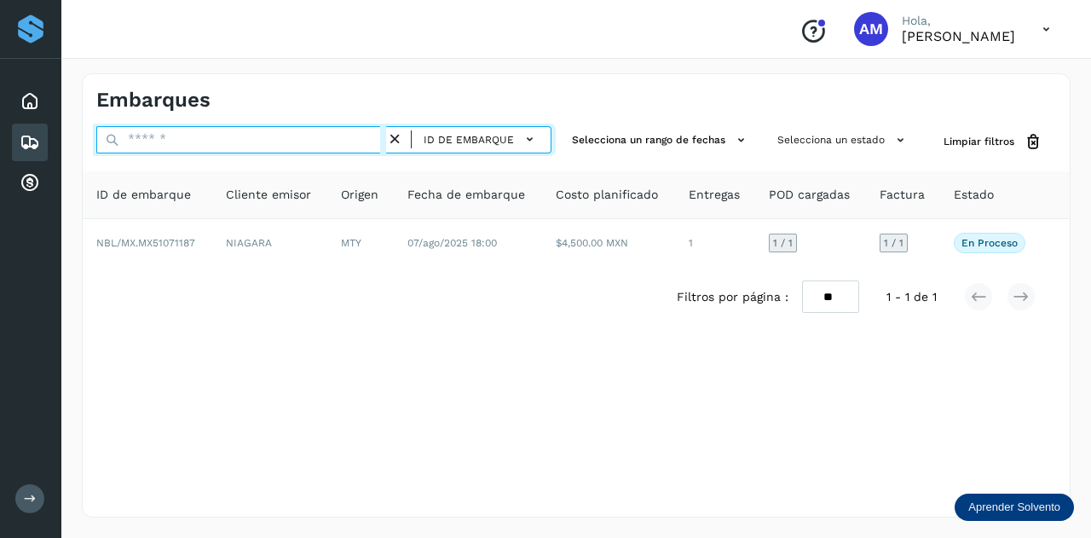
click at [346, 142] on input "text" at bounding box center [241, 139] width 290 height 27
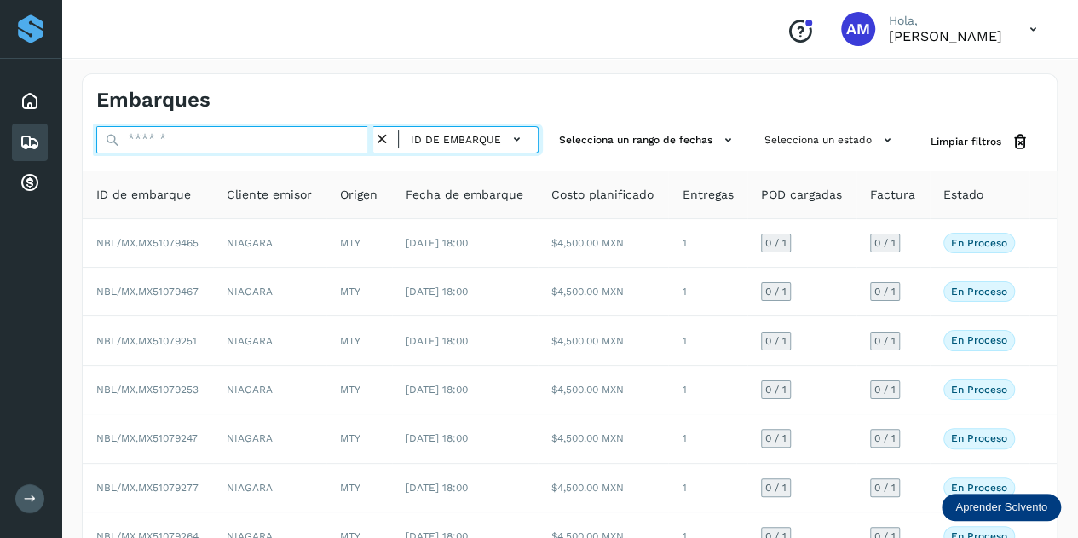
paste input "**********"
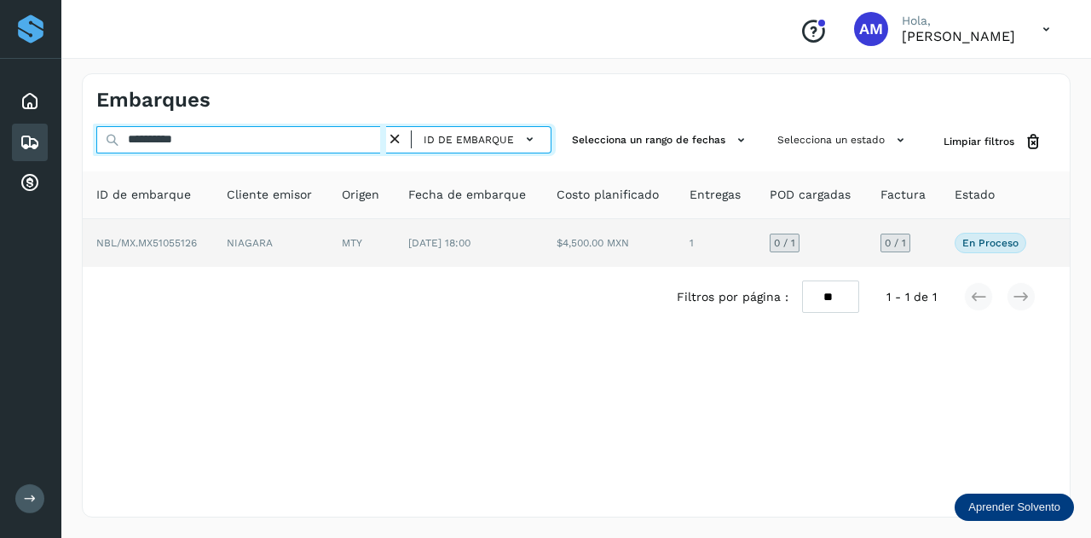
type input "**********"
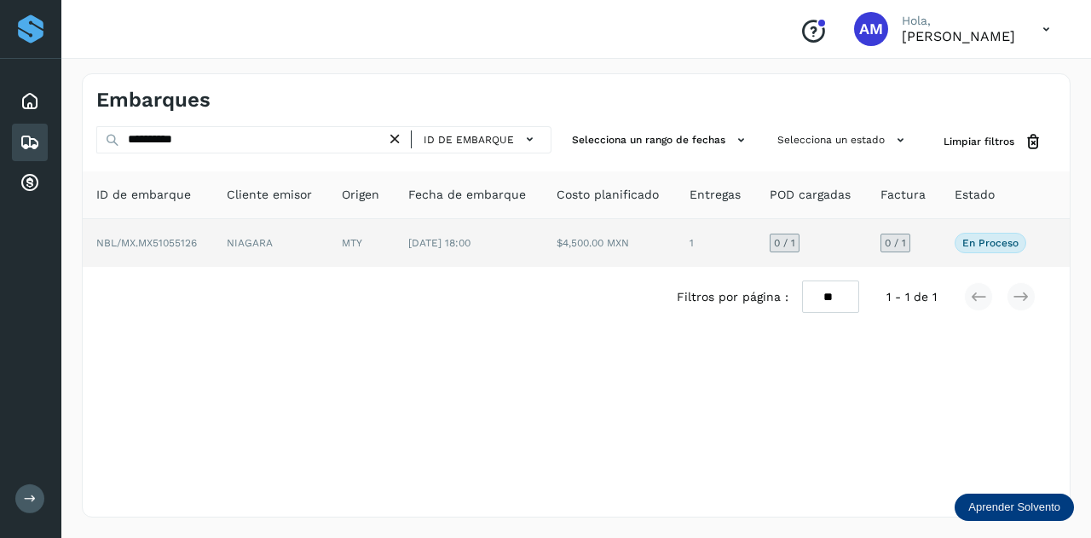
click at [324, 251] on td "NIAGARA" at bounding box center [270, 243] width 115 height 48
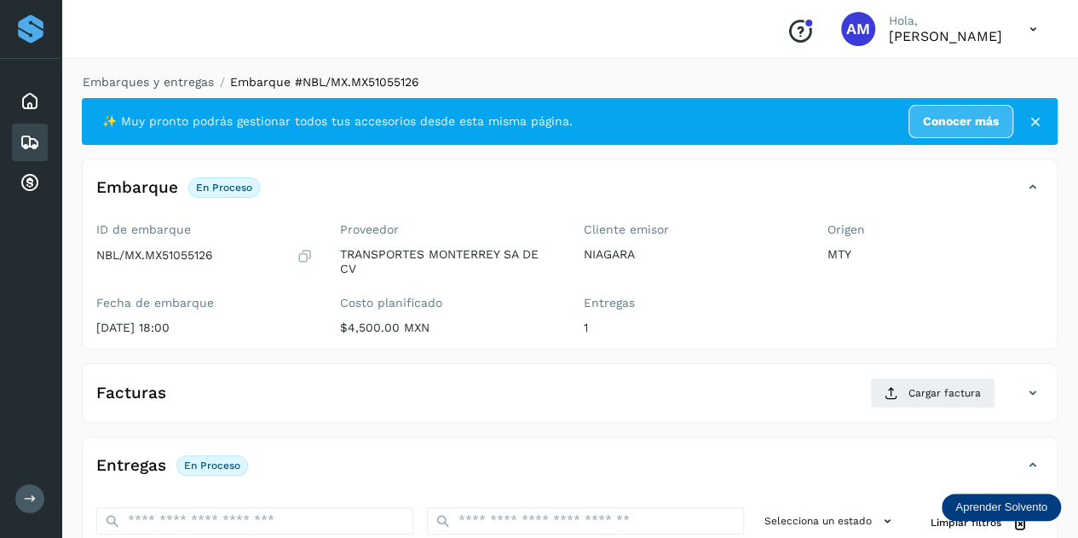
scroll to position [256, 0]
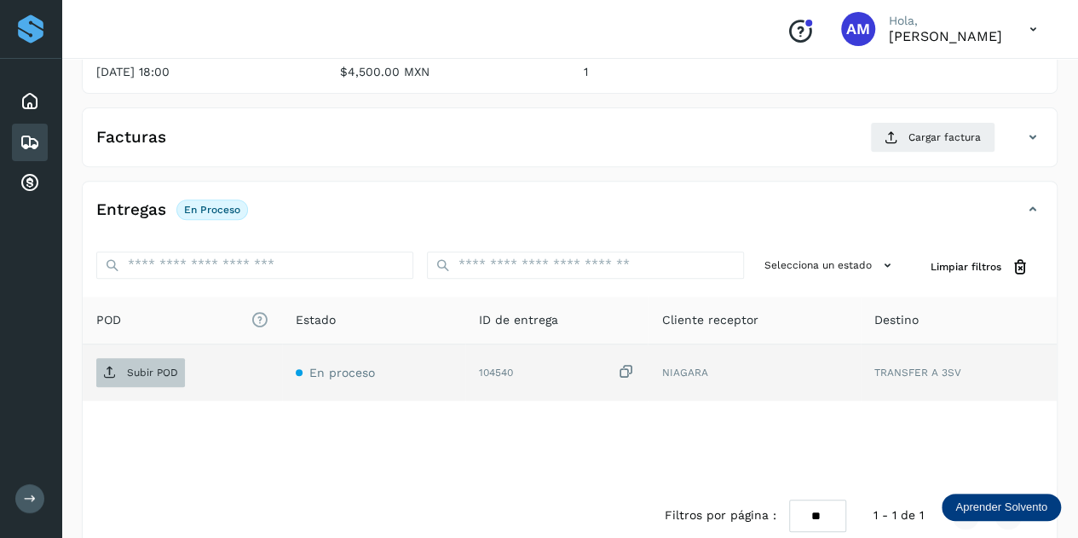
click at [157, 374] on p "Subir POD" at bounding box center [152, 372] width 51 height 12
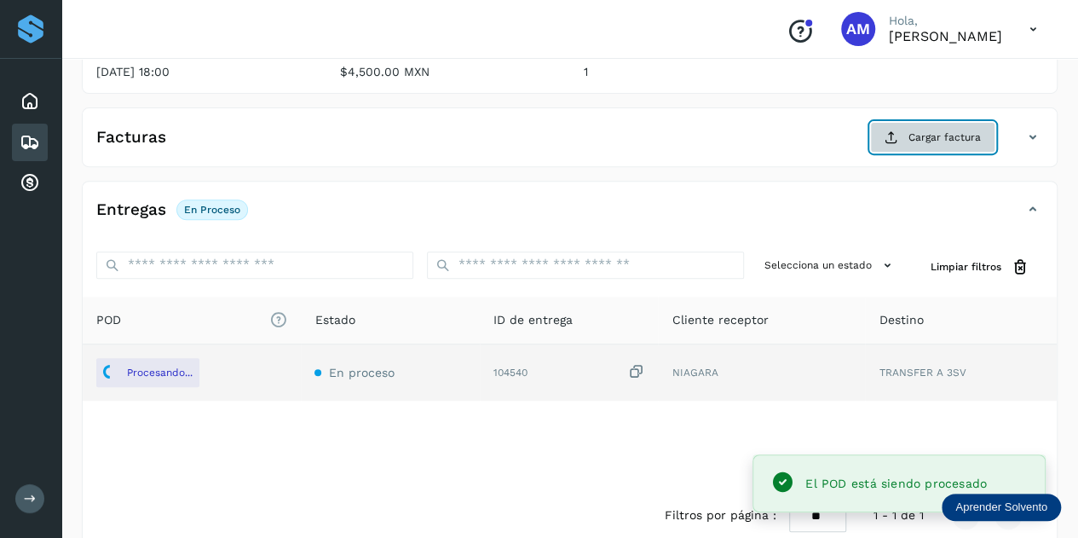
click at [943, 147] on button "Cargar factura" at bounding box center [932, 137] width 125 height 31
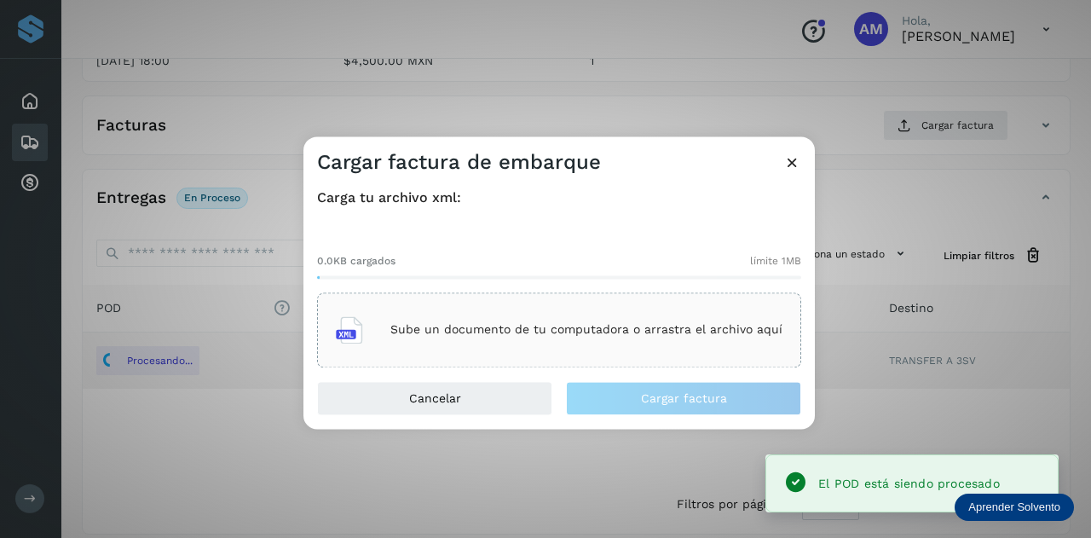
click at [580, 299] on div "Sube un documento de tu computadora o arrastra el archivo aquí" at bounding box center [559, 329] width 484 height 75
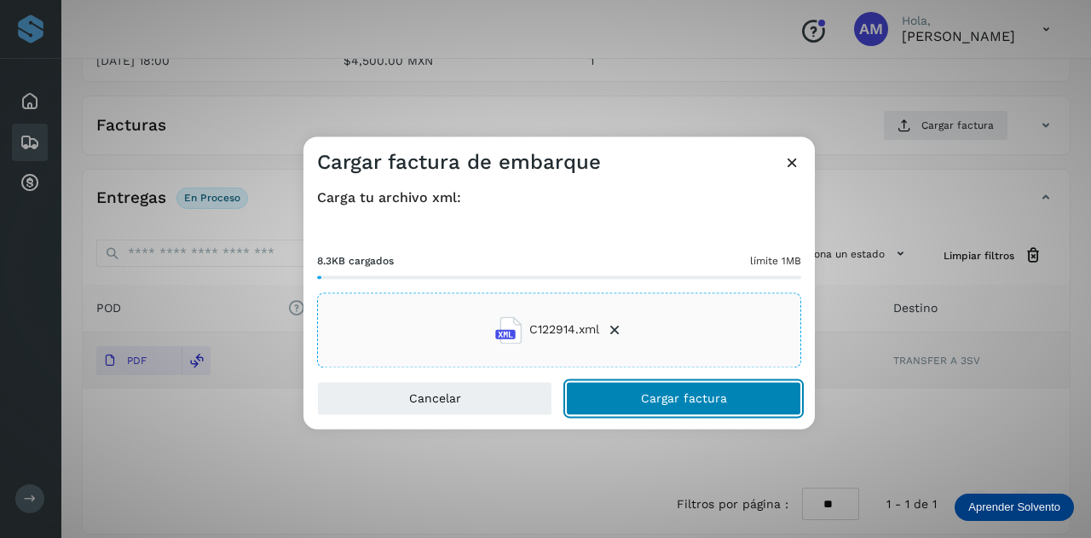
click at [645, 399] on span "Cargar factura" at bounding box center [684, 398] width 86 height 12
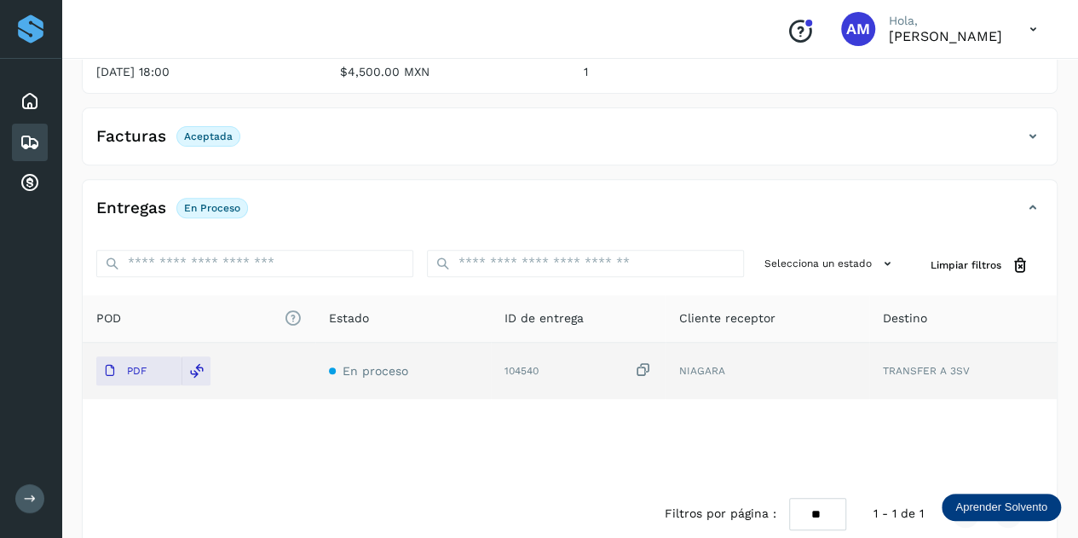
scroll to position [0, 0]
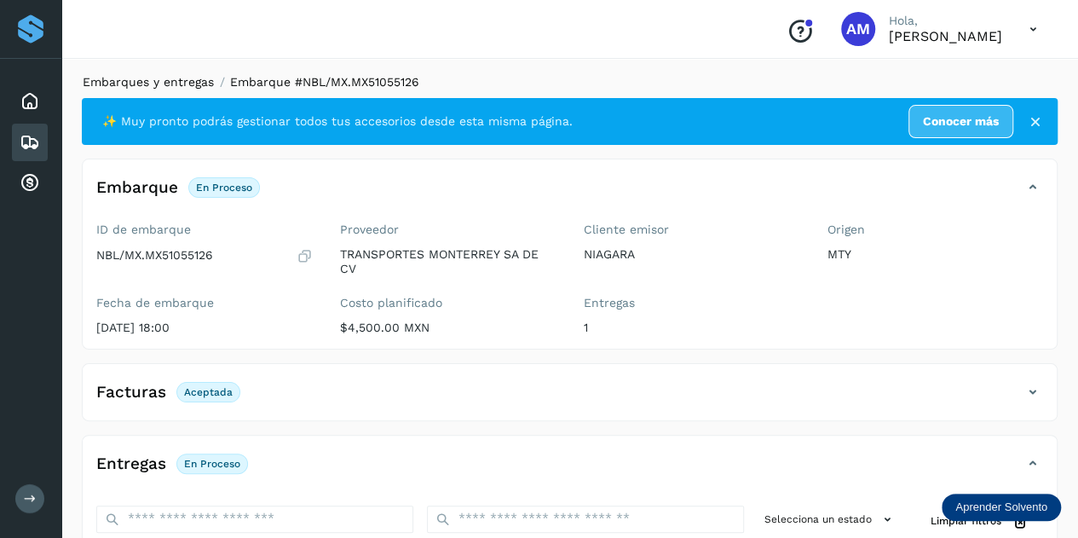
click at [159, 79] on link "Embarques y entregas" at bounding box center [148, 82] width 131 height 14
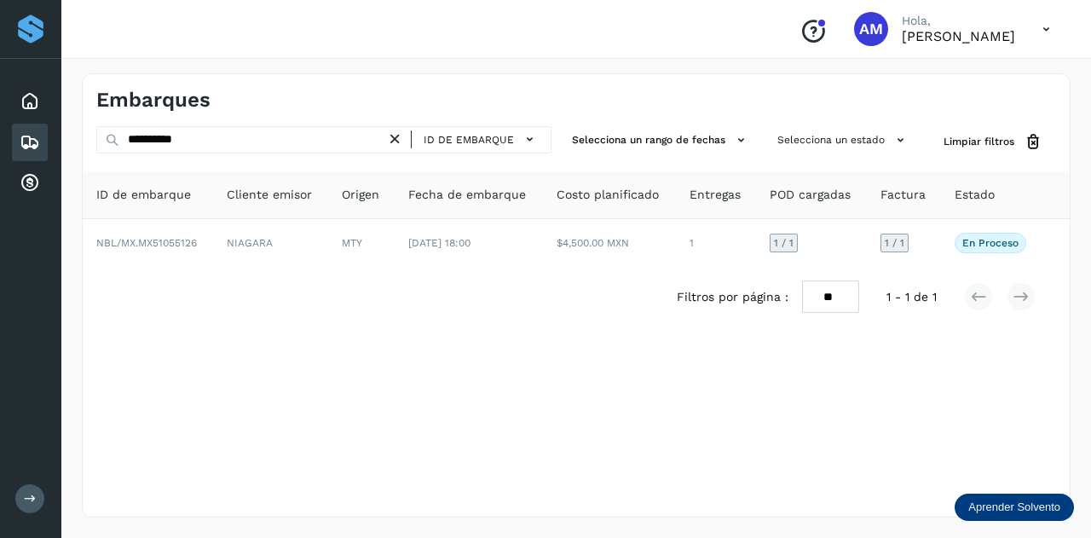
click at [402, 138] on icon at bounding box center [395, 139] width 18 height 18
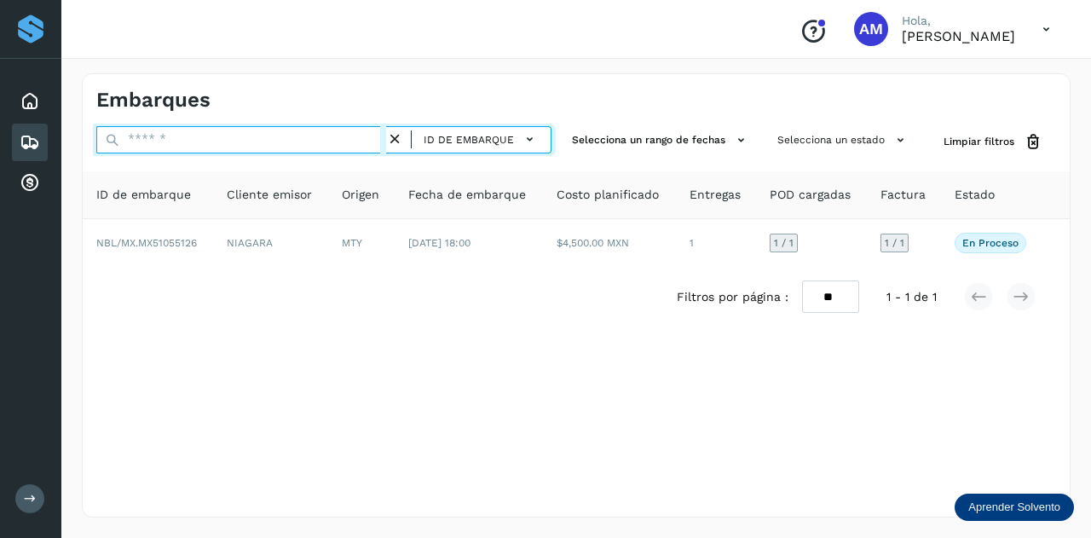
click at [297, 142] on input "text" at bounding box center [241, 139] width 290 height 27
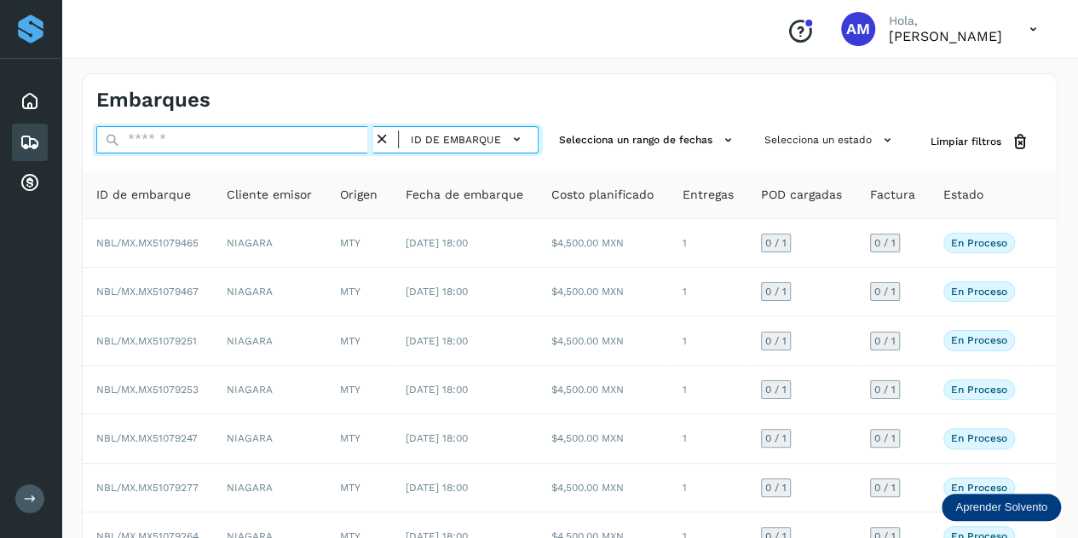
paste input "**********"
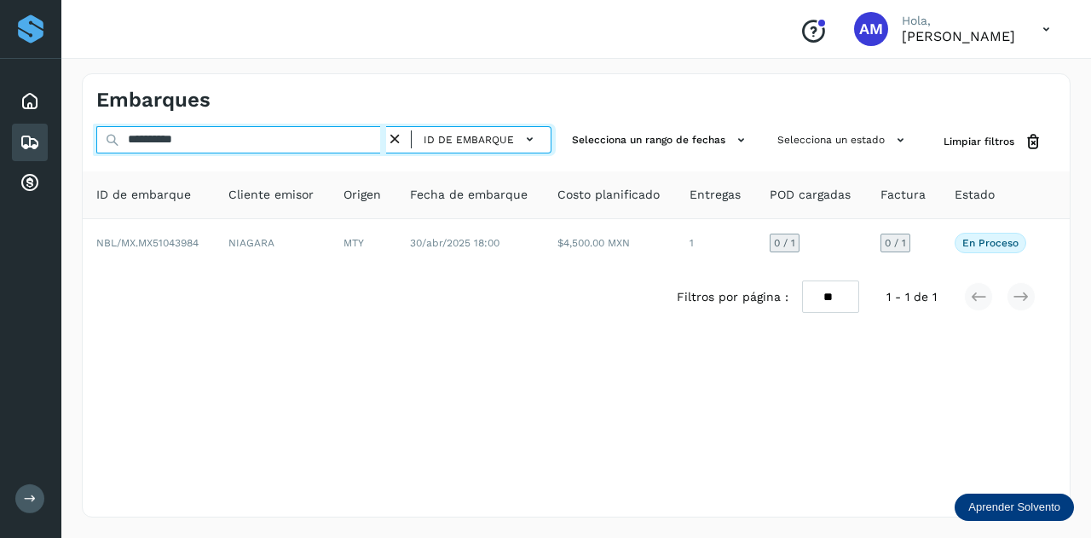
type input "**********"
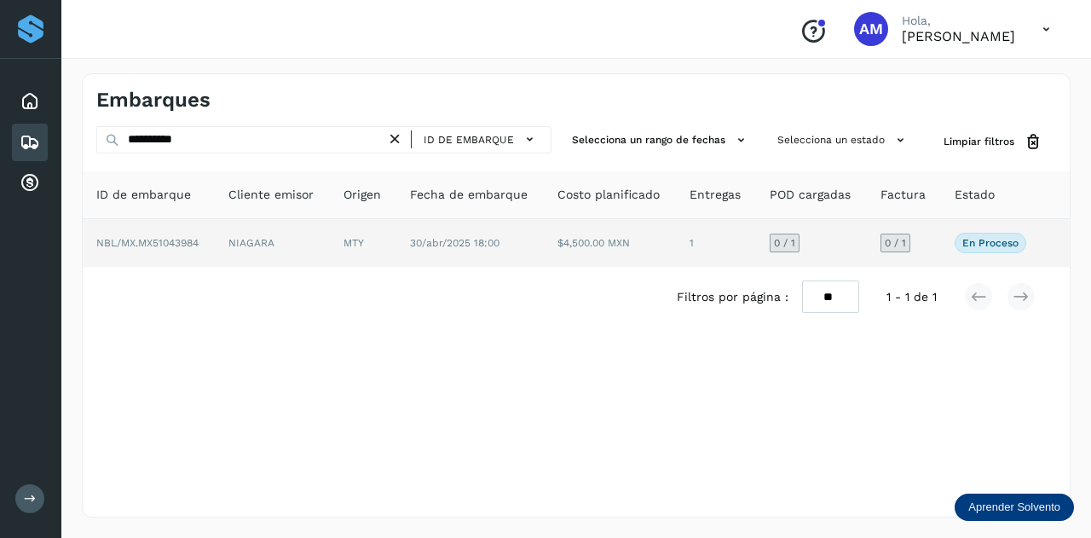
click at [240, 240] on td "NIAGARA" at bounding box center [272, 243] width 115 height 48
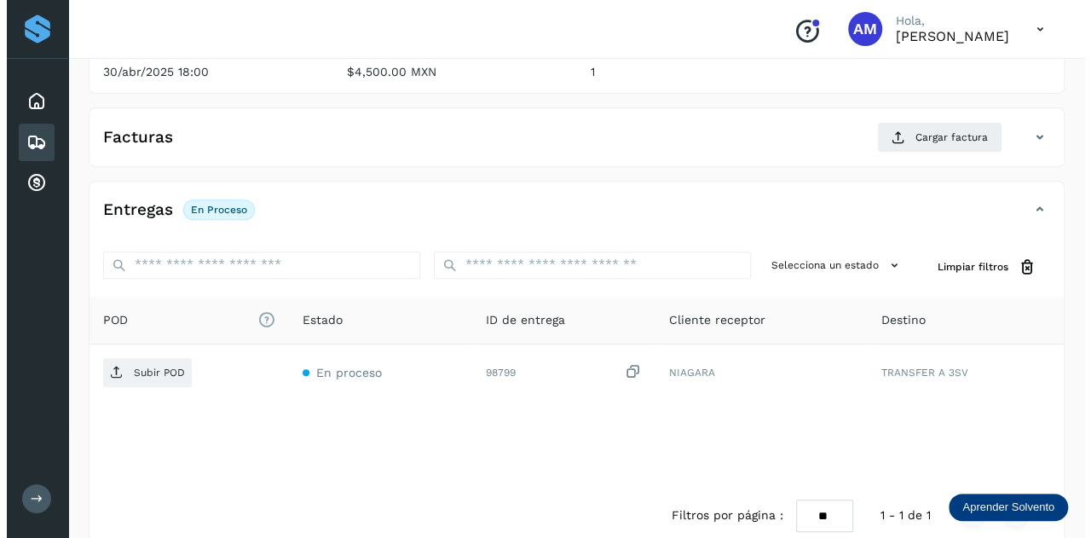
scroll to position [281, 0]
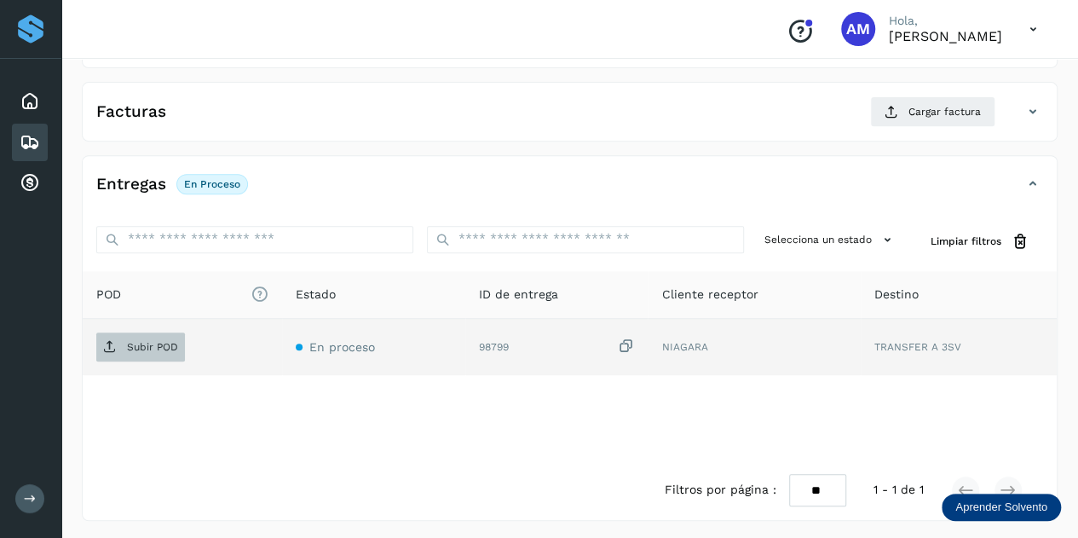
click at [152, 347] on p "Subir POD" at bounding box center [152, 347] width 51 height 12
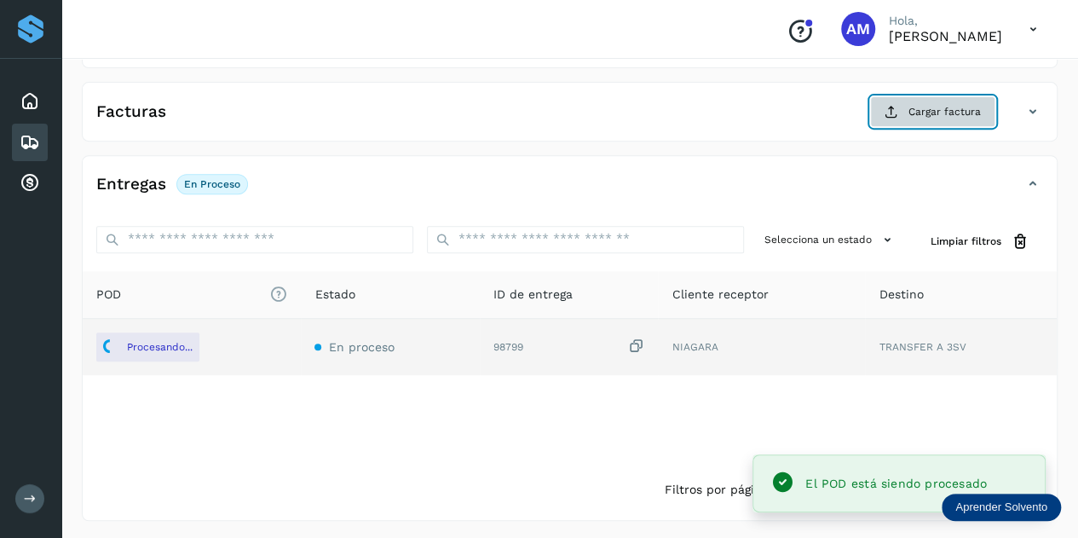
click at [882, 119] on button "Cargar factura" at bounding box center [932, 111] width 125 height 31
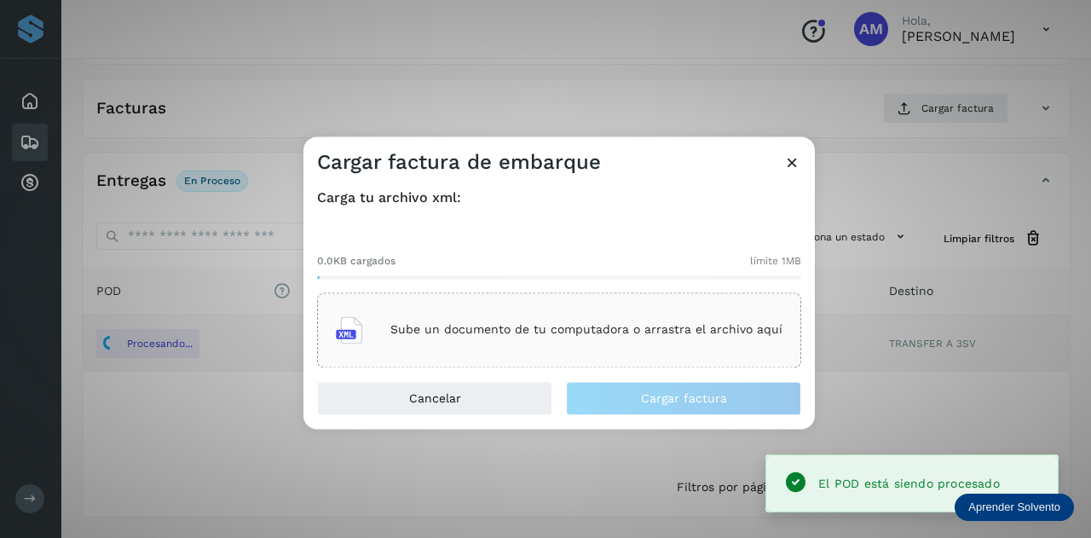
click at [612, 309] on div "Sube un documento de tu computadora o arrastra el archivo aquí" at bounding box center [559, 330] width 447 height 46
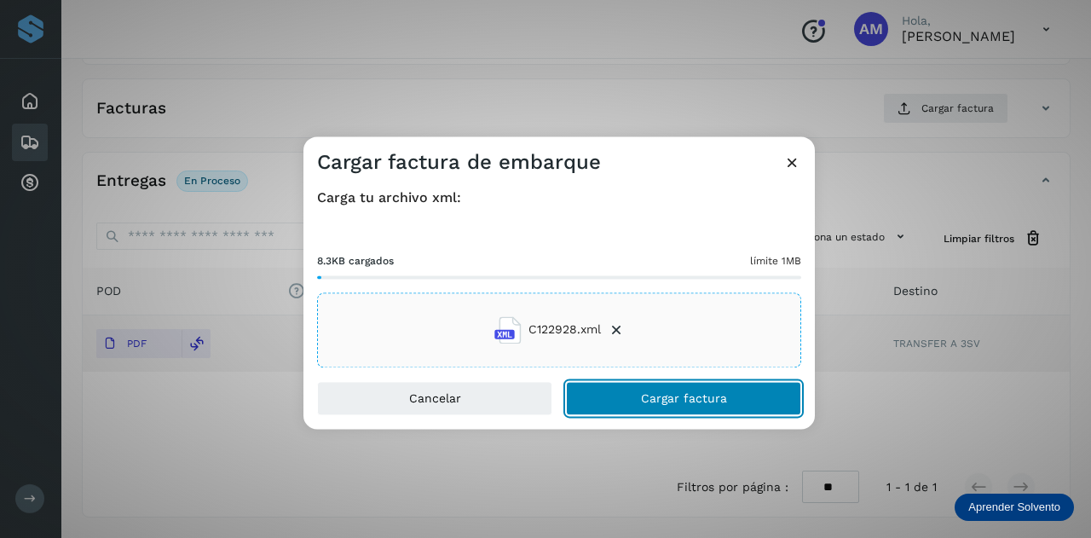
click at [590, 398] on button "Cargar factura" at bounding box center [683, 398] width 235 height 34
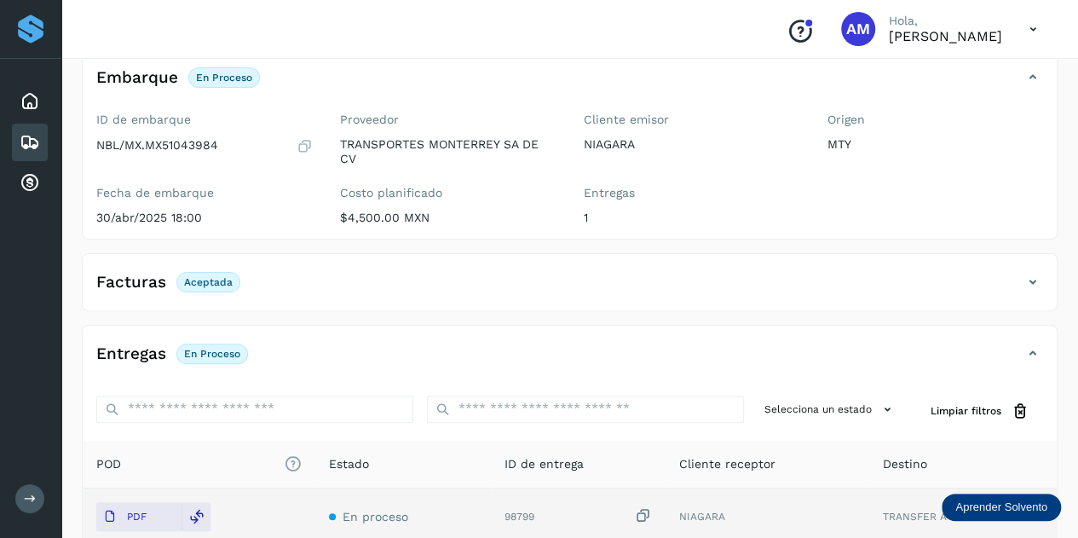
scroll to position [0, 0]
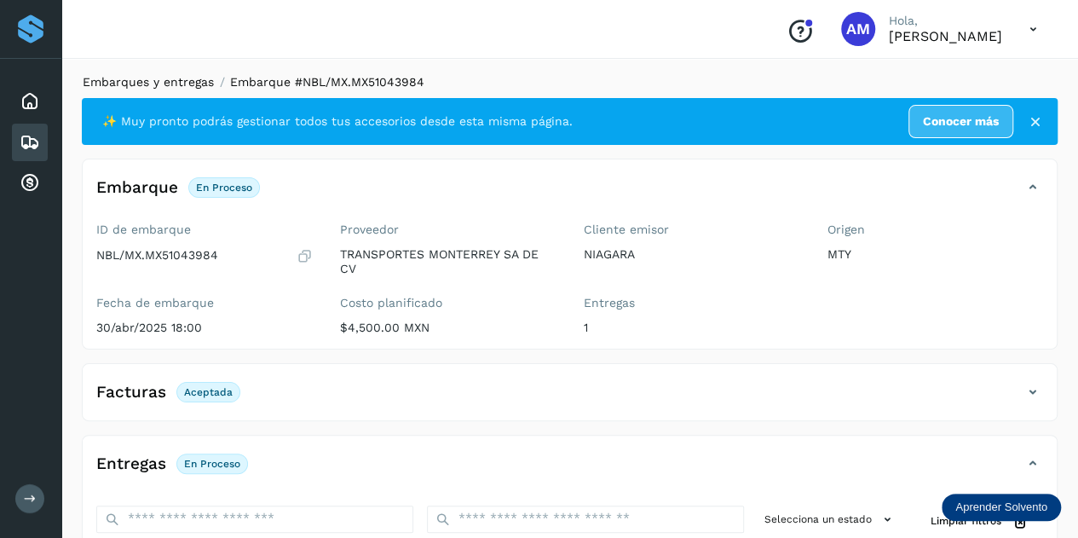
click at [158, 86] on link "Embarques y entregas" at bounding box center [148, 82] width 131 height 14
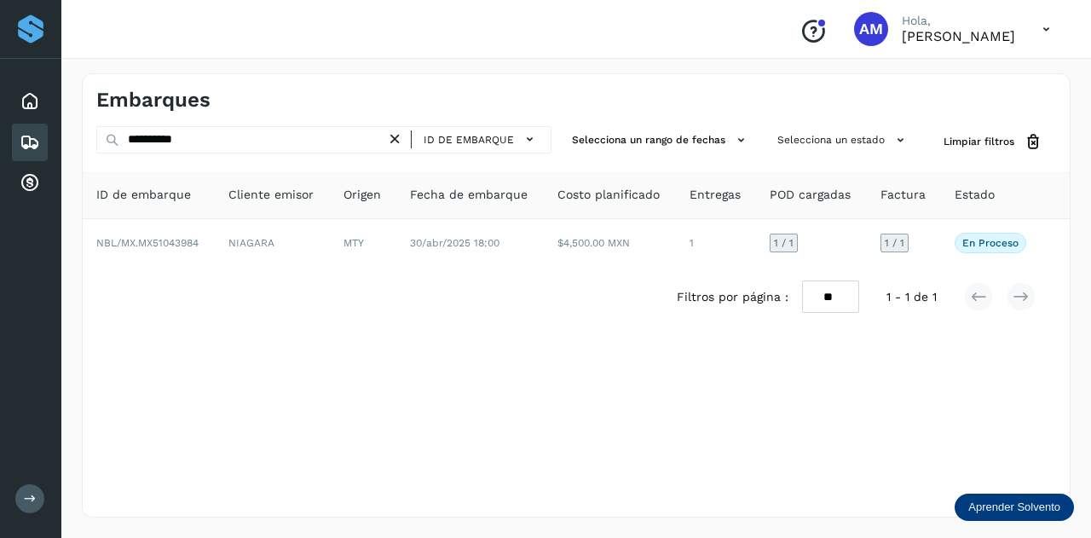
click at [400, 139] on icon at bounding box center [395, 139] width 18 height 18
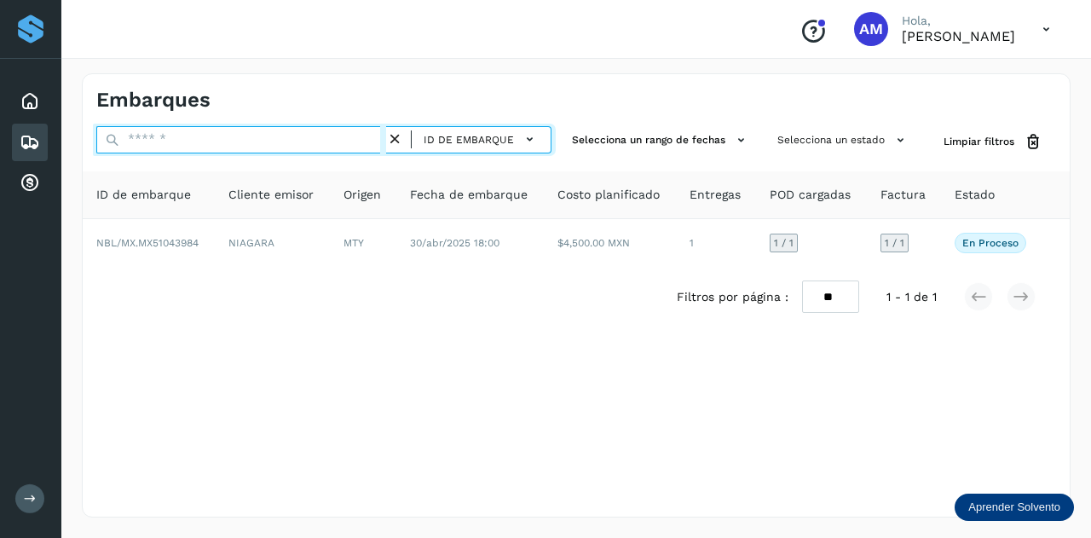
click at [377, 143] on input "text" at bounding box center [241, 139] width 290 height 27
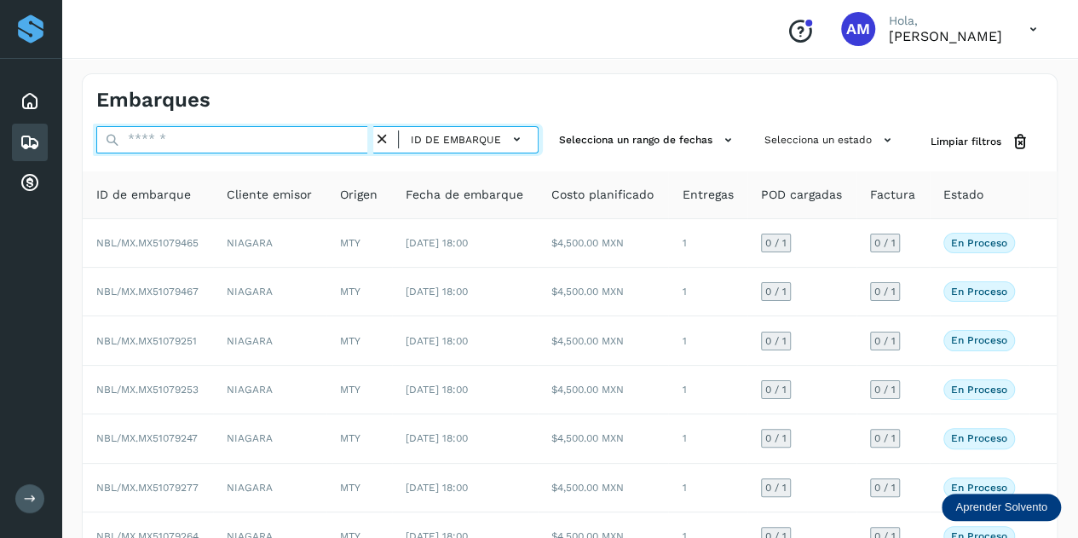
paste input "**********"
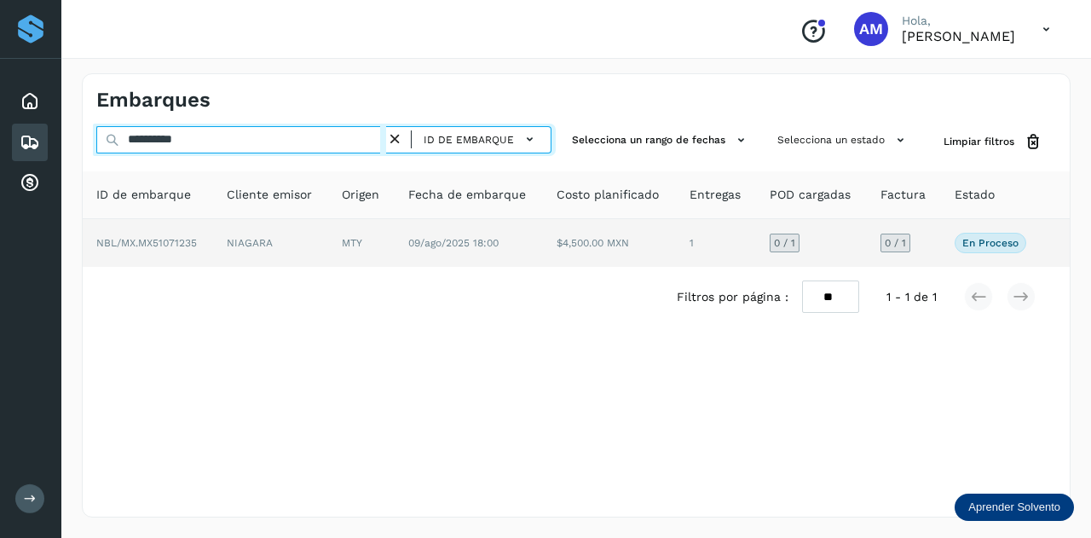
type input "**********"
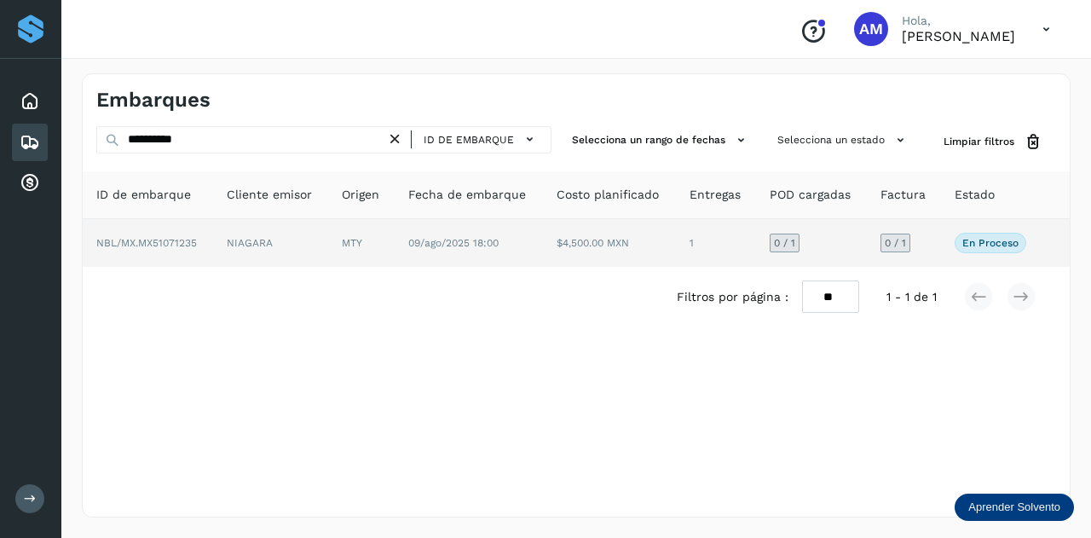
click at [337, 239] on td "MTY" at bounding box center [361, 243] width 66 height 48
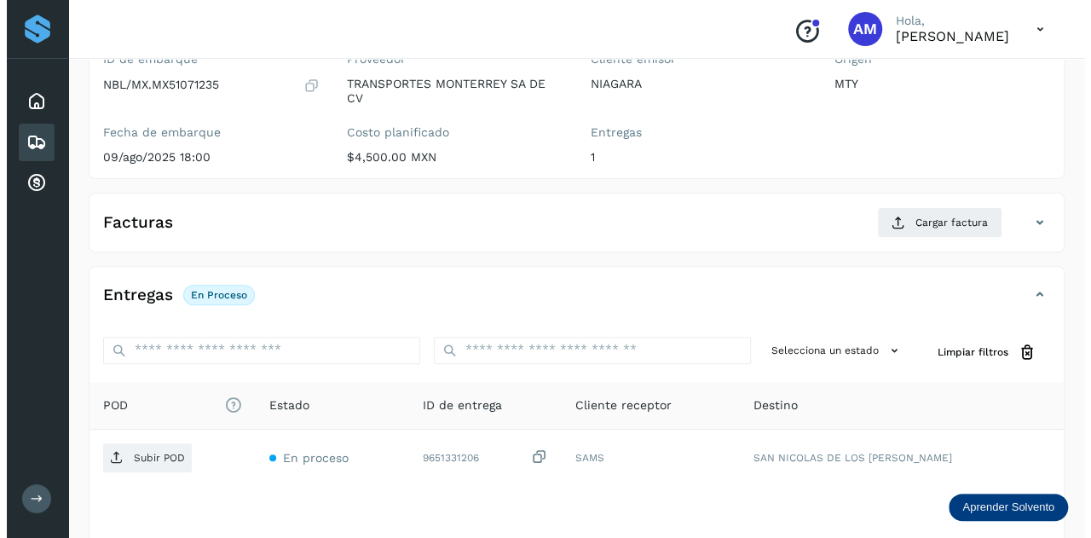
scroll to position [281, 0]
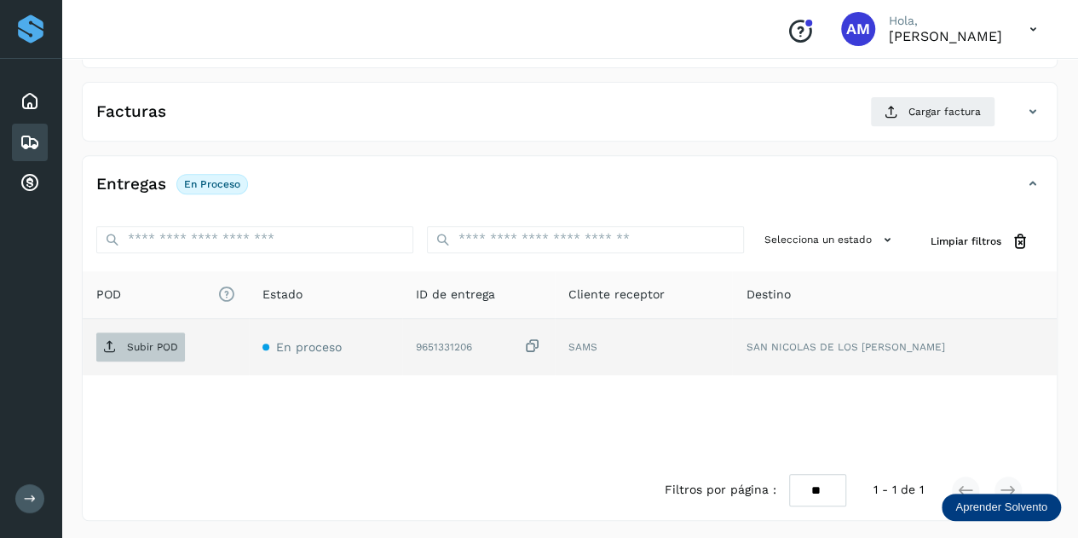
click at [147, 349] on p "Subir POD" at bounding box center [152, 347] width 51 height 12
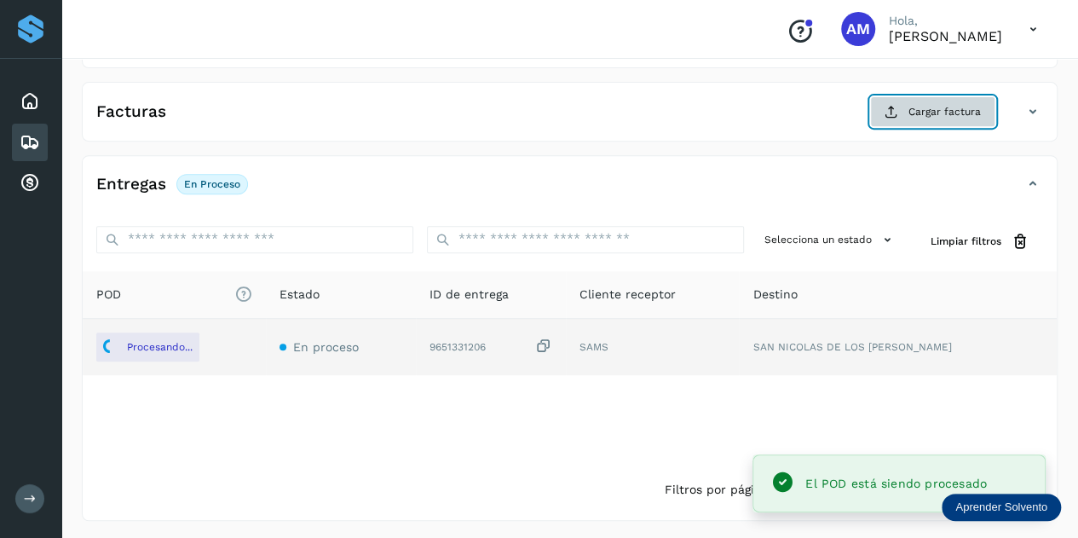
click at [908, 110] on button "Cargar factura" at bounding box center [932, 111] width 125 height 31
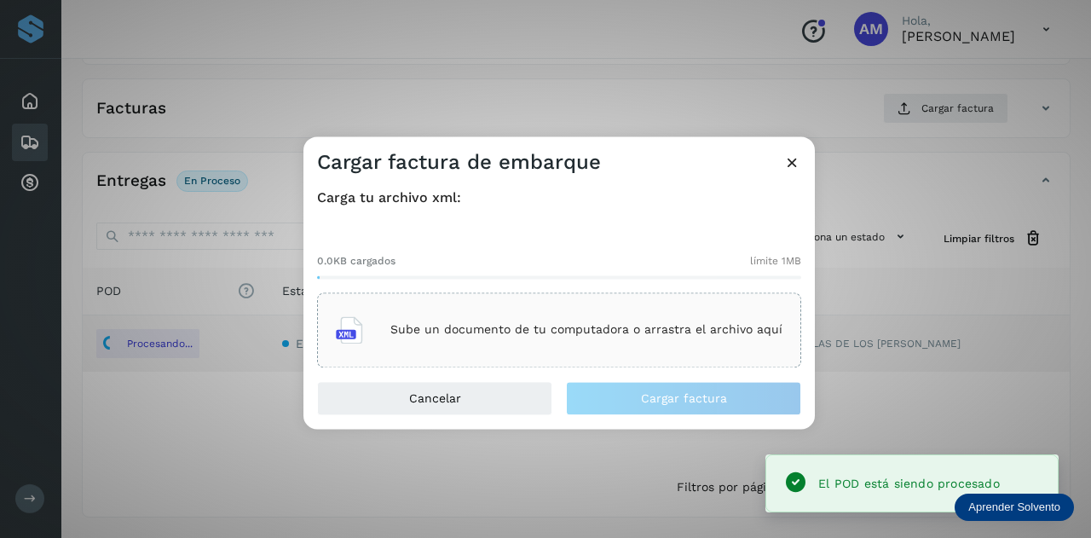
click at [609, 325] on p "Sube un documento de tu computadora o arrastra el archivo aquí" at bounding box center [586, 330] width 392 height 14
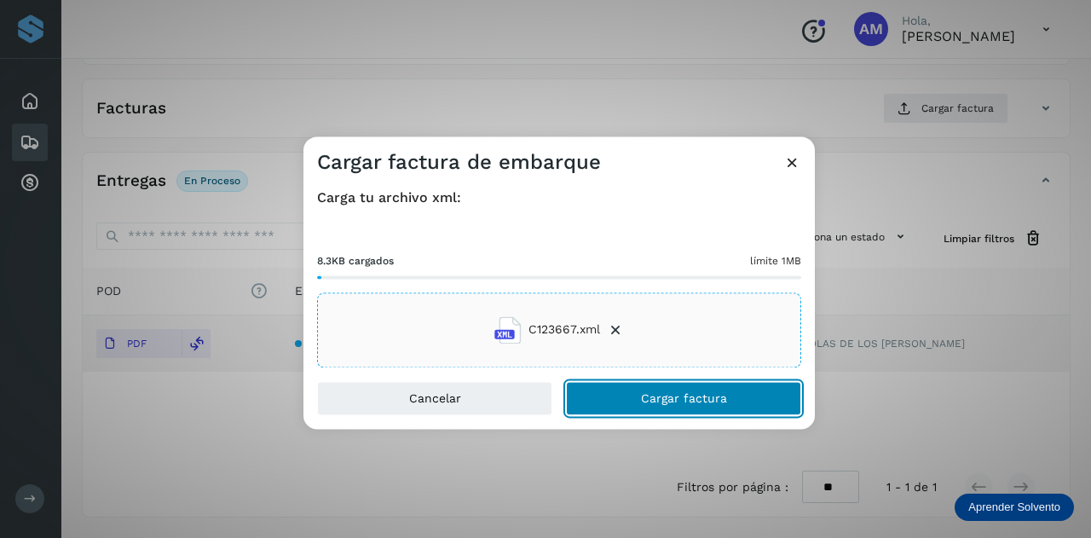
click at [606, 389] on button "Cargar factura" at bounding box center [683, 398] width 235 height 34
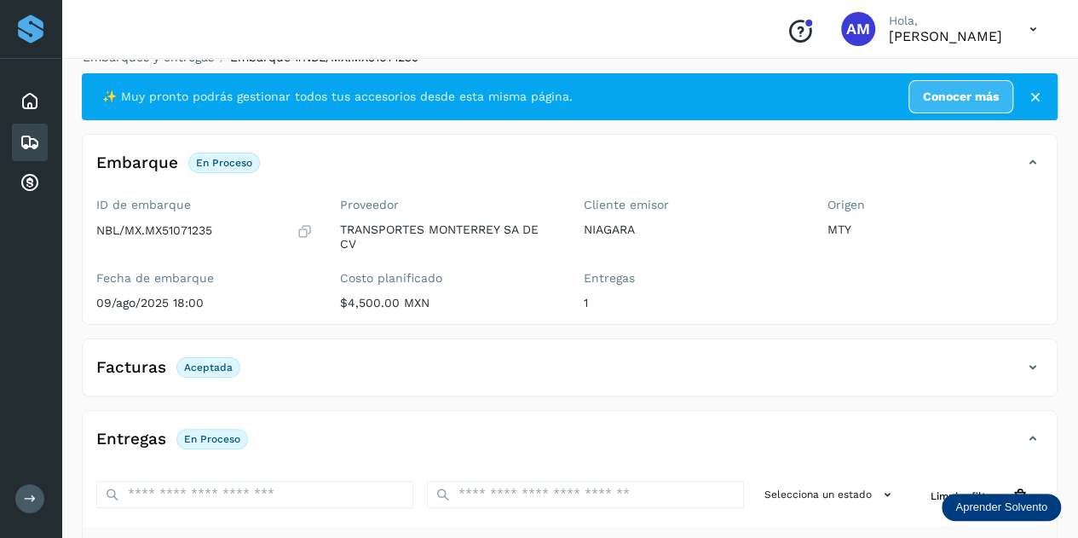
scroll to position [0, 0]
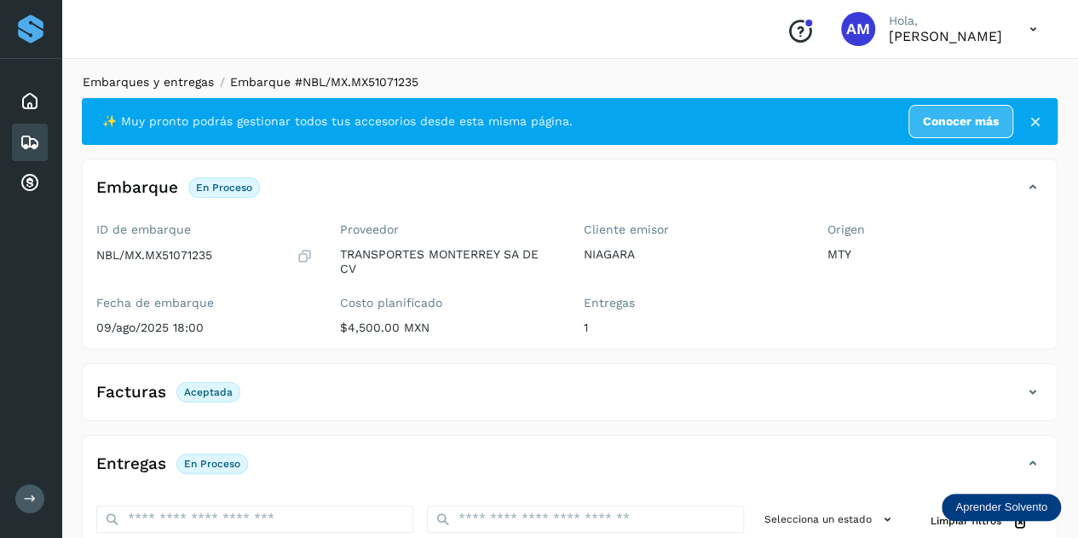
click at [170, 84] on link "Embarques y entregas" at bounding box center [148, 82] width 131 height 14
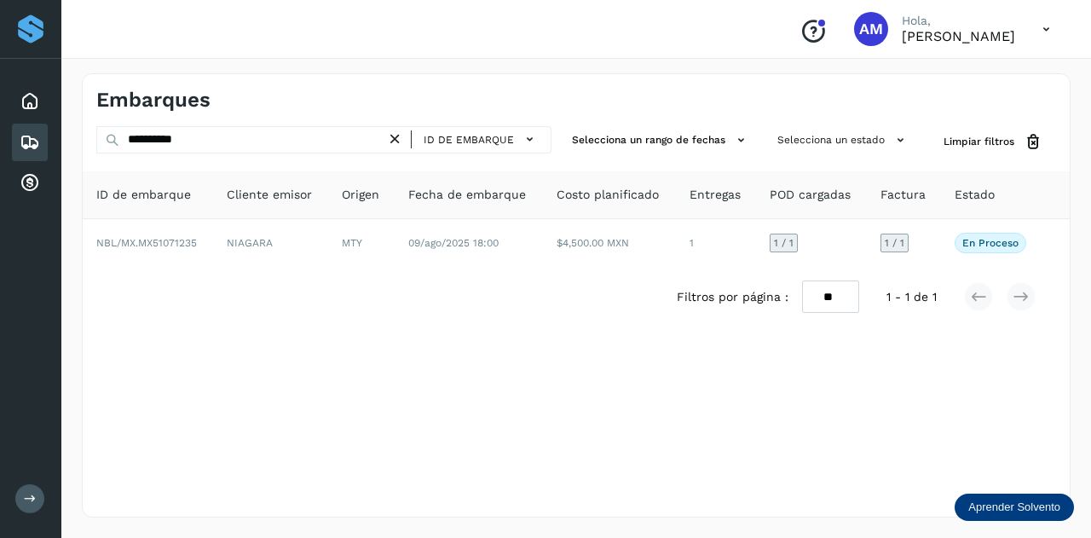
click at [404, 136] on icon at bounding box center [395, 139] width 18 height 18
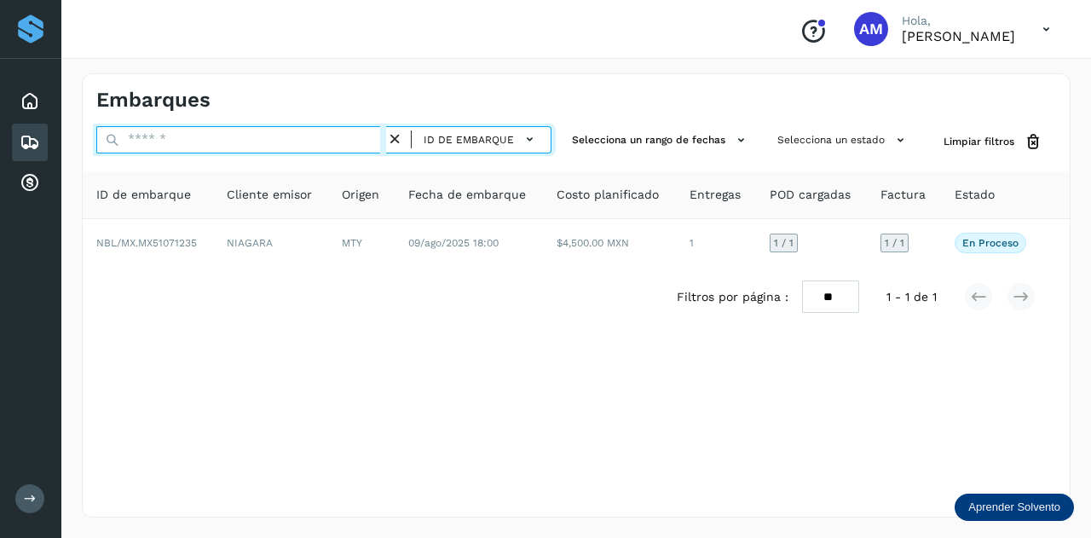
click at [356, 139] on input "text" at bounding box center [241, 139] width 290 height 27
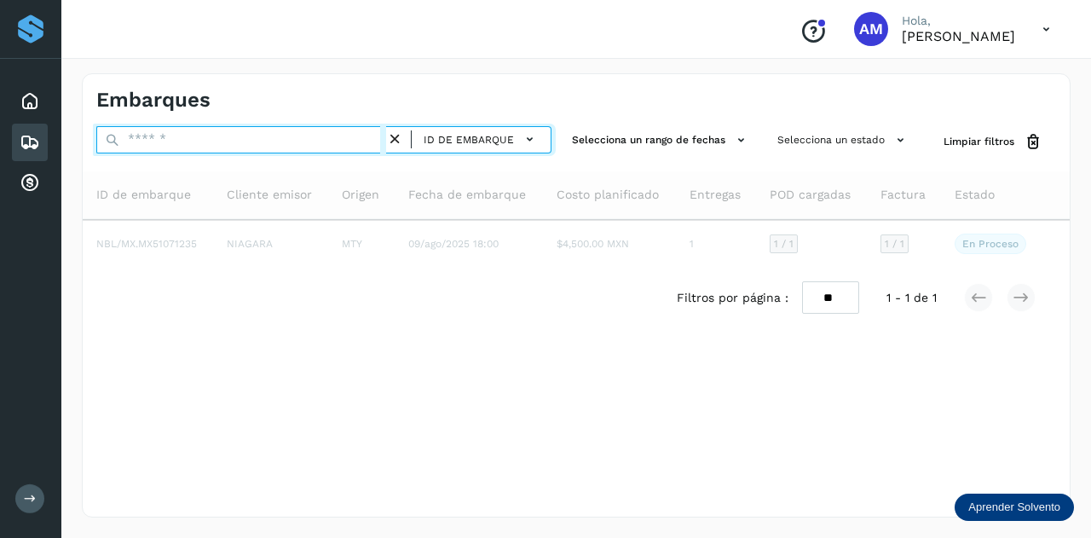
paste input "**********"
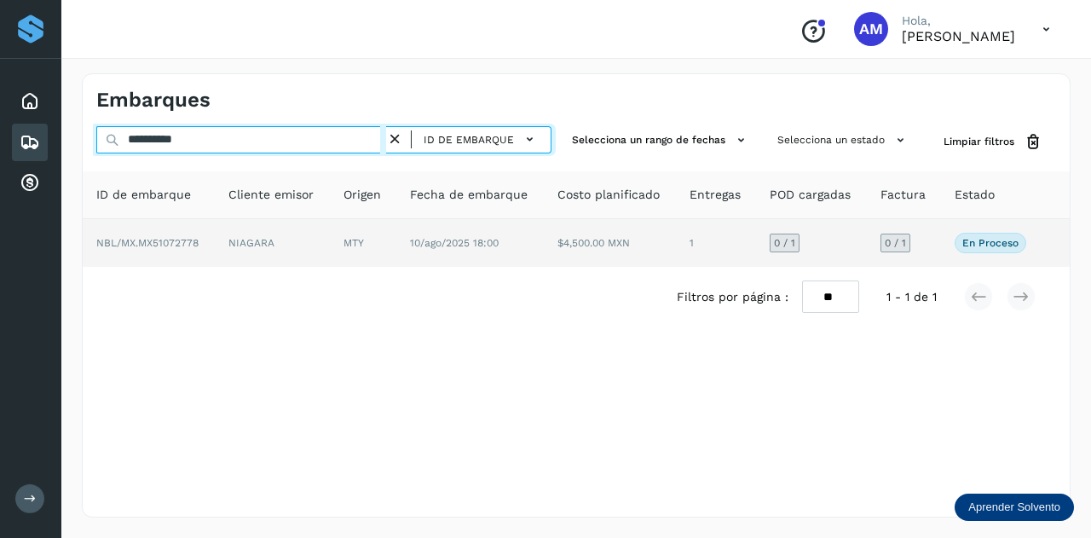
type input "**********"
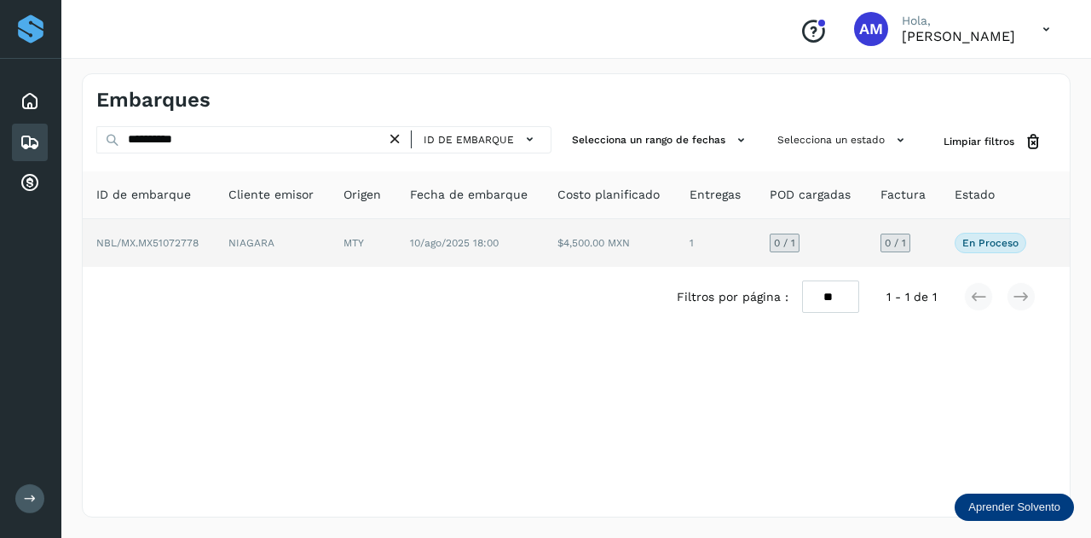
click at [333, 243] on td "MTY" at bounding box center [363, 243] width 66 height 48
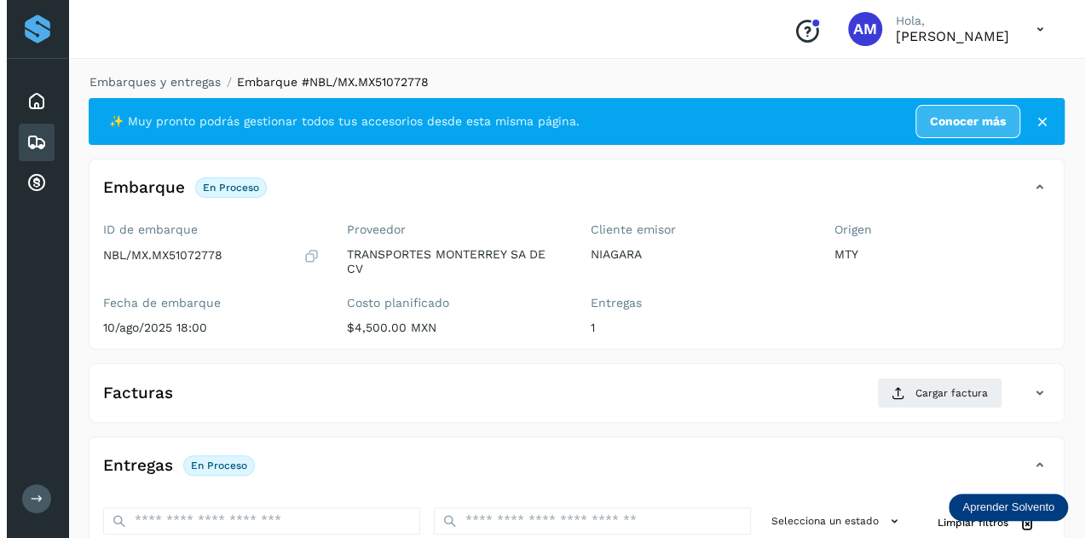
scroll to position [281, 0]
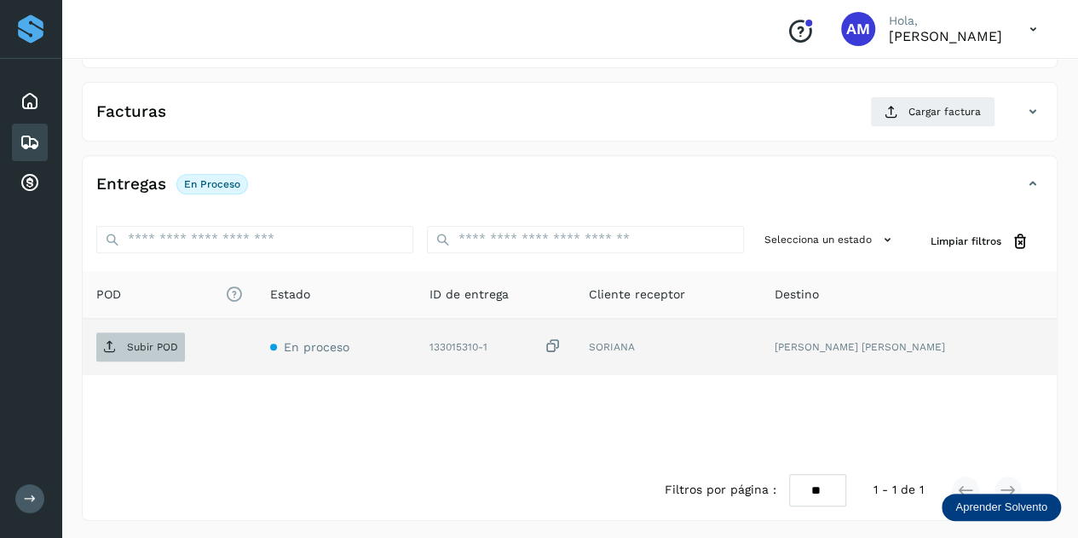
click at [150, 343] on p "Subir POD" at bounding box center [152, 347] width 51 height 12
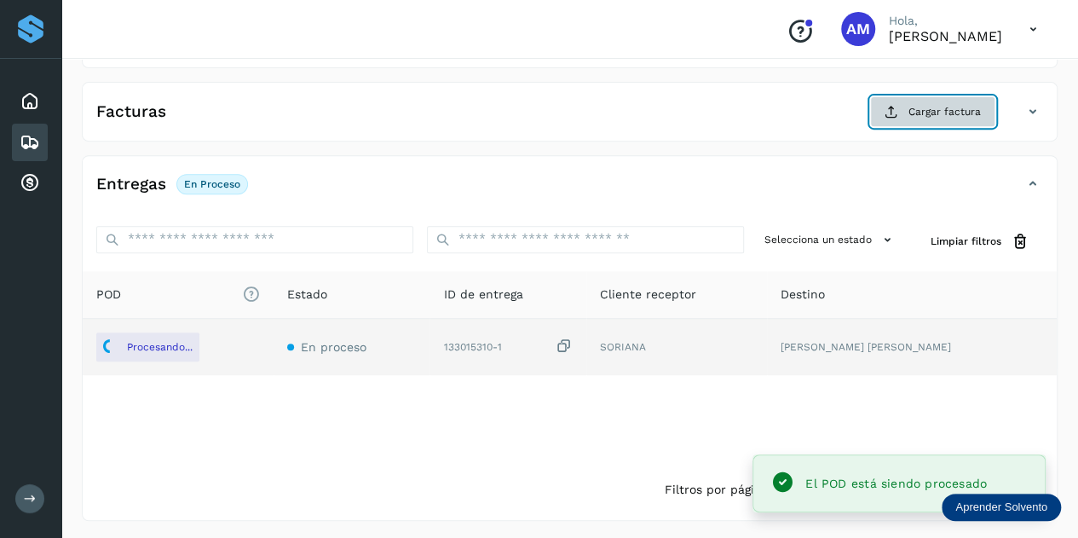
click at [912, 110] on span "Cargar factura" at bounding box center [945, 111] width 72 height 15
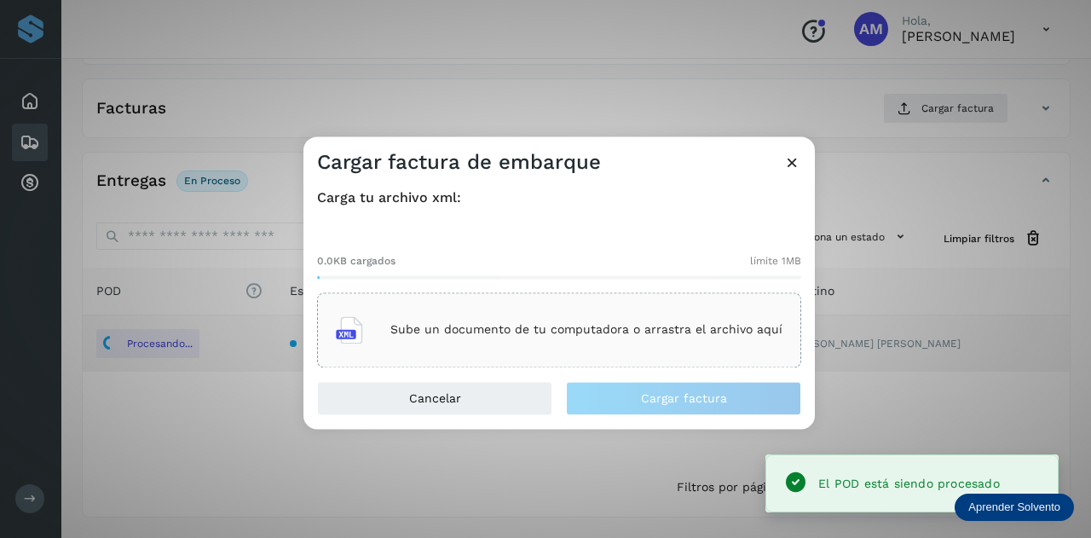
click at [578, 325] on p "Sube un documento de tu computadora o arrastra el archivo aquí" at bounding box center [586, 330] width 392 height 14
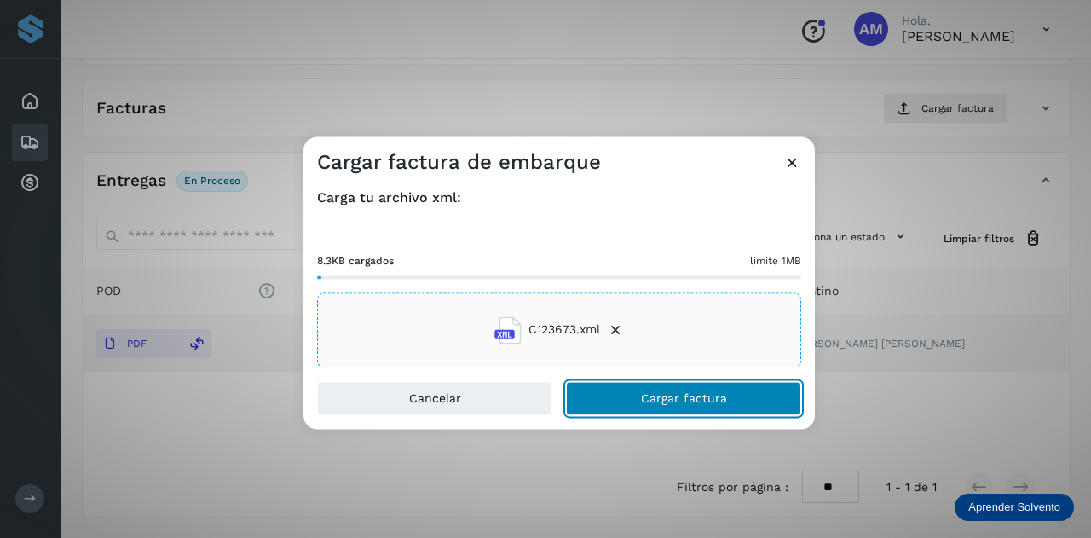
click at [616, 401] on button "Cargar factura" at bounding box center [683, 398] width 235 height 34
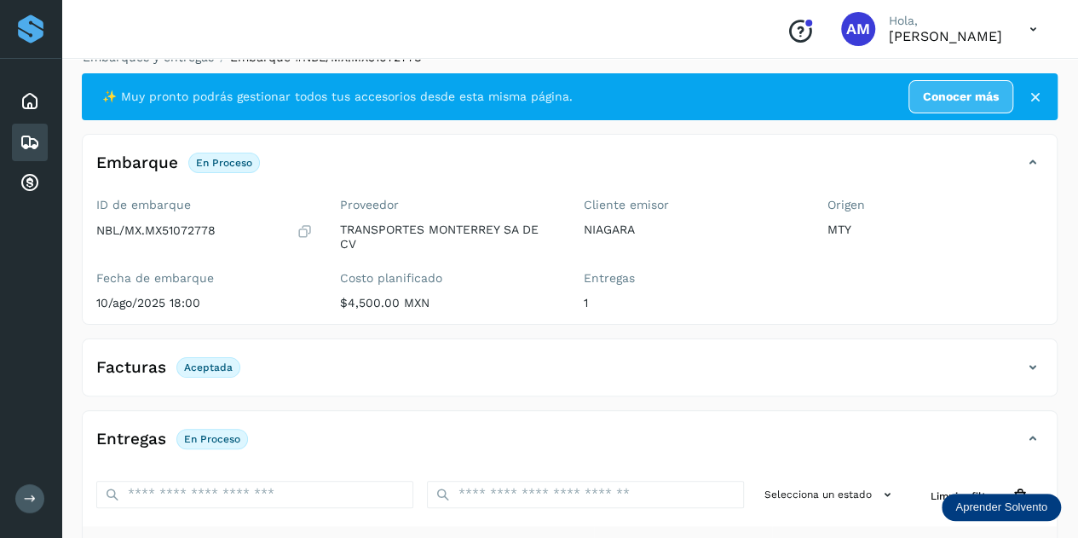
scroll to position [0, 0]
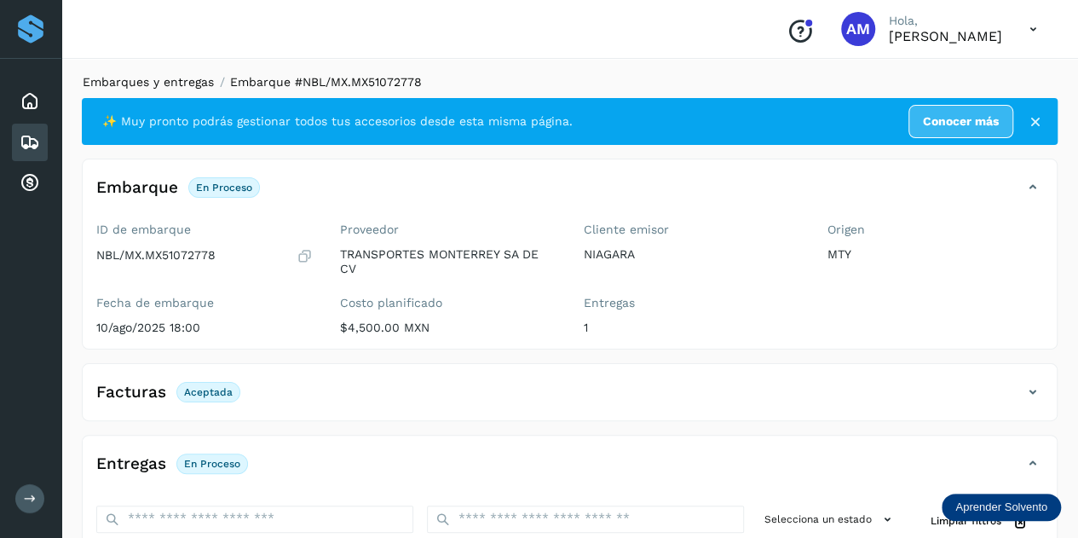
click at [140, 79] on link "Embarques y entregas" at bounding box center [148, 82] width 131 height 14
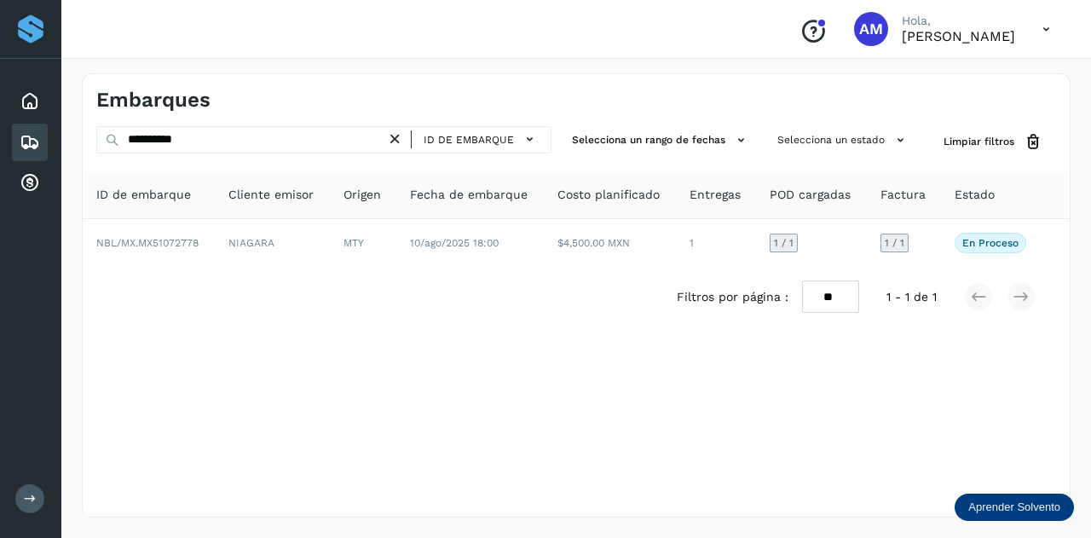
click at [401, 146] on icon at bounding box center [395, 139] width 18 height 18
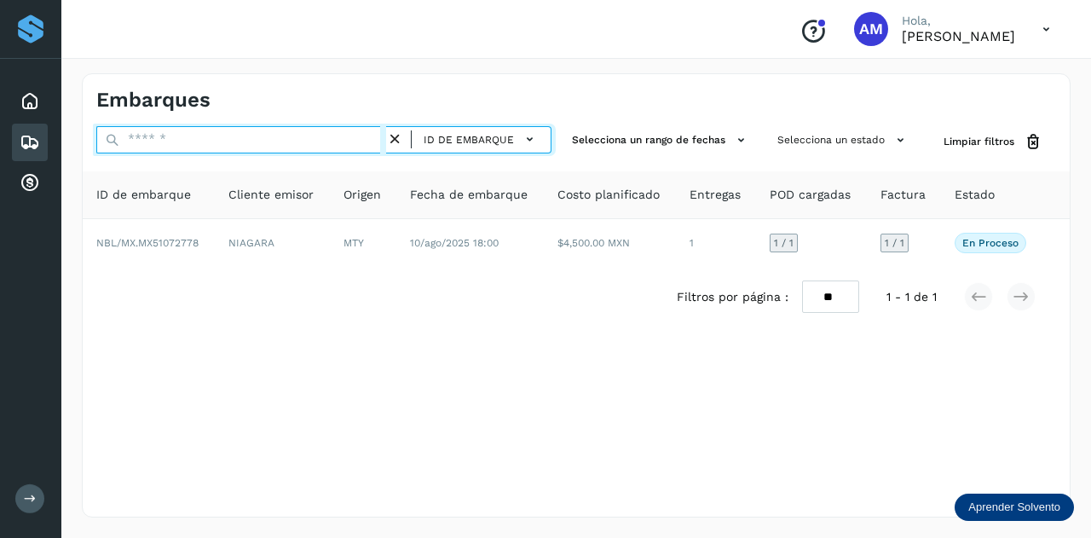
click at [341, 146] on input "text" at bounding box center [241, 139] width 290 height 27
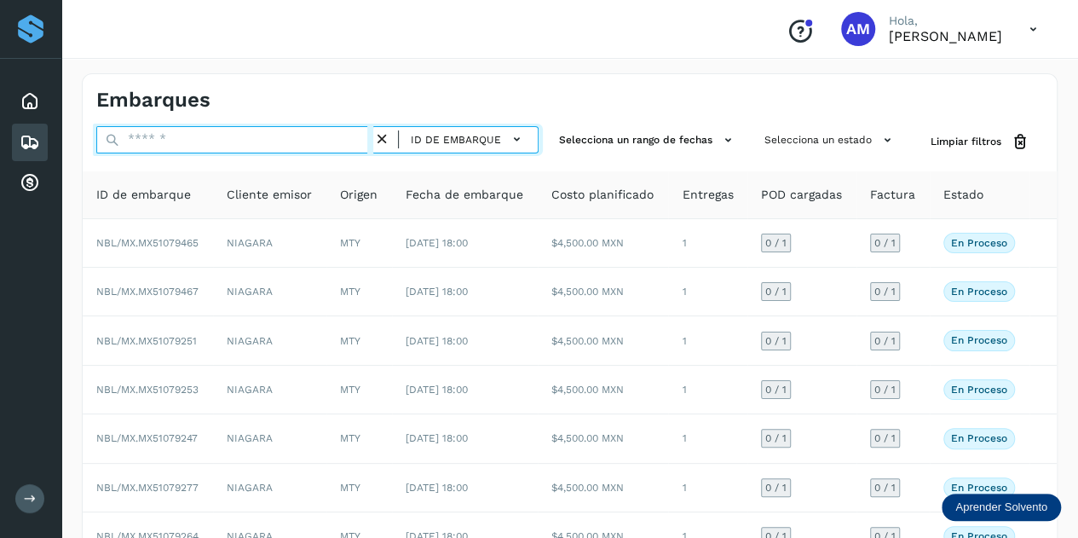
paste input "**********"
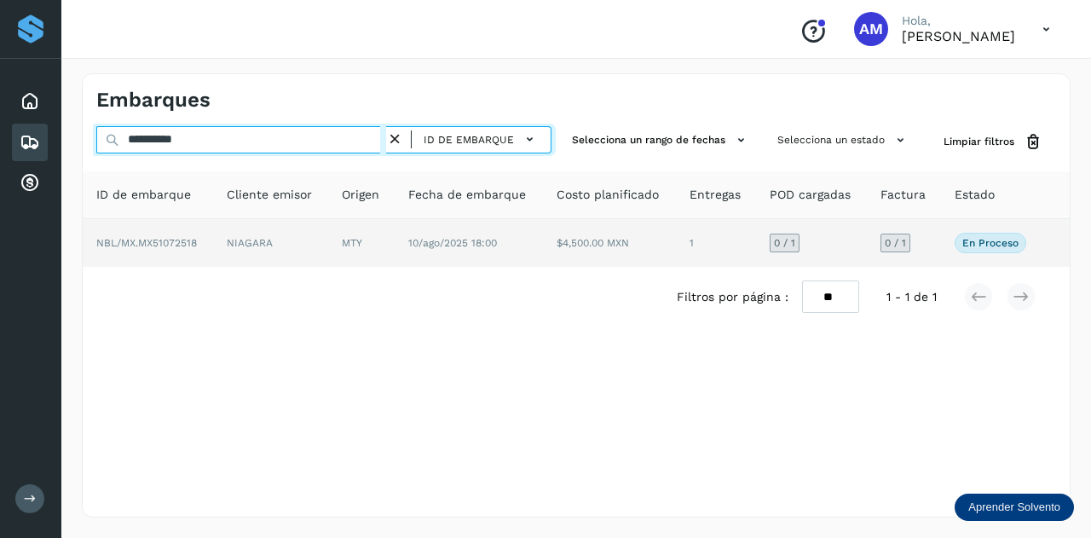
type input "**********"
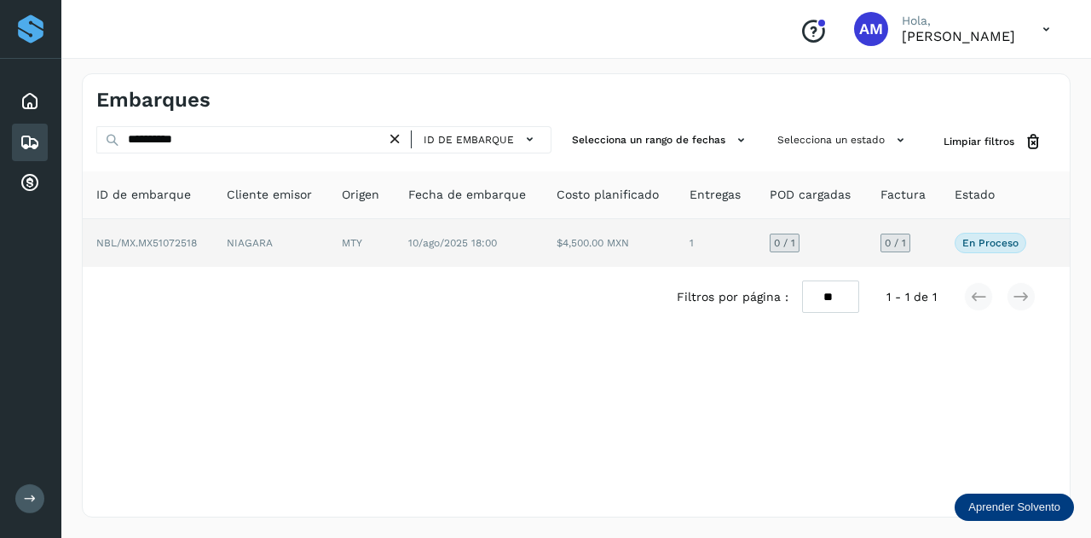
click at [364, 244] on td "MTY" at bounding box center [361, 243] width 66 height 48
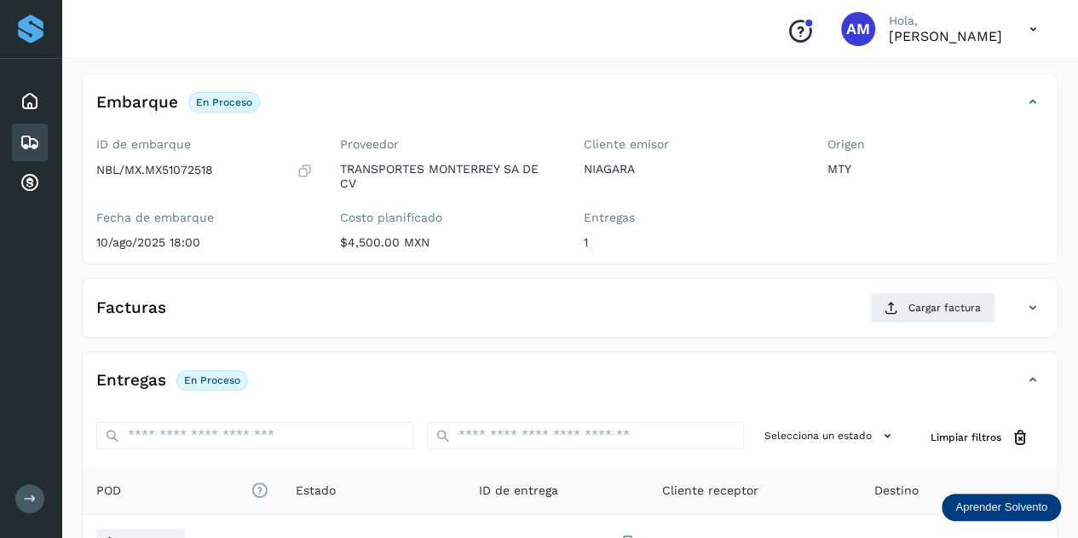
scroll to position [256, 0]
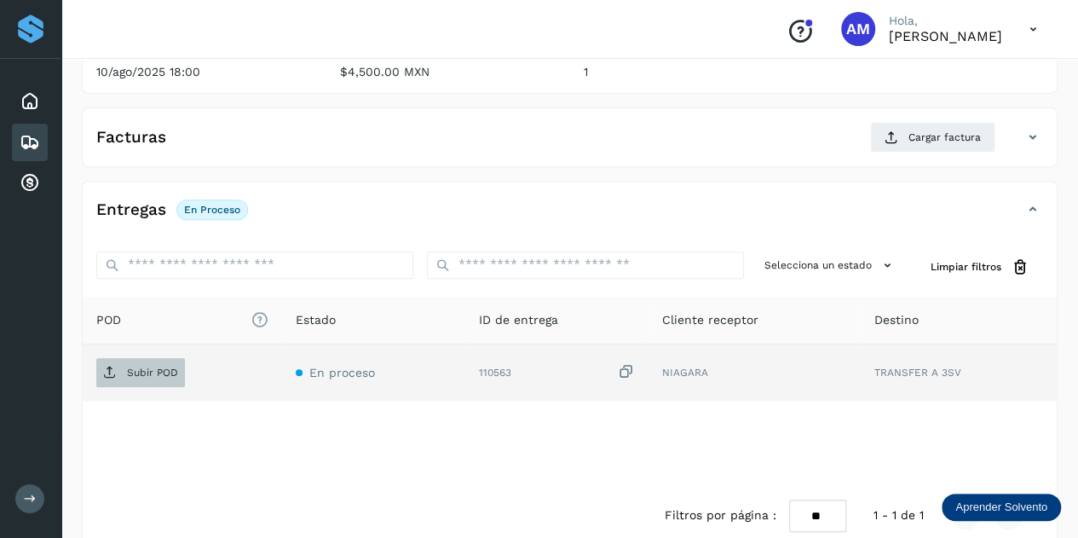
click at [152, 376] on p "Subir POD" at bounding box center [152, 372] width 51 height 12
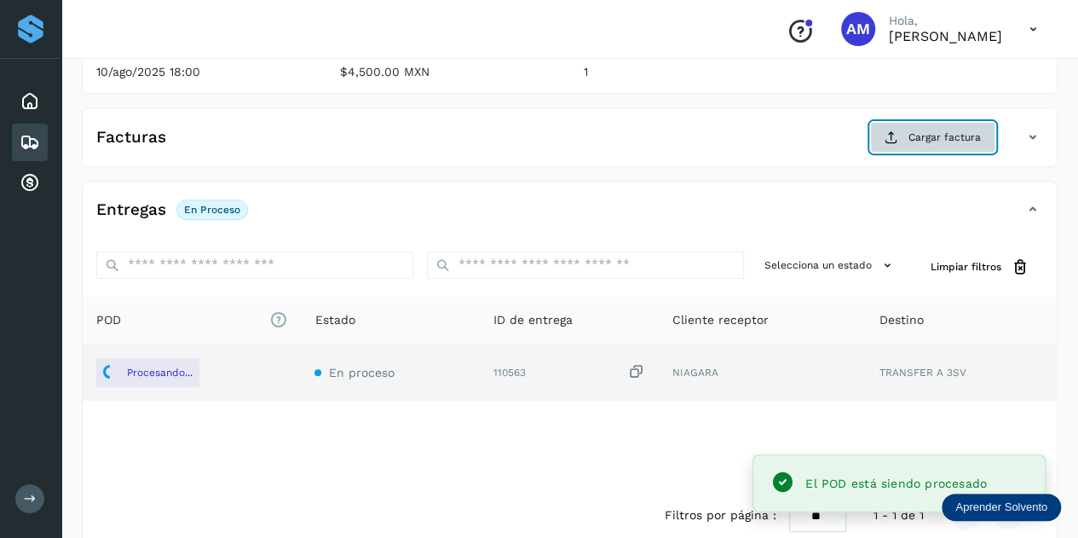
click at [897, 143] on button "Cargar factura" at bounding box center [932, 137] width 125 height 31
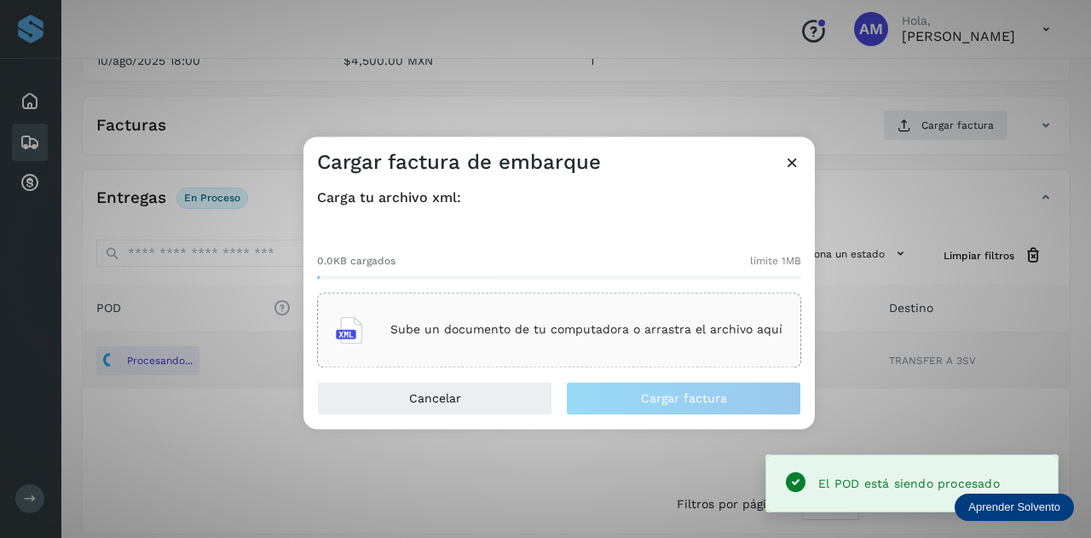
click at [626, 325] on p "Sube un documento de tu computadora o arrastra el archivo aquí" at bounding box center [586, 330] width 392 height 14
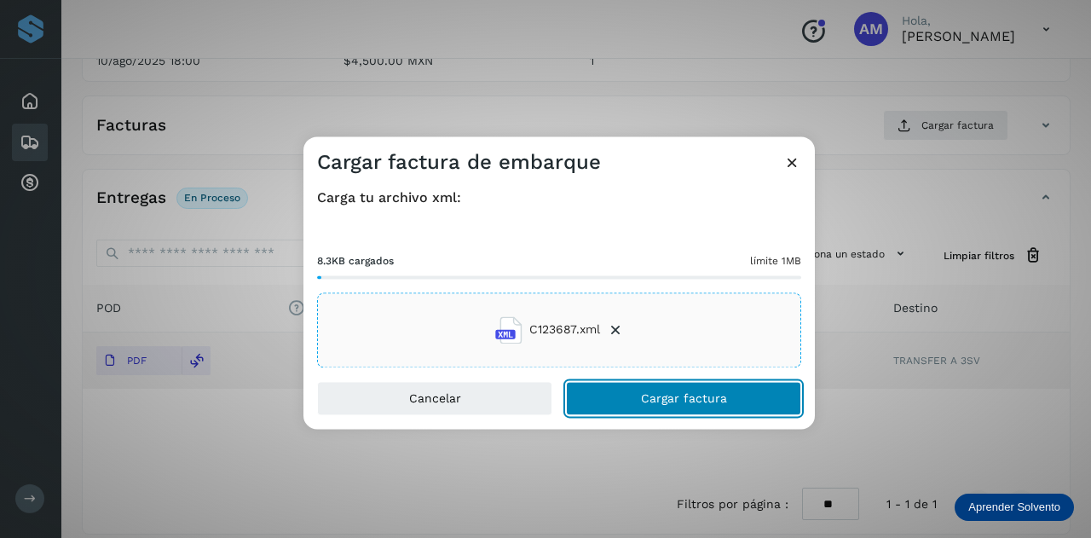
click at [615, 408] on button "Cargar factura" at bounding box center [683, 398] width 235 height 34
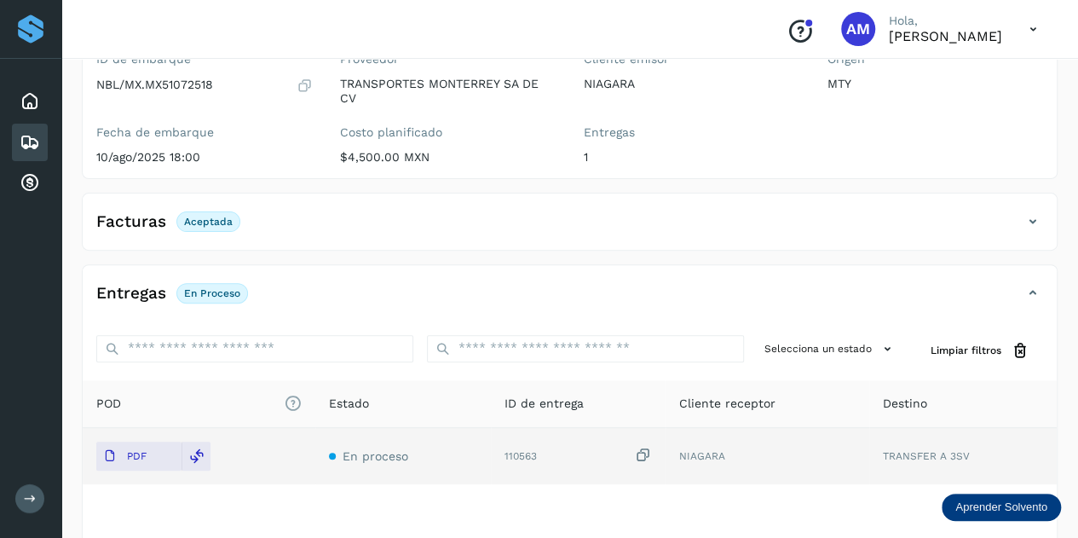
scroll to position [0, 0]
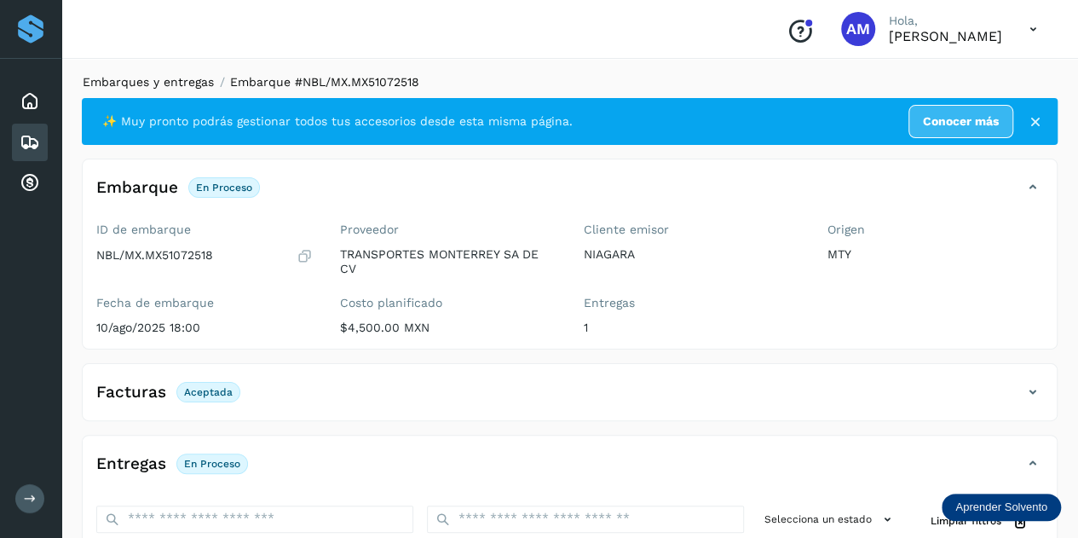
click at [180, 80] on link "Embarques y entregas" at bounding box center [148, 82] width 131 height 14
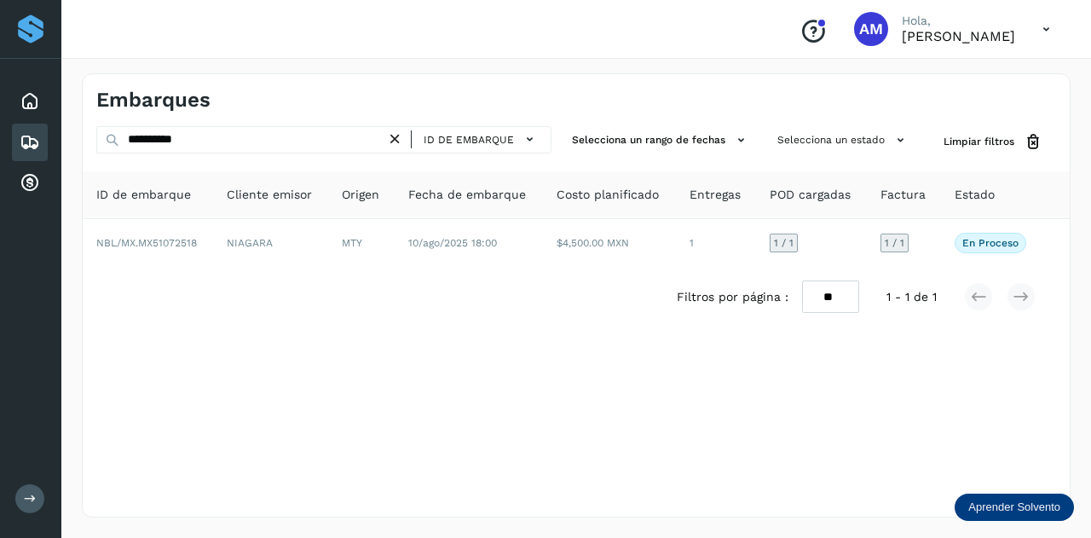
click at [400, 139] on icon at bounding box center [395, 139] width 18 height 18
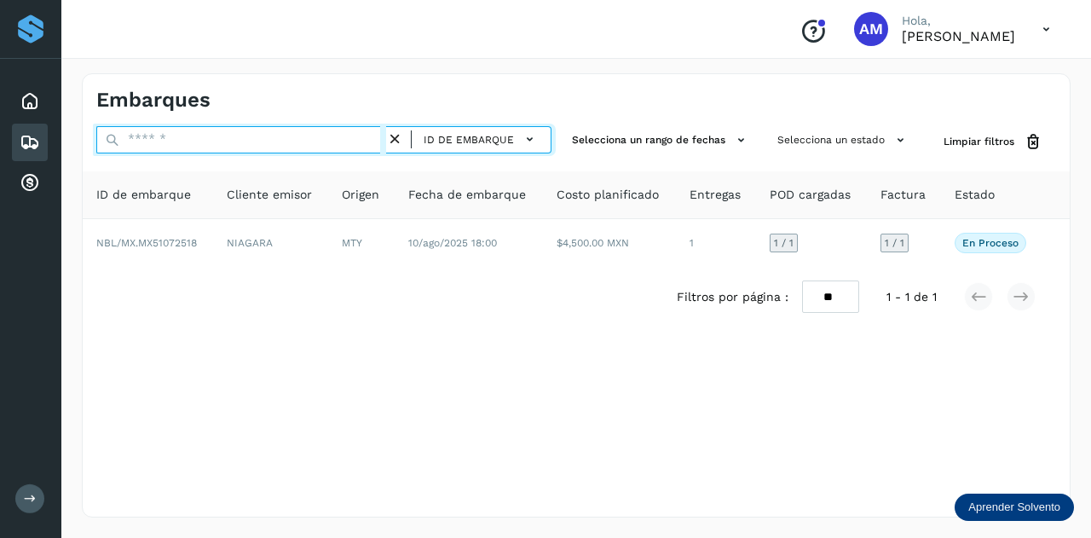
click at [378, 139] on input "text" at bounding box center [241, 139] width 290 height 27
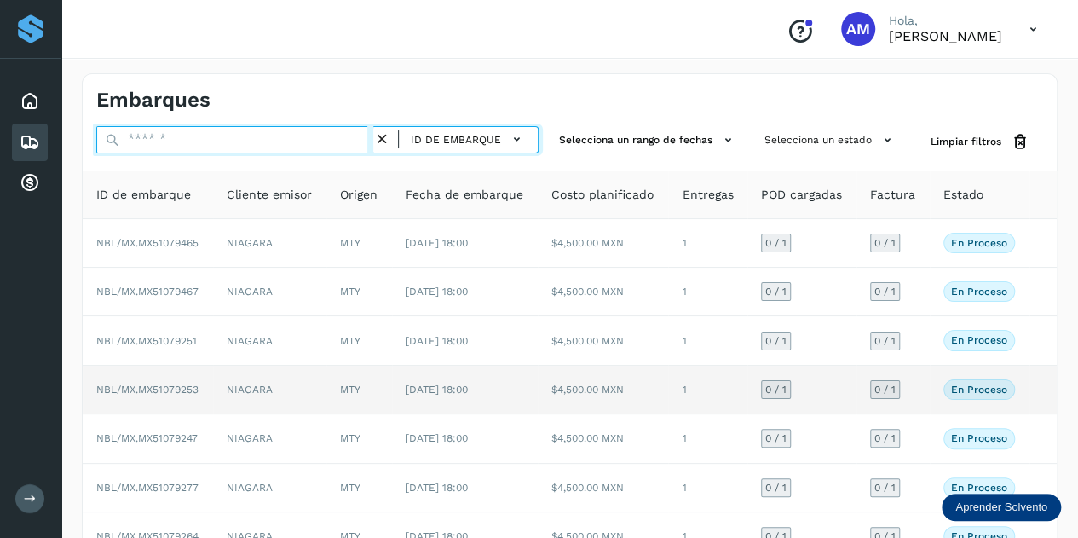
paste input "**********"
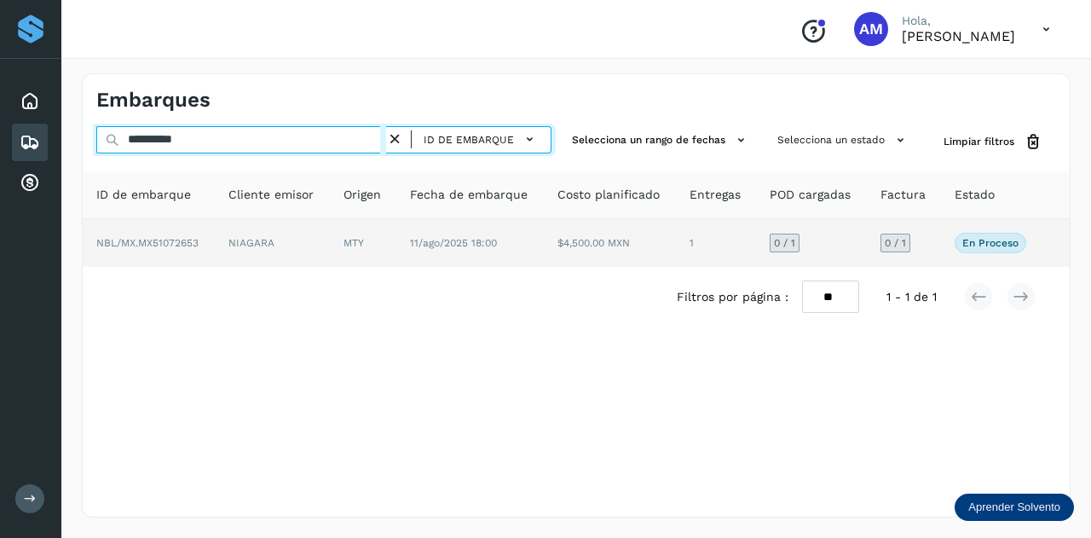
type input "**********"
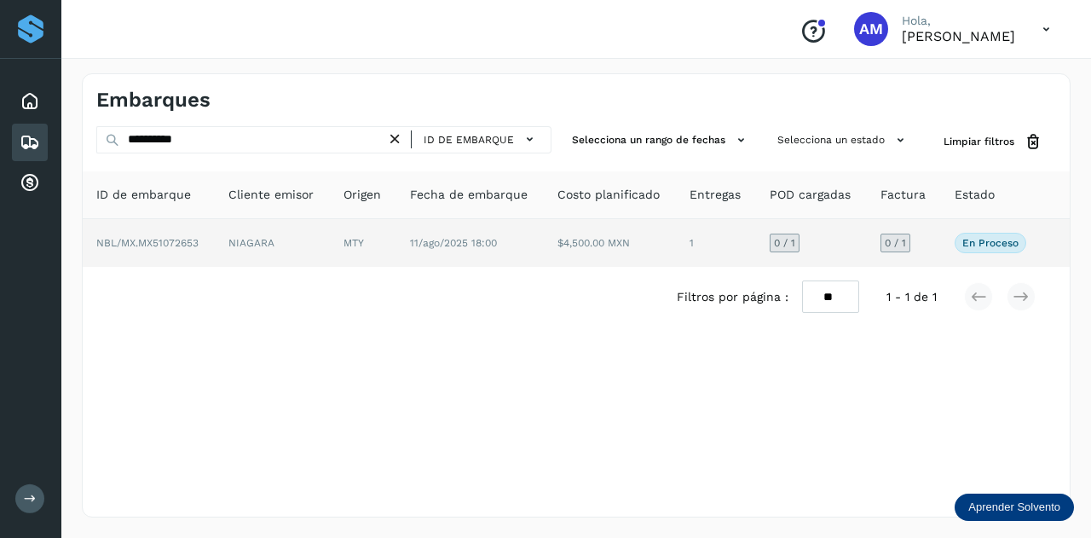
click at [291, 245] on td "NIAGARA" at bounding box center [272, 243] width 115 height 48
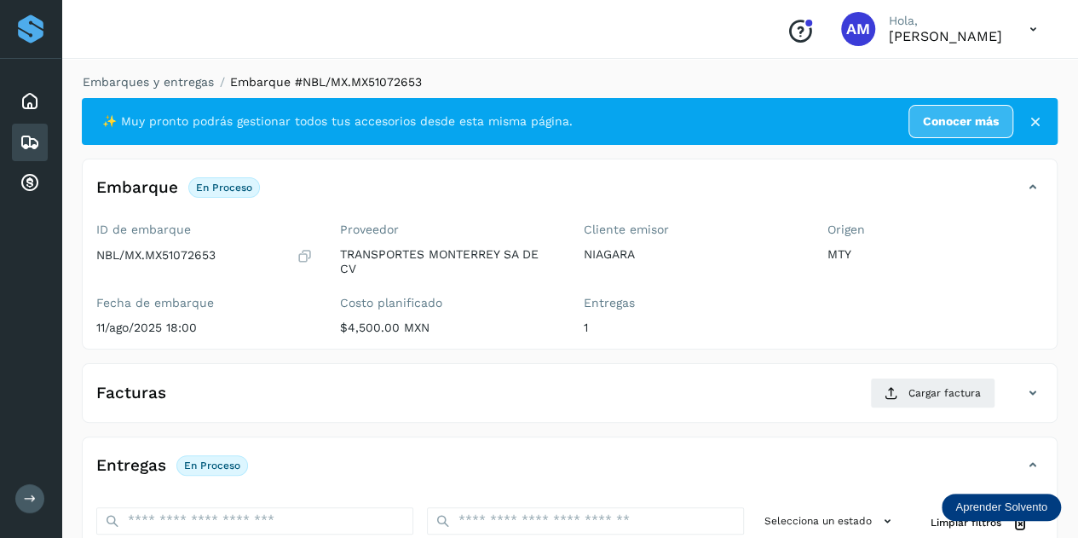
scroll to position [256, 0]
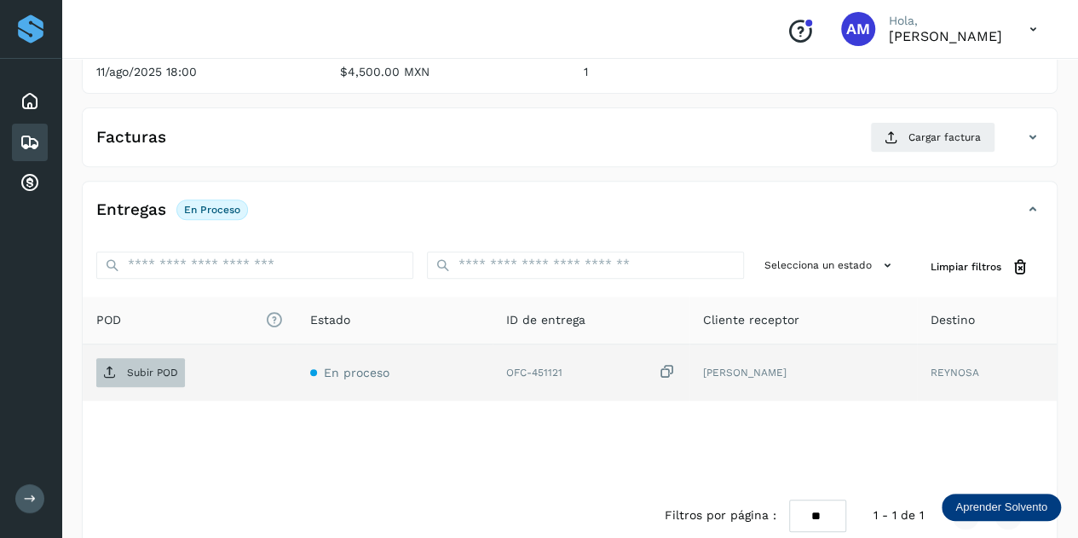
click at [162, 371] on p "Subir POD" at bounding box center [152, 372] width 51 height 12
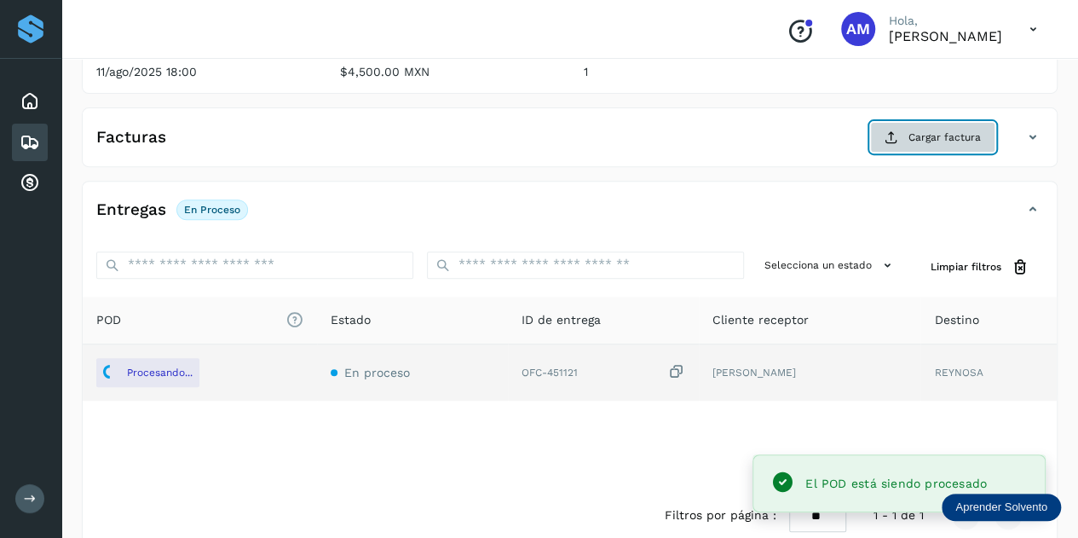
click at [888, 136] on icon at bounding box center [892, 137] width 14 height 14
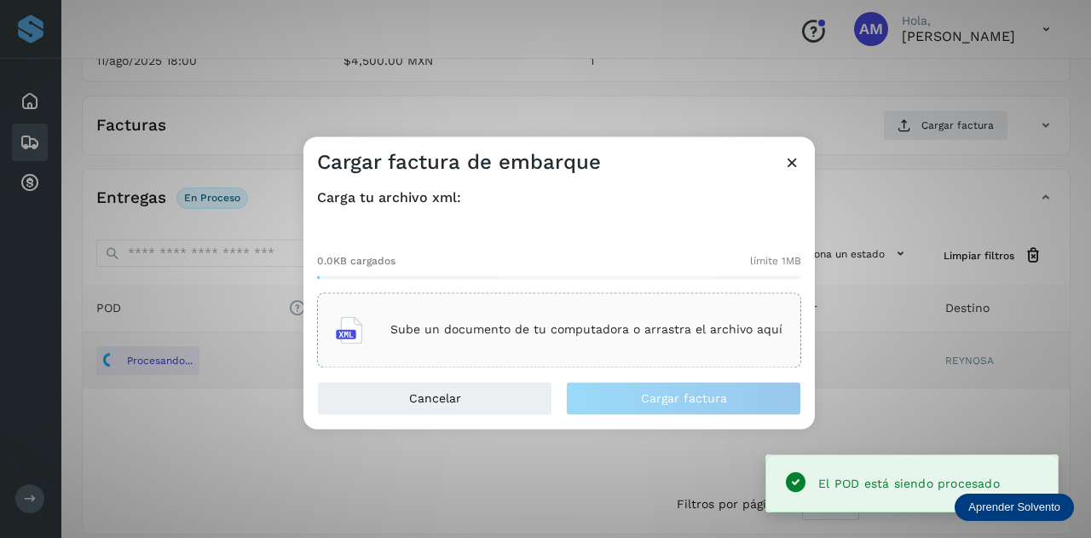
click at [626, 305] on div "Sube un documento de tu computadora o arrastra el archivo aquí" at bounding box center [559, 329] width 484 height 75
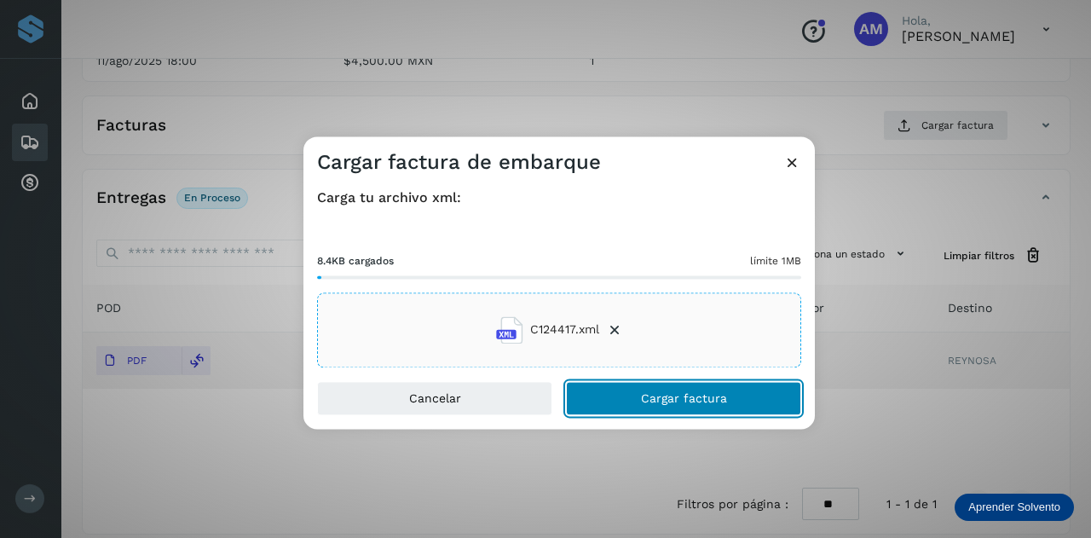
click at [608, 398] on button "Cargar factura" at bounding box center [683, 398] width 235 height 34
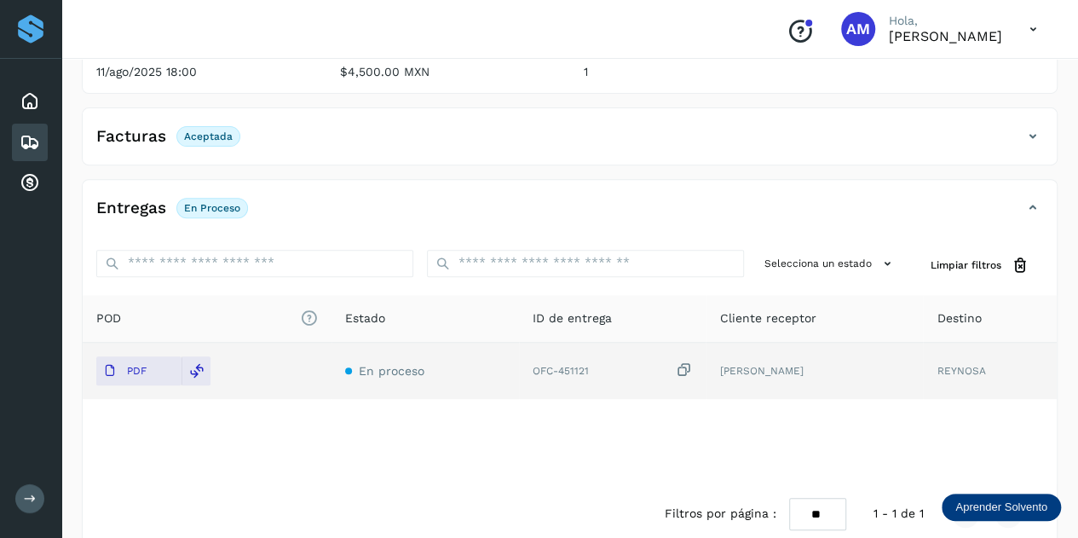
scroll to position [0, 0]
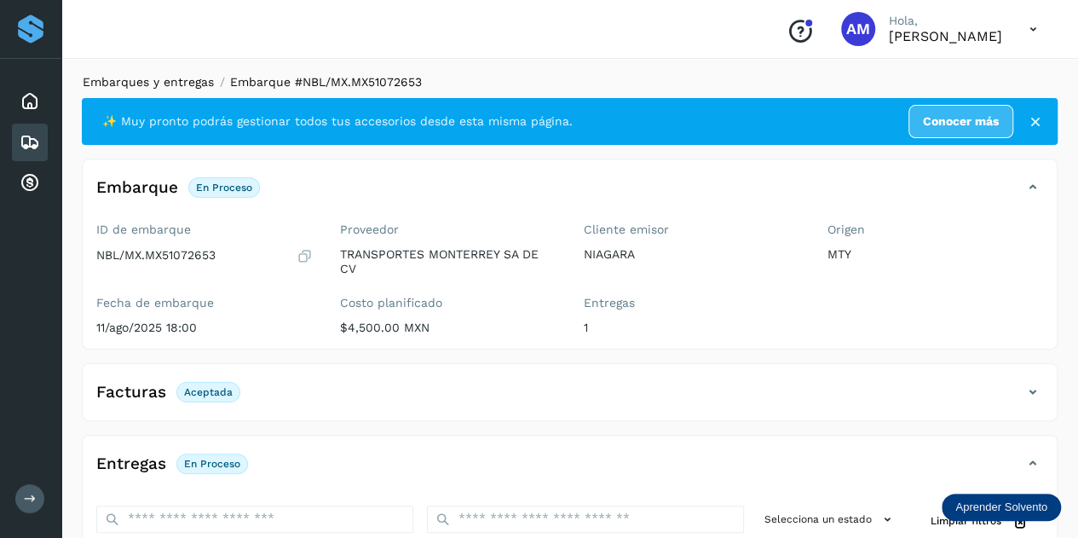
click at [154, 84] on link "Embarques y entregas" at bounding box center [148, 82] width 131 height 14
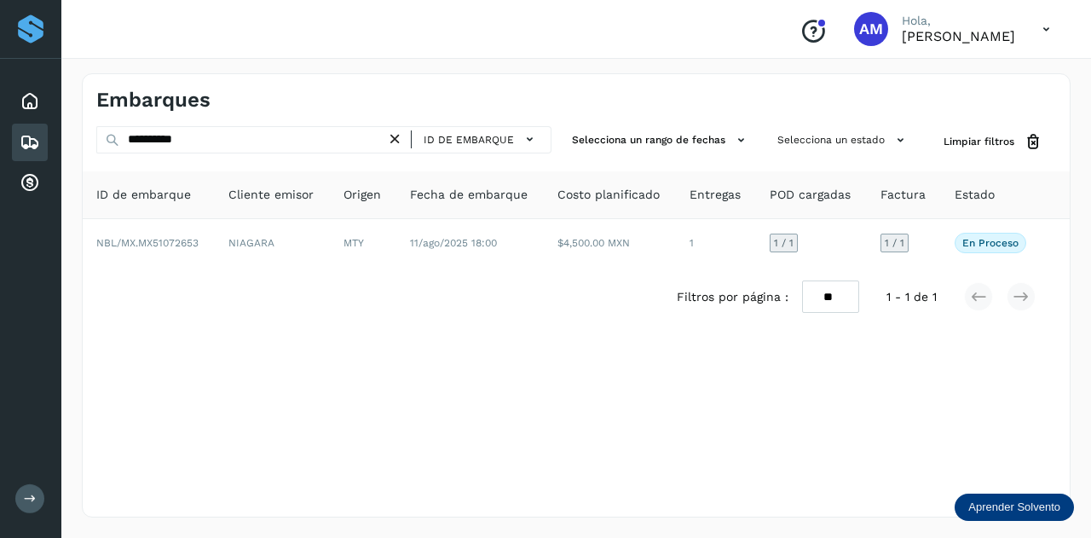
click at [395, 141] on icon at bounding box center [395, 139] width 18 height 18
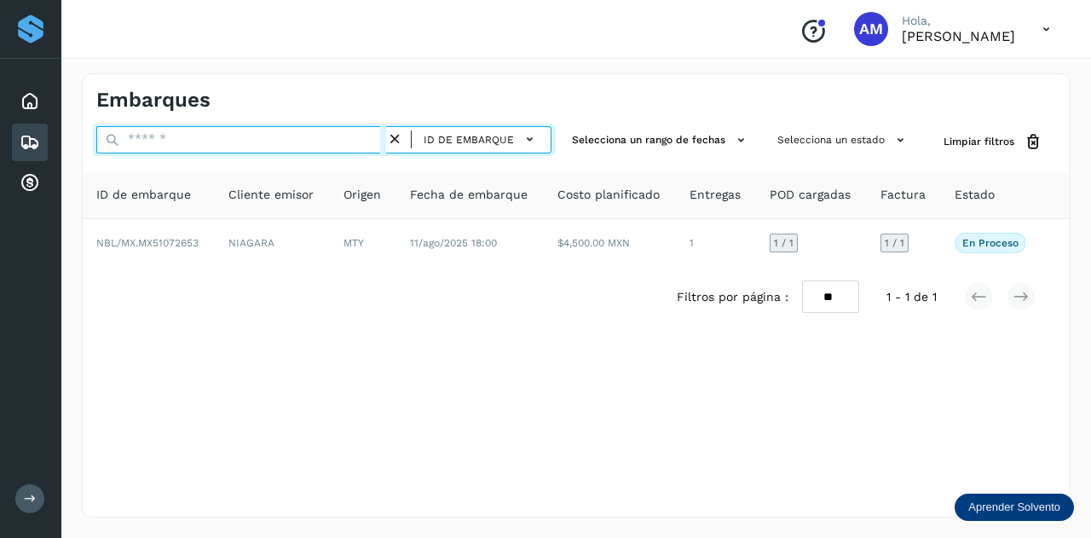
click at [372, 141] on input "text" at bounding box center [241, 139] width 290 height 27
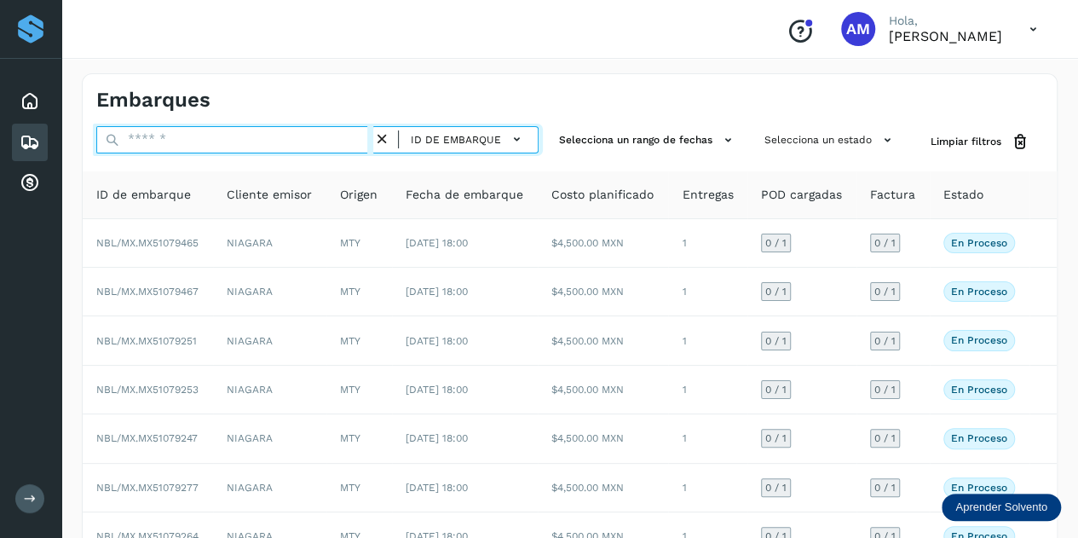
paste input "**********"
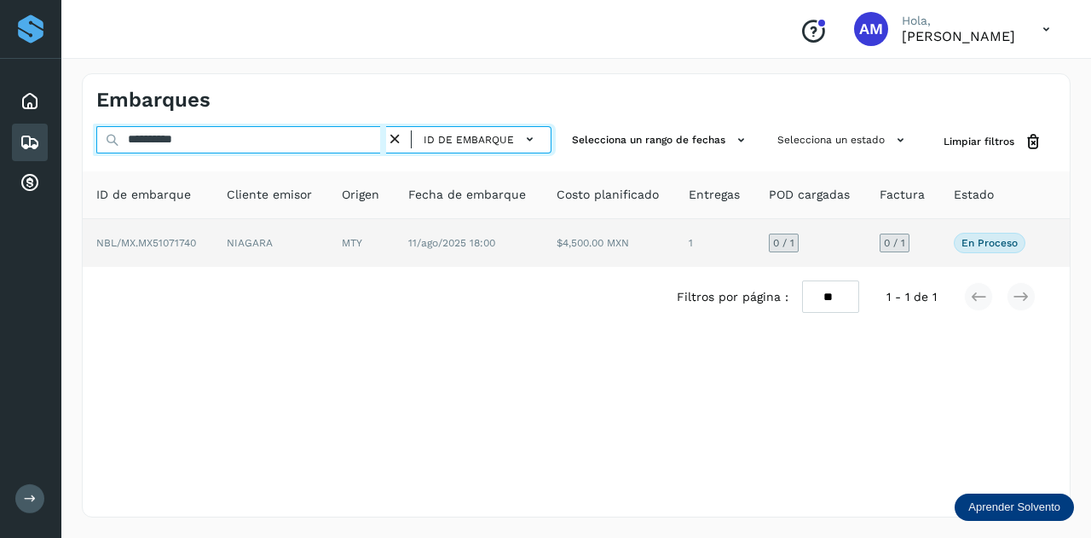
type input "**********"
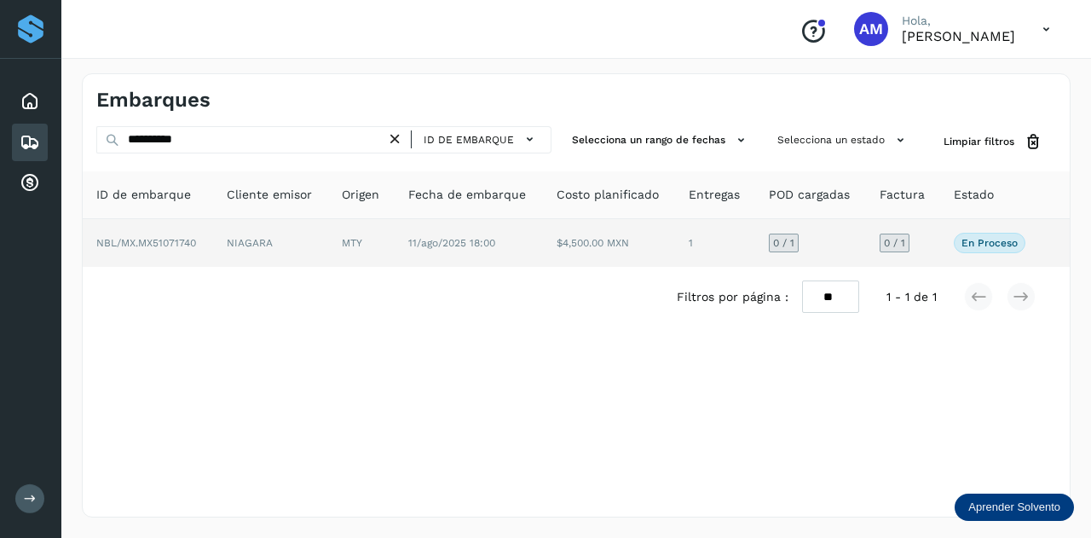
click at [268, 236] on td "NIAGARA" at bounding box center [270, 243] width 115 height 48
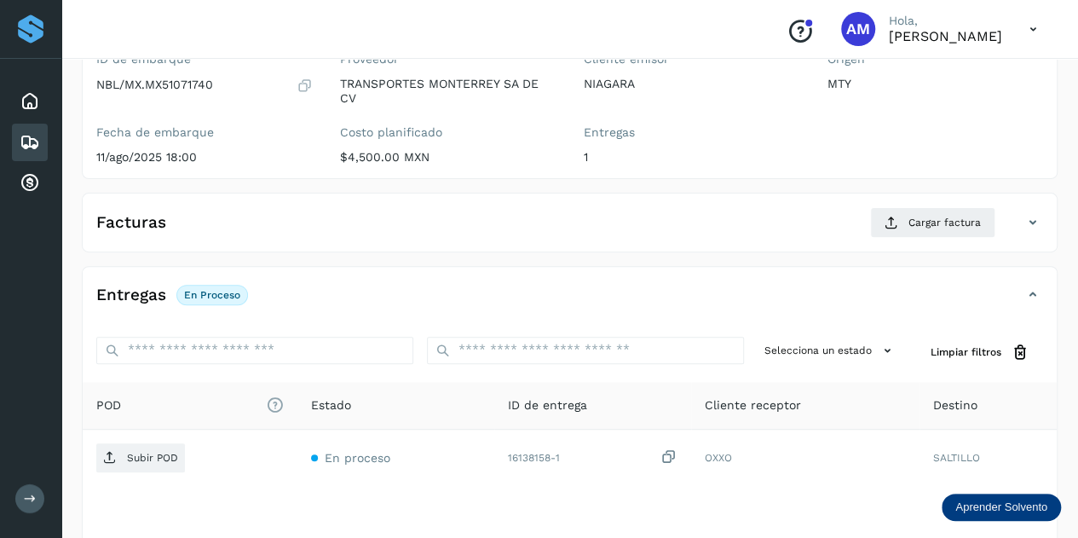
scroll to position [256, 0]
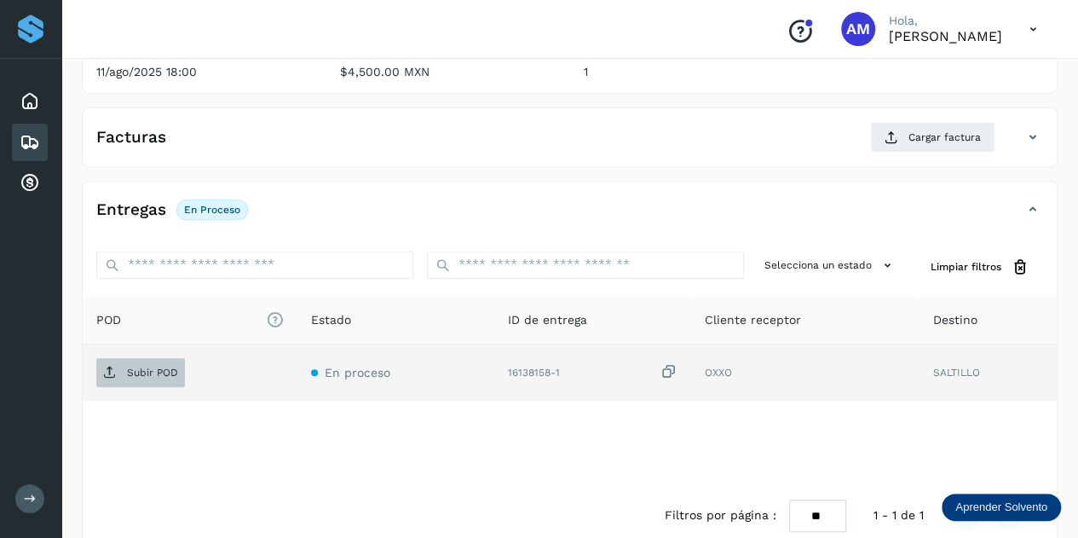
click at [135, 374] on p "Subir POD" at bounding box center [152, 372] width 51 height 12
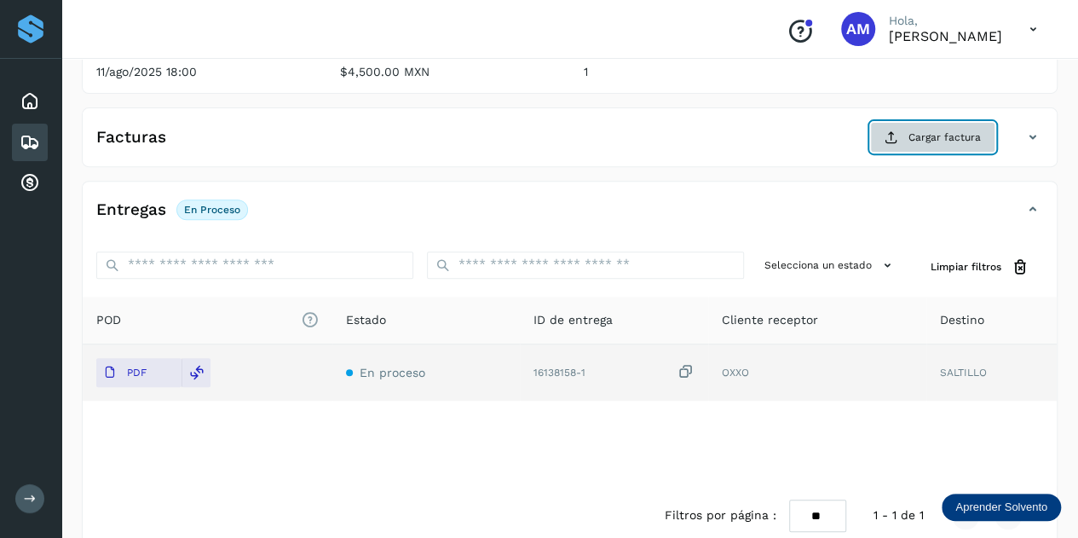
click at [931, 136] on span "Cargar factura" at bounding box center [945, 137] width 72 height 15
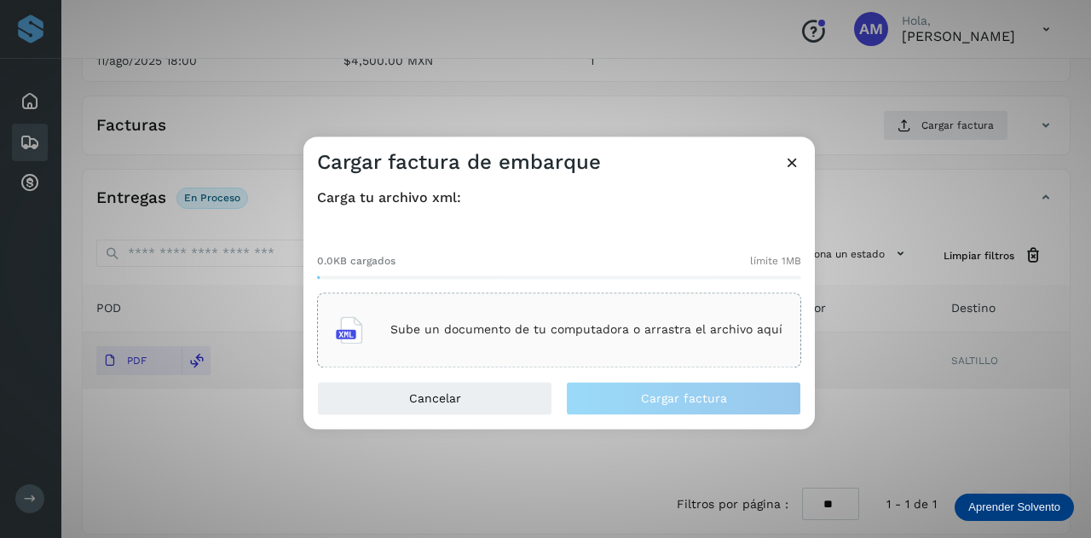
click at [575, 355] on div "Sube un documento de tu computadora o arrastra el archivo aquí" at bounding box center [559, 329] width 484 height 75
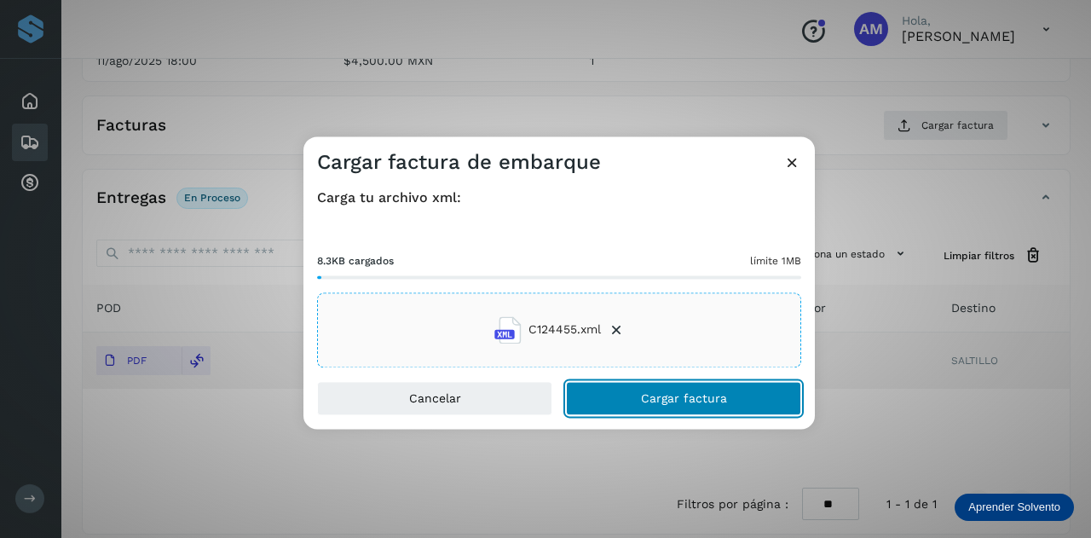
drag, startPoint x: 677, startPoint y: 395, endPoint x: 551, endPoint y: 449, distance: 137.1
click at [677, 396] on span "Cargar factura" at bounding box center [684, 398] width 86 height 12
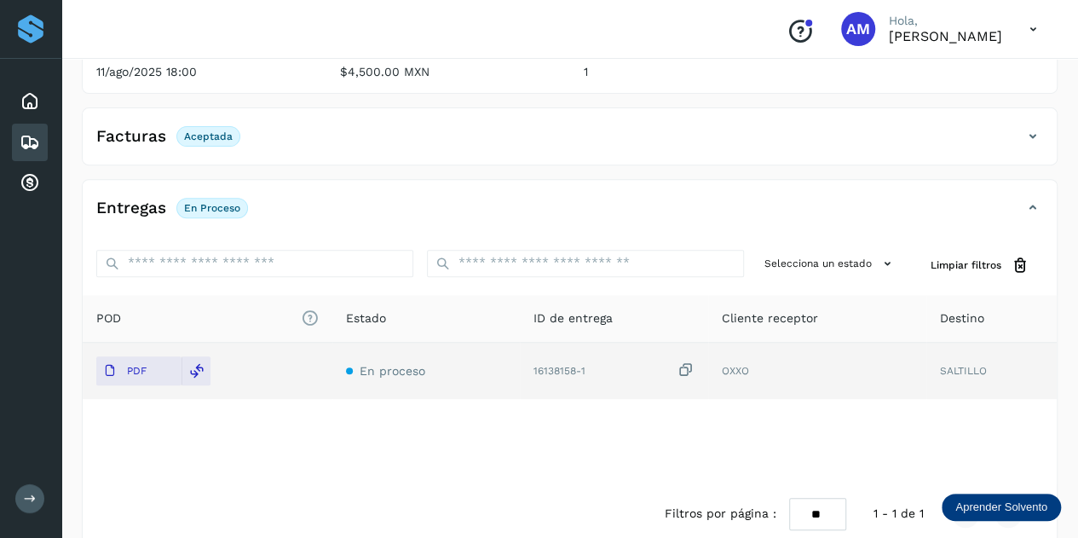
scroll to position [0, 0]
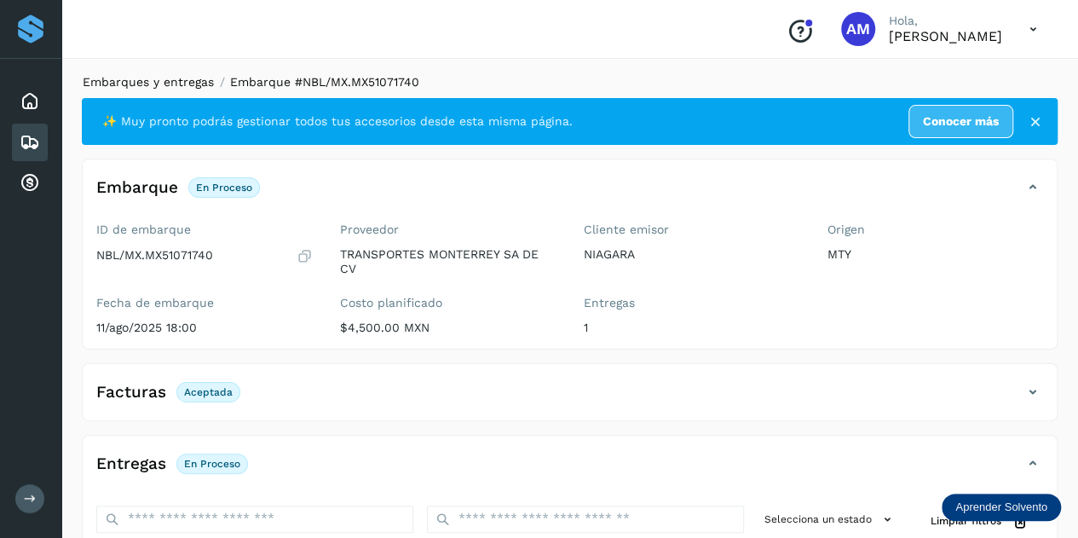
click at [177, 76] on link "Embarques y entregas" at bounding box center [148, 82] width 131 height 14
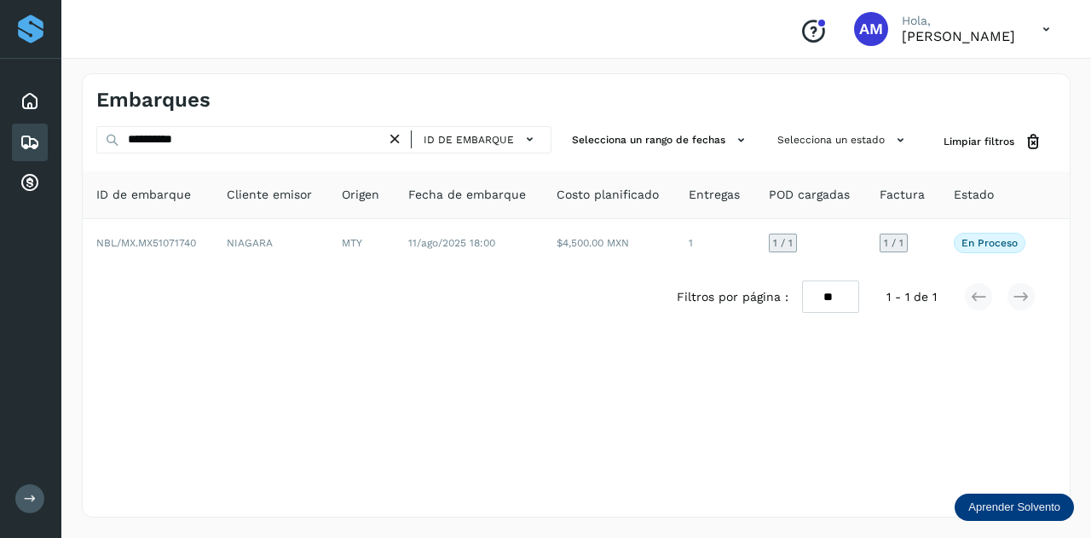
click at [397, 141] on icon at bounding box center [395, 139] width 18 height 18
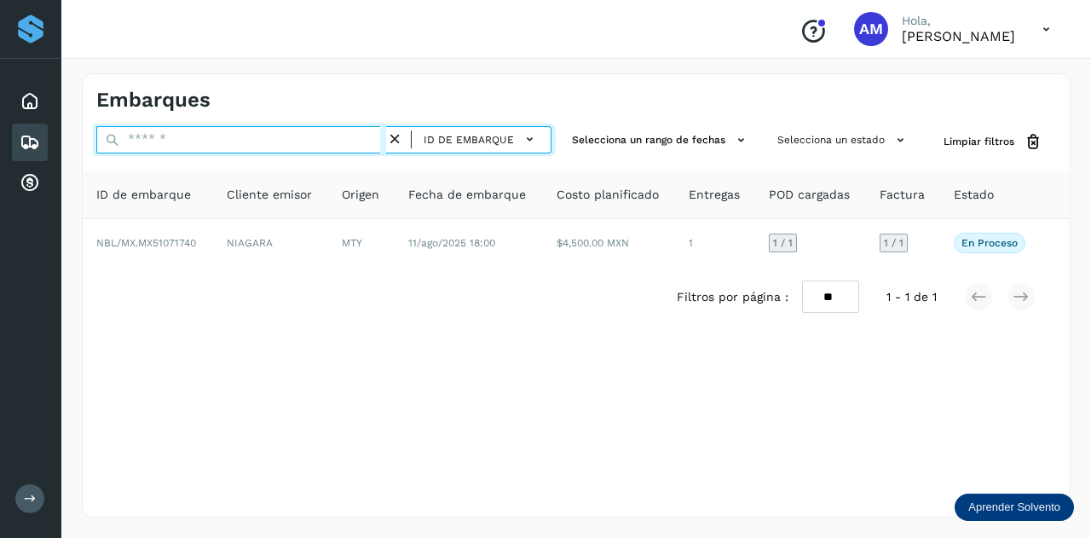
click at [329, 141] on input "text" at bounding box center [241, 139] width 290 height 27
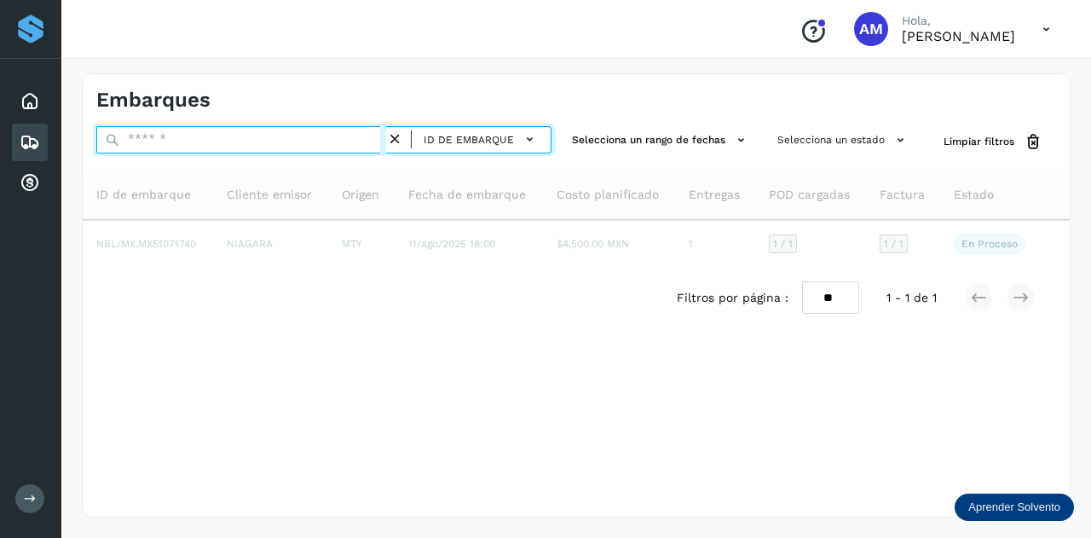
paste input "**********"
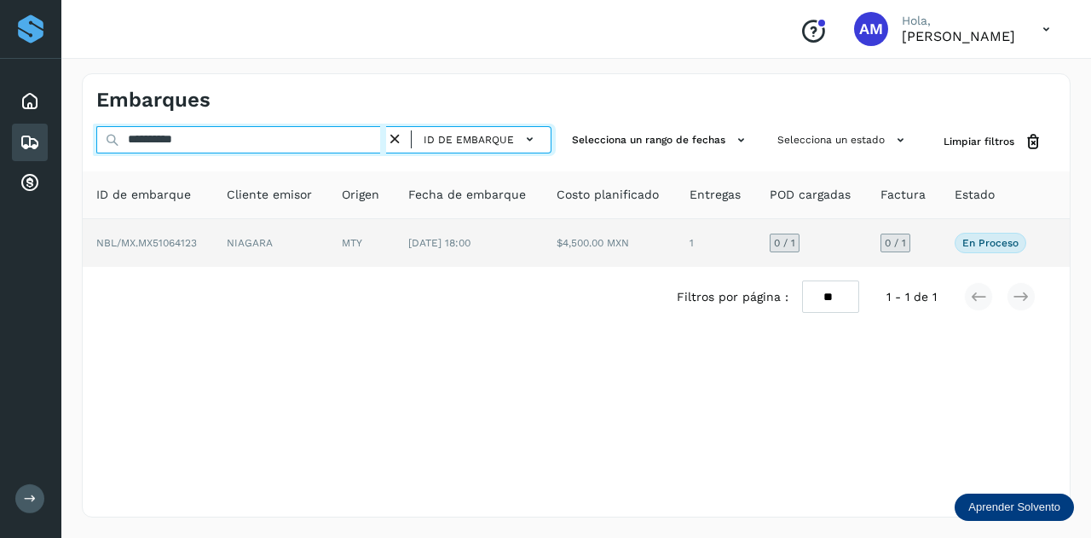
type input "**********"
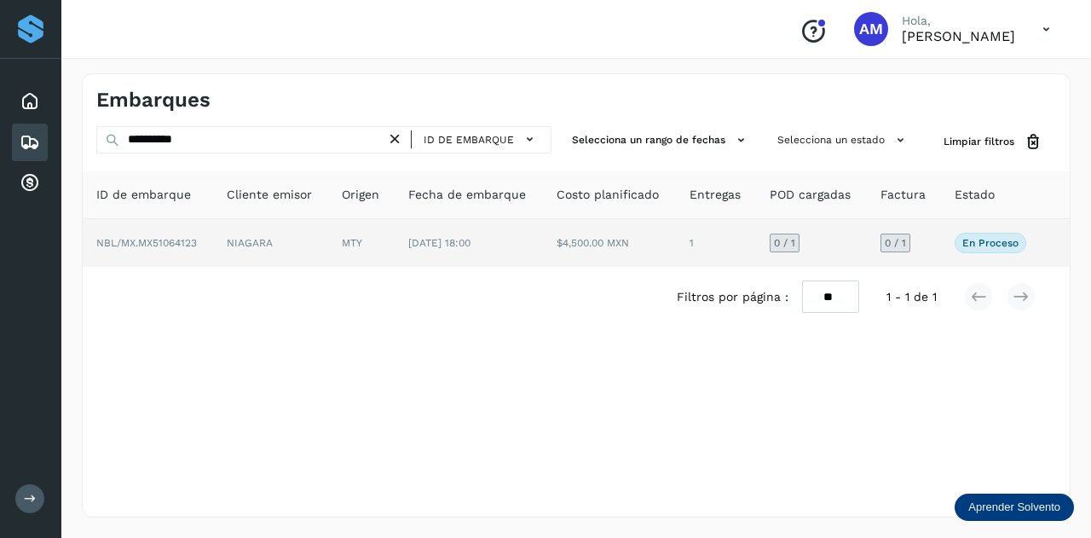
click at [324, 251] on td "NIAGARA" at bounding box center [270, 243] width 115 height 48
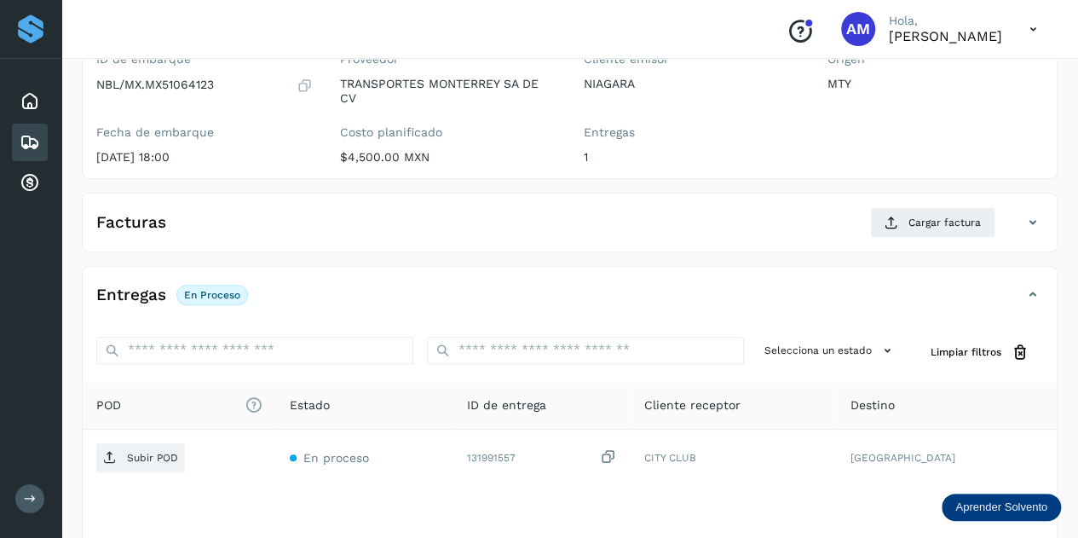
scroll to position [256, 0]
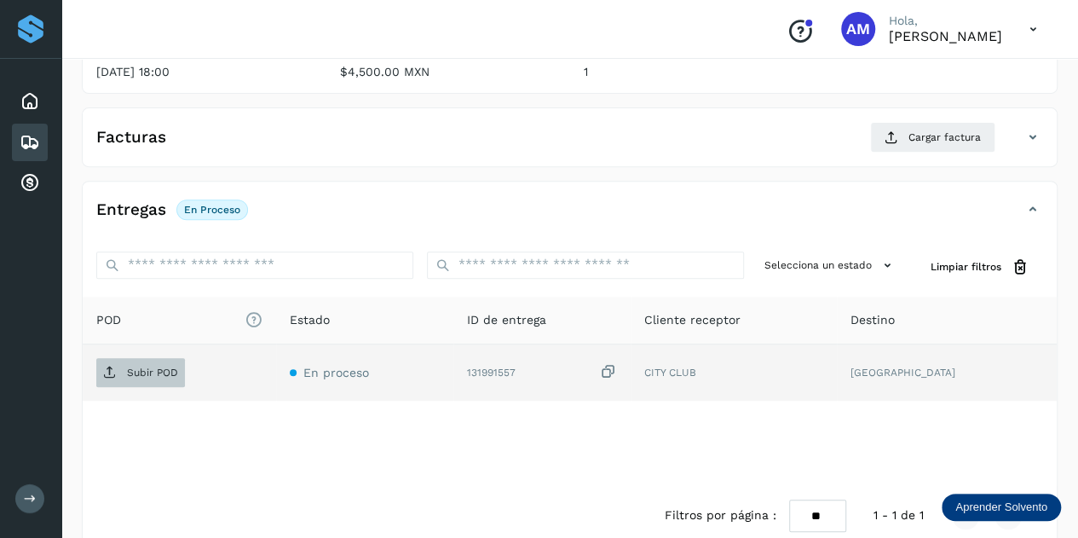
click at [150, 372] on p "Subir POD" at bounding box center [152, 372] width 51 height 12
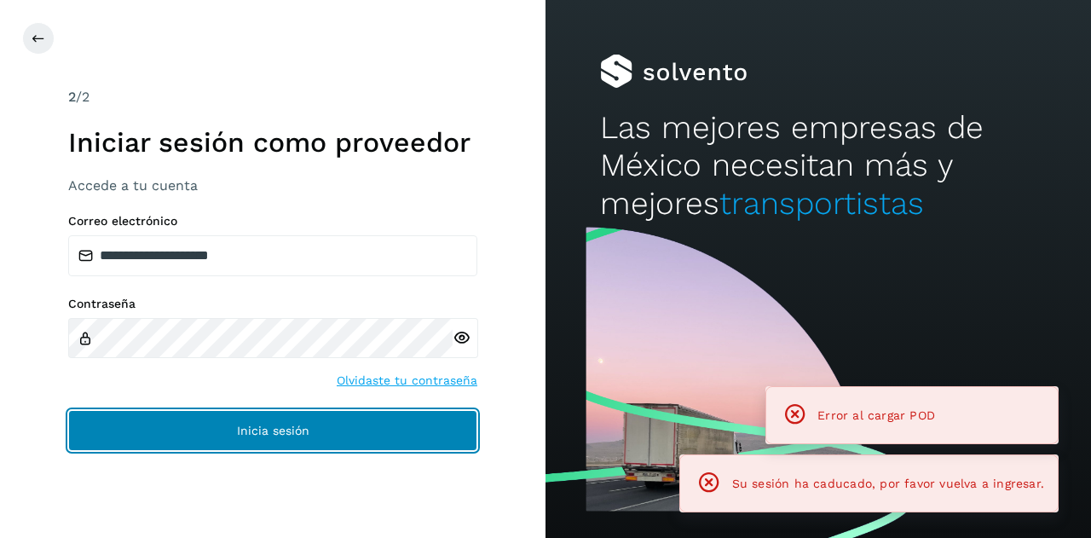
click at [321, 421] on button "Inicia sesión" at bounding box center [272, 430] width 409 height 41
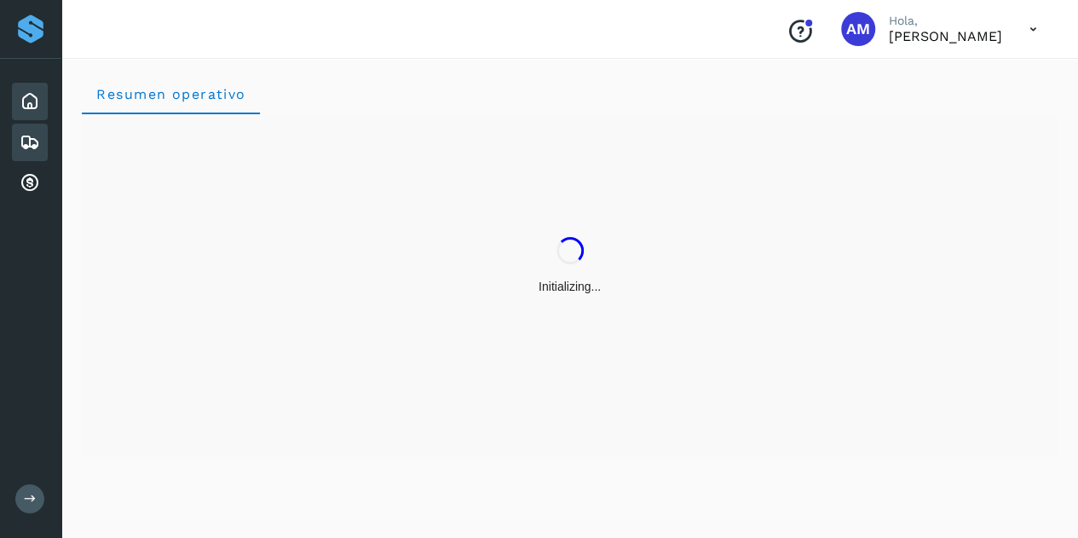
click at [32, 148] on icon at bounding box center [30, 142] width 20 height 20
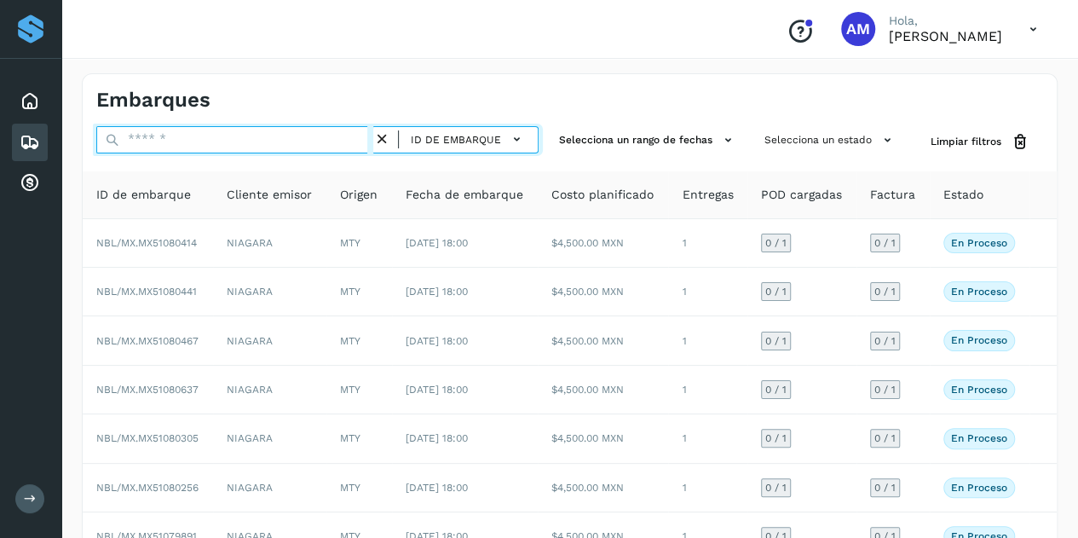
click at [189, 138] on input "text" at bounding box center [234, 139] width 277 height 27
paste input "**********"
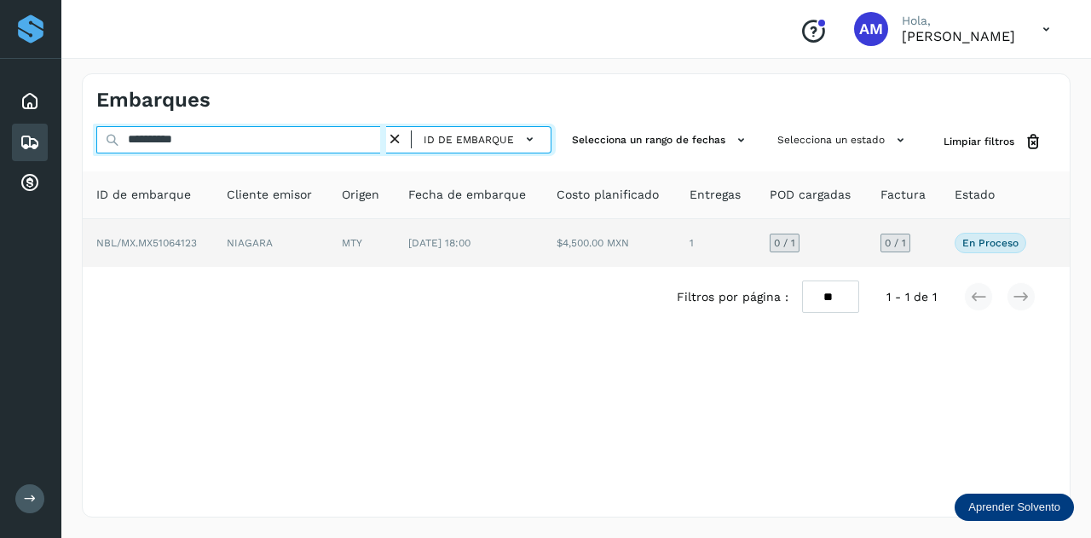
type input "**********"
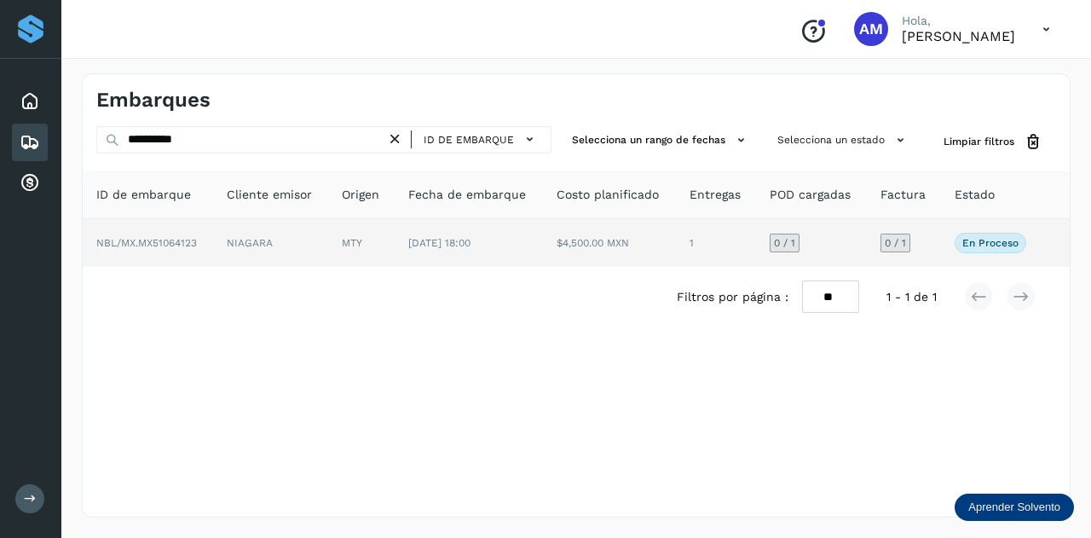
click at [151, 241] on span "NBL/MX.MX51064123" at bounding box center [146, 243] width 101 height 12
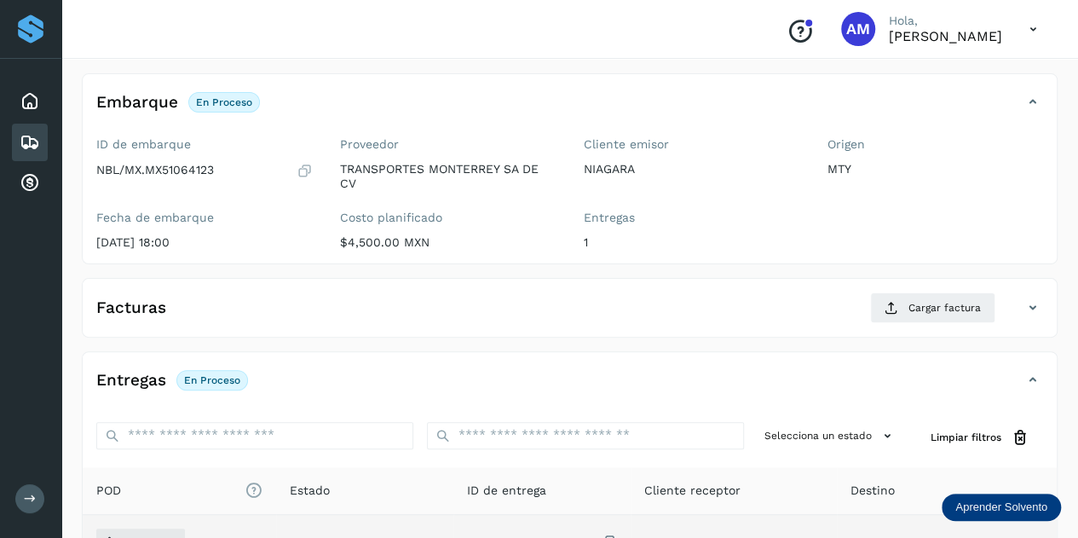
scroll to position [256, 0]
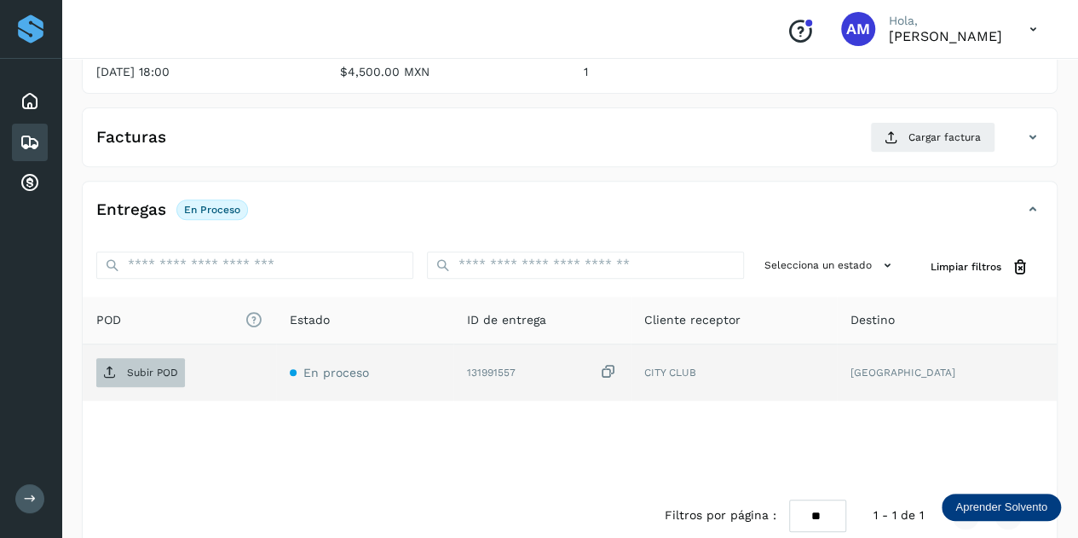
click at [168, 378] on span "Subir POD" at bounding box center [140, 372] width 89 height 27
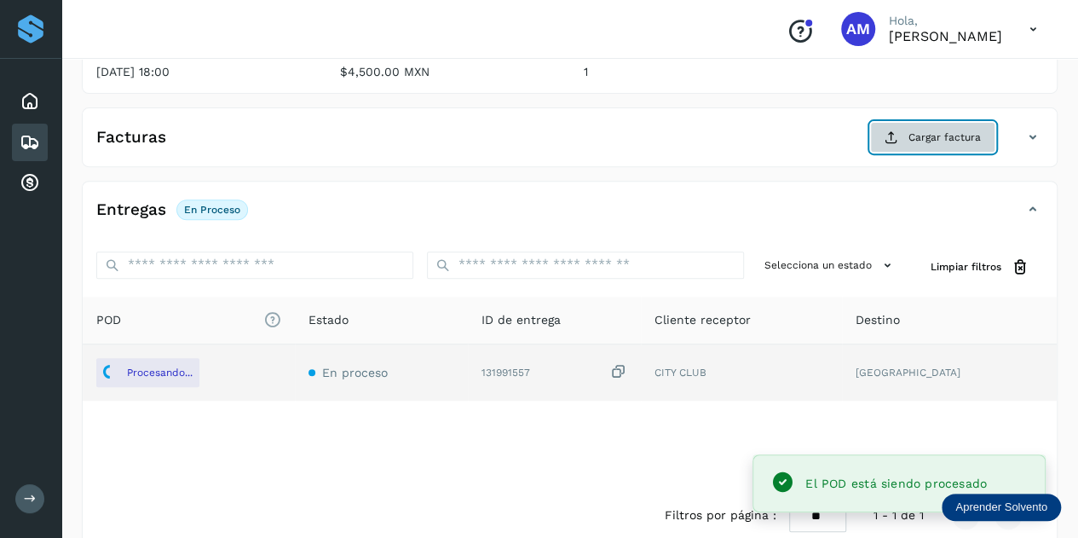
click at [902, 136] on button "Cargar factura" at bounding box center [932, 137] width 125 height 31
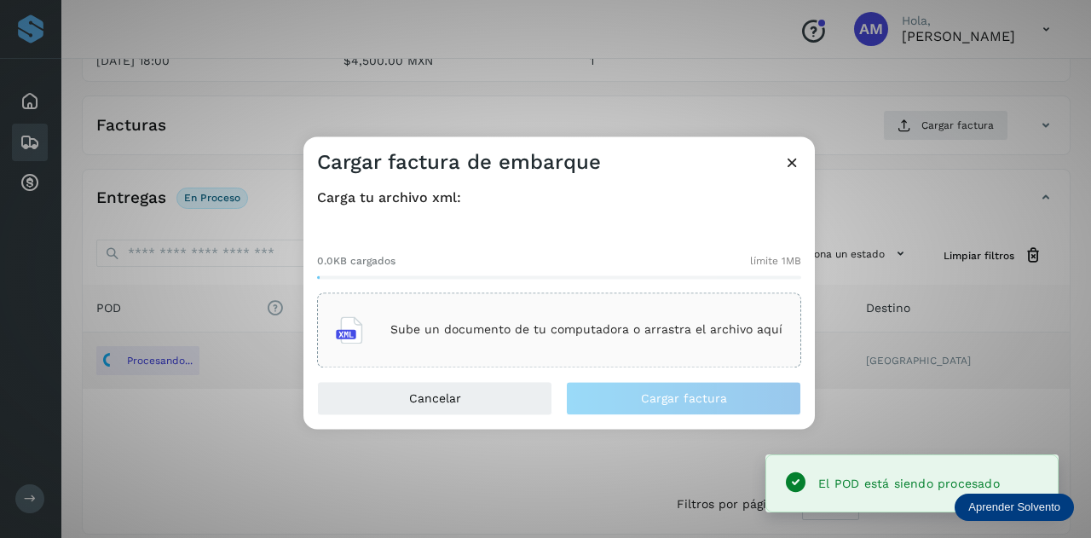
click at [625, 321] on div "Sube un documento de tu computadora o arrastra el archivo aquí" at bounding box center [559, 330] width 447 height 46
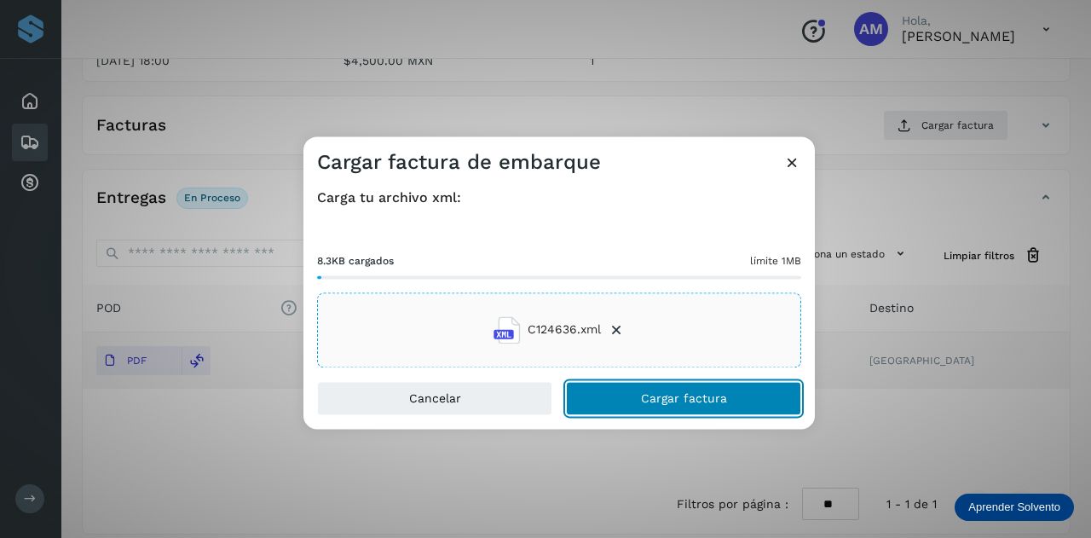
click at [618, 400] on button "Cargar factura" at bounding box center [683, 398] width 235 height 34
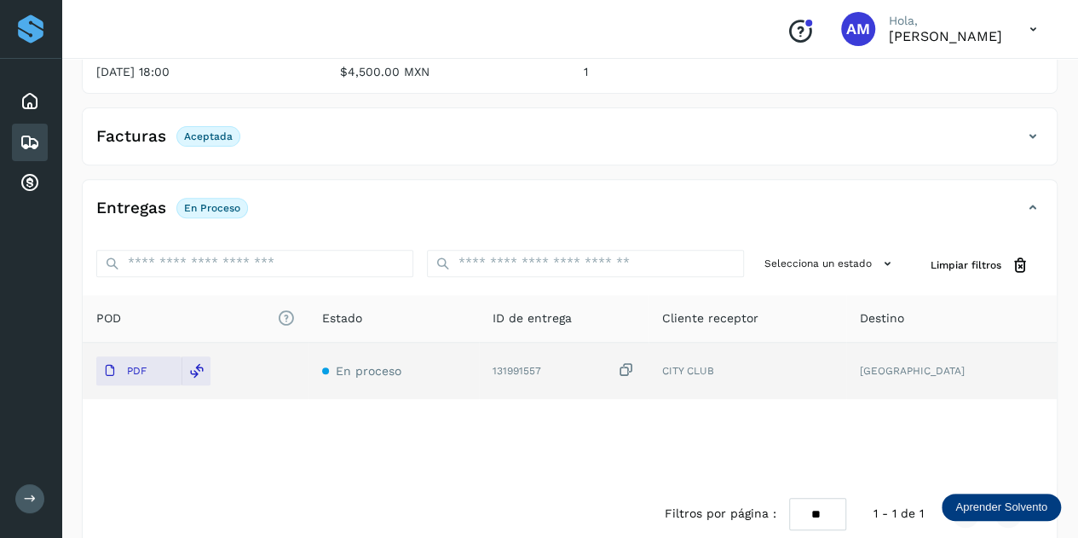
click at [437, 453] on div "POD El tamaño máximo de archivo es de 20 Mb. Estado ID de entrega Cliente recep…" at bounding box center [570, 389] width 974 height 189
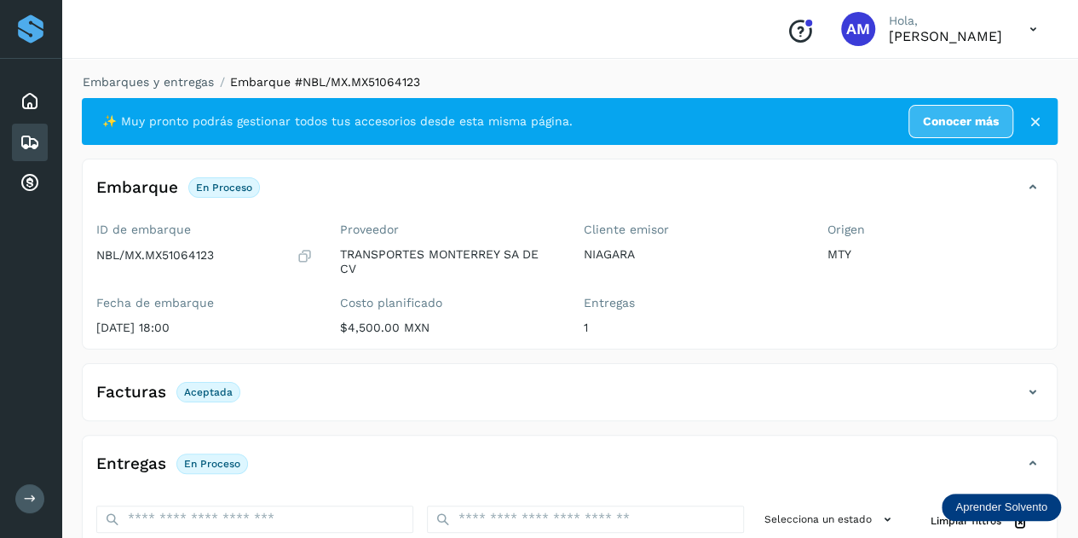
click at [132, 89] on li "Embarques y entregas" at bounding box center [143, 82] width 142 height 18
click at [136, 84] on link "Embarques y entregas" at bounding box center [148, 82] width 131 height 14
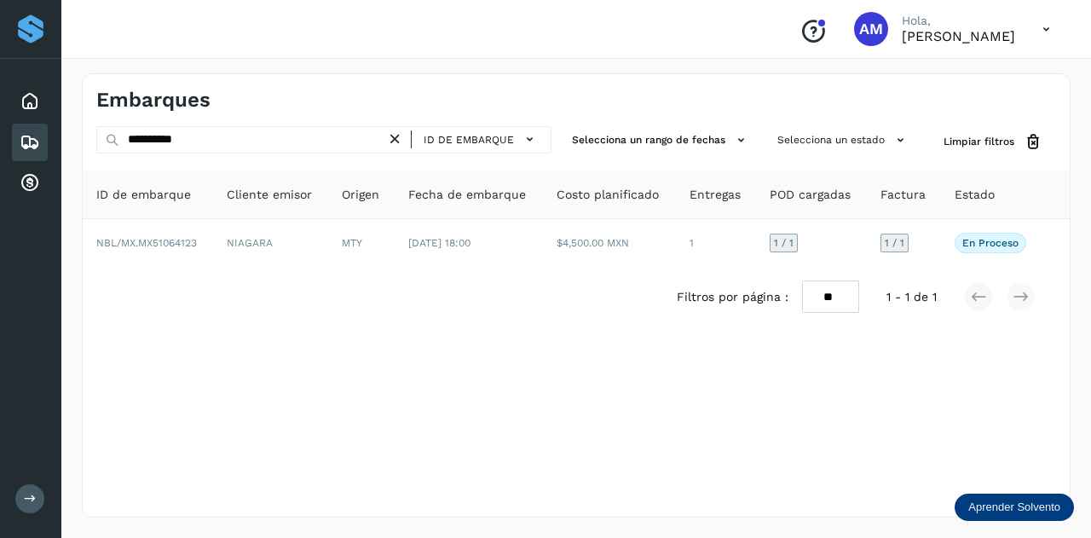
click at [395, 146] on icon at bounding box center [395, 139] width 18 height 18
click at [389, 140] on icon at bounding box center [395, 139] width 18 height 18
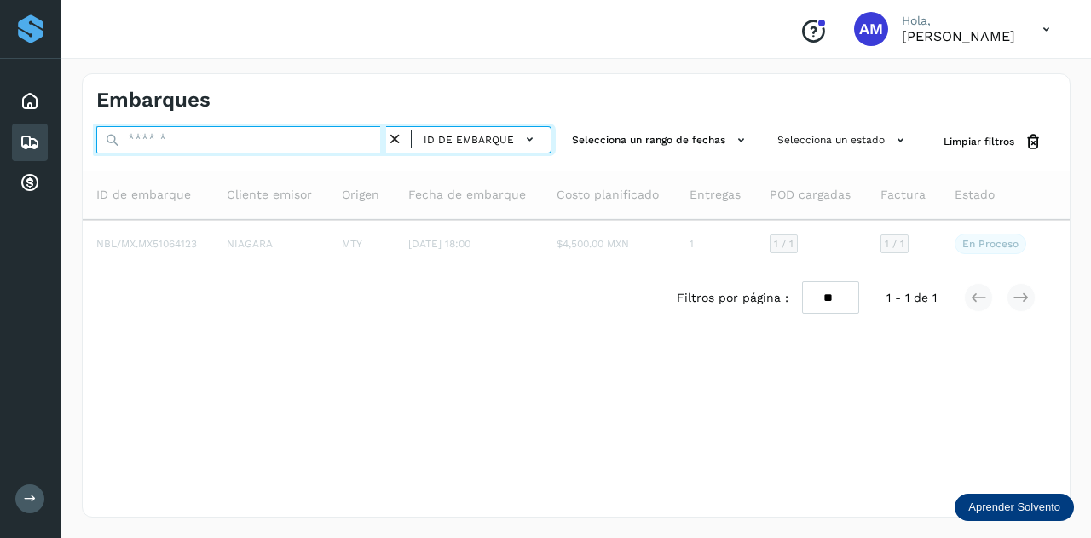
click at [300, 147] on input "text" at bounding box center [241, 139] width 290 height 27
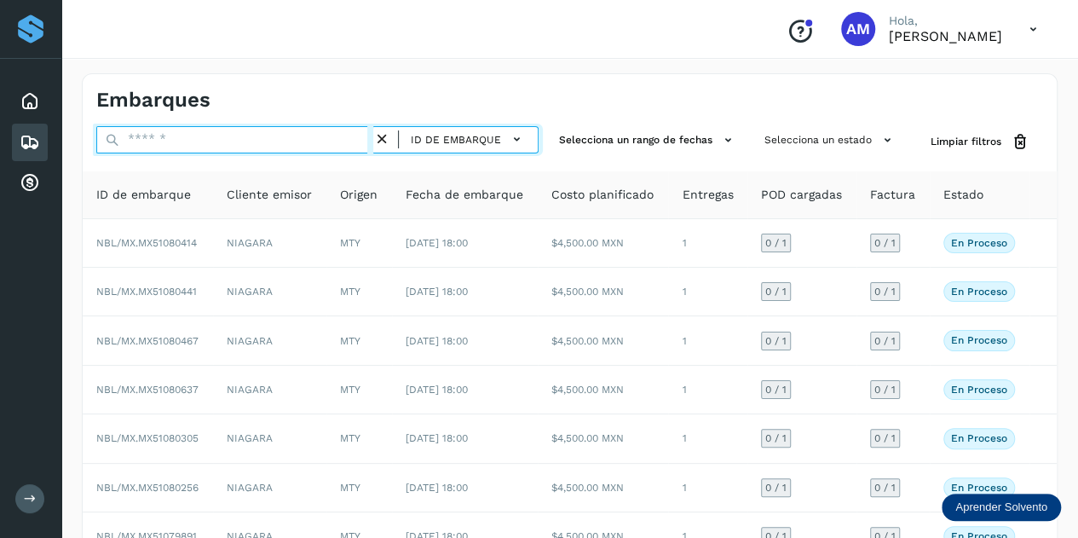
paste input "**********"
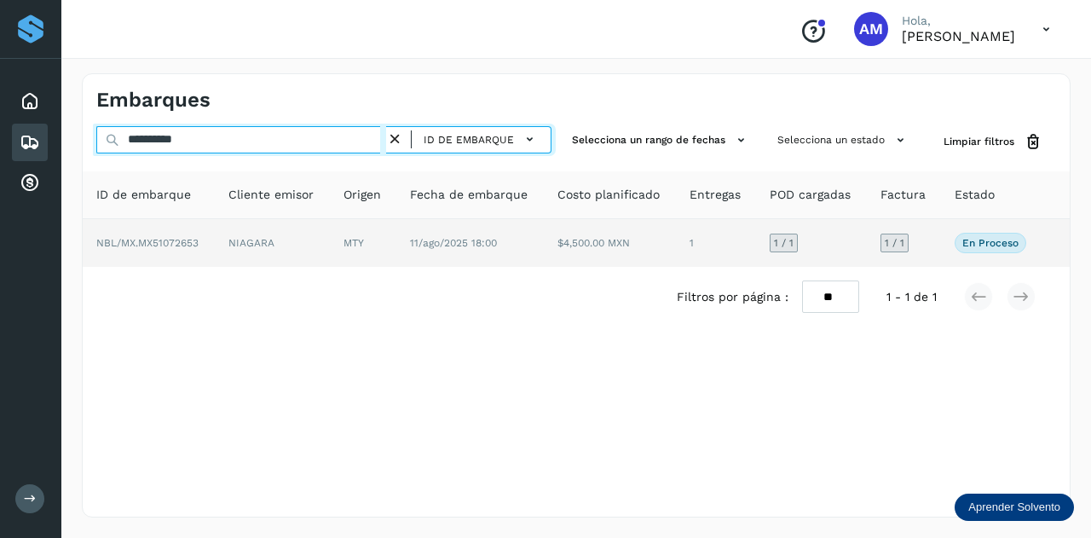
type input "**********"
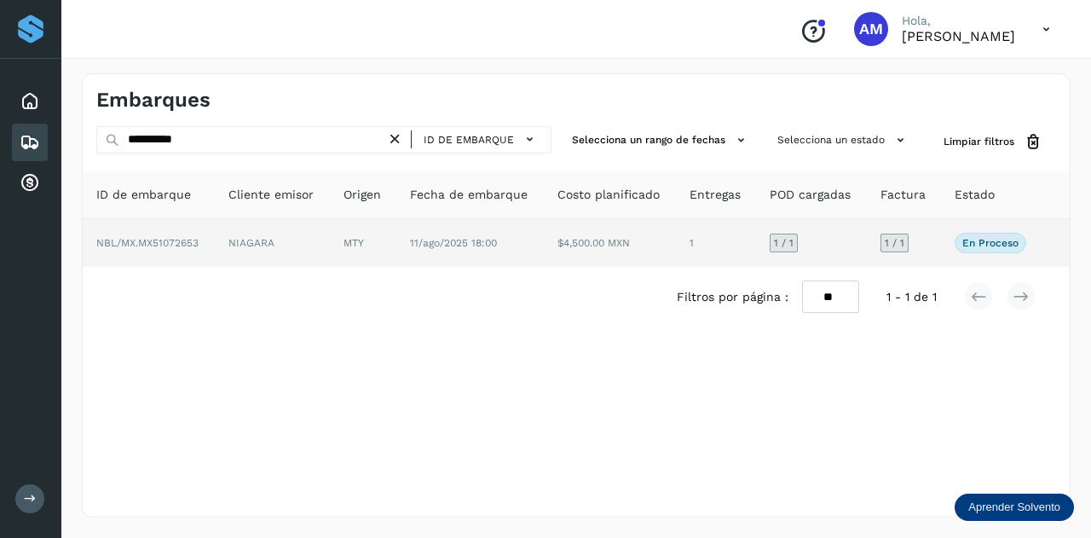
click at [308, 239] on td "NIAGARA" at bounding box center [272, 243] width 115 height 48
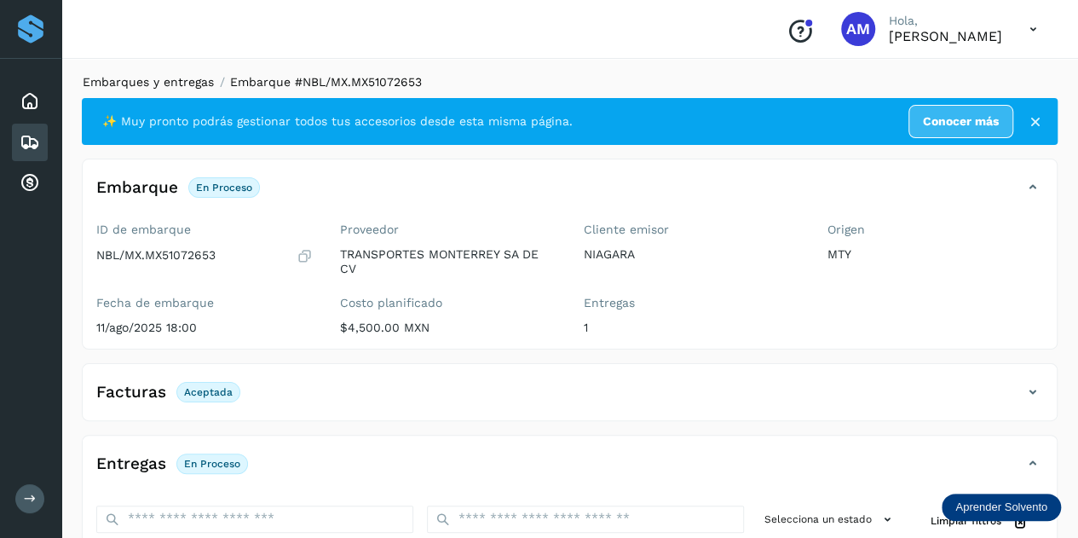
click at [177, 84] on link "Embarques y entregas" at bounding box center [148, 82] width 131 height 14
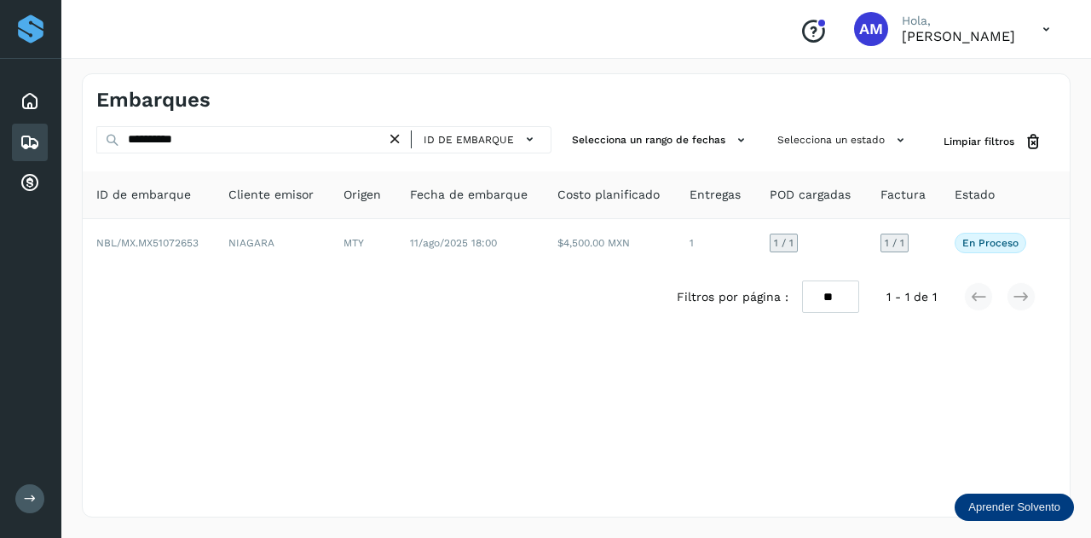
click at [401, 137] on icon at bounding box center [395, 139] width 18 height 18
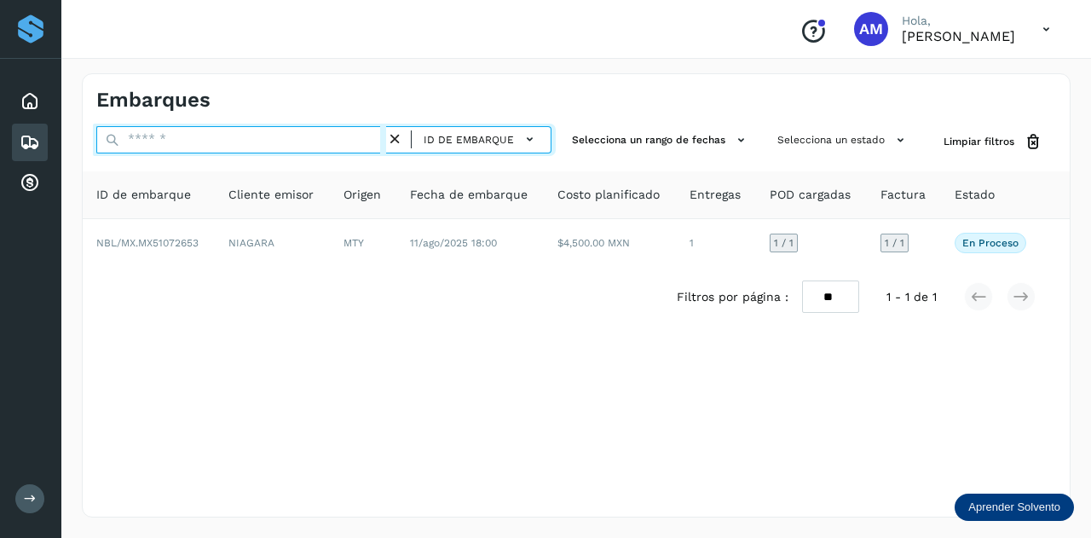
click at [359, 141] on input "text" at bounding box center [241, 139] width 290 height 27
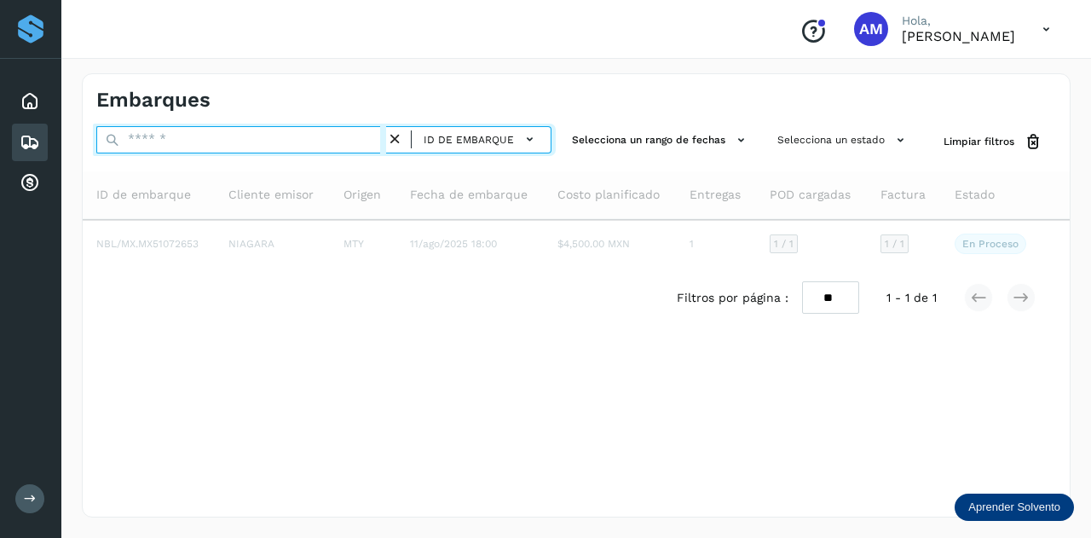
type input "*"
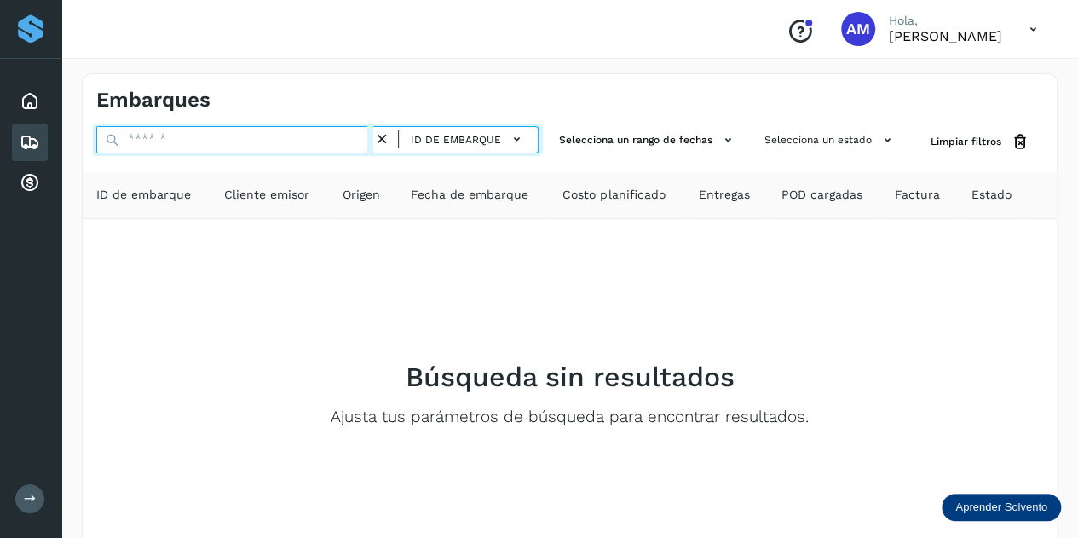
paste input "**********"
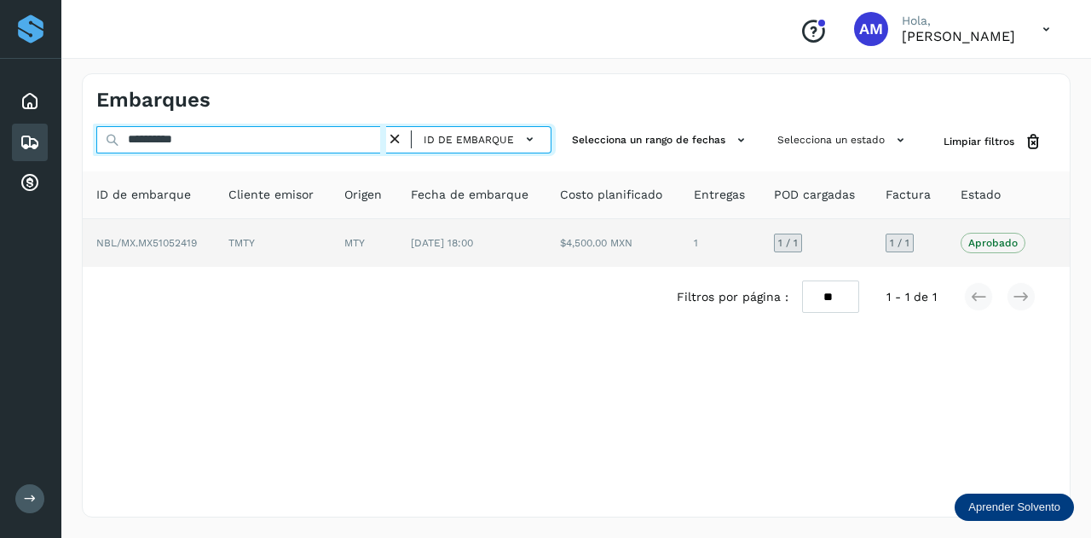
type input "**********"
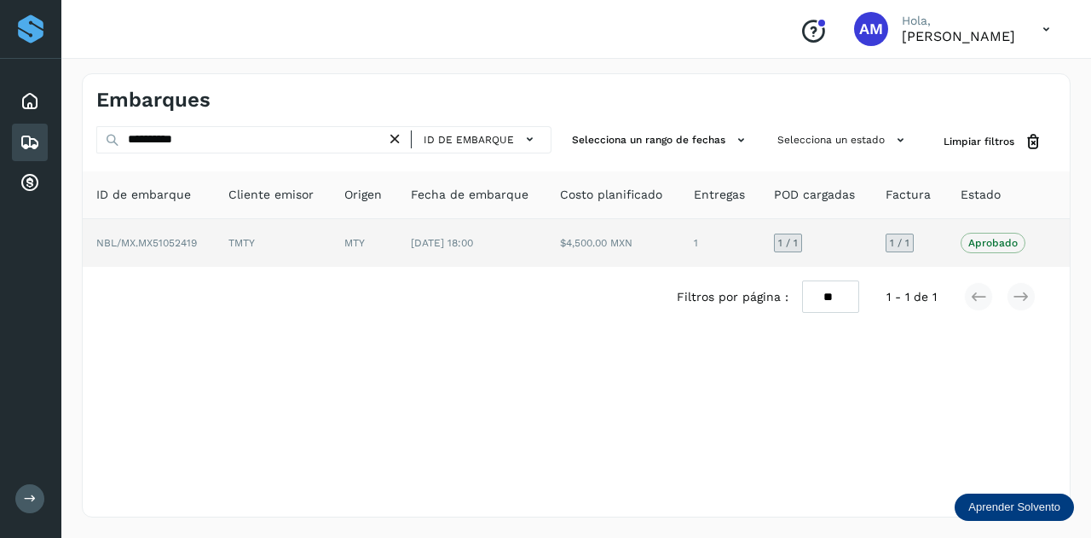
click at [419, 229] on td "[DATE] 18:00" at bounding box center [471, 243] width 149 height 48
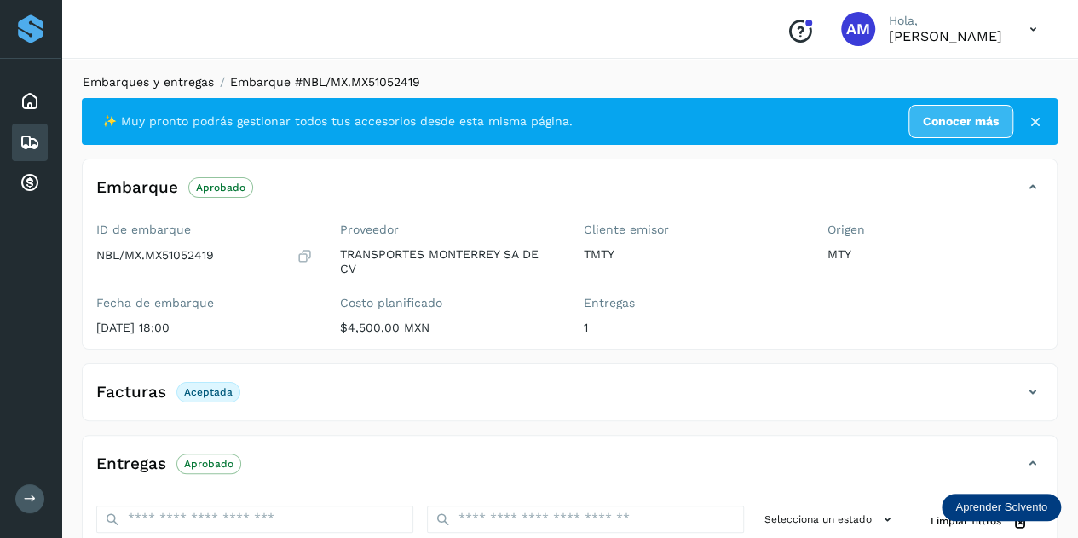
click at [193, 83] on link "Embarques y entregas" at bounding box center [148, 82] width 131 height 14
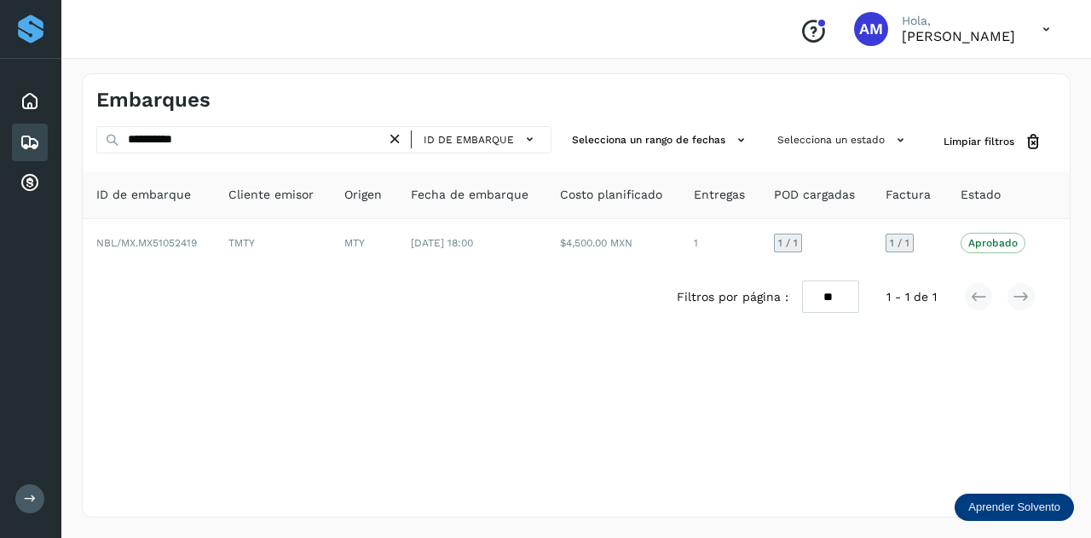
click at [401, 141] on icon at bounding box center [395, 139] width 18 height 18
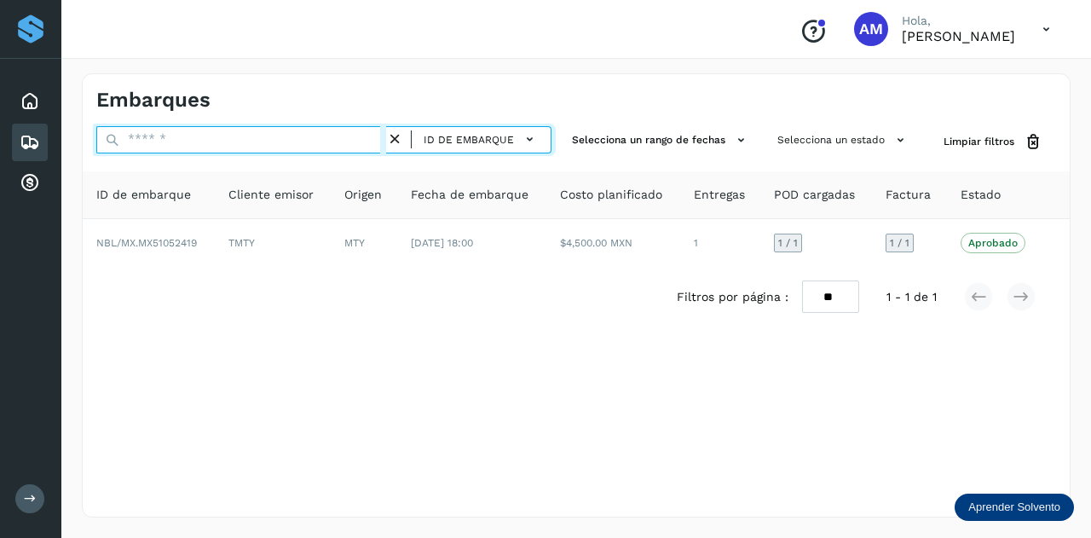
click at [334, 138] on input "text" at bounding box center [241, 139] width 290 height 27
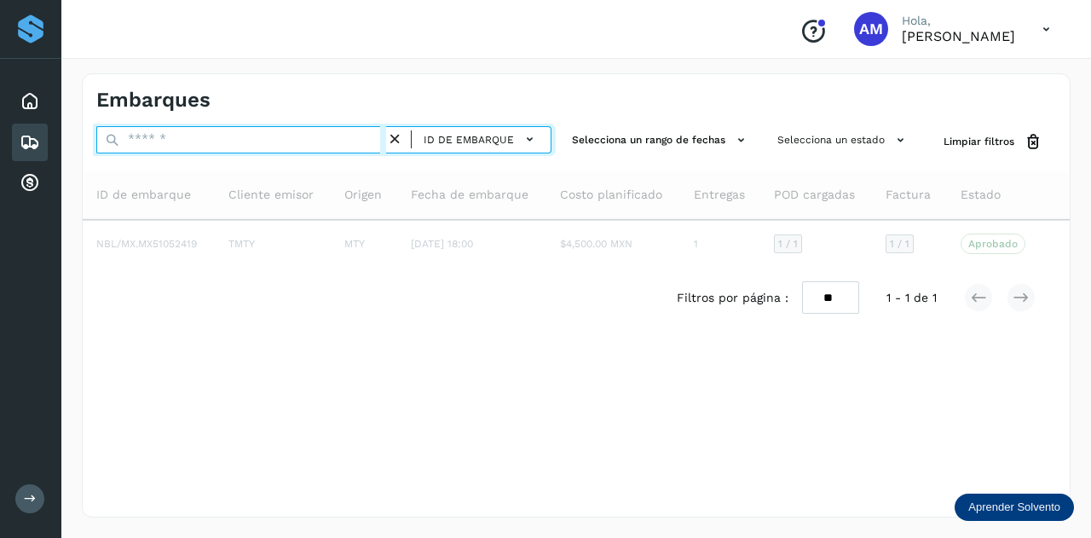
type input "*"
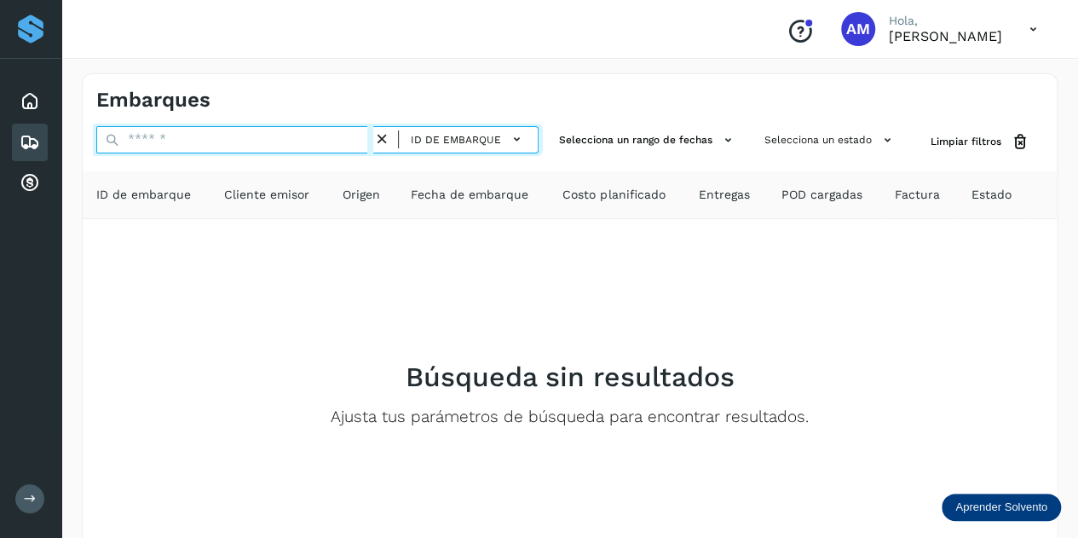
paste input "**********"
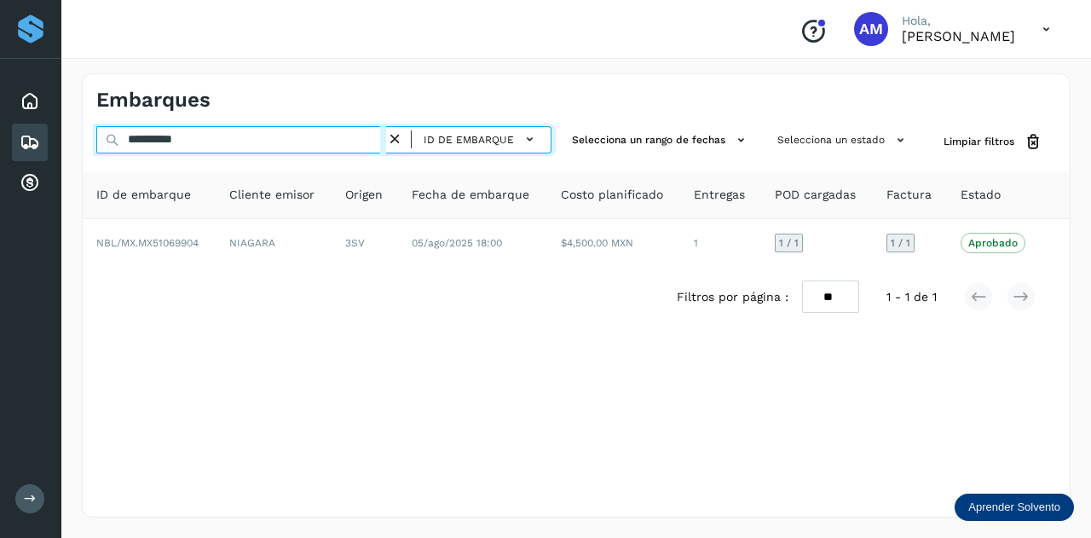
type input "**********"
